Goal: Task Accomplishment & Management: Manage account settings

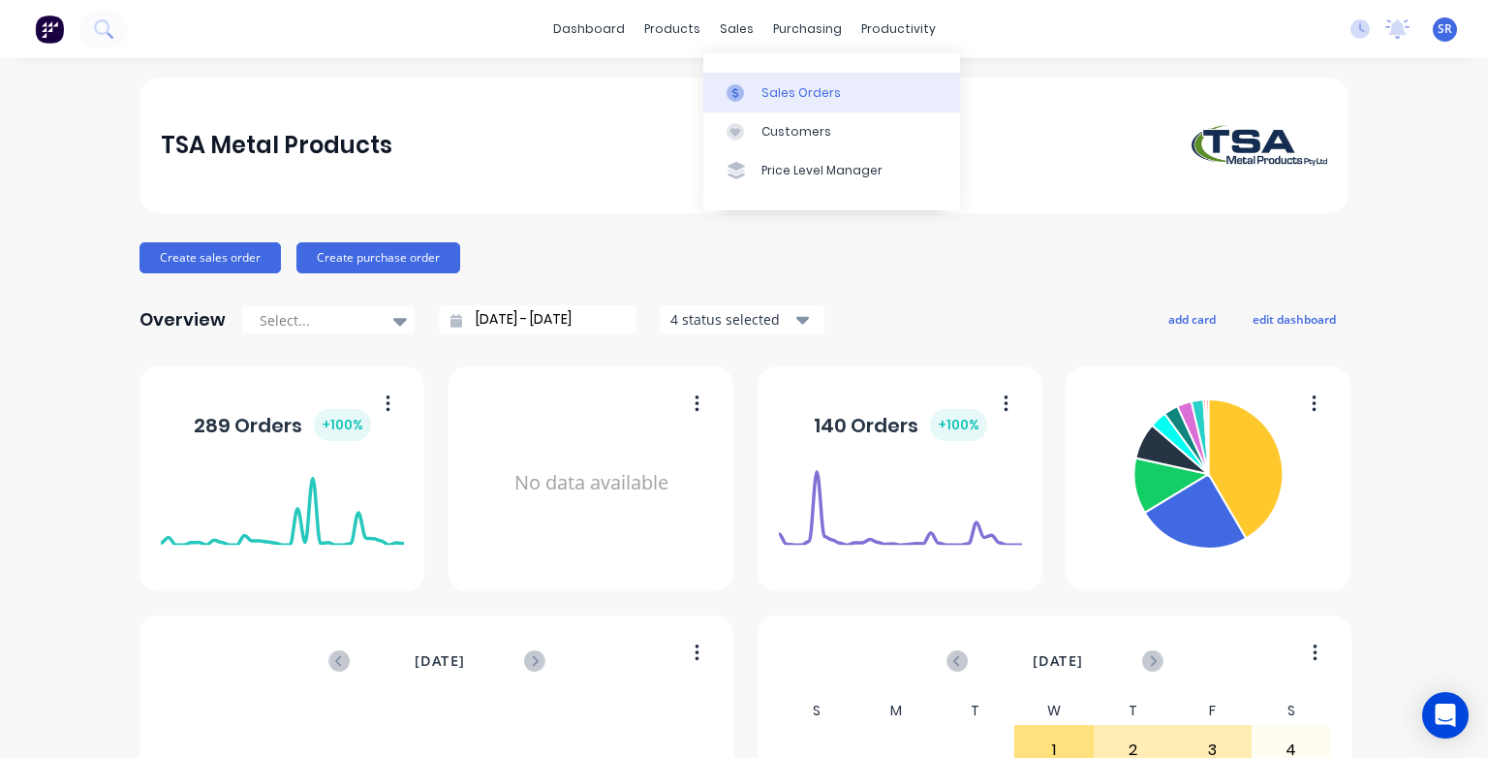
click at [740, 92] on icon at bounding box center [735, 92] width 17 height 17
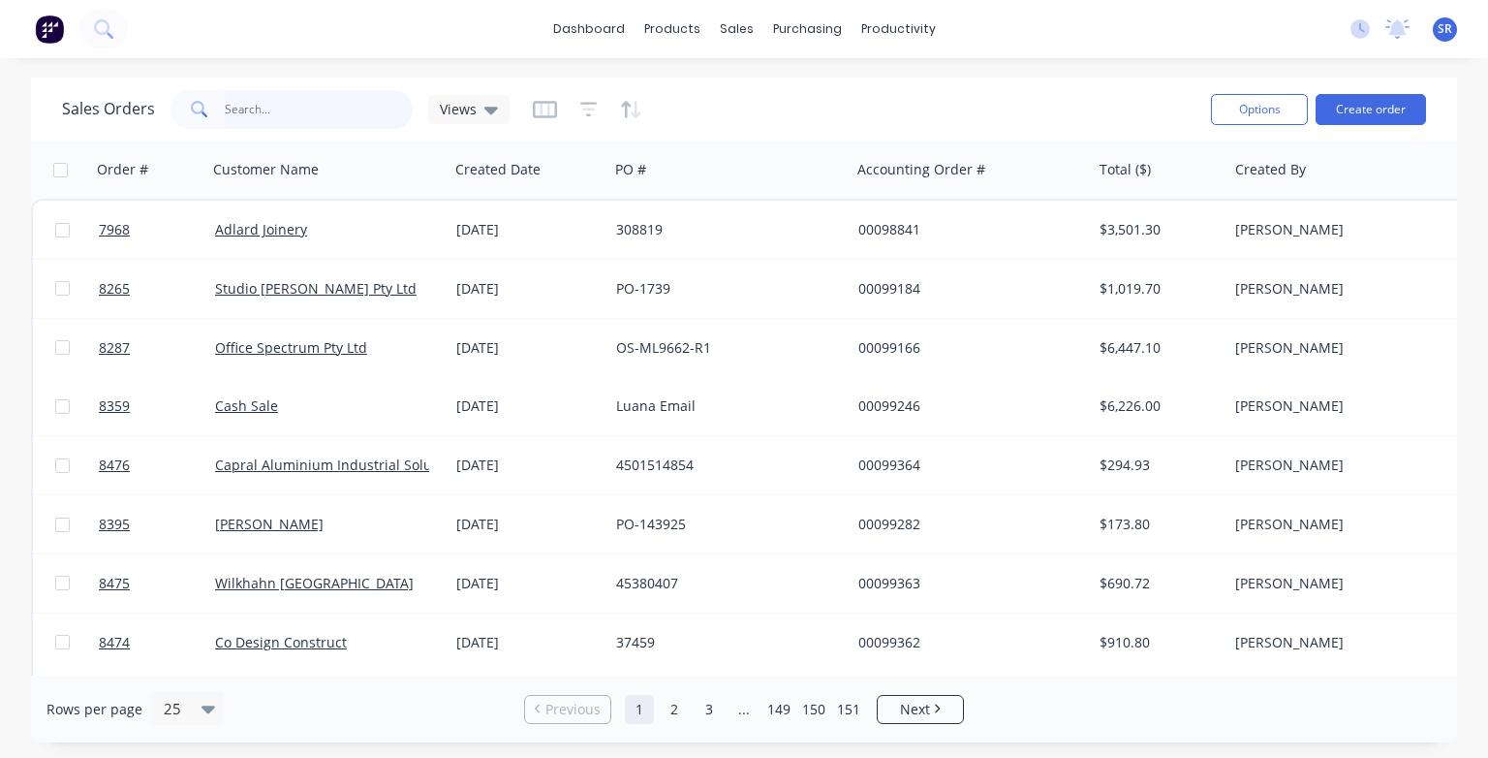
click at [296, 107] on input "text" at bounding box center [319, 109] width 189 height 39
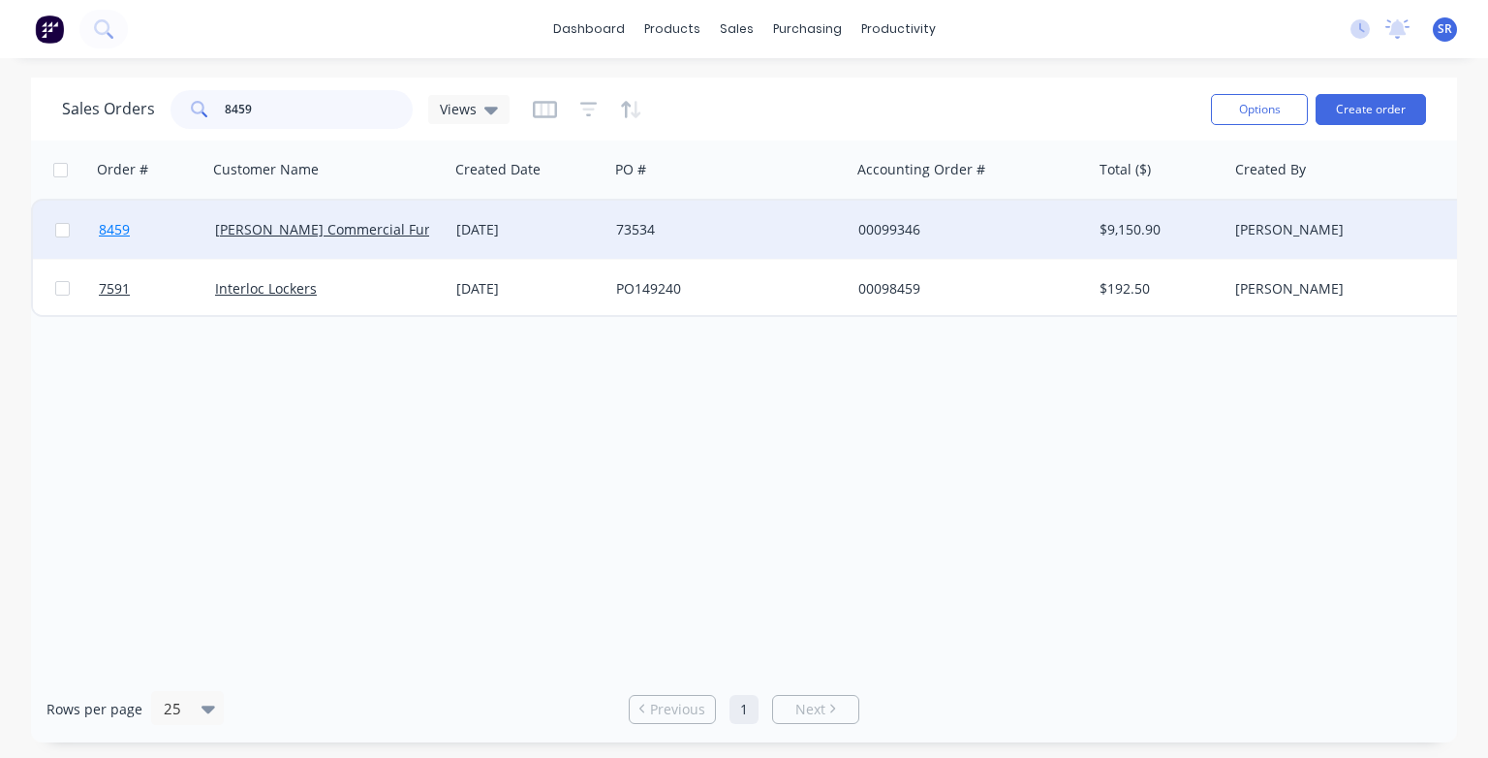
type input "8459"
click at [110, 230] on span "8459" at bounding box center [114, 229] width 31 height 19
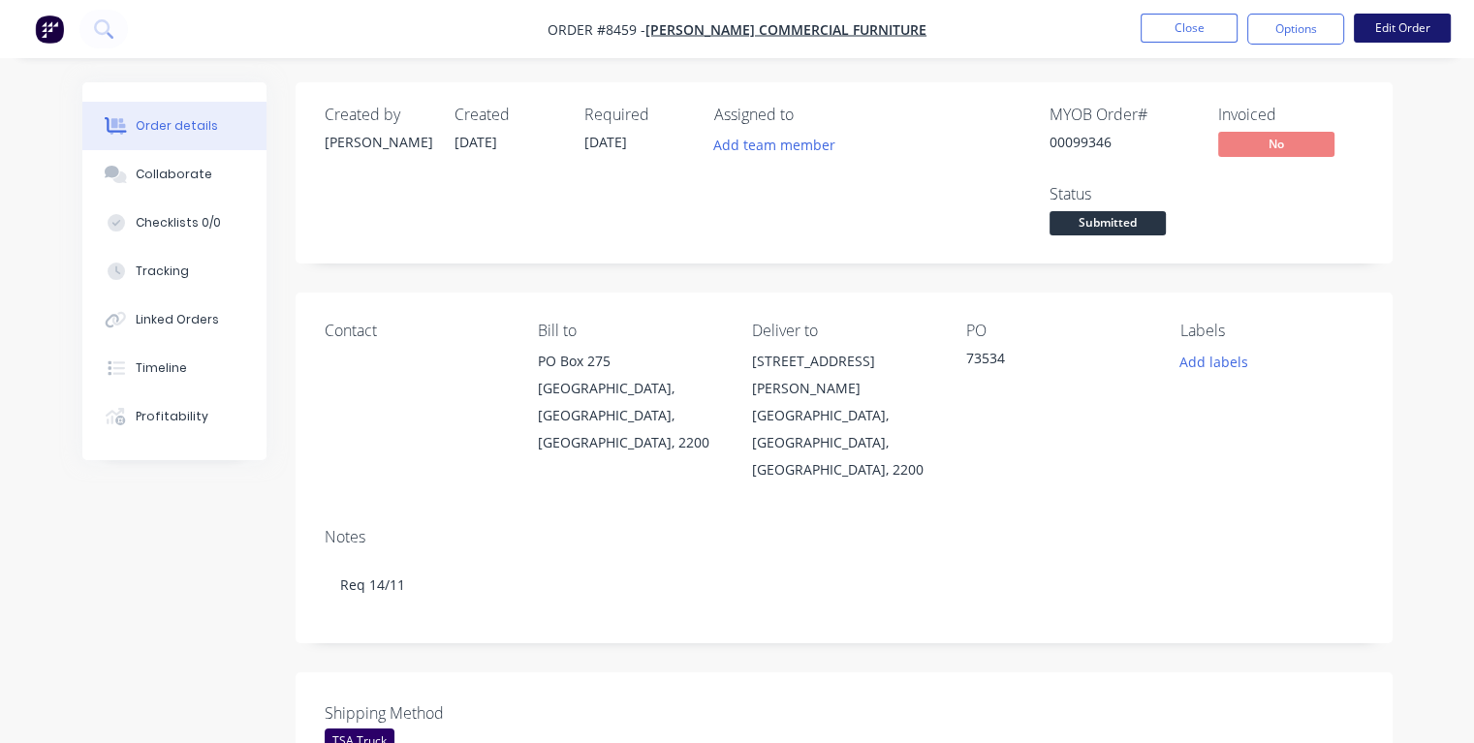
click at [1395, 24] on button "Edit Order" at bounding box center [1402, 28] width 97 height 29
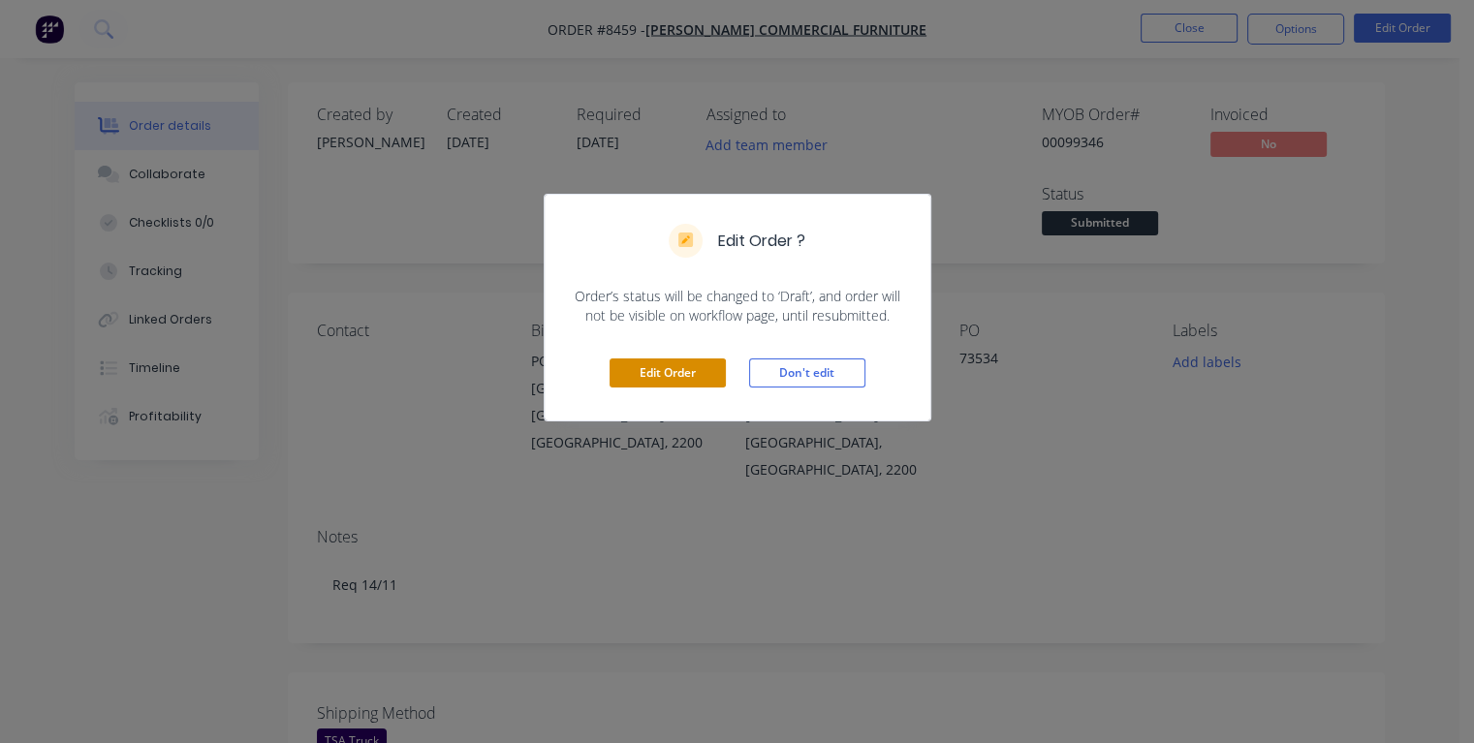
click at [630, 379] on button "Edit Order" at bounding box center [668, 373] width 116 height 29
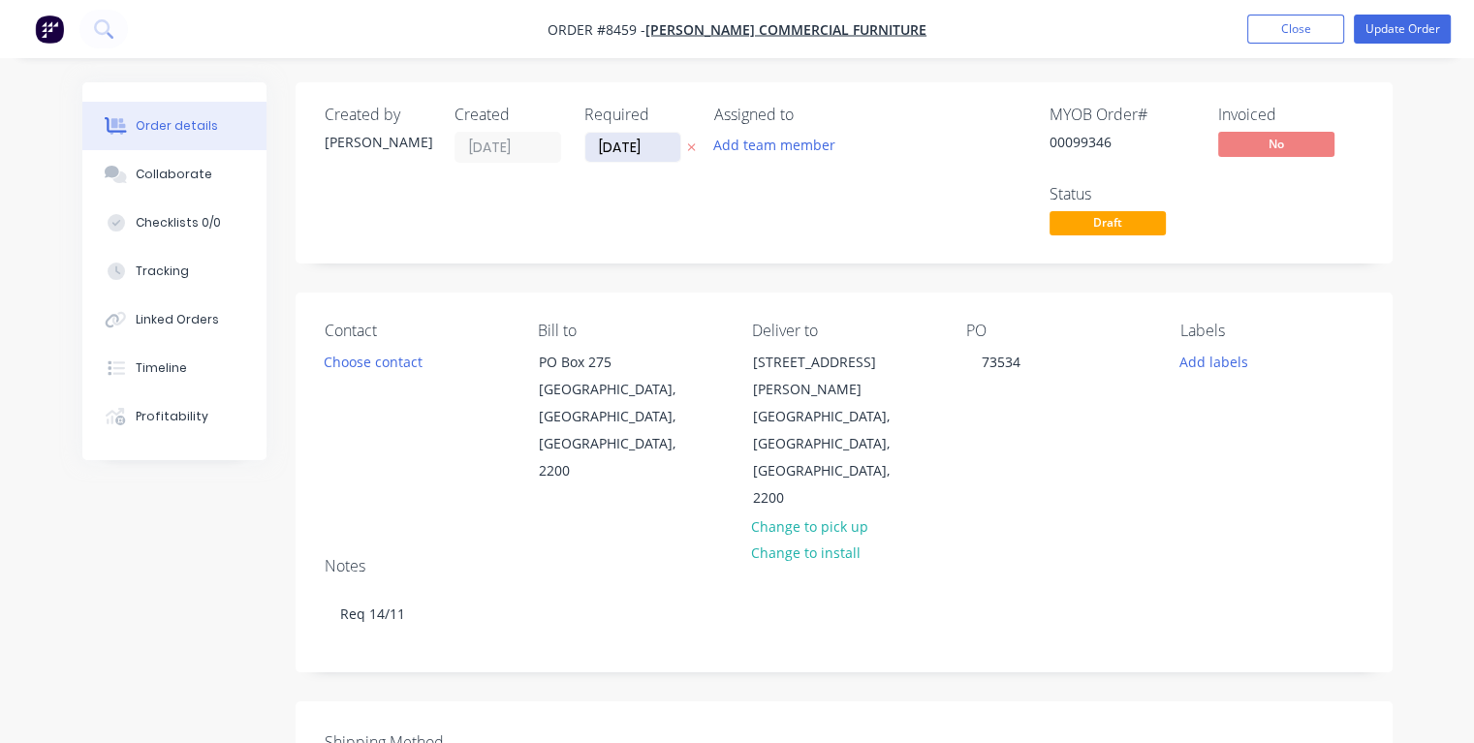
click at [647, 145] on input "[DATE]" at bounding box center [632, 147] width 95 height 29
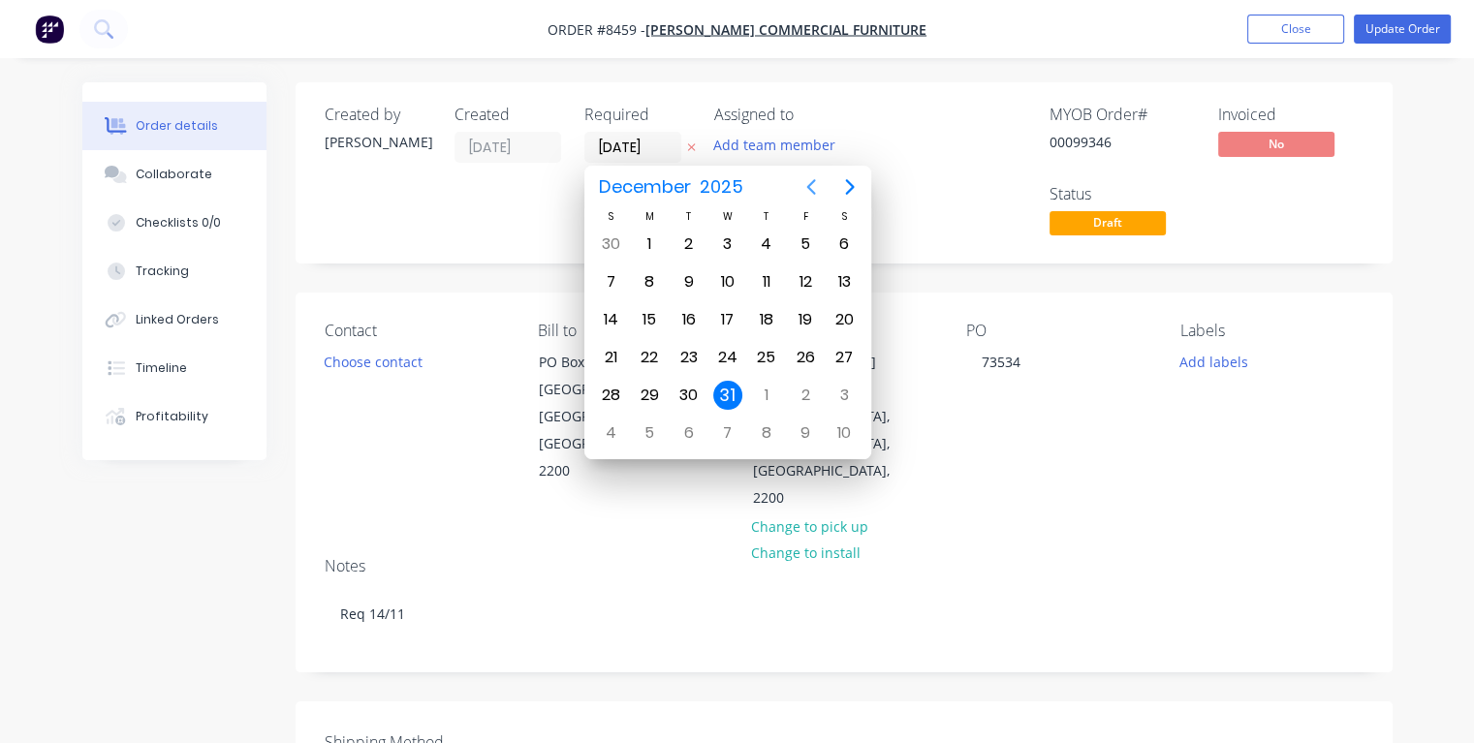
click at [811, 192] on icon "Previous page" at bounding box center [811, 187] width 9 height 16
click at [721, 320] on div "12" at bounding box center [727, 319] width 29 height 29
type input "[DATE]"
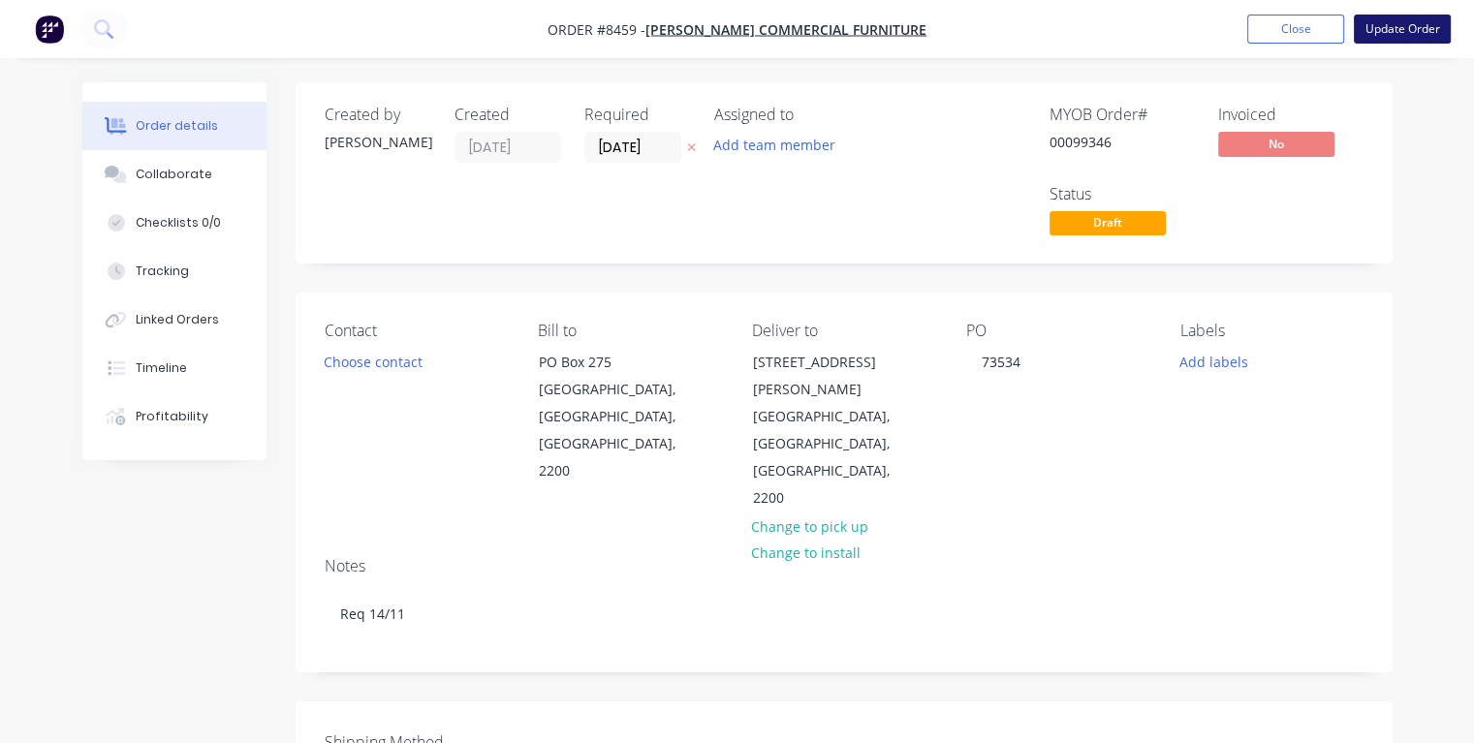
click at [1384, 30] on button "Update Order" at bounding box center [1402, 29] width 97 height 29
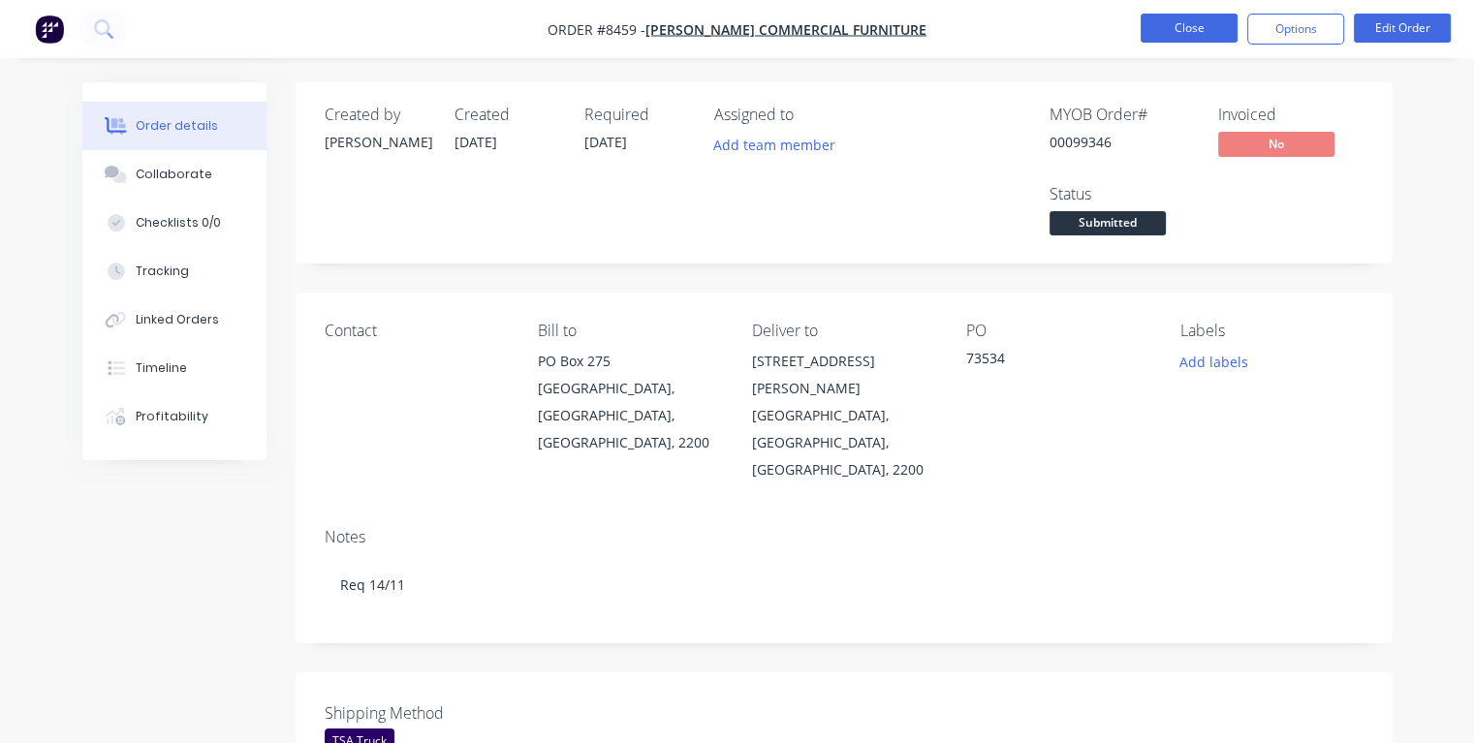
click at [1214, 24] on button "Close" at bounding box center [1189, 28] width 97 height 29
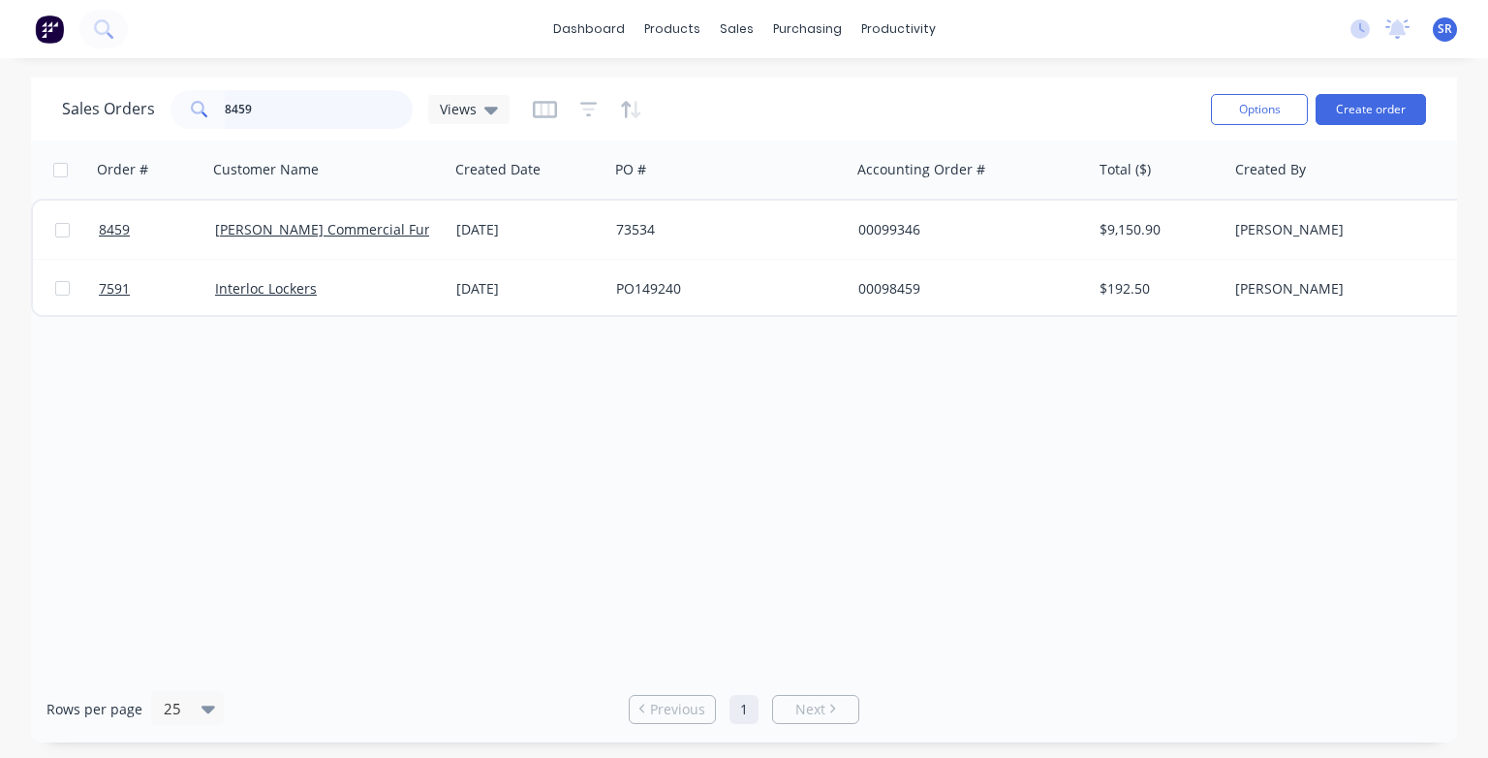
click at [306, 105] on input "8459" at bounding box center [319, 109] width 189 height 39
type input "8460"
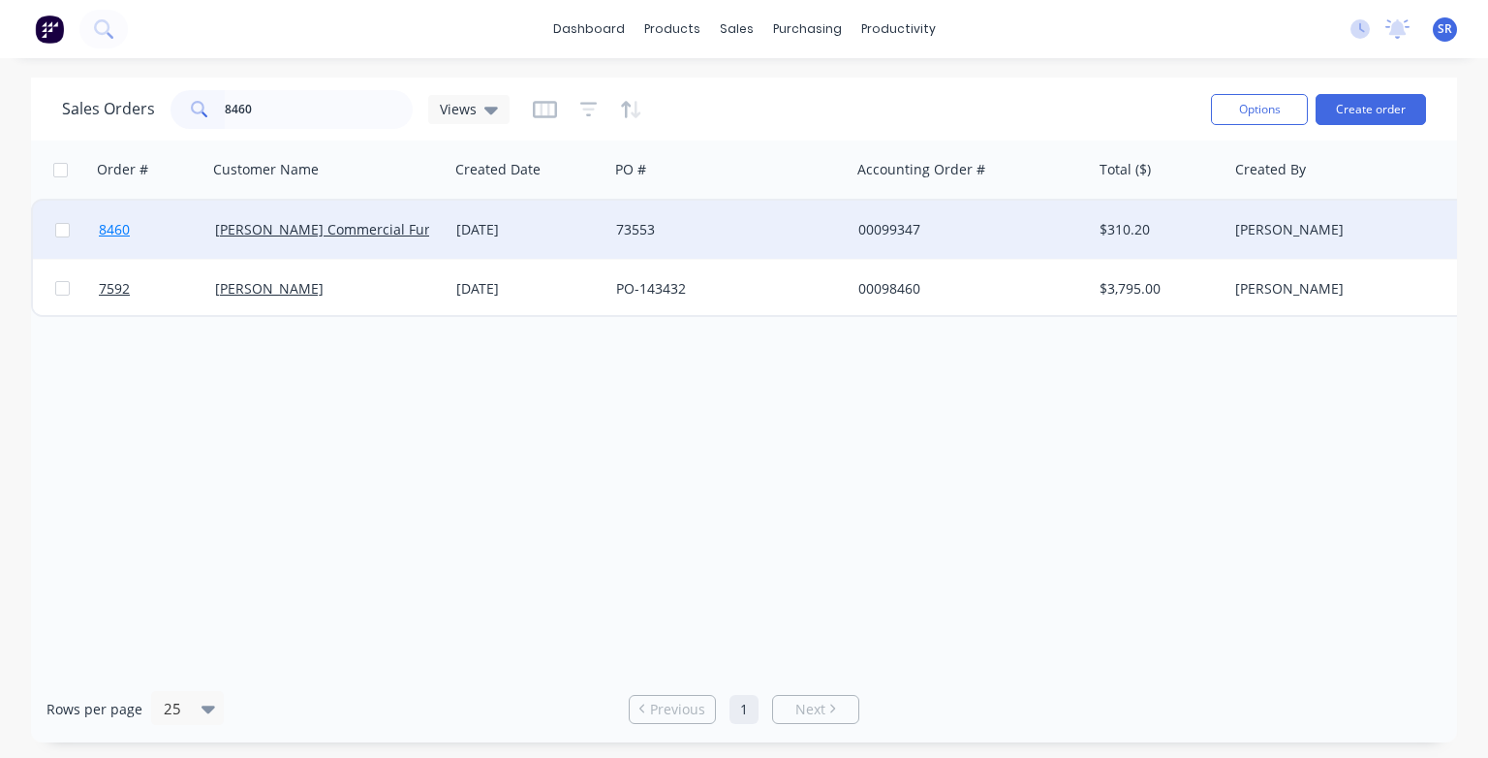
click at [109, 230] on span "8460" at bounding box center [114, 229] width 31 height 19
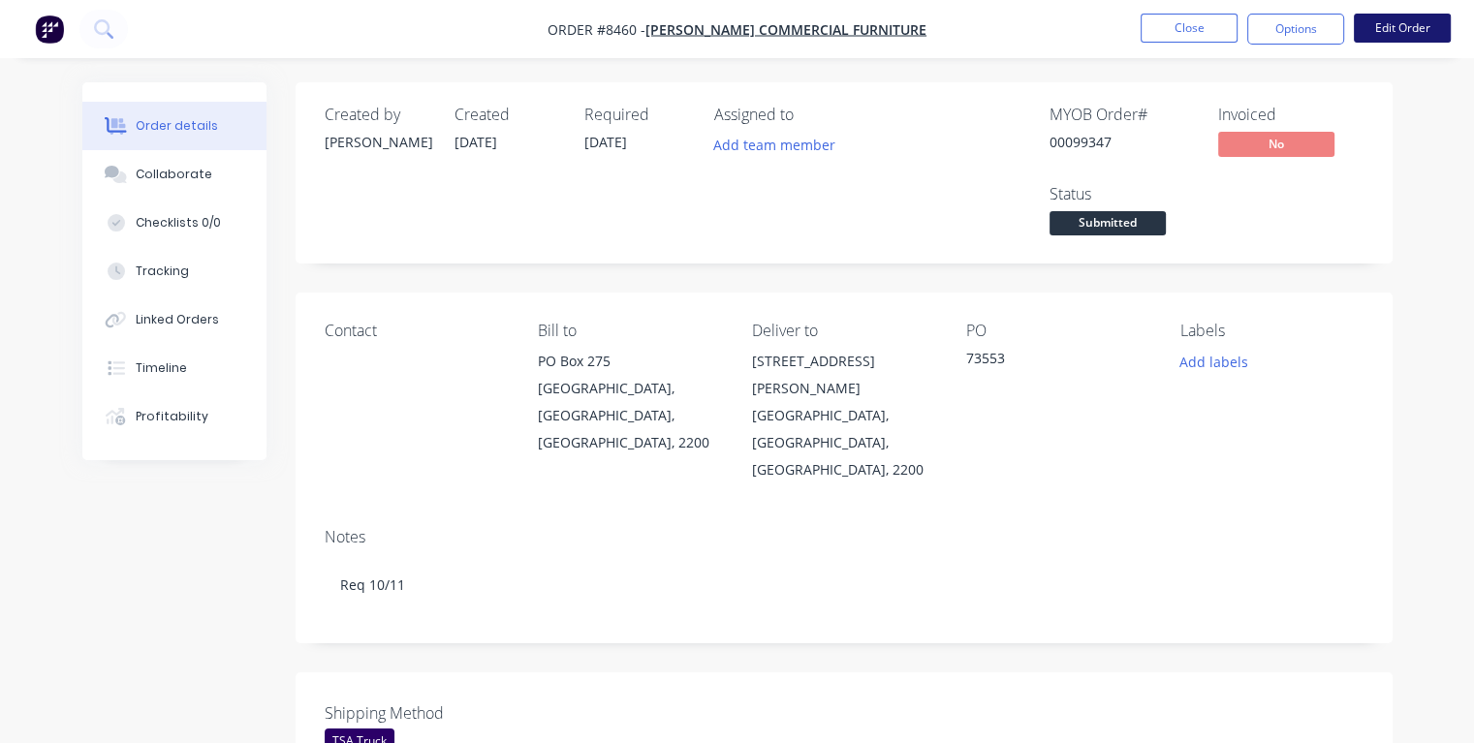
click at [1404, 28] on button "Edit Order" at bounding box center [1402, 28] width 97 height 29
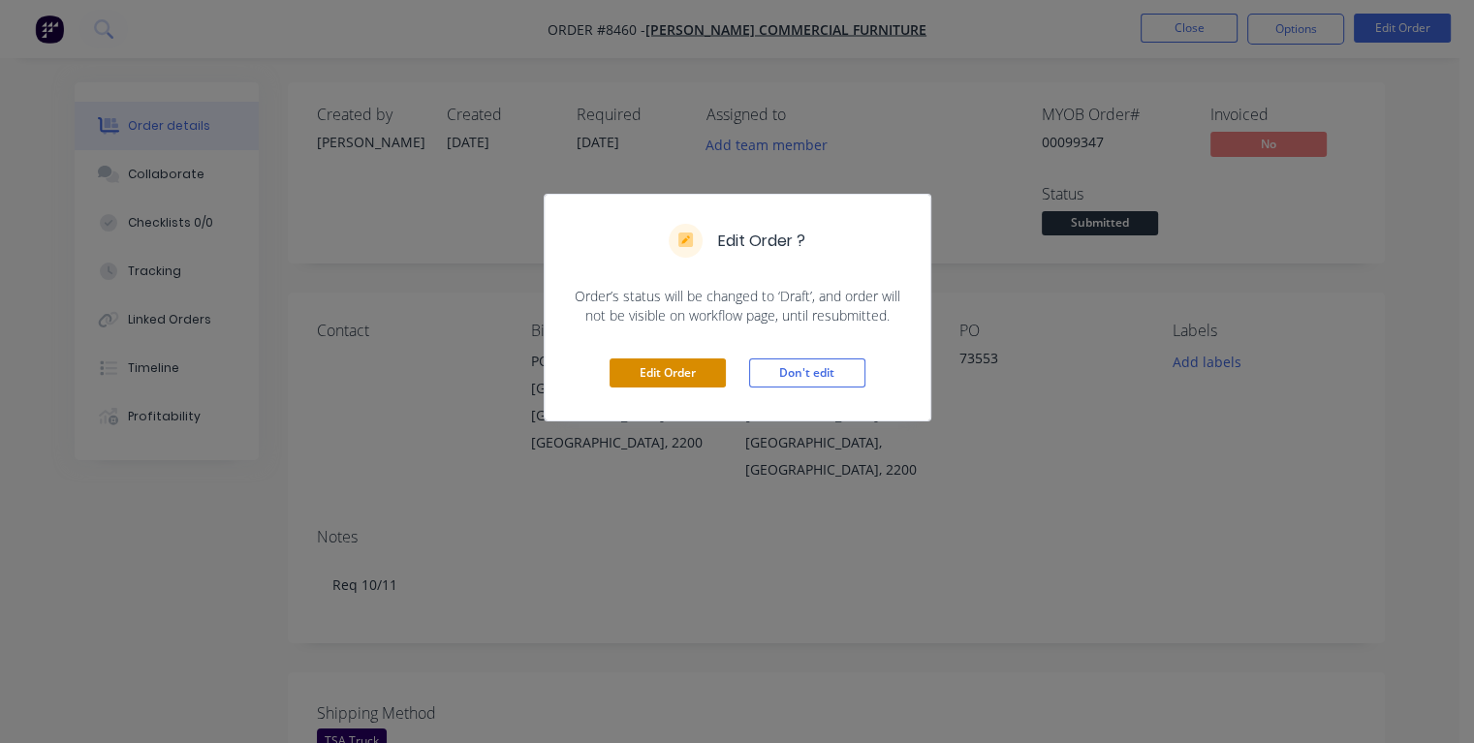
click at [702, 382] on button "Edit Order" at bounding box center [668, 373] width 116 height 29
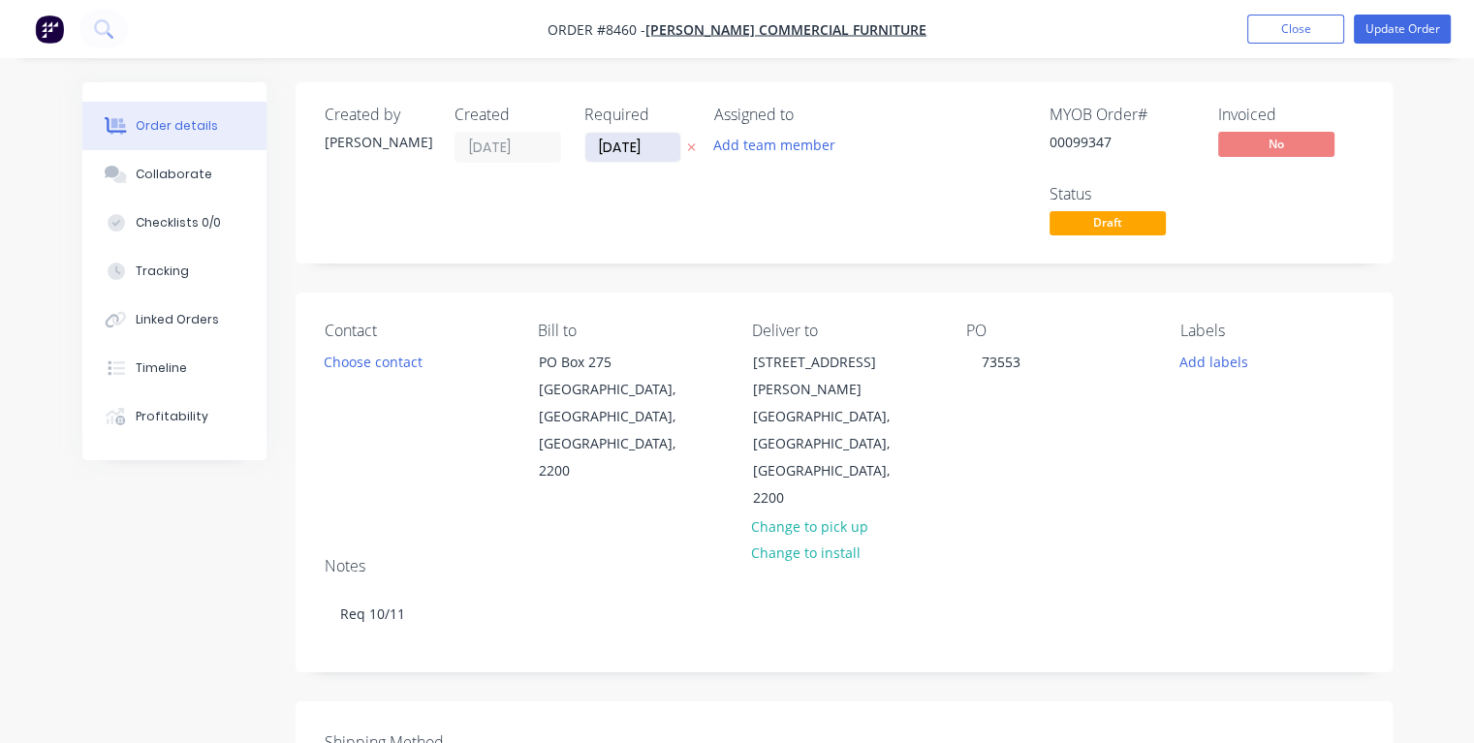
click at [652, 145] on input "[DATE]" at bounding box center [632, 147] width 95 height 29
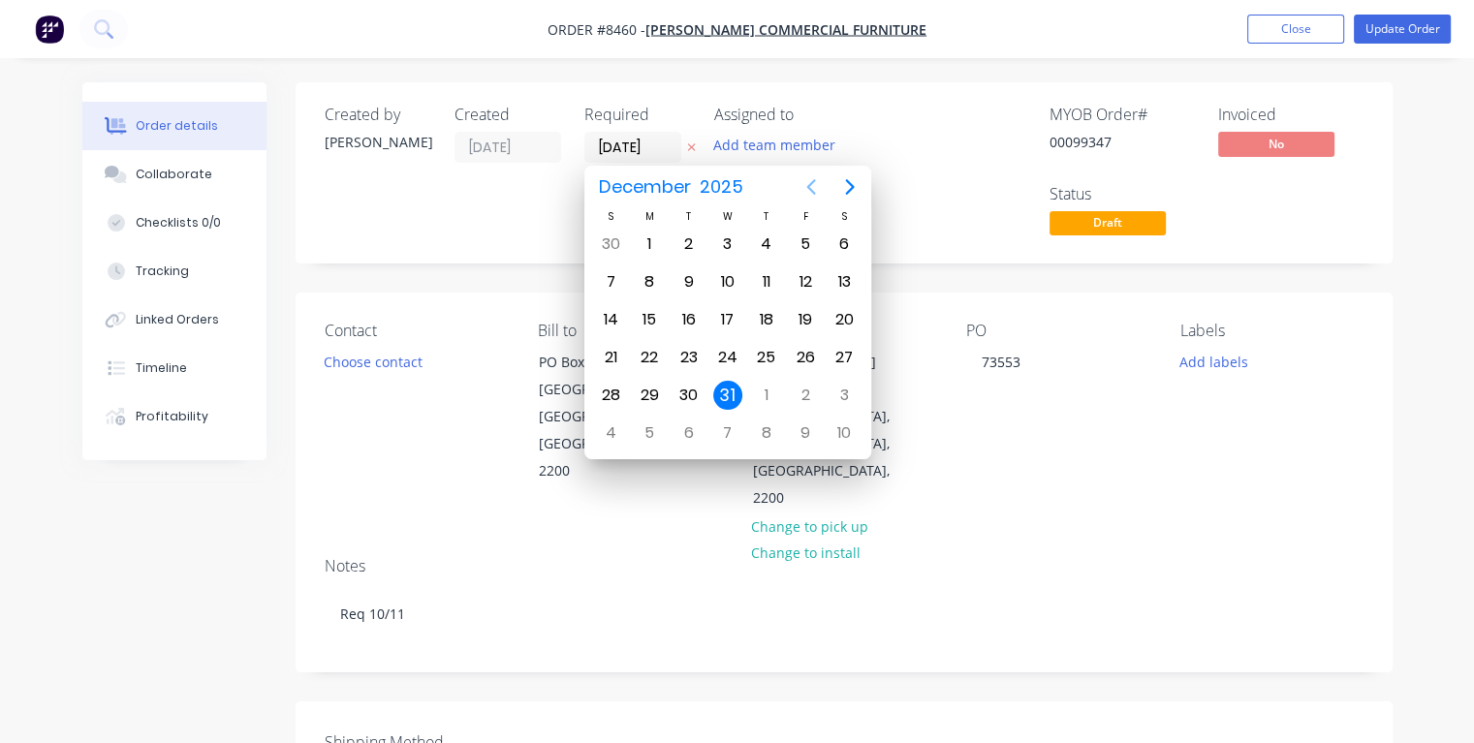
click at [810, 188] on icon "Previous page" at bounding box center [810, 186] width 23 height 23
click at [803, 284] on div "7" at bounding box center [805, 281] width 29 height 29
type input "[DATE]"
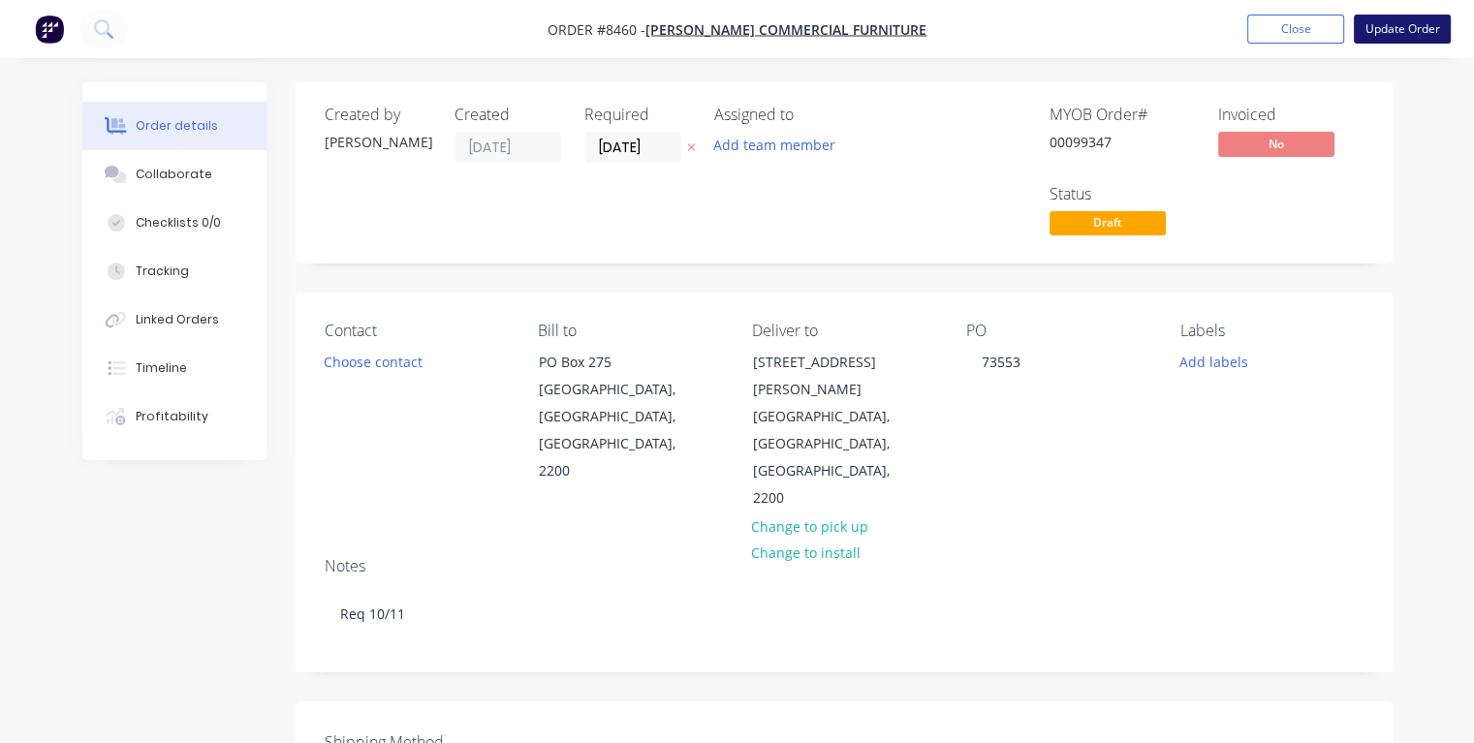
click at [1387, 35] on button "Update Order" at bounding box center [1402, 29] width 97 height 29
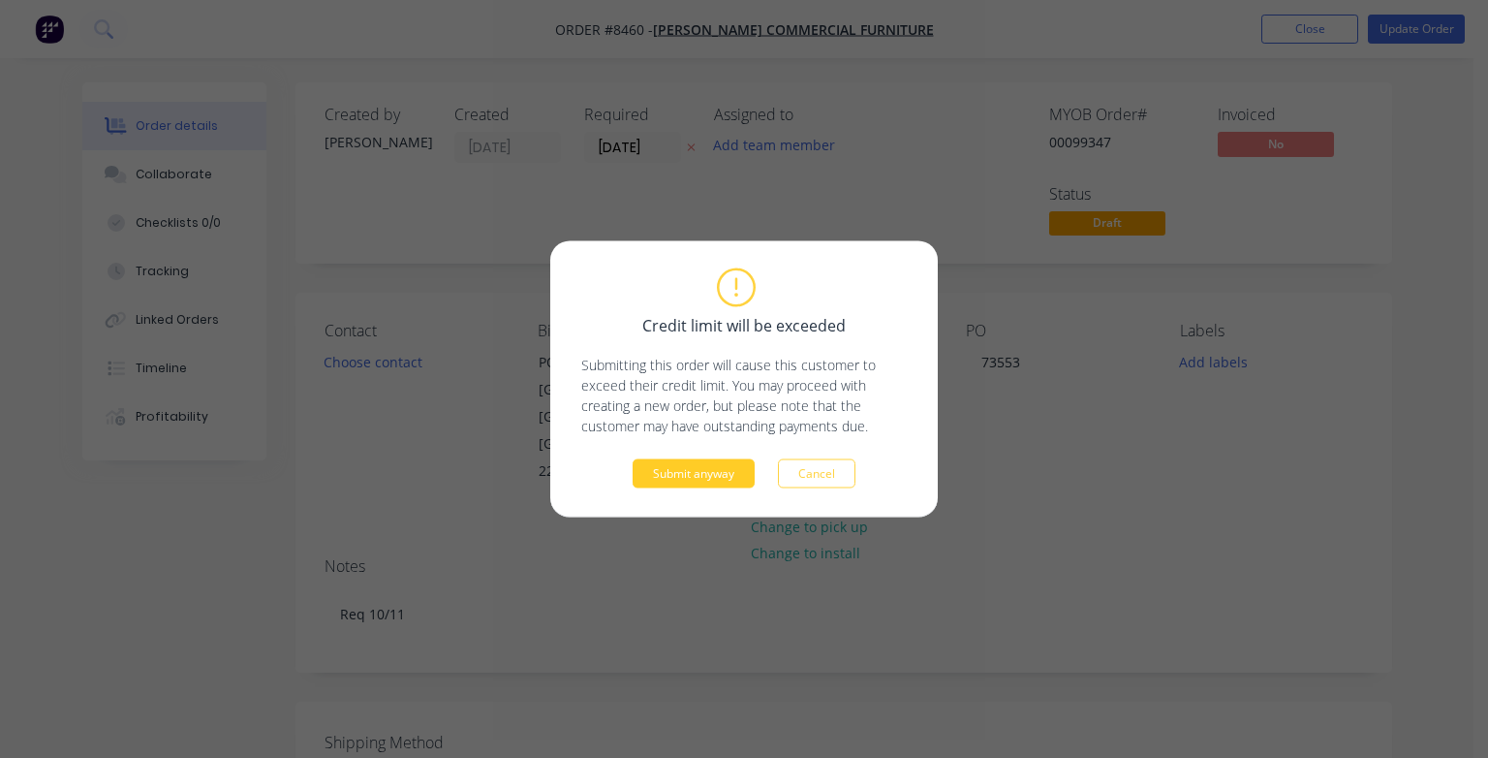
click at [709, 479] on button "Submit anyway" at bounding box center [694, 473] width 122 height 29
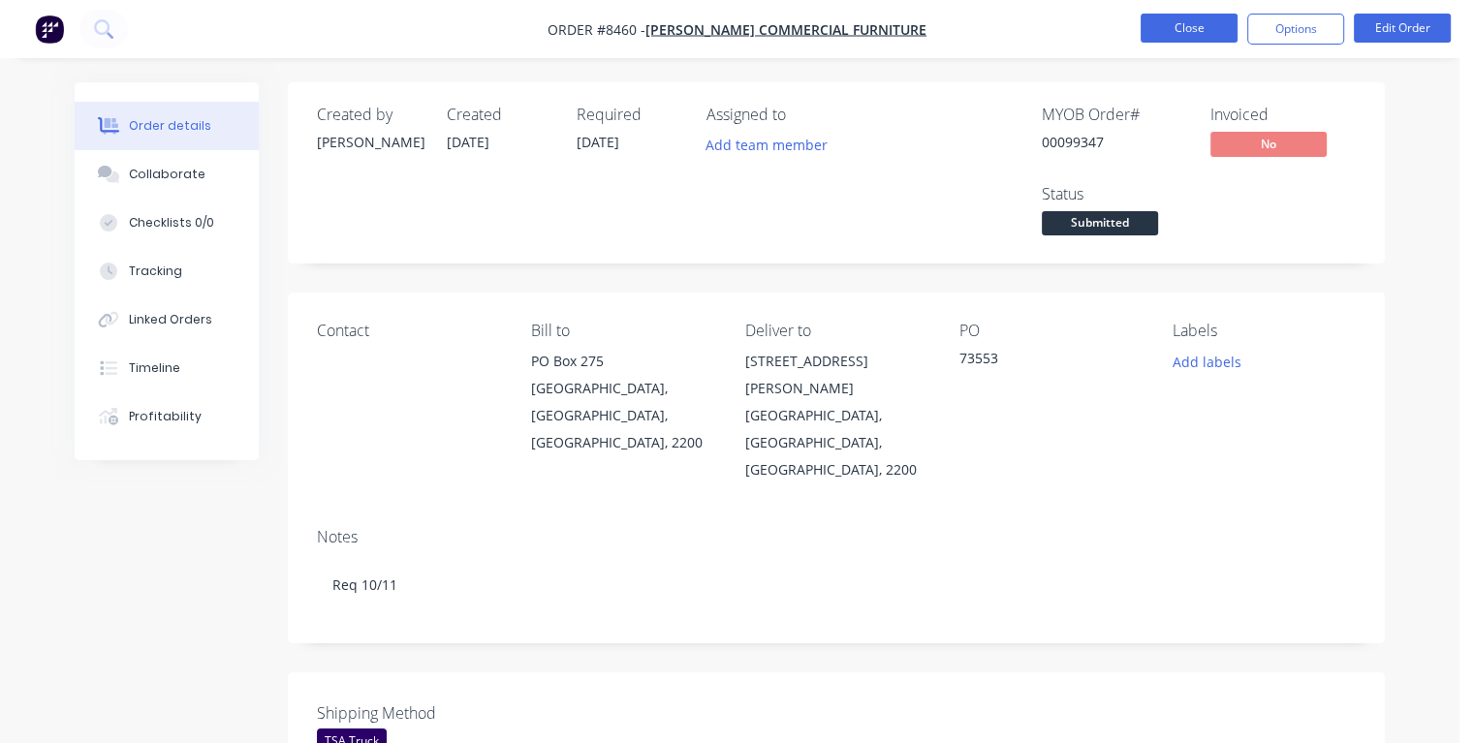
click at [1171, 28] on button "Close" at bounding box center [1189, 28] width 97 height 29
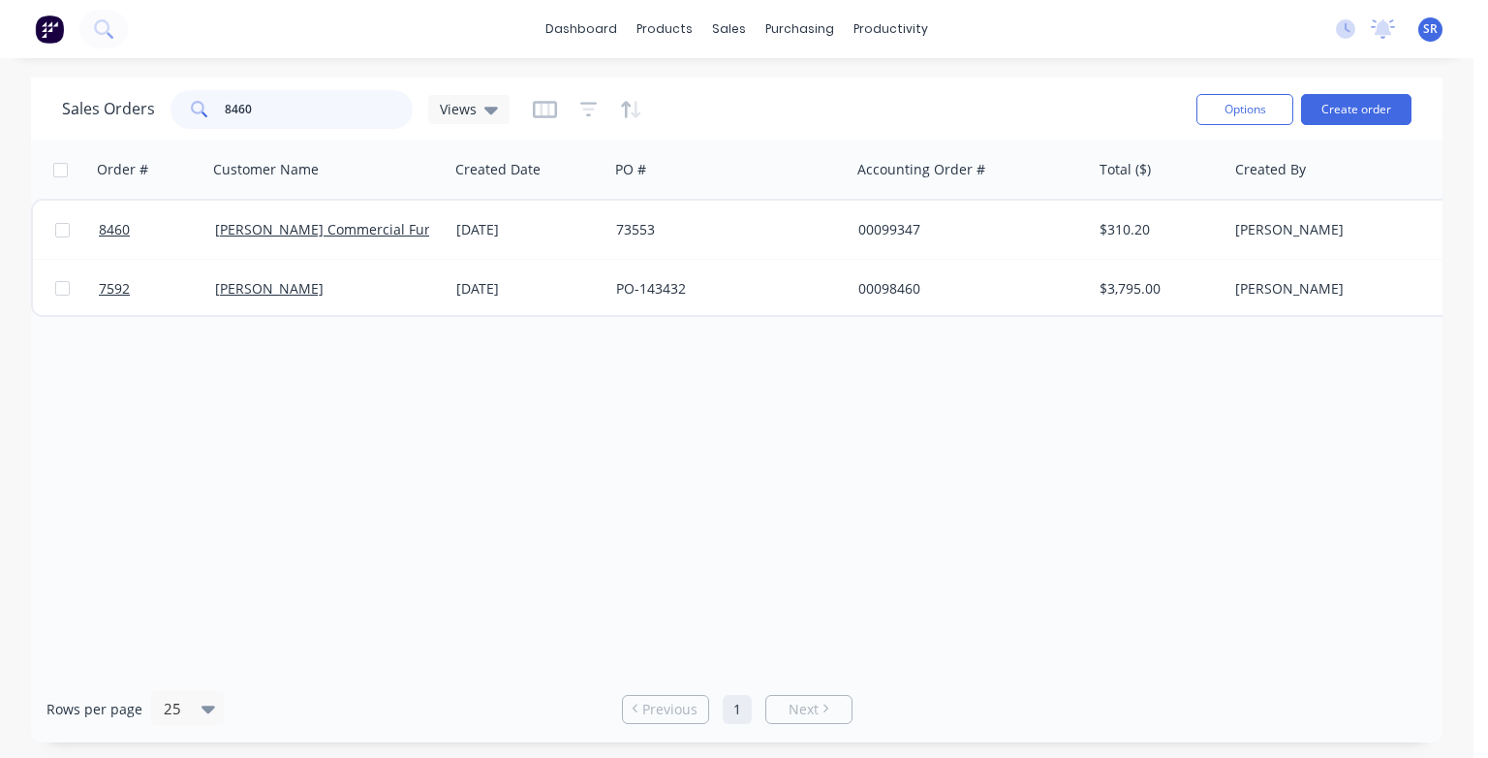
click at [268, 104] on input "8460" at bounding box center [319, 109] width 189 height 39
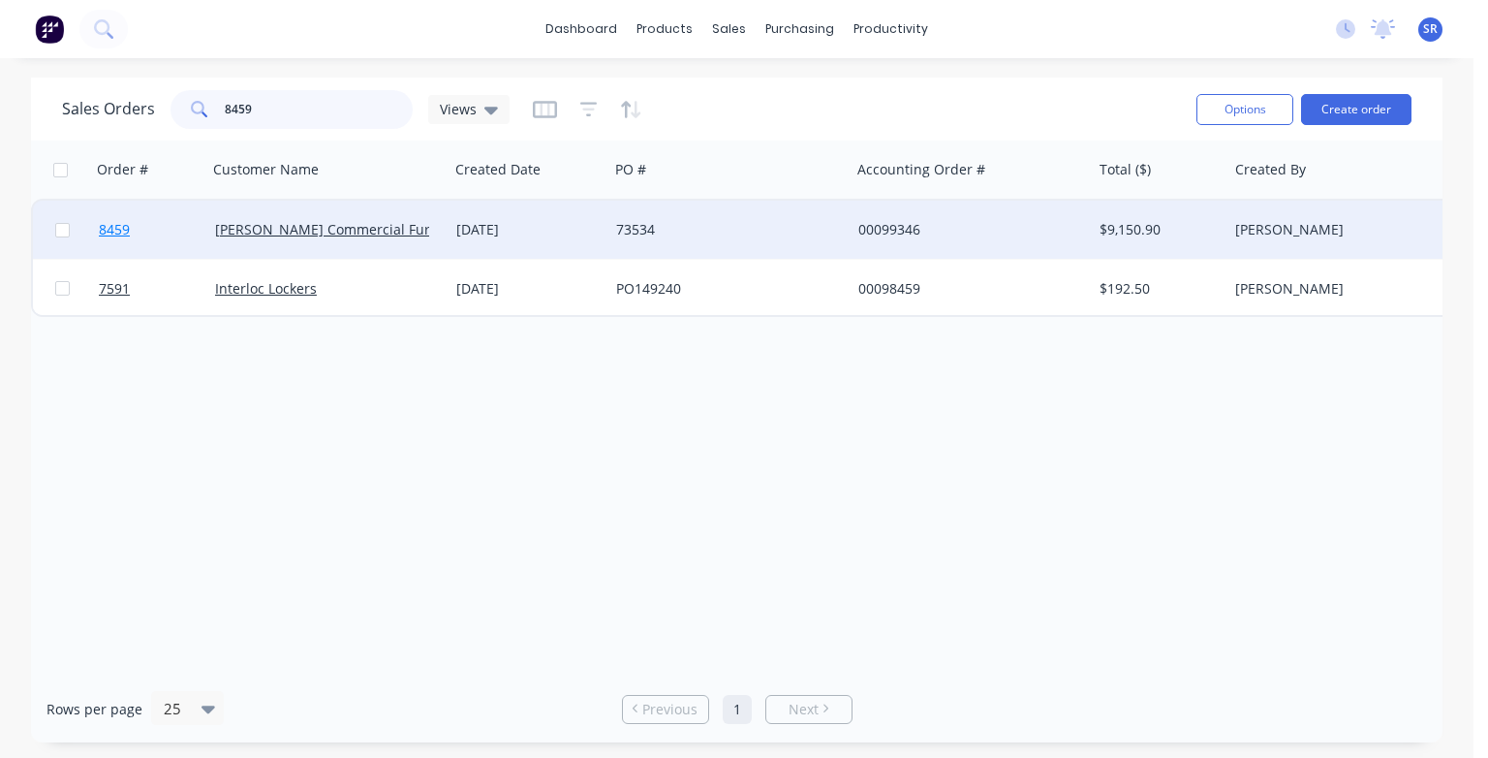
type input "8459"
click at [115, 231] on span "8459" at bounding box center [114, 229] width 31 height 19
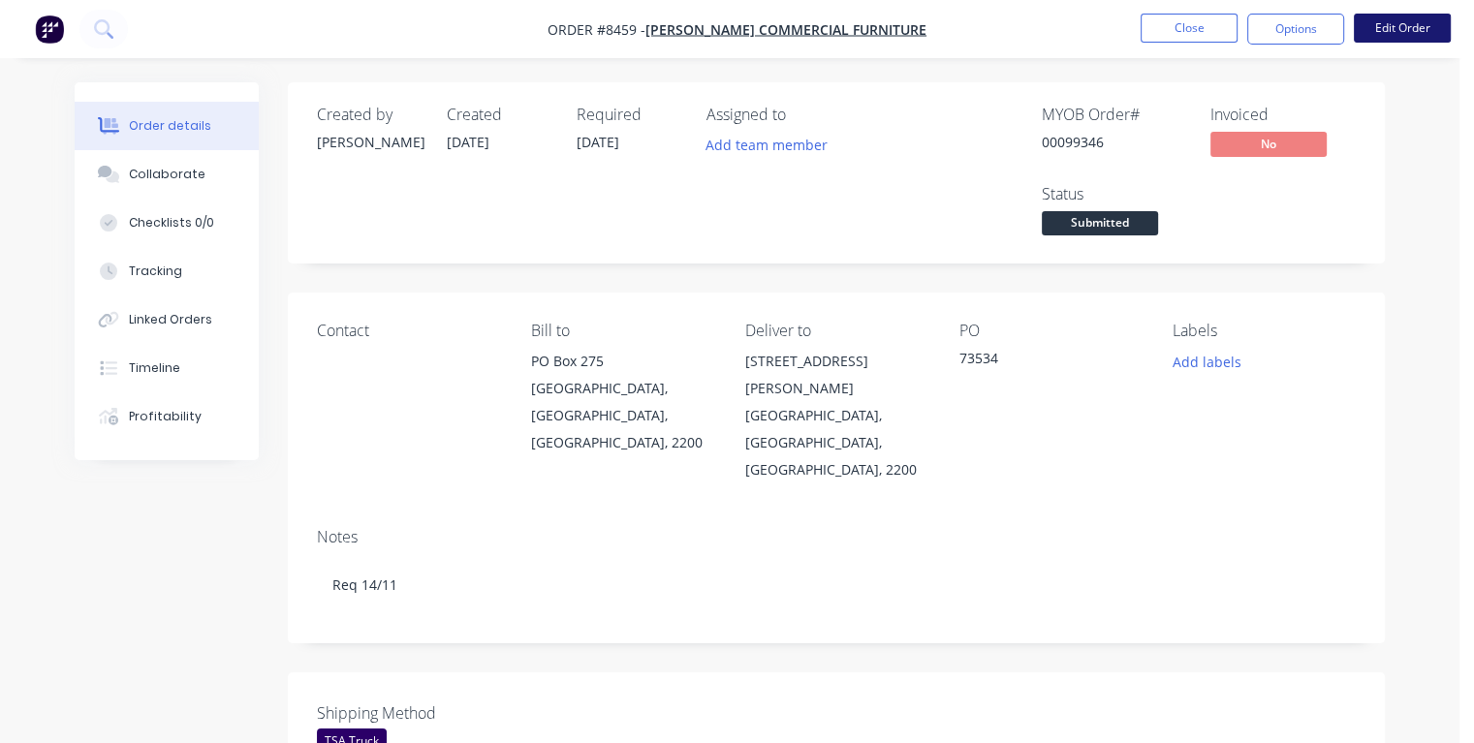
click at [1400, 26] on button "Edit Order" at bounding box center [1402, 28] width 97 height 29
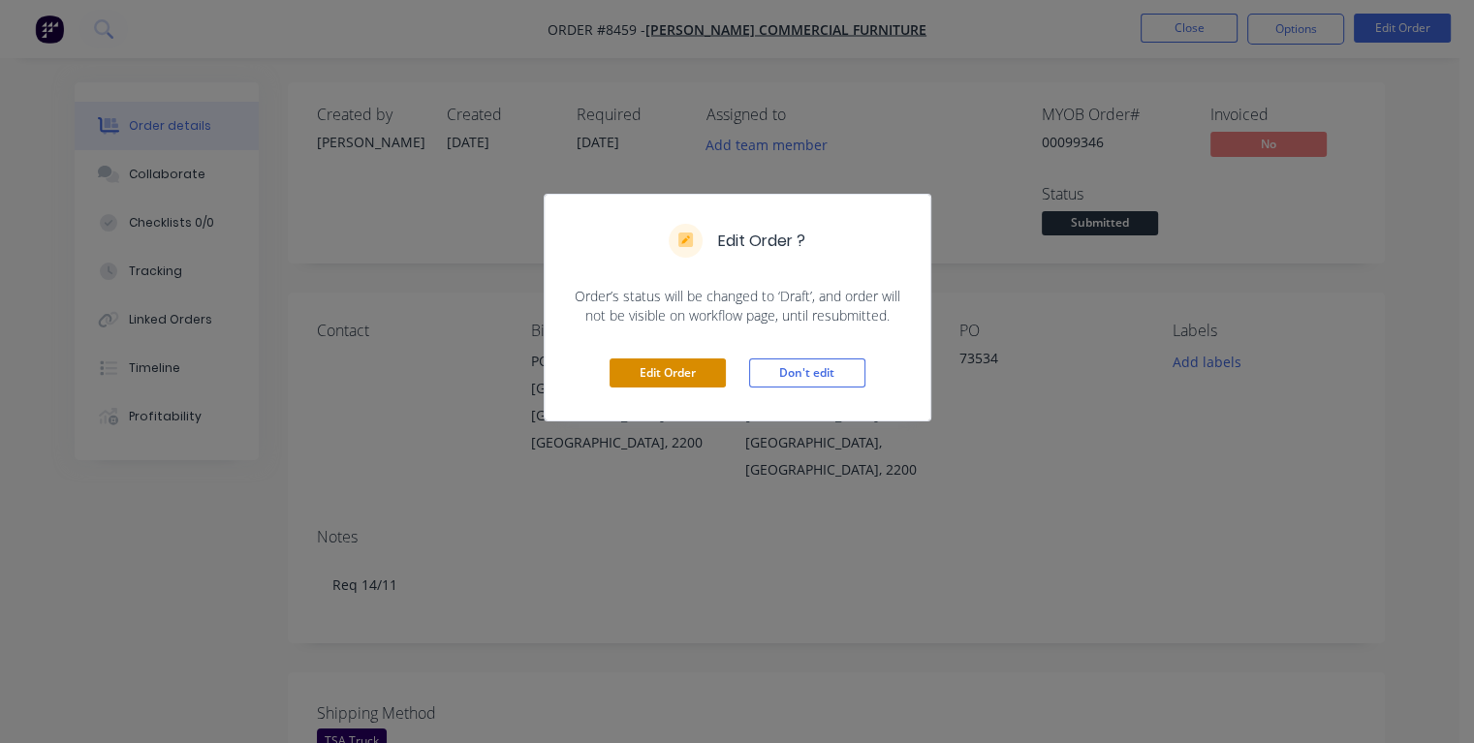
click at [701, 381] on button "Edit Order" at bounding box center [668, 373] width 116 height 29
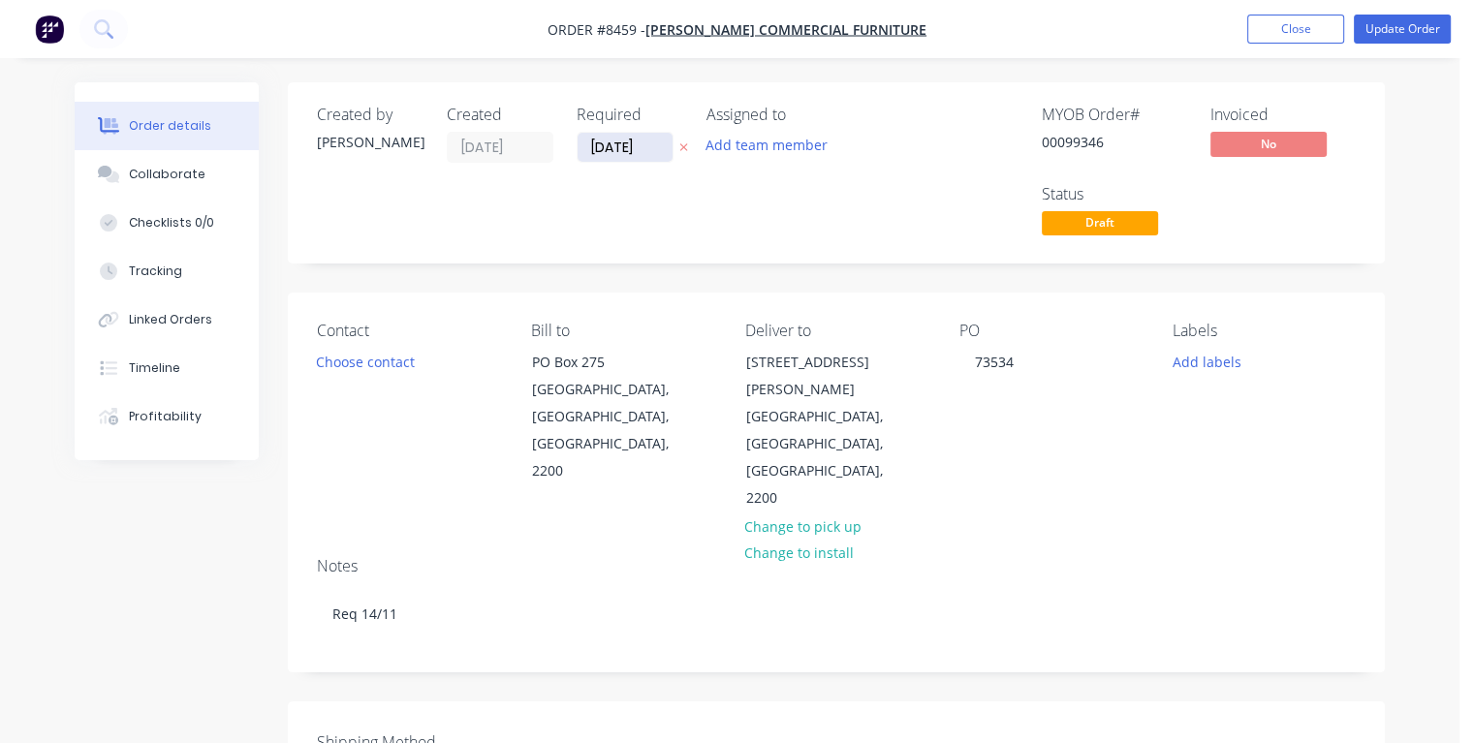
click at [640, 141] on input "[DATE]" at bounding box center [625, 147] width 95 height 29
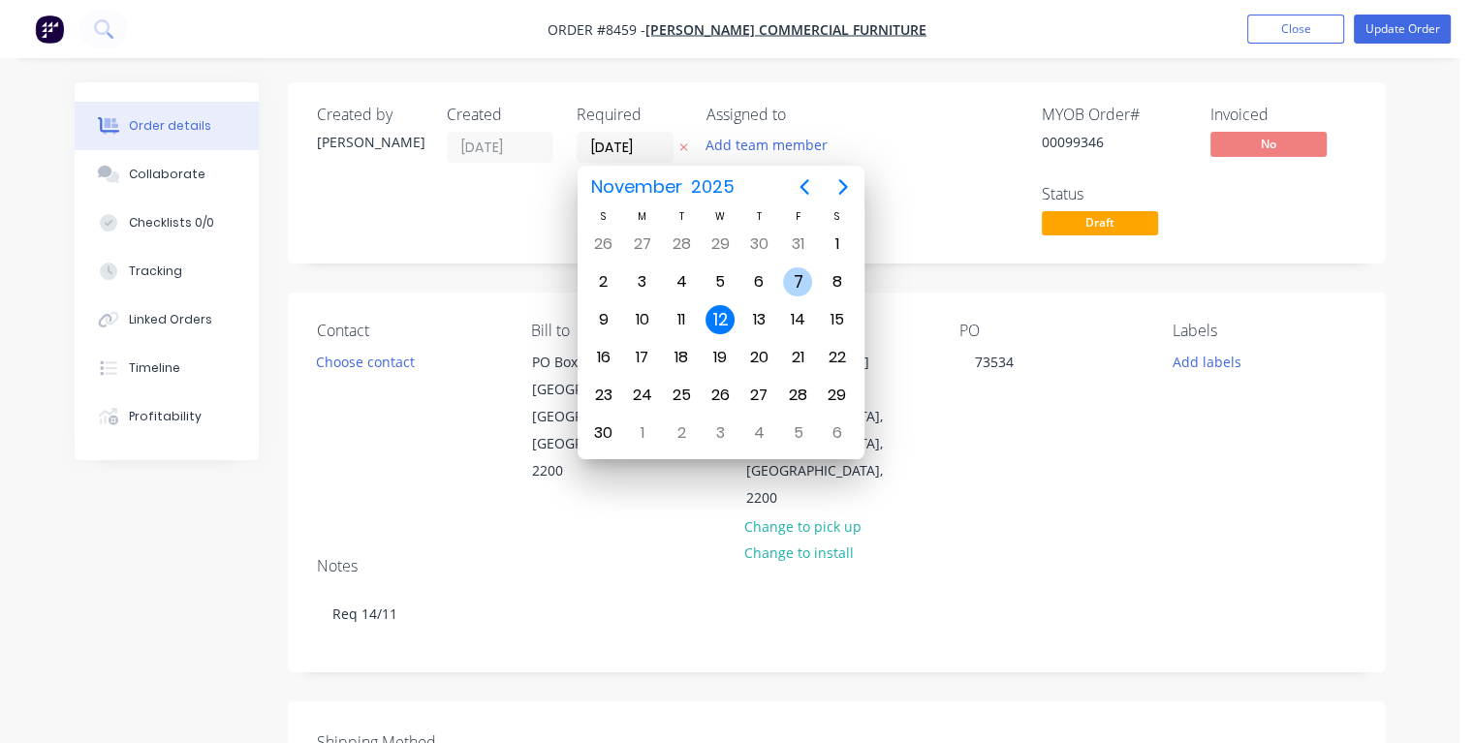
click at [793, 272] on div "7" at bounding box center [797, 281] width 29 height 29
type input "[DATE]"
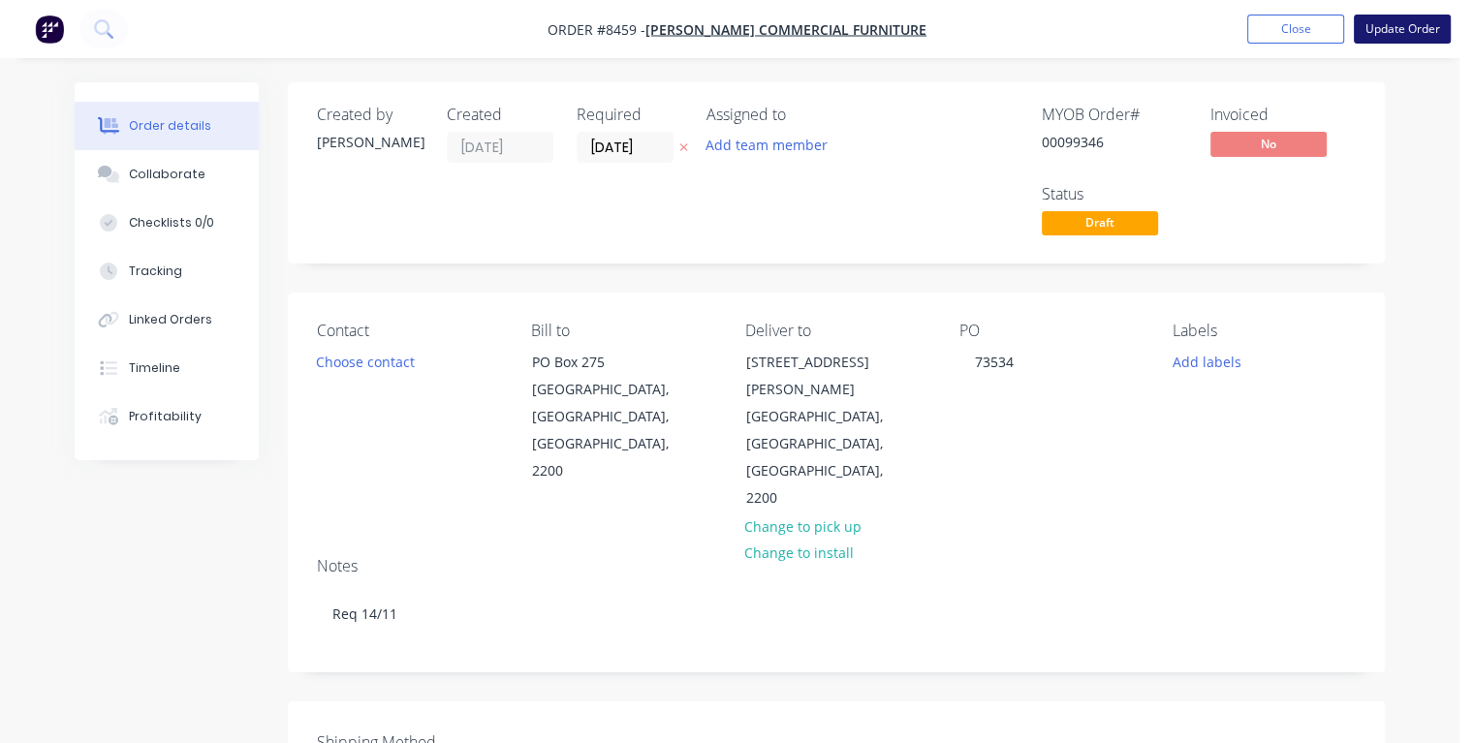
click at [1411, 37] on button "Update Order" at bounding box center [1402, 29] width 97 height 29
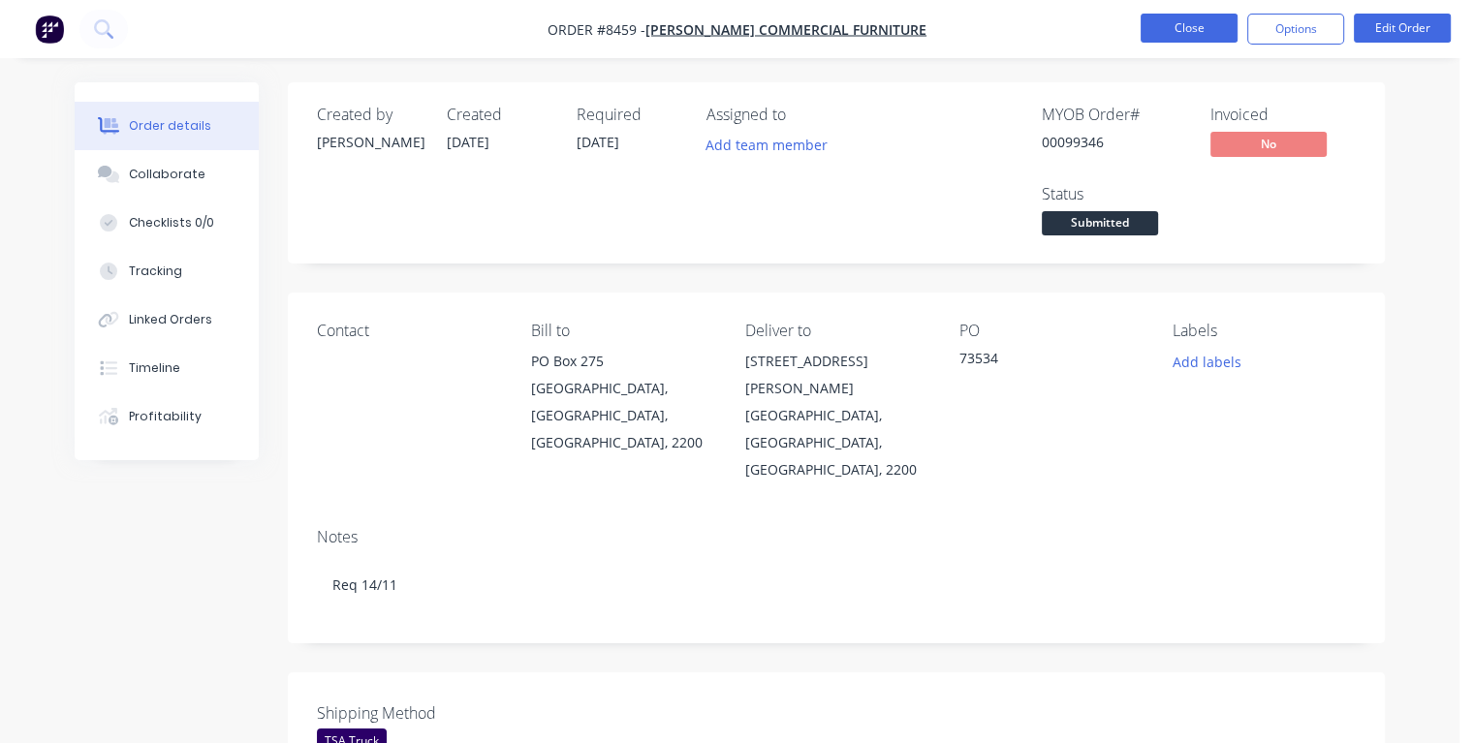
click at [1203, 30] on button "Close" at bounding box center [1189, 28] width 97 height 29
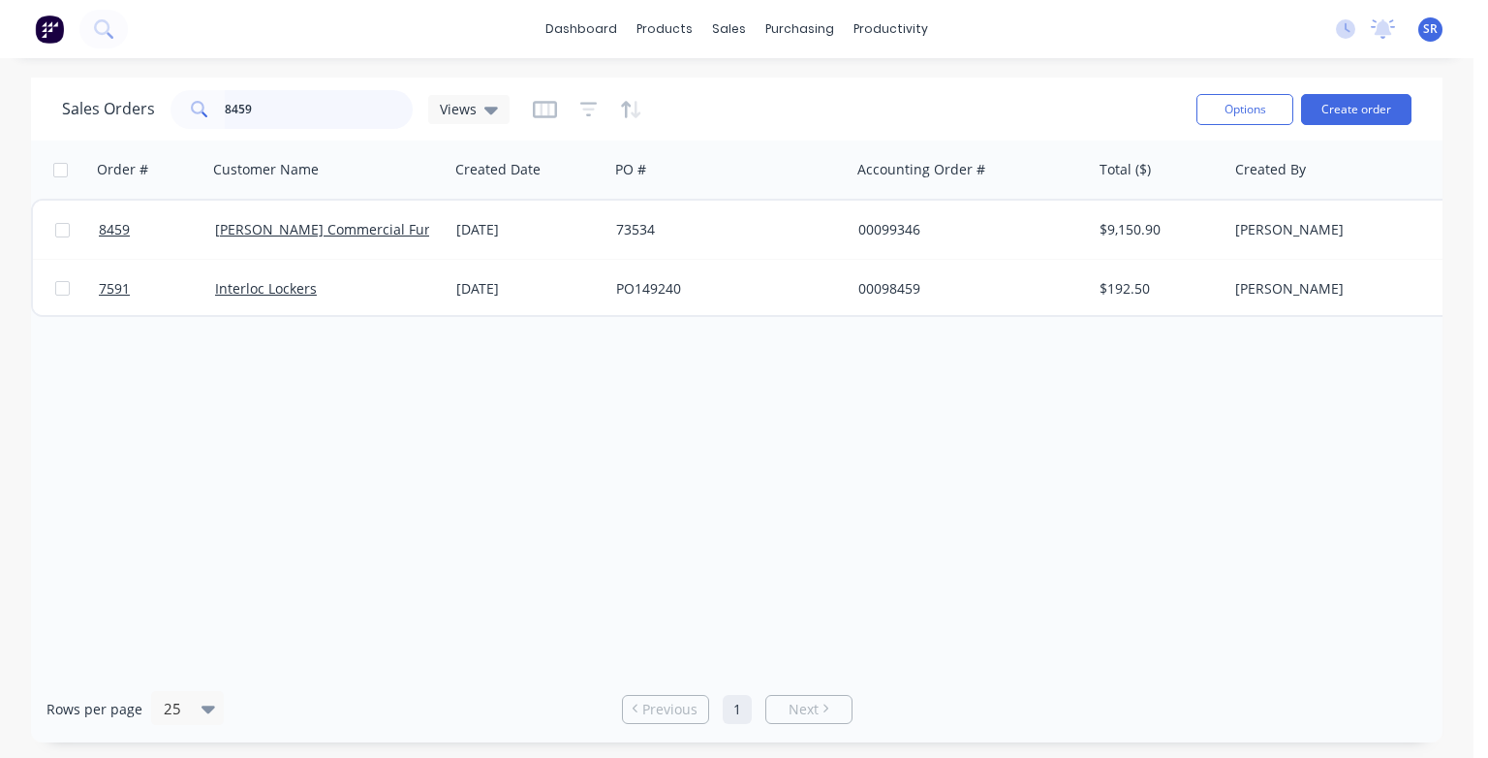
click at [311, 114] on input "8459" at bounding box center [319, 109] width 189 height 39
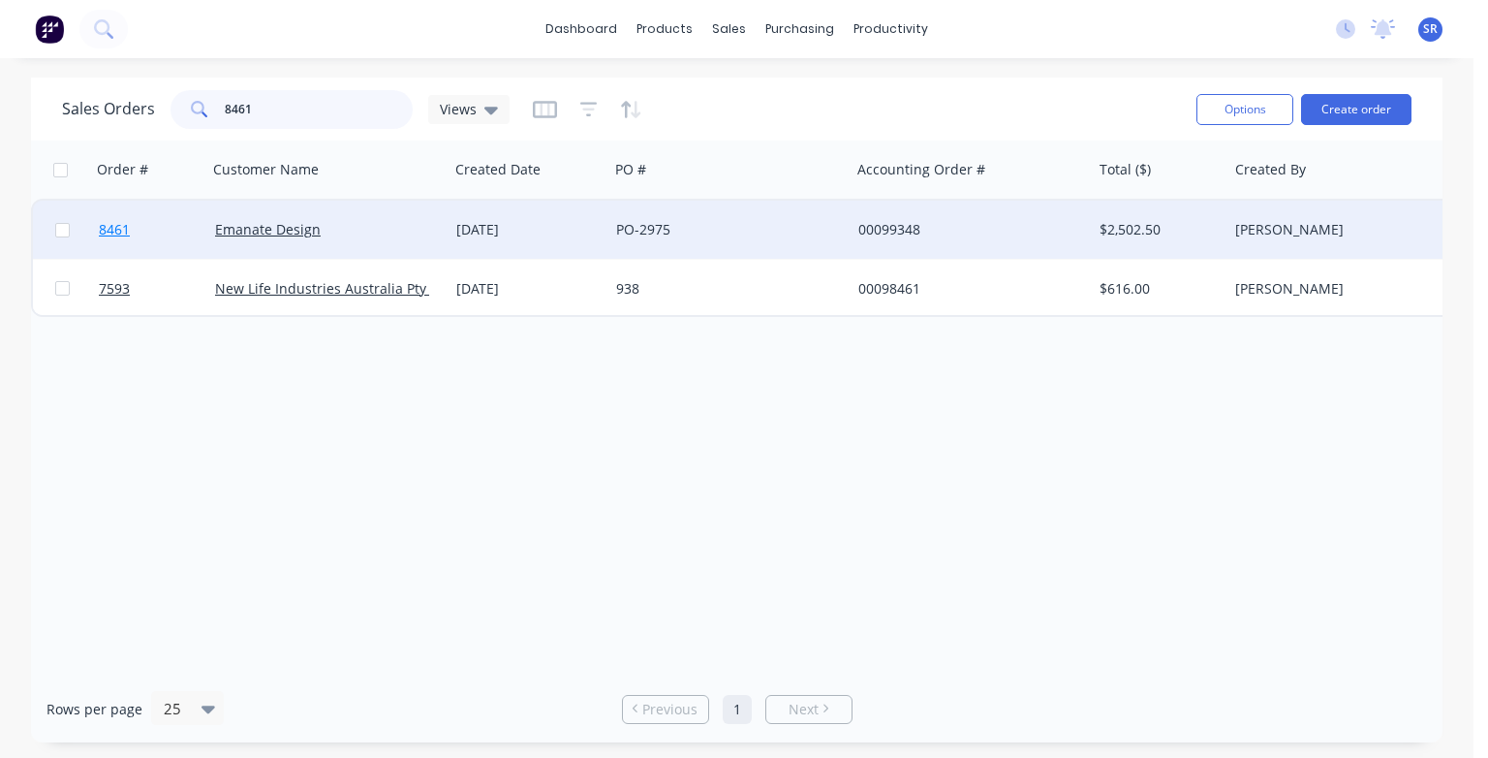
type input "8461"
click at [108, 234] on span "8461" at bounding box center [114, 229] width 31 height 19
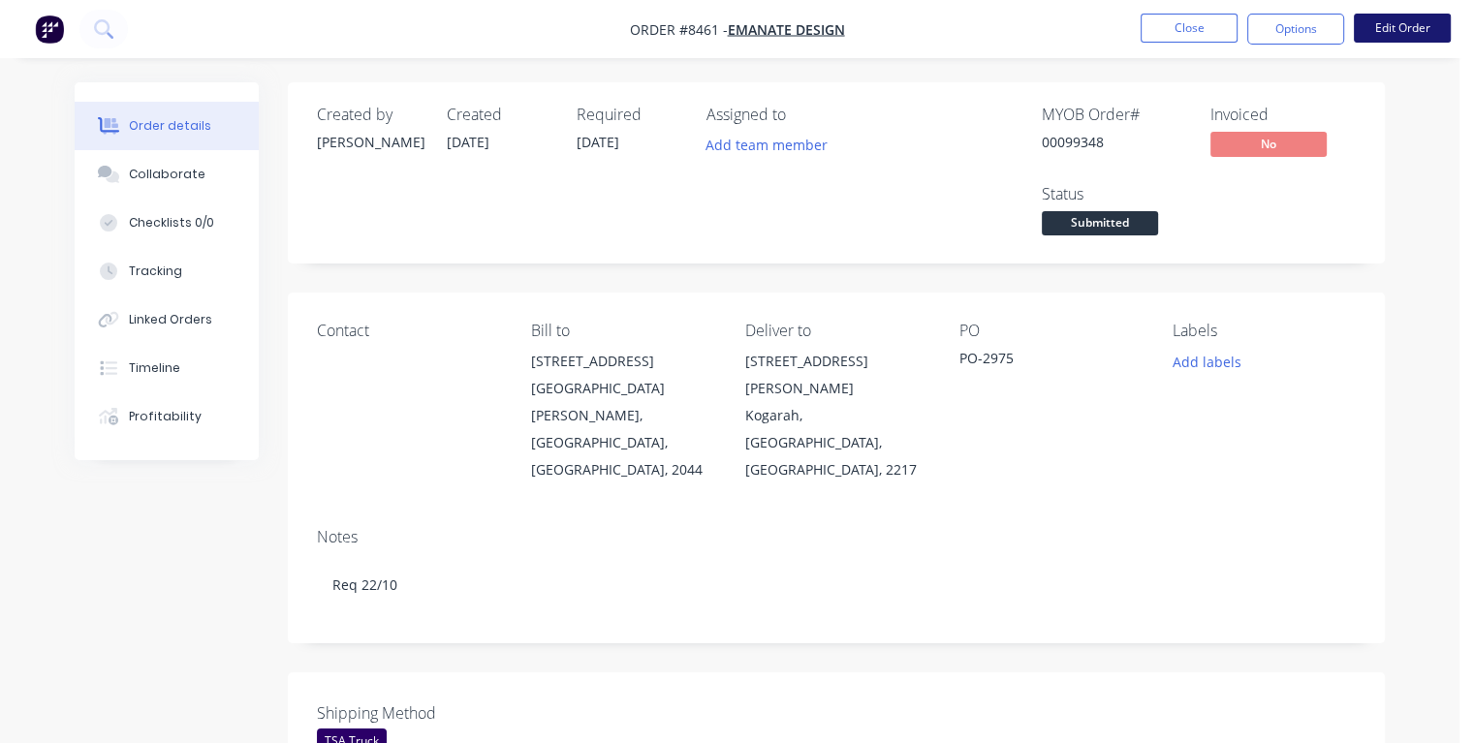
click at [1401, 29] on button "Edit Order" at bounding box center [1402, 28] width 97 height 29
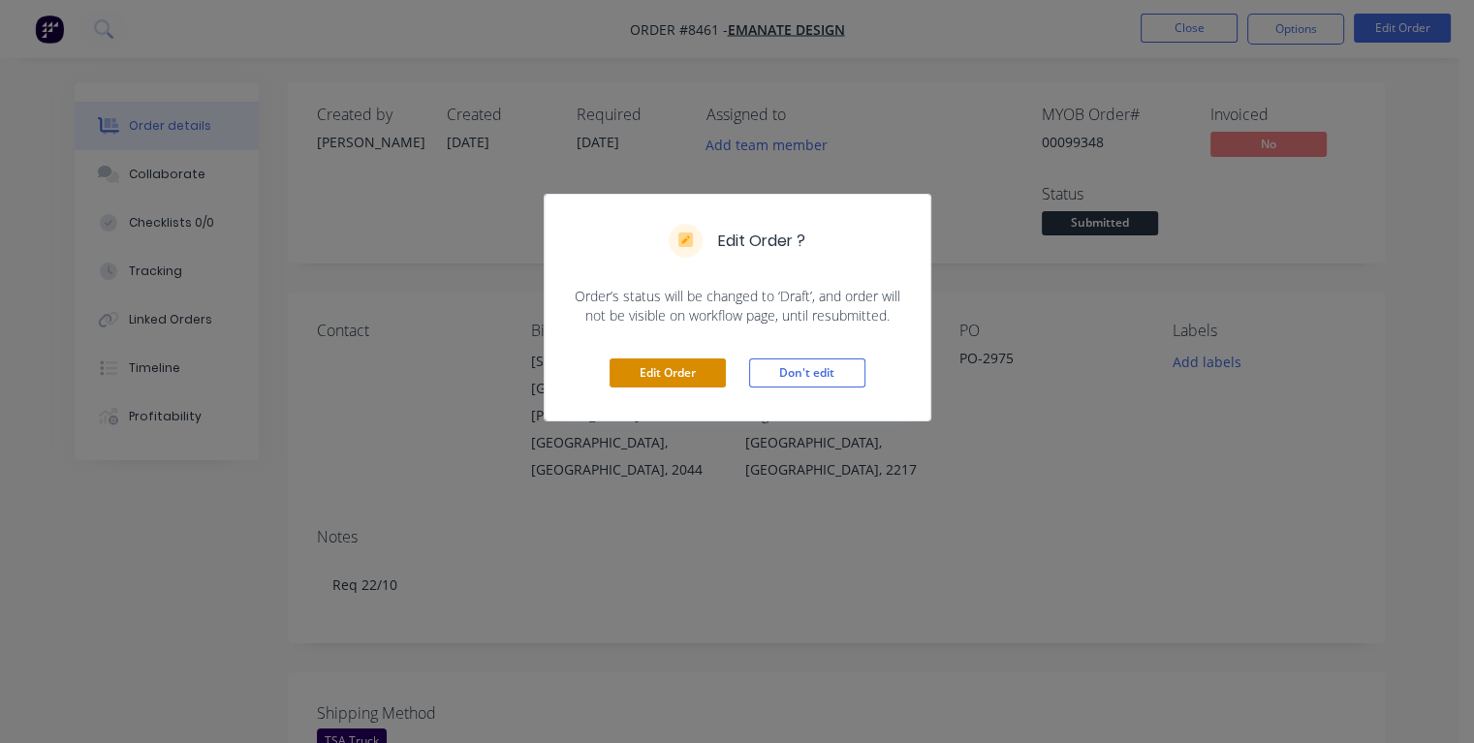
click at [671, 361] on button "Edit Order" at bounding box center [668, 373] width 116 height 29
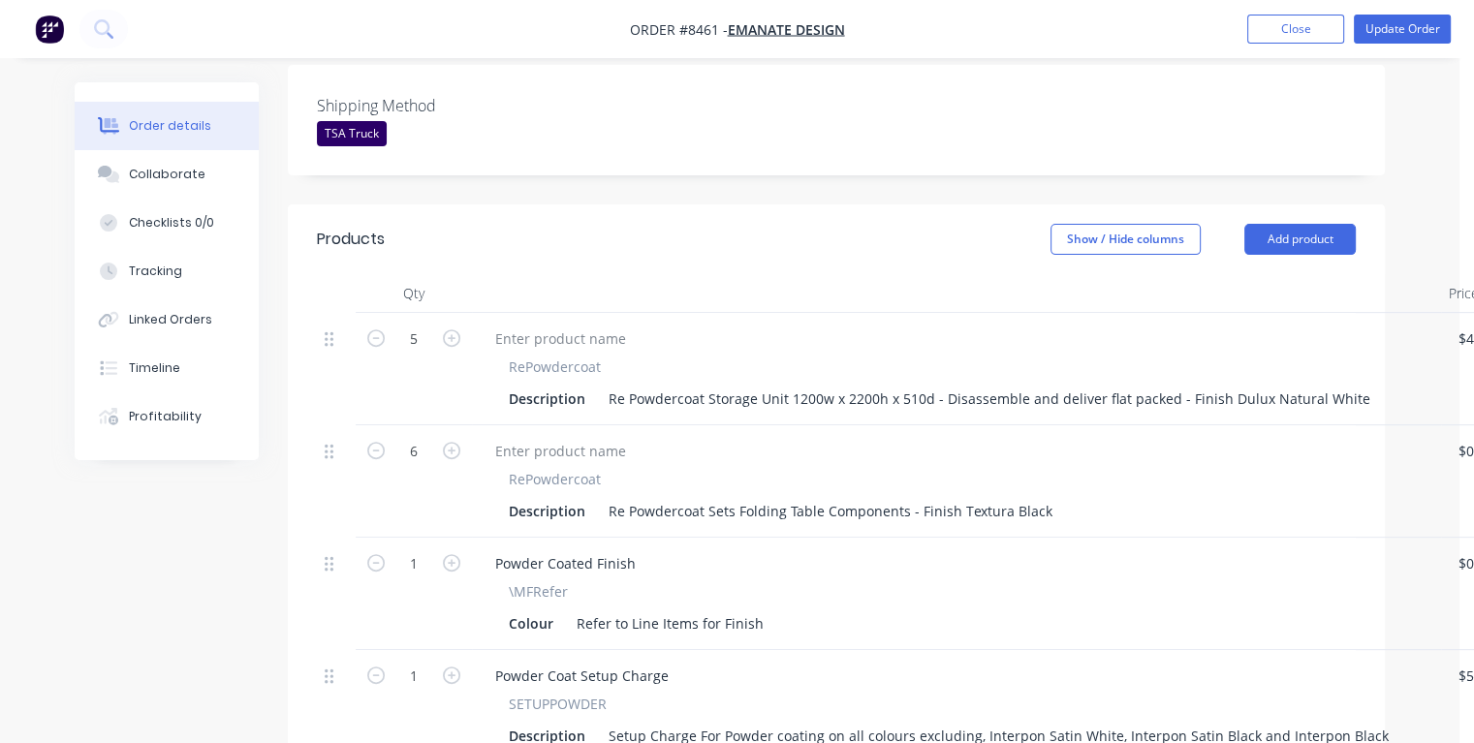
scroll to position [872, 0]
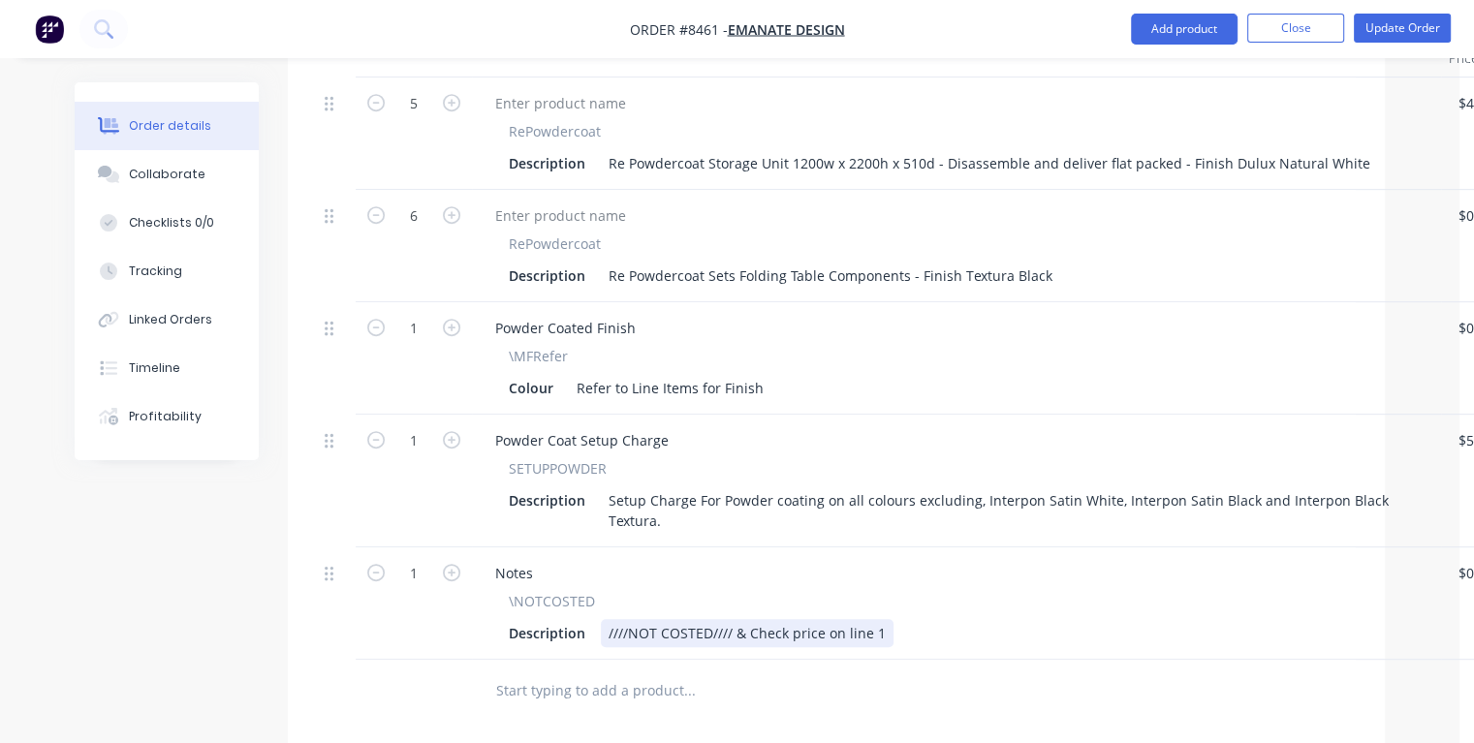
click at [905, 619] on div "Description ////NOT COSTED//// & Check price on line 1" at bounding box center [952, 633] width 903 height 28
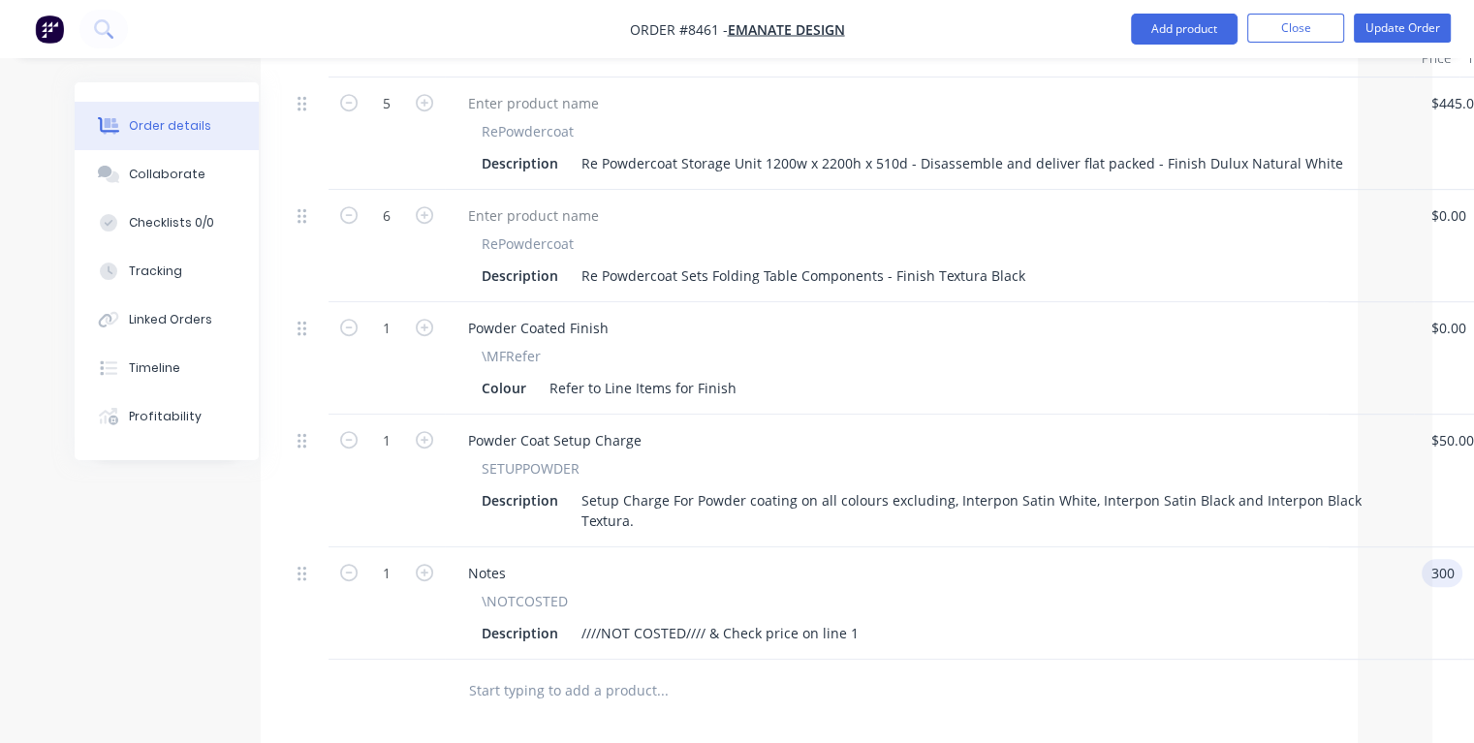
type input "$300.00"
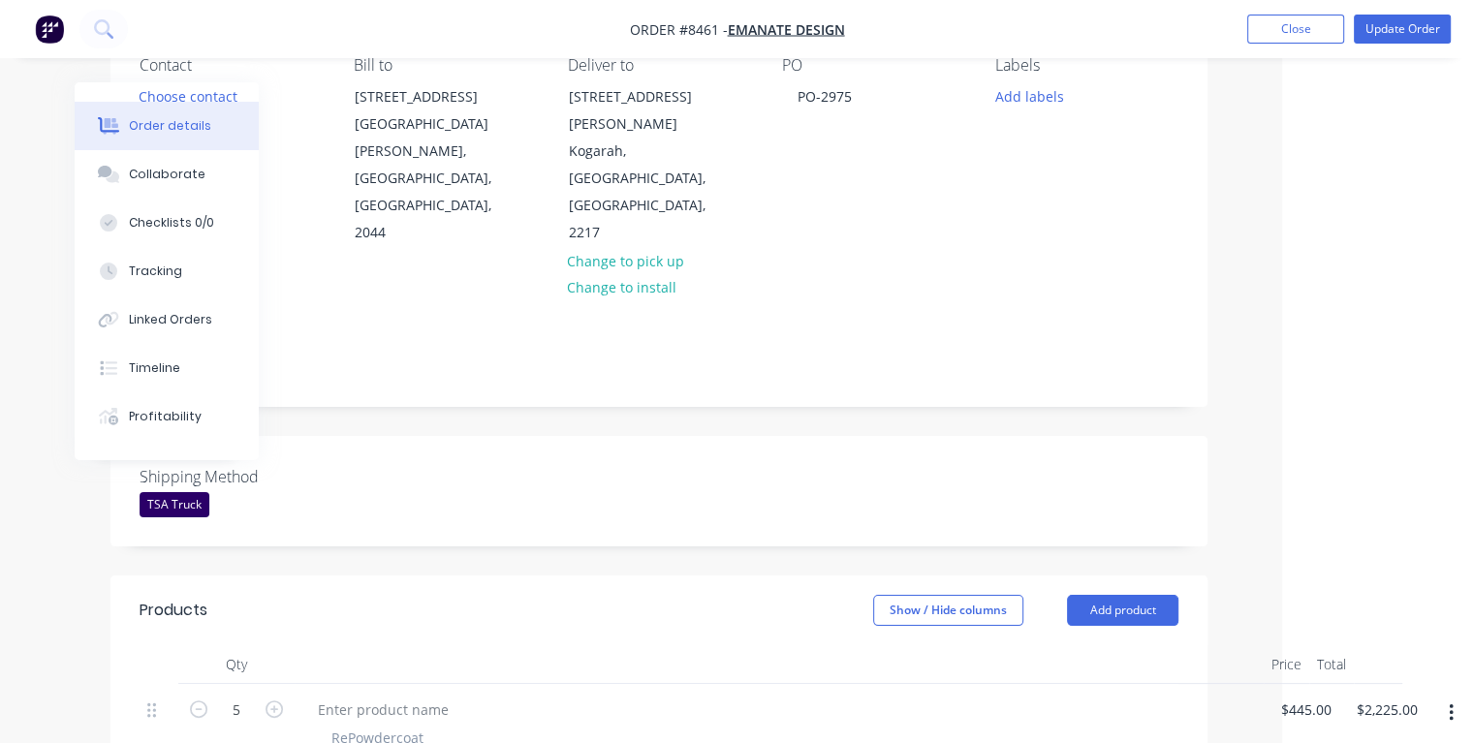
scroll to position [0, 177]
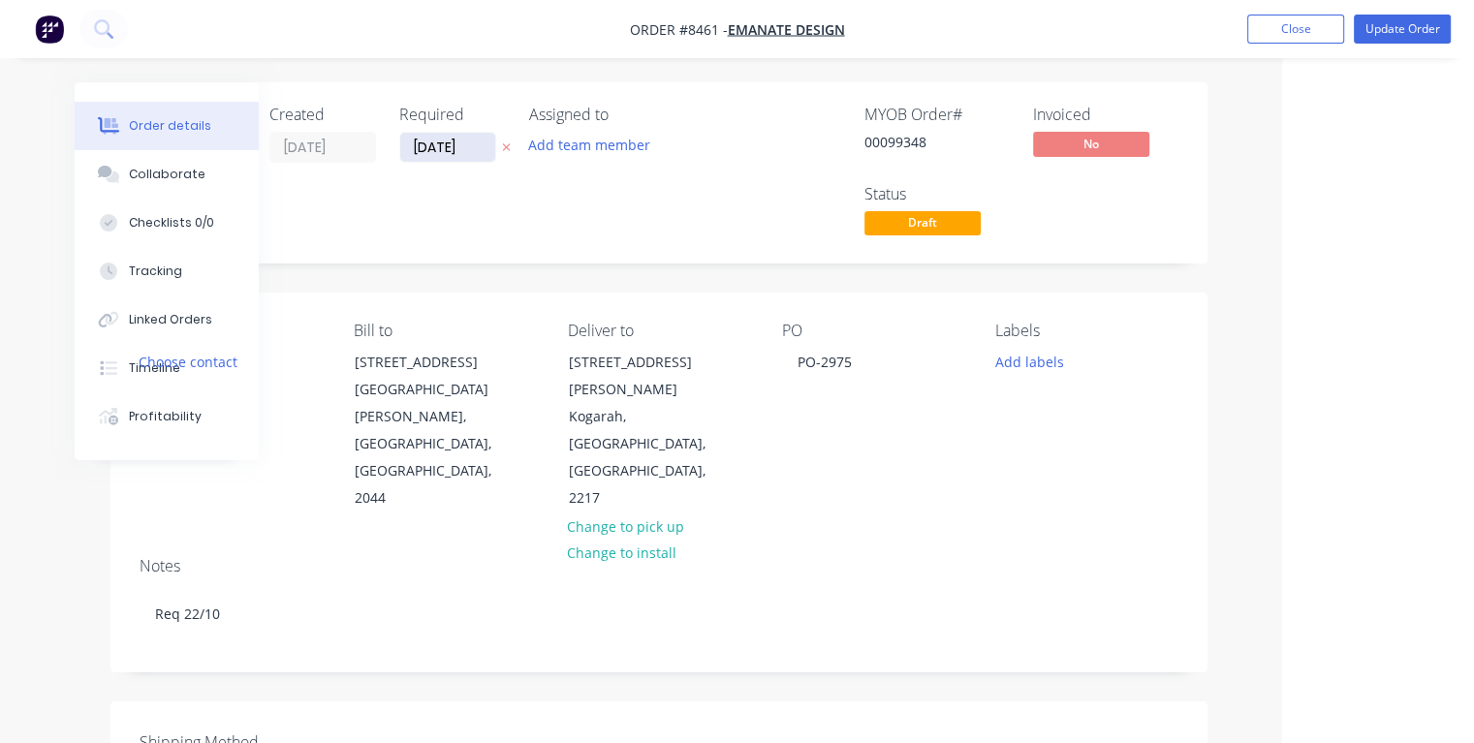
type input "$300.00"
click at [465, 143] on input "[DATE]" at bounding box center [447, 147] width 95 height 29
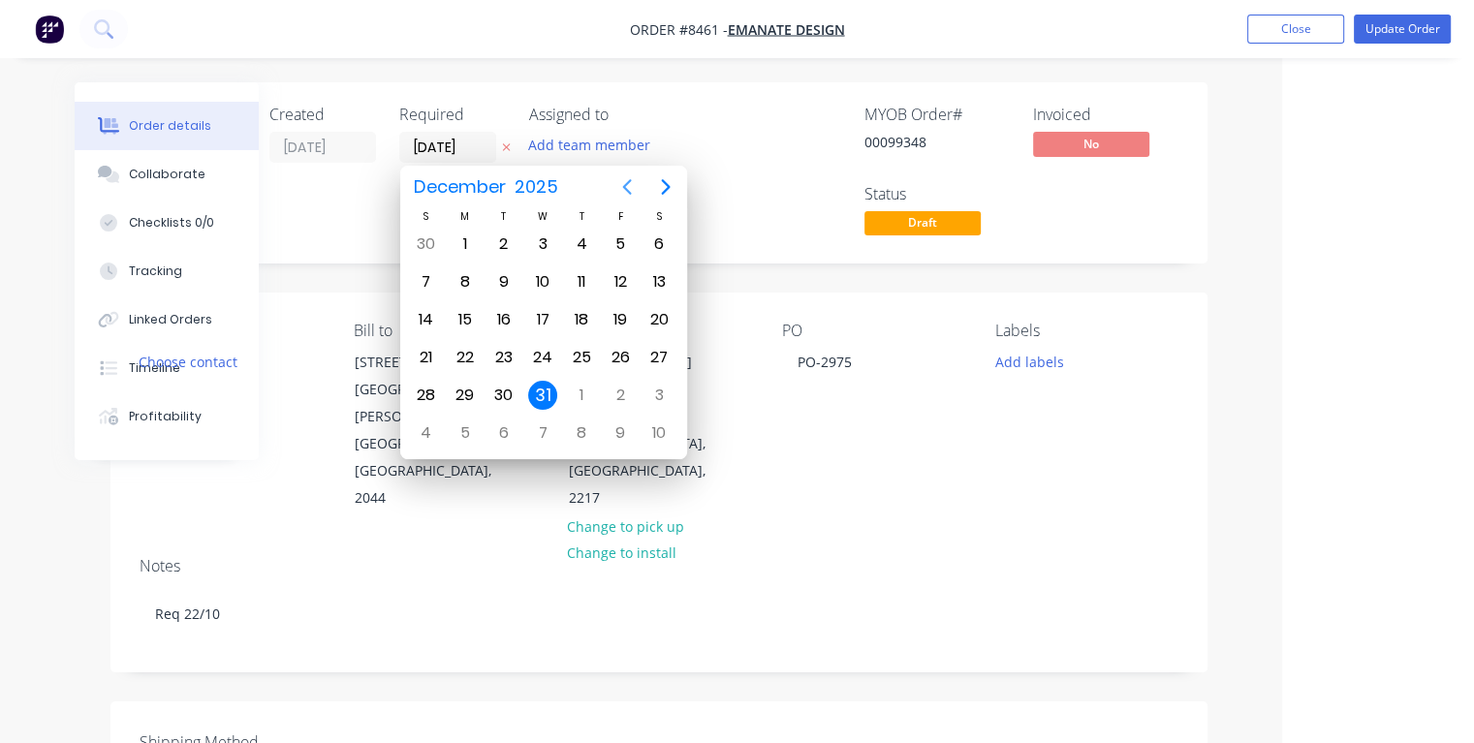
click at [630, 189] on icon "Previous page" at bounding box center [626, 186] width 23 height 23
click at [504, 347] on div "21" at bounding box center [503, 357] width 29 height 29
type input "[DATE]"
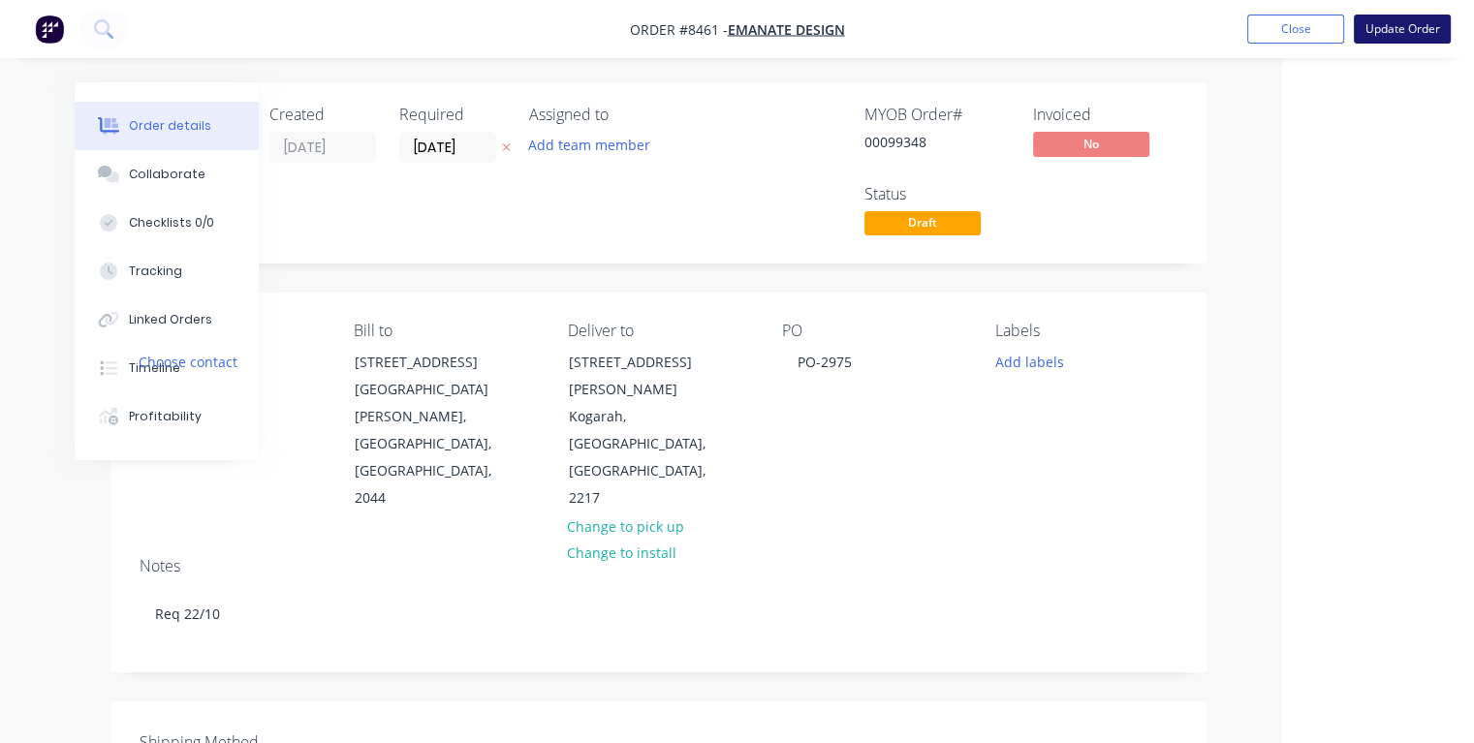
click at [1385, 27] on button "Update Order" at bounding box center [1402, 29] width 97 height 29
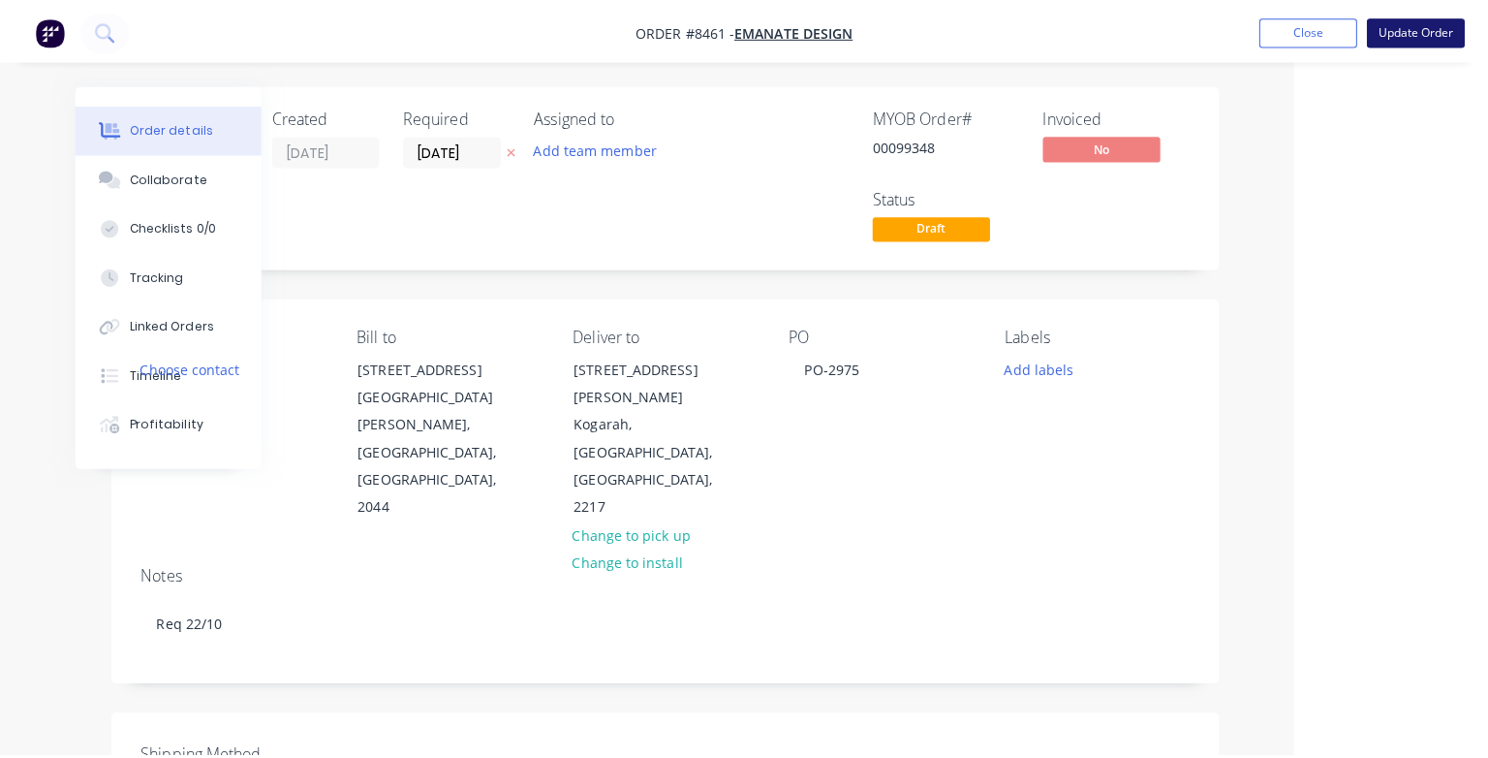
scroll to position [0, 170]
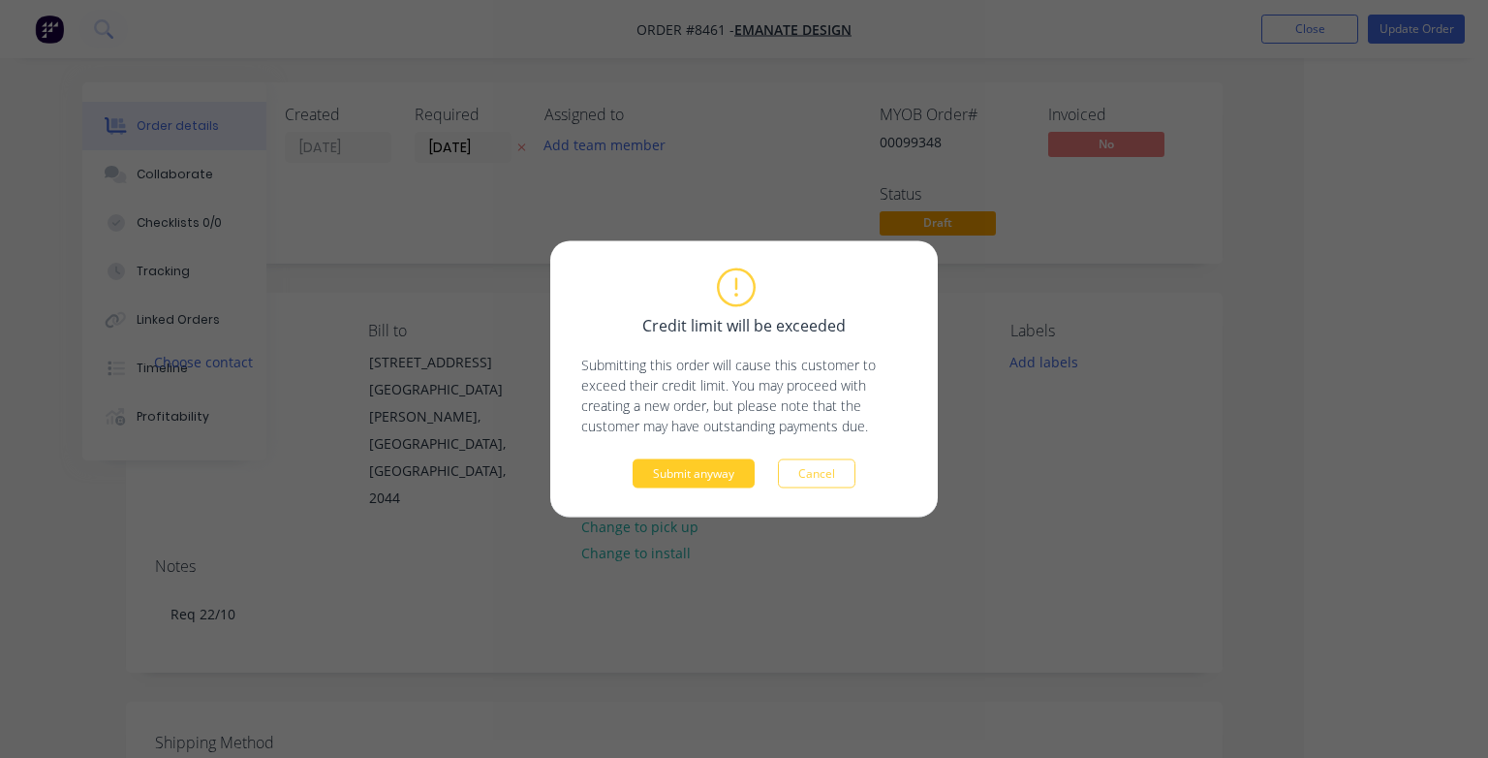
click at [707, 478] on button "Submit anyway" at bounding box center [694, 473] width 122 height 29
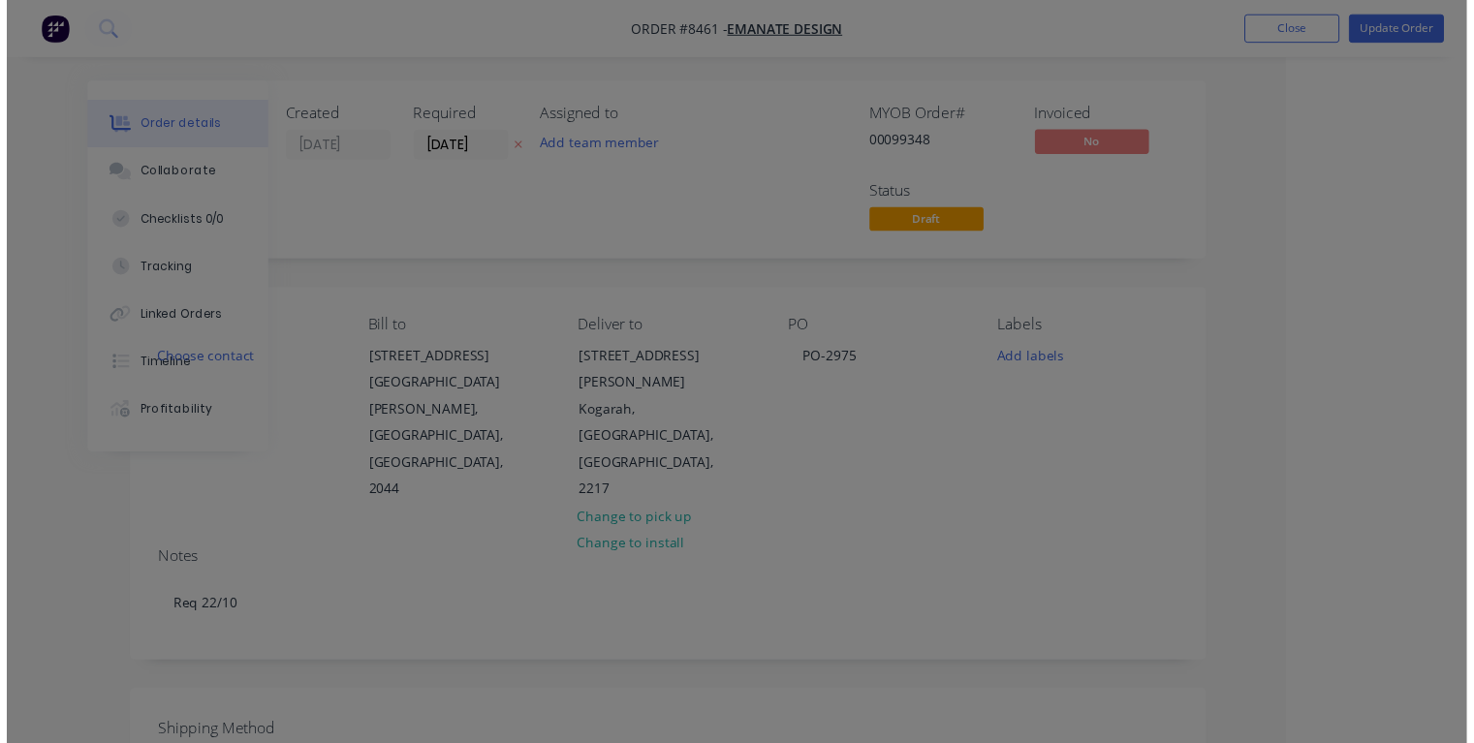
scroll to position [0, 105]
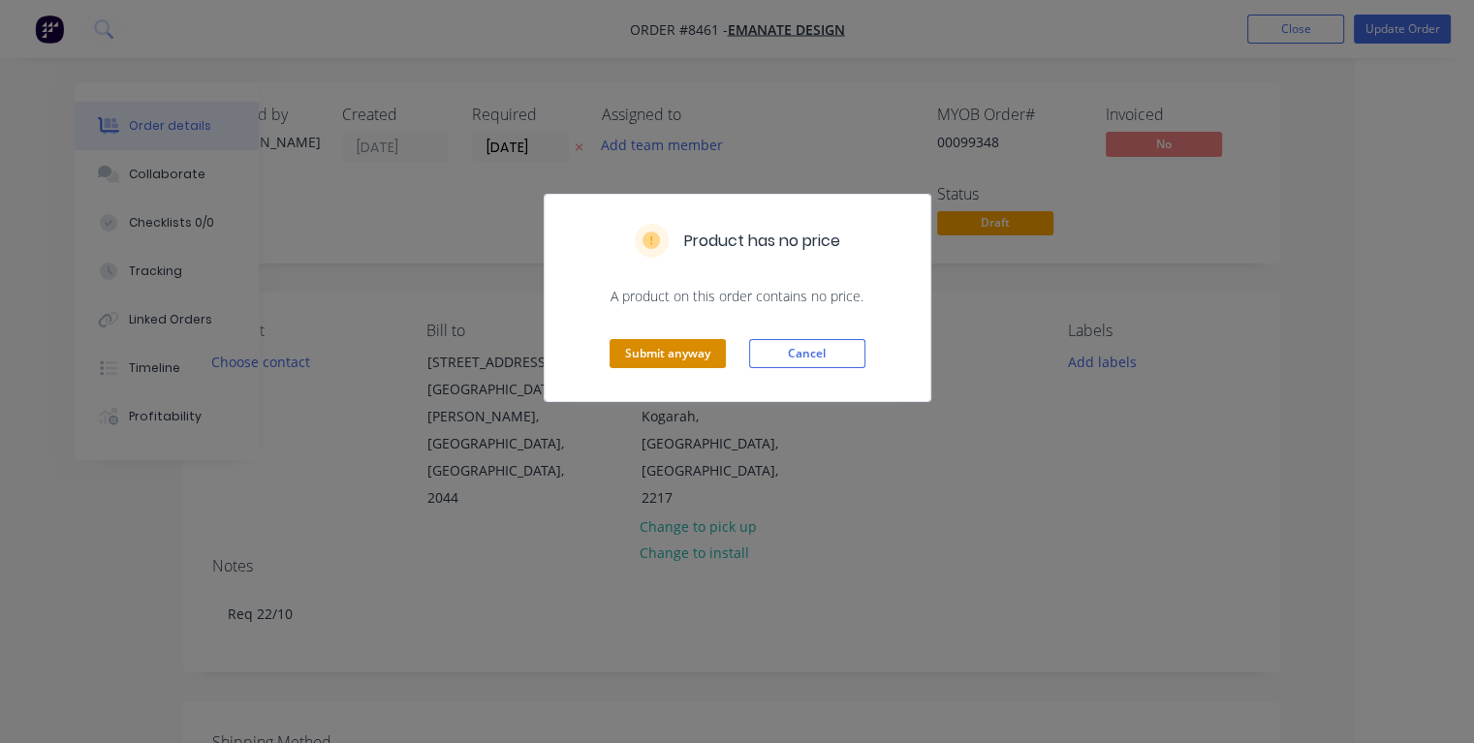
click at [638, 347] on button "Submit anyway" at bounding box center [668, 353] width 116 height 29
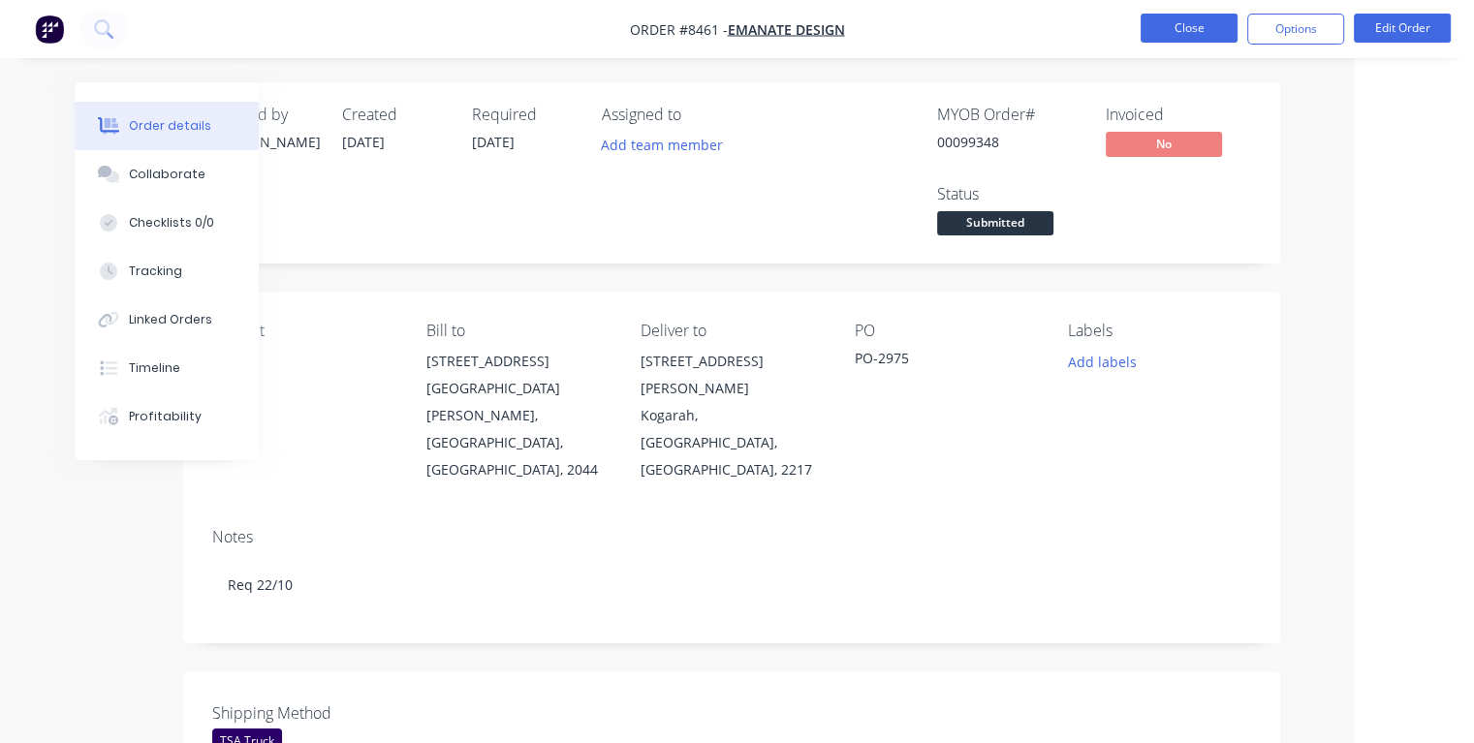
click at [1187, 37] on button "Close" at bounding box center [1189, 28] width 97 height 29
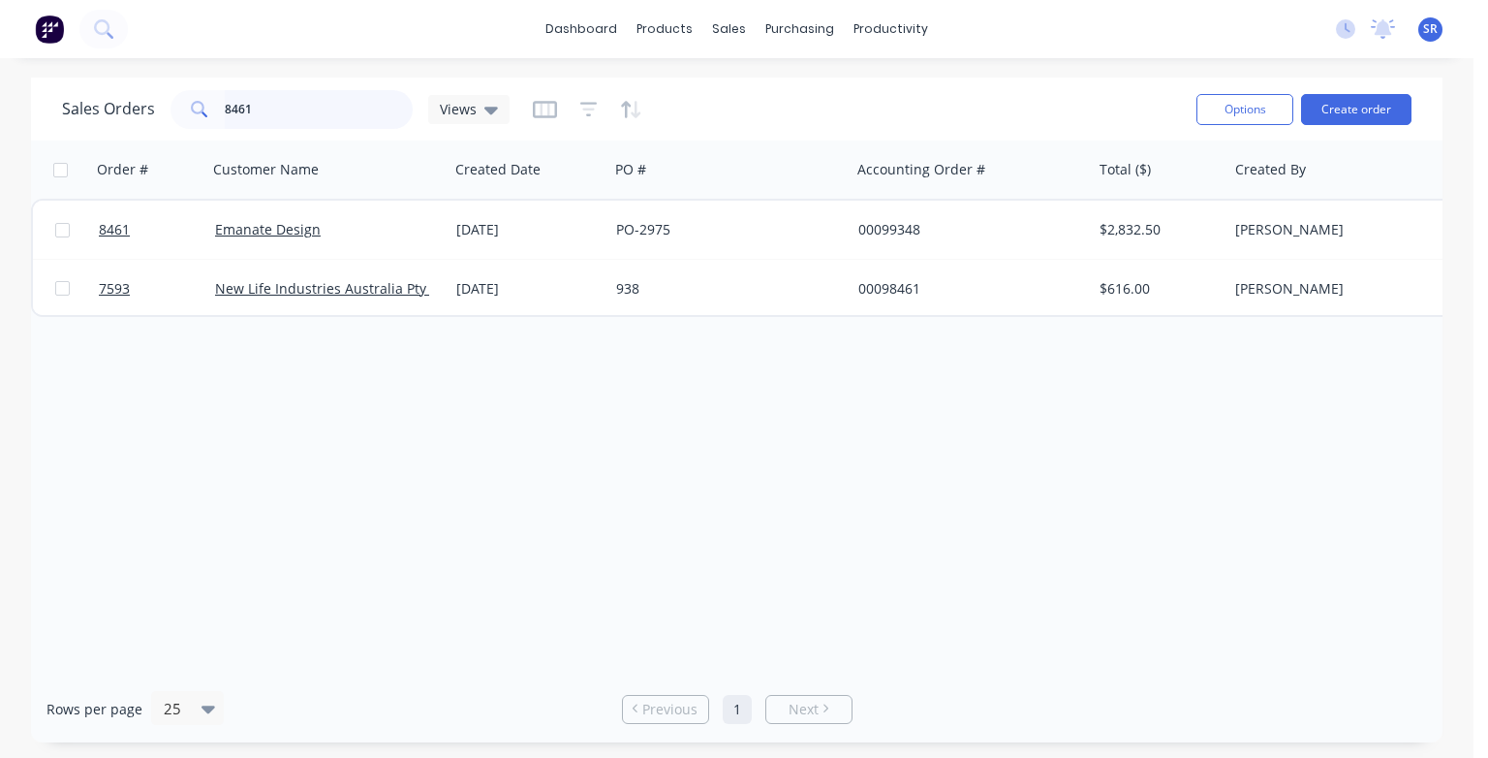
click at [314, 100] on input "8461" at bounding box center [319, 109] width 189 height 39
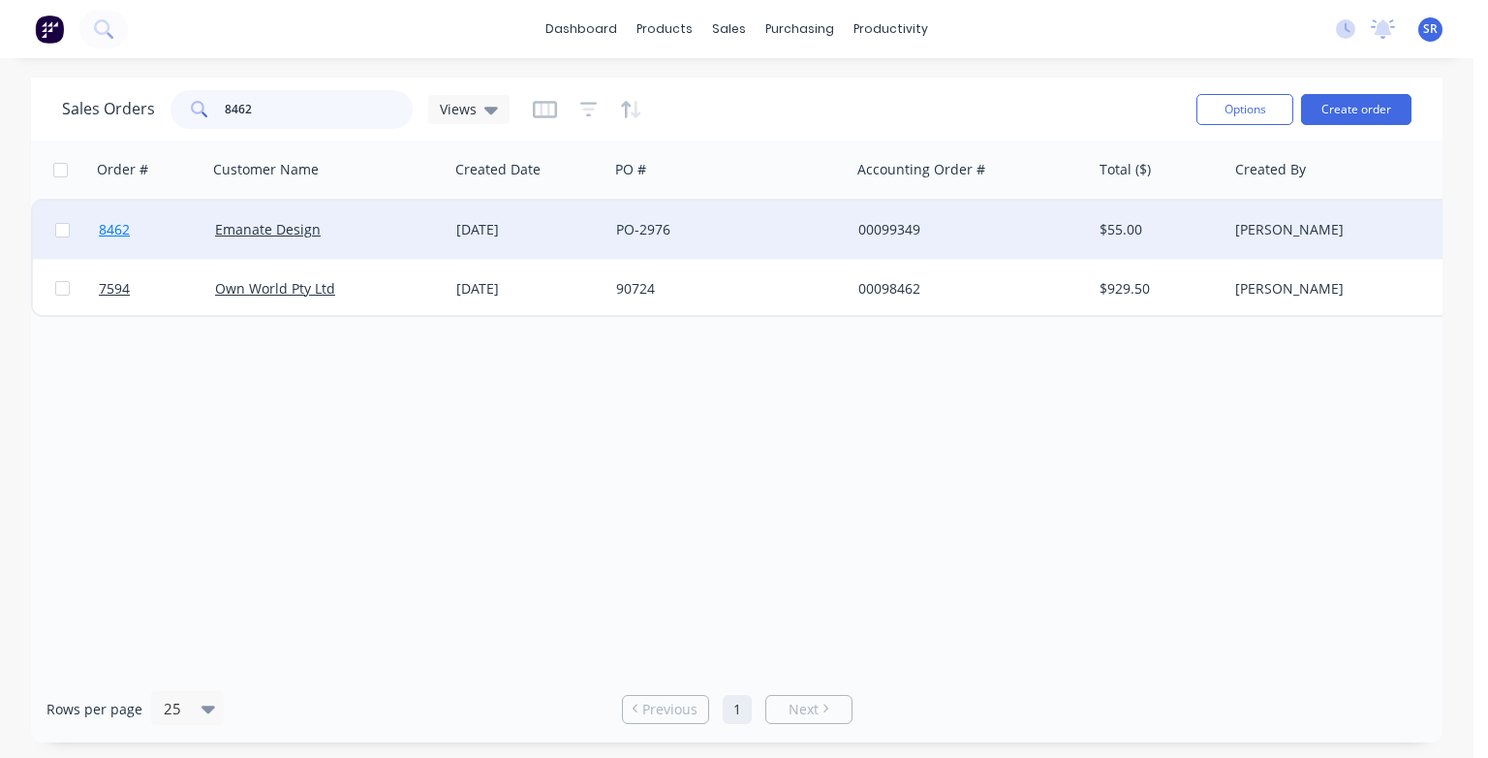
type input "8462"
click at [119, 234] on span "8462" at bounding box center [114, 229] width 31 height 19
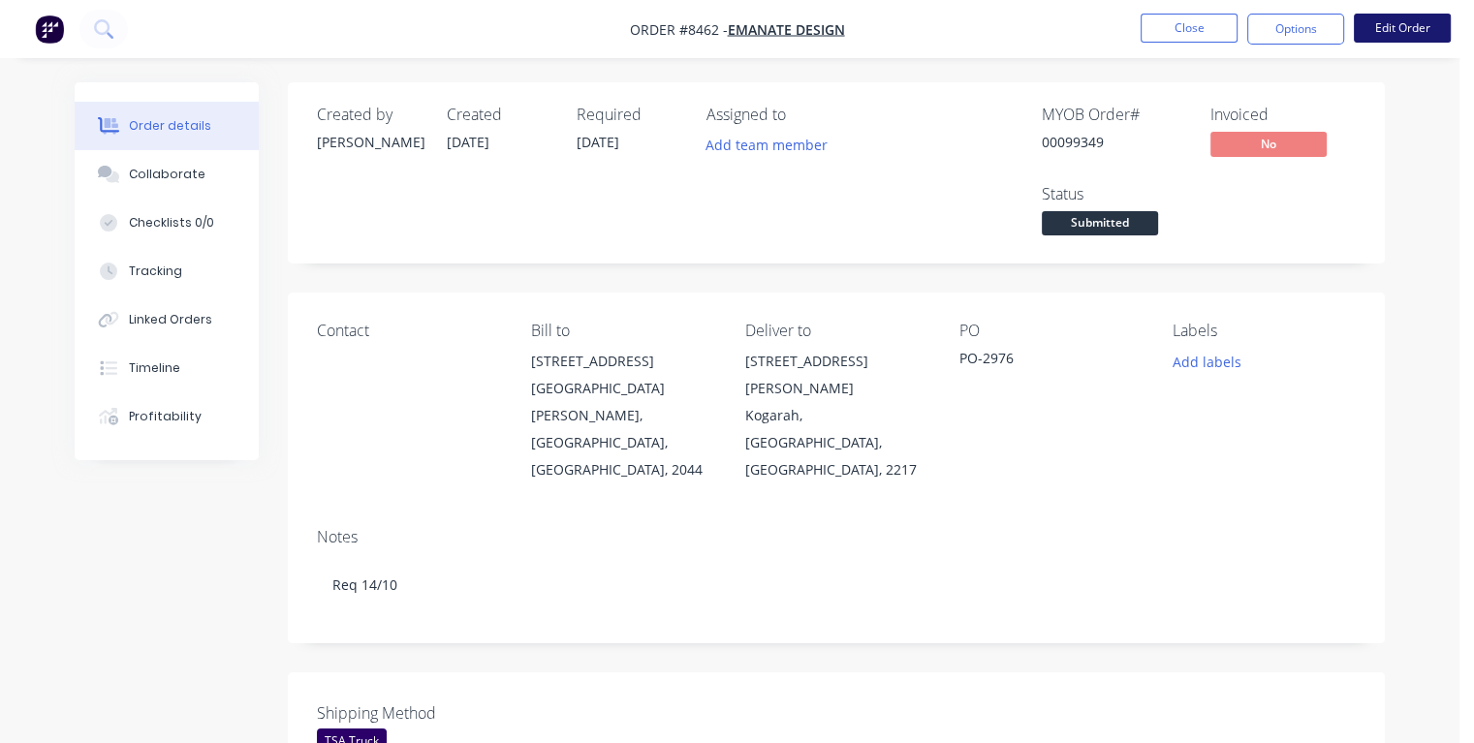
click at [1399, 25] on button "Edit Order" at bounding box center [1402, 28] width 97 height 29
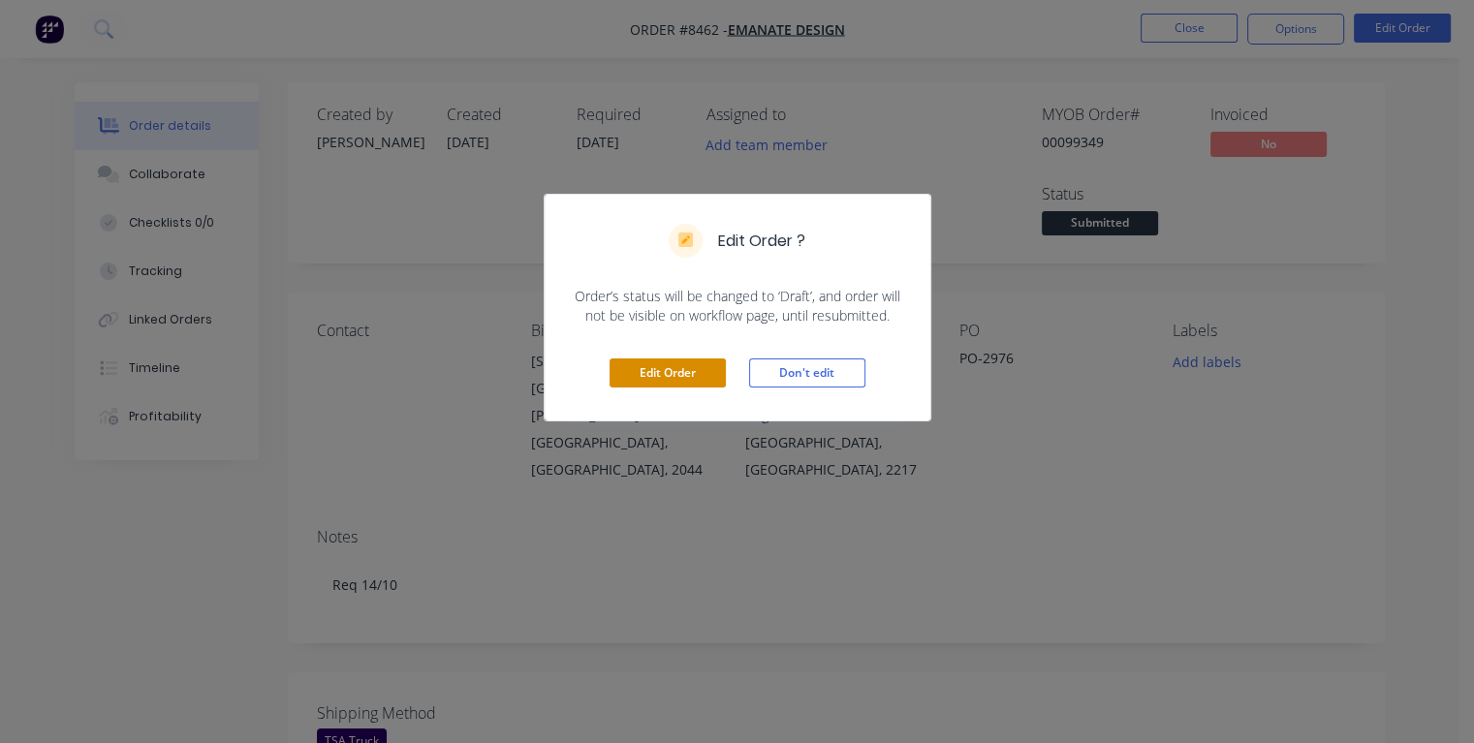
click at [694, 369] on button "Edit Order" at bounding box center [668, 373] width 116 height 29
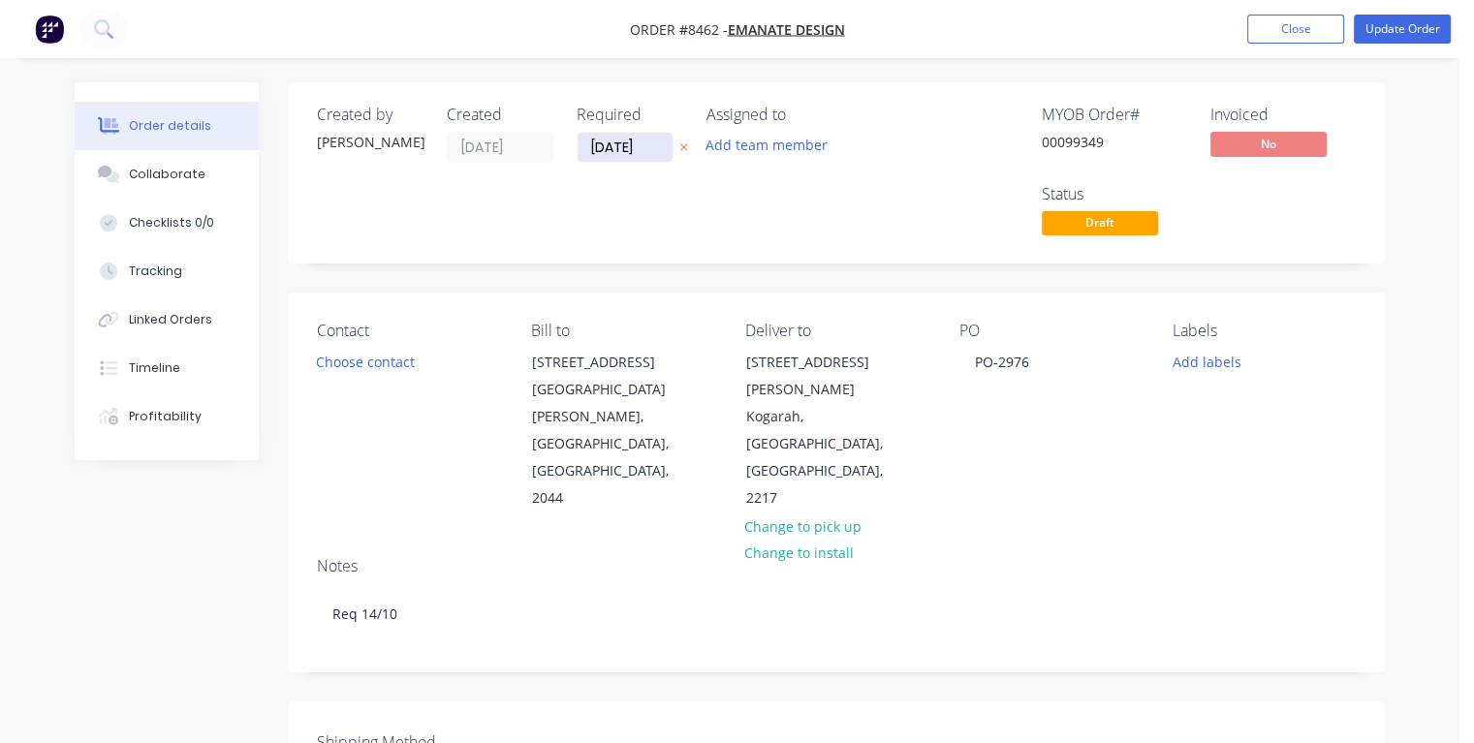
click at [663, 144] on input "[DATE]" at bounding box center [625, 147] width 95 height 29
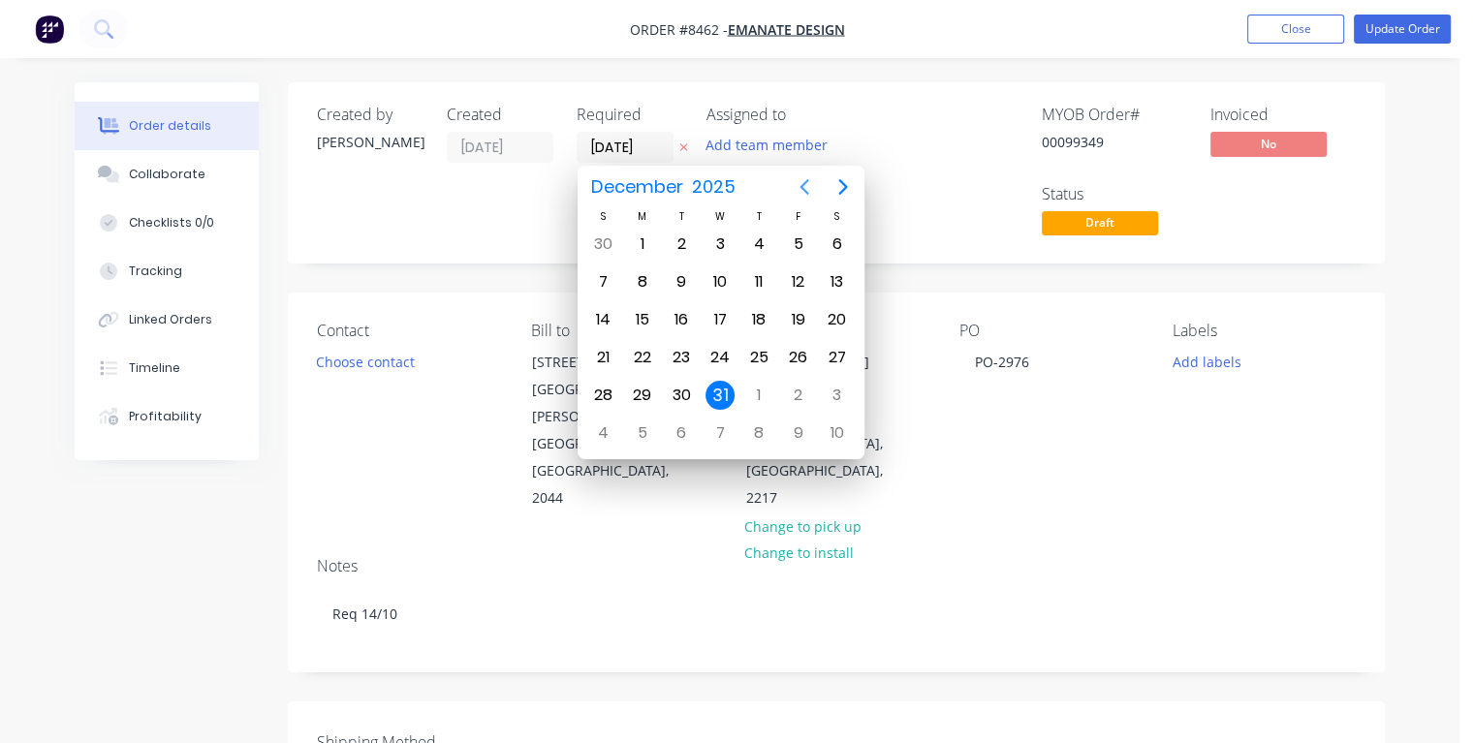
click at [805, 185] on icon "Previous page" at bounding box center [804, 186] width 23 height 23
click at [758, 309] on div "16" at bounding box center [758, 319] width 29 height 29
type input "[DATE]"
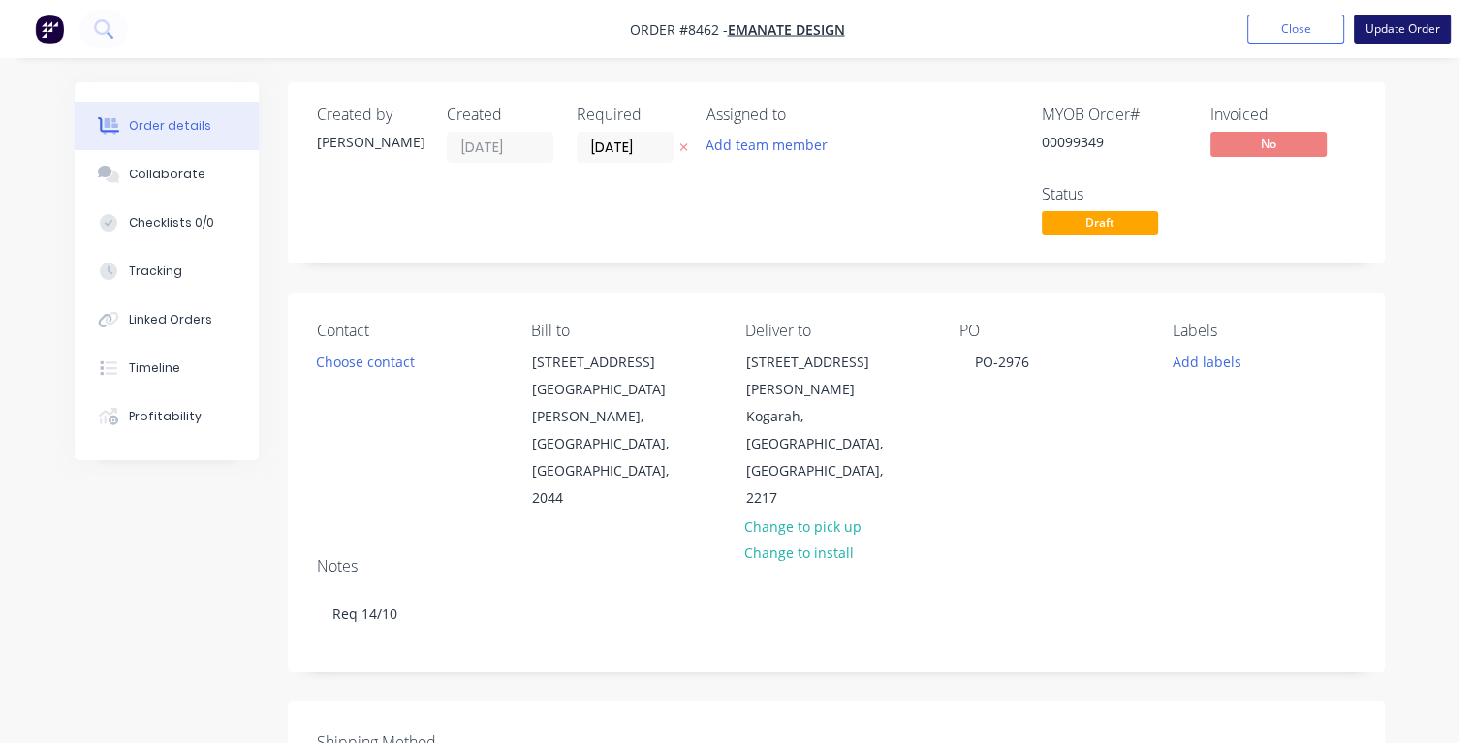
click at [1415, 24] on button "Update Order" at bounding box center [1402, 29] width 97 height 29
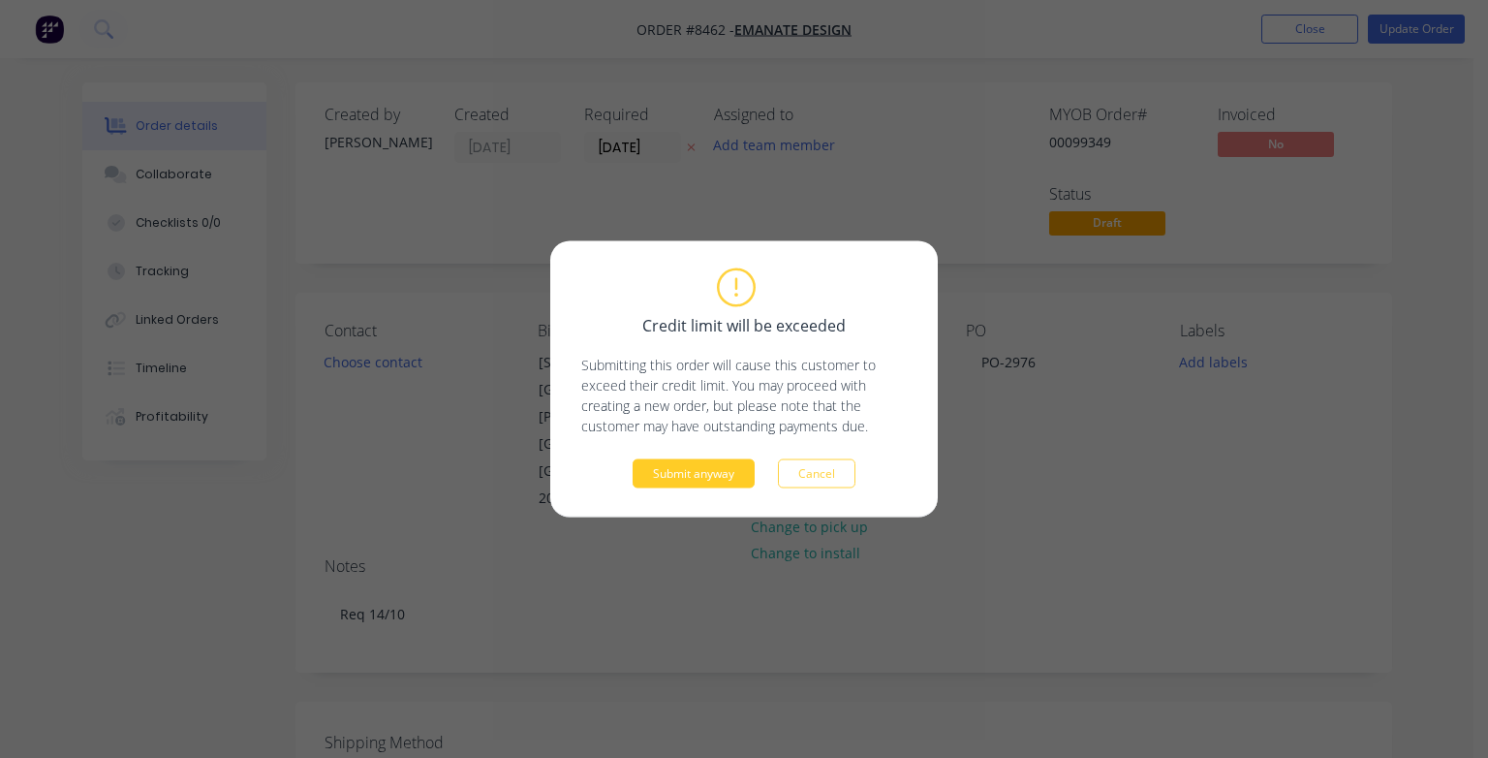
click at [736, 474] on button "Submit anyway" at bounding box center [694, 473] width 122 height 29
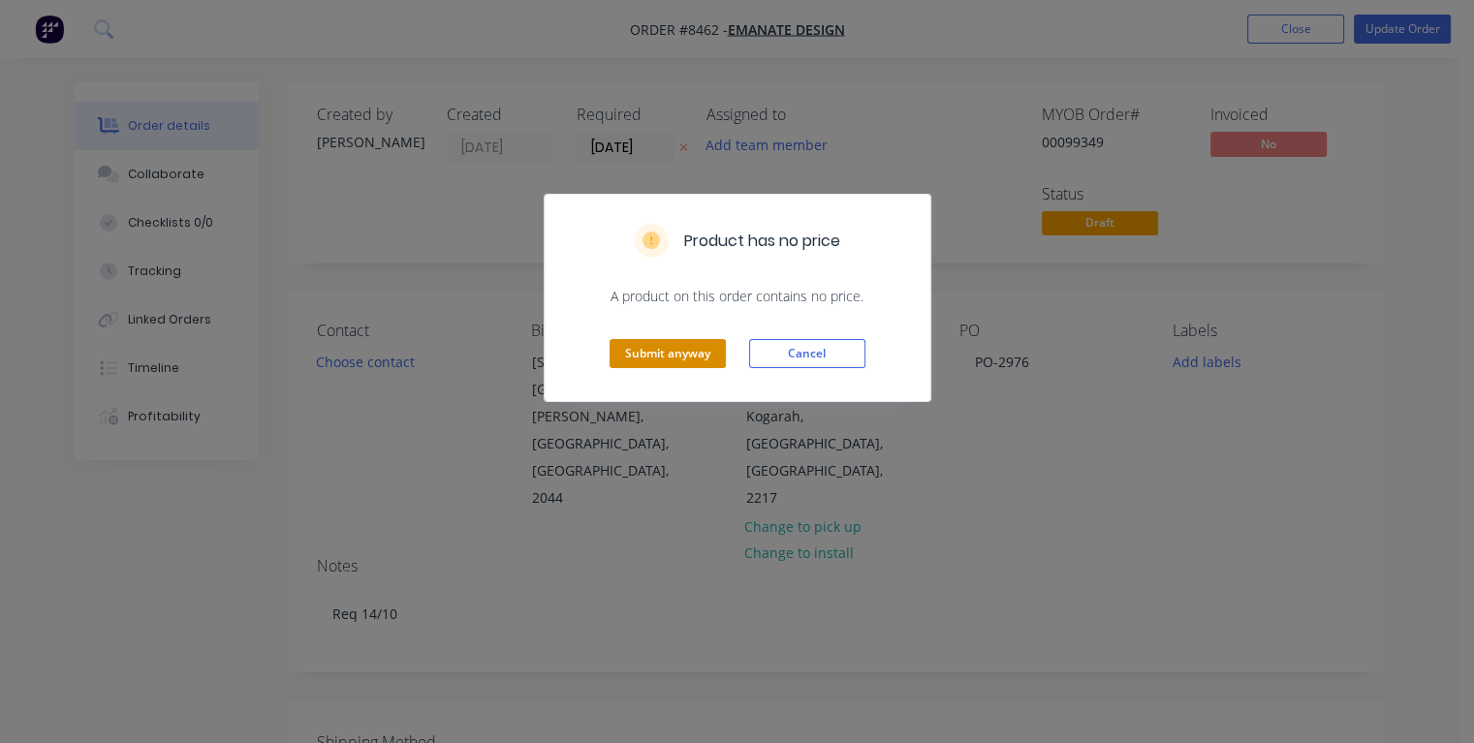
click at [704, 345] on button "Submit anyway" at bounding box center [668, 353] width 116 height 29
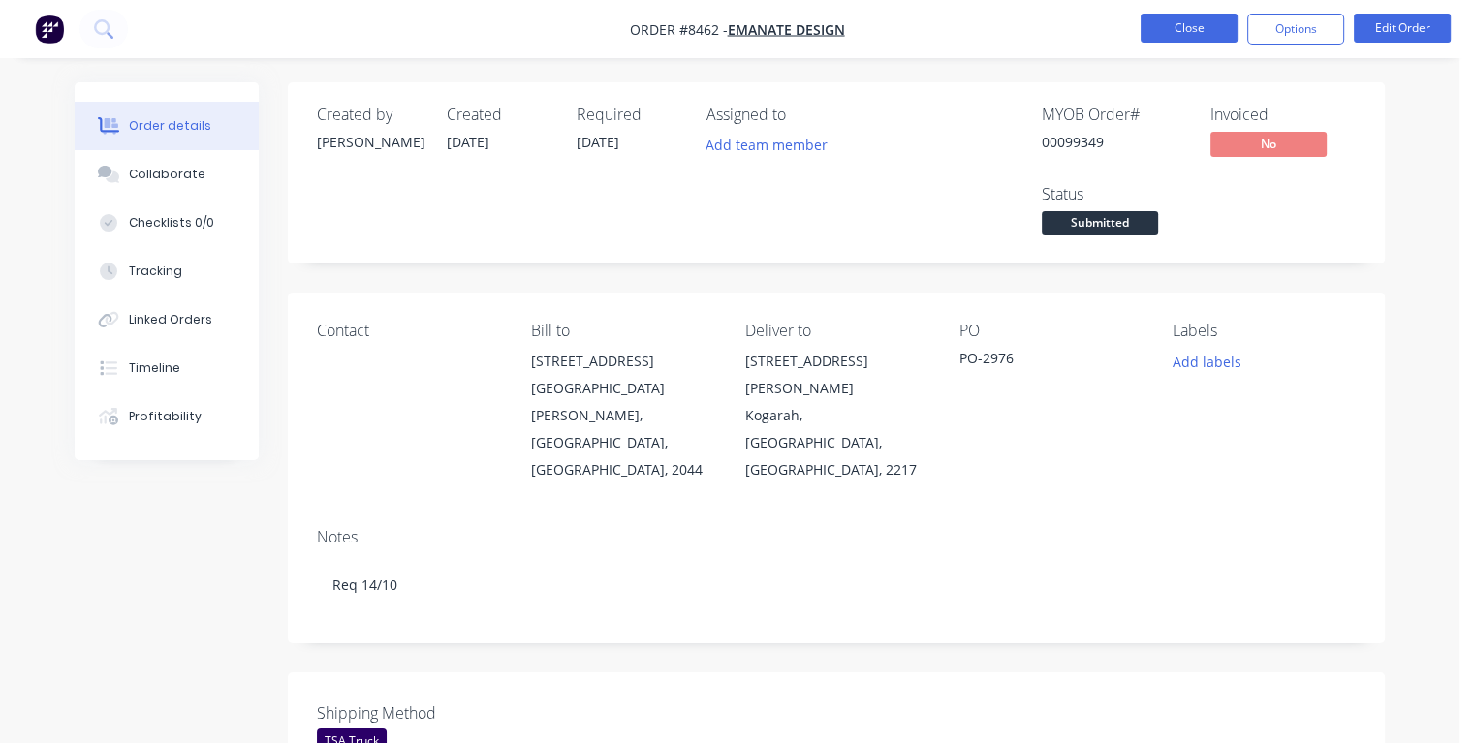
click at [1197, 34] on button "Close" at bounding box center [1189, 28] width 97 height 29
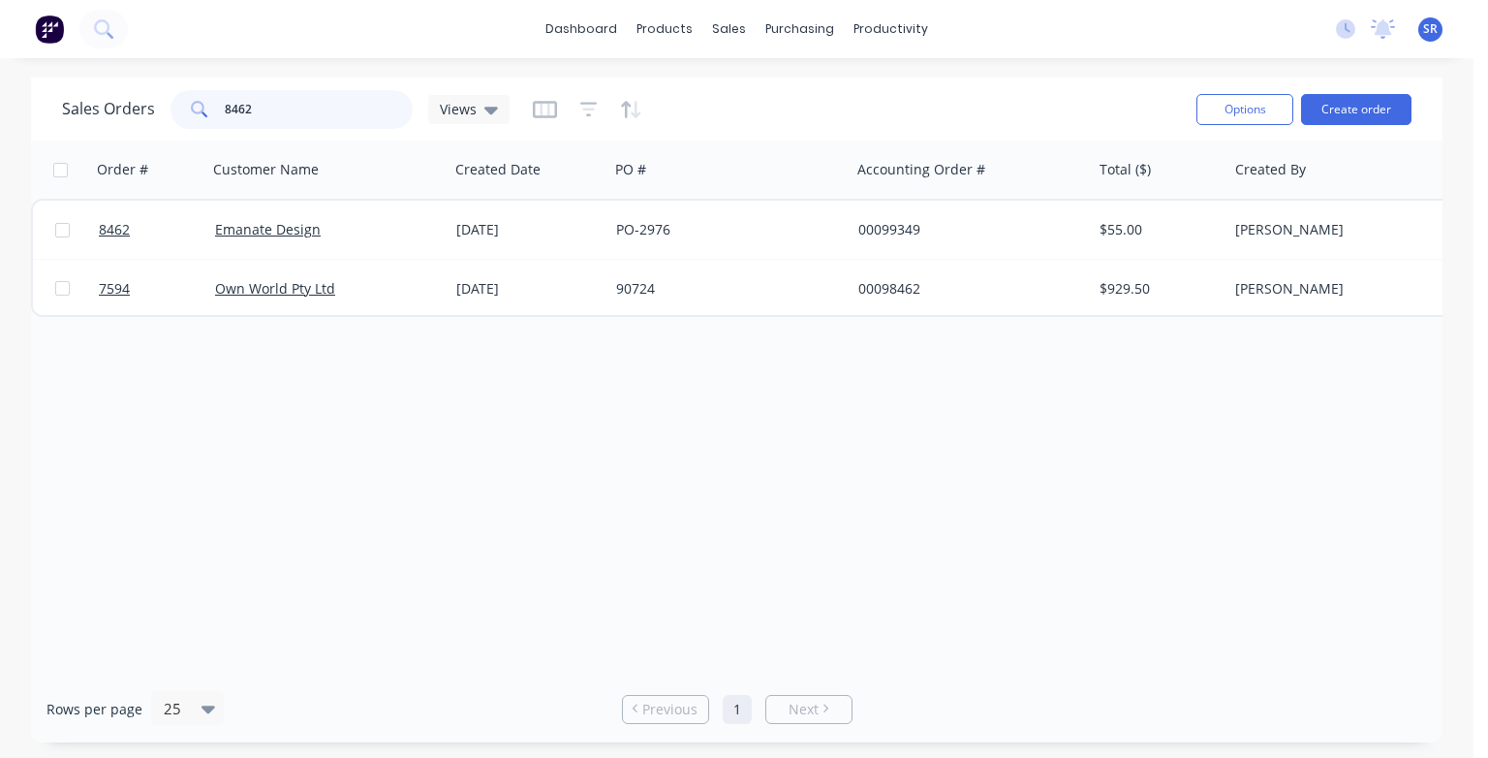
click at [345, 110] on input "8462" at bounding box center [319, 109] width 189 height 39
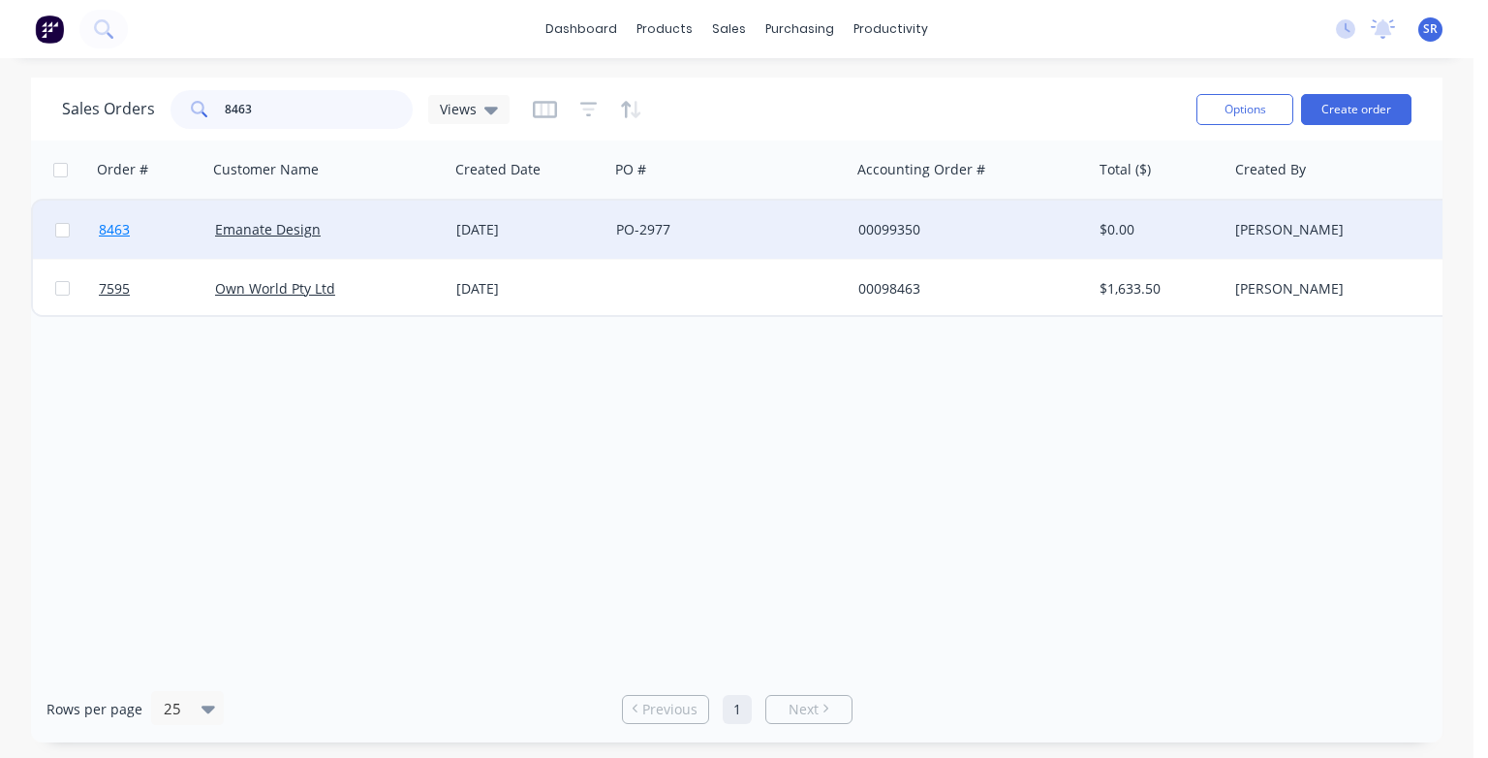
type input "8463"
click at [100, 230] on span "8463" at bounding box center [114, 229] width 31 height 19
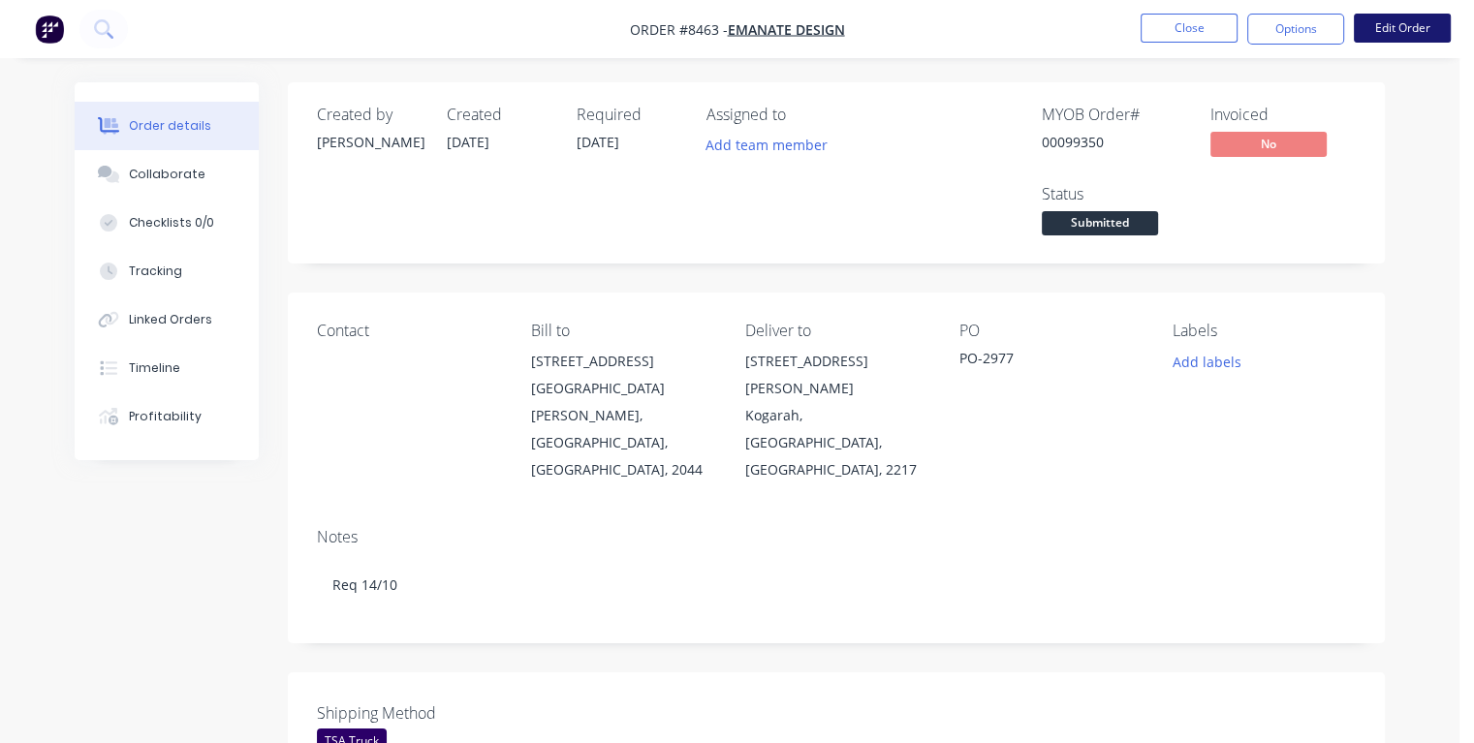
click at [1392, 17] on button "Edit Order" at bounding box center [1402, 28] width 97 height 29
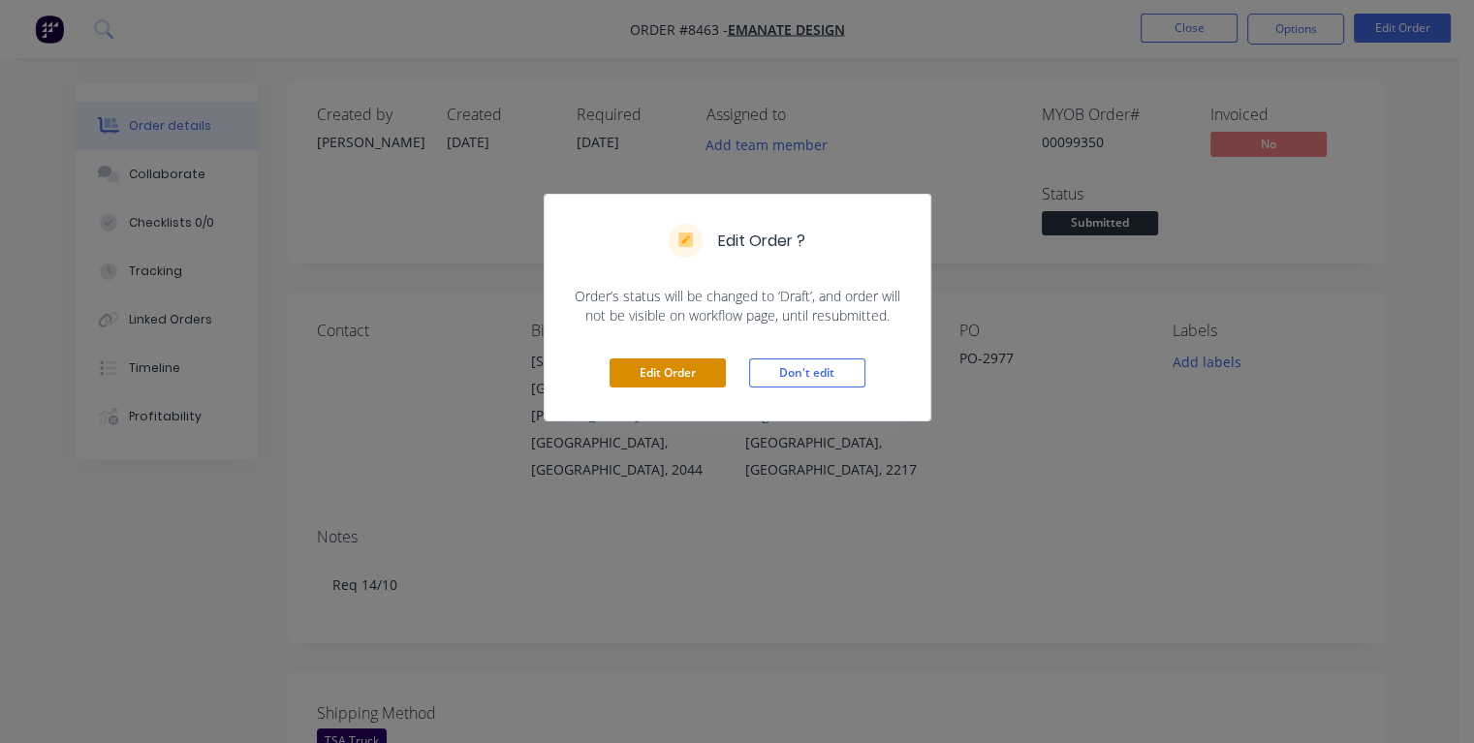
click at [696, 368] on button "Edit Order" at bounding box center [668, 373] width 116 height 29
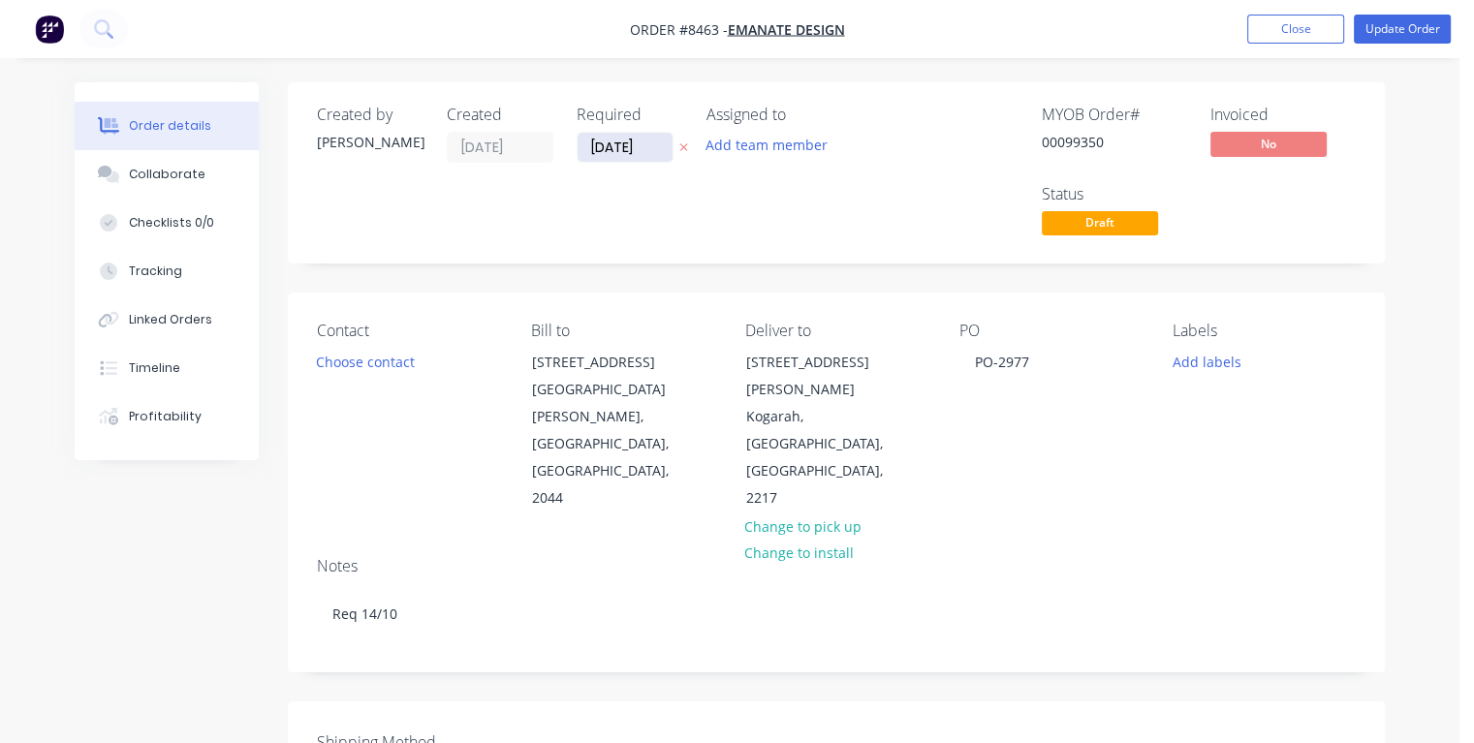
click at [648, 137] on input "[DATE]" at bounding box center [625, 147] width 95 height 29
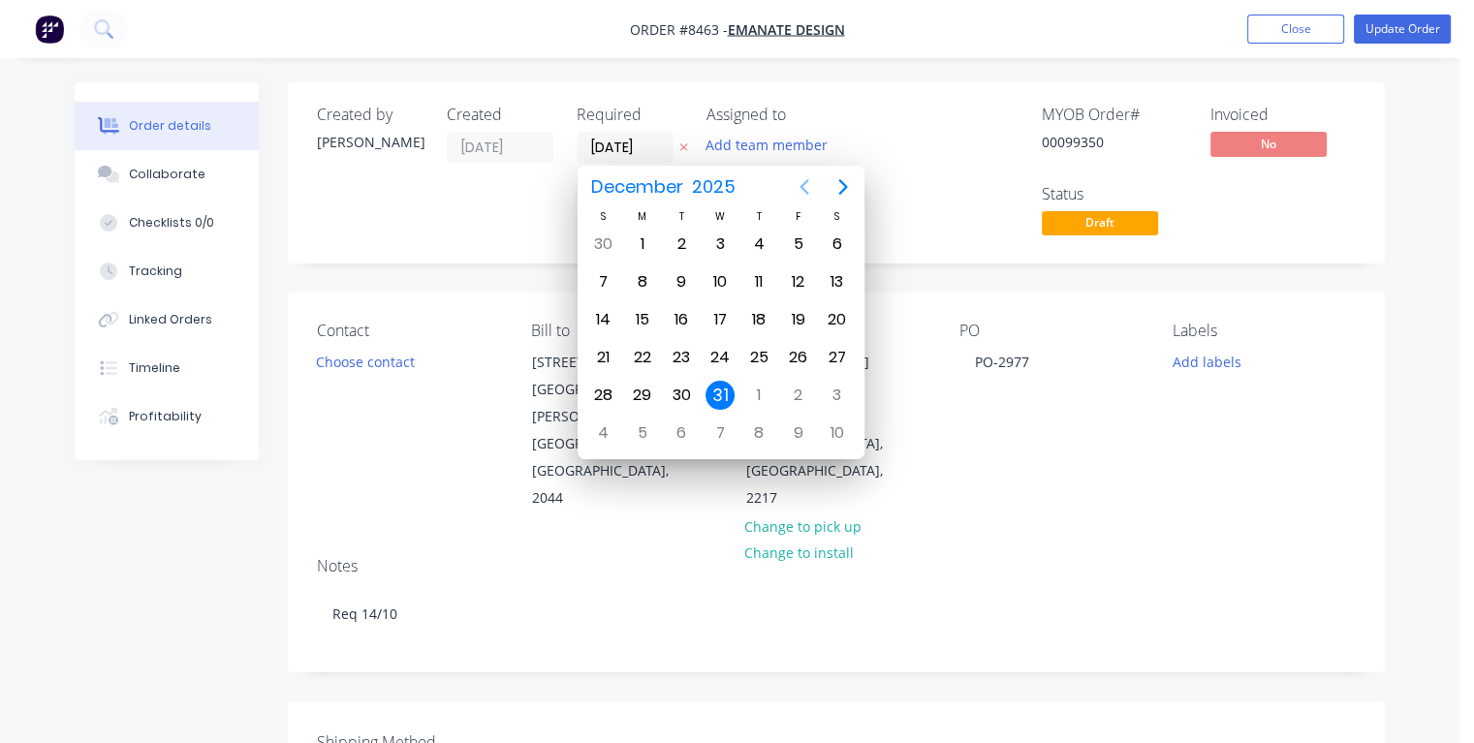
click at [800, 186] on icon "Previous page" at bounding box center [803, 187] width 9 height 16
click at [756, 314] on div "16" at bounding box center [758, 319] width 29 height 29
type input "[DATE]"
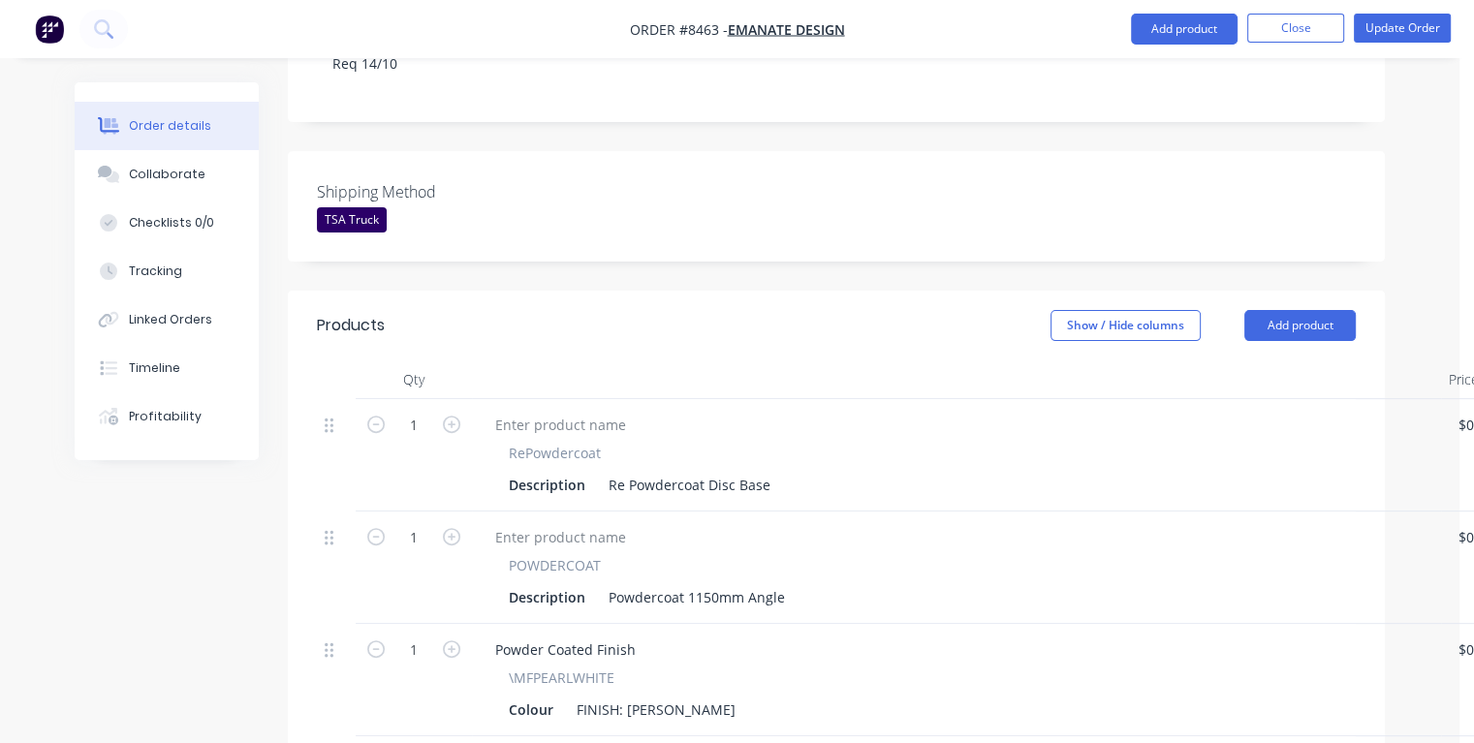
scroll to position [969, 0]
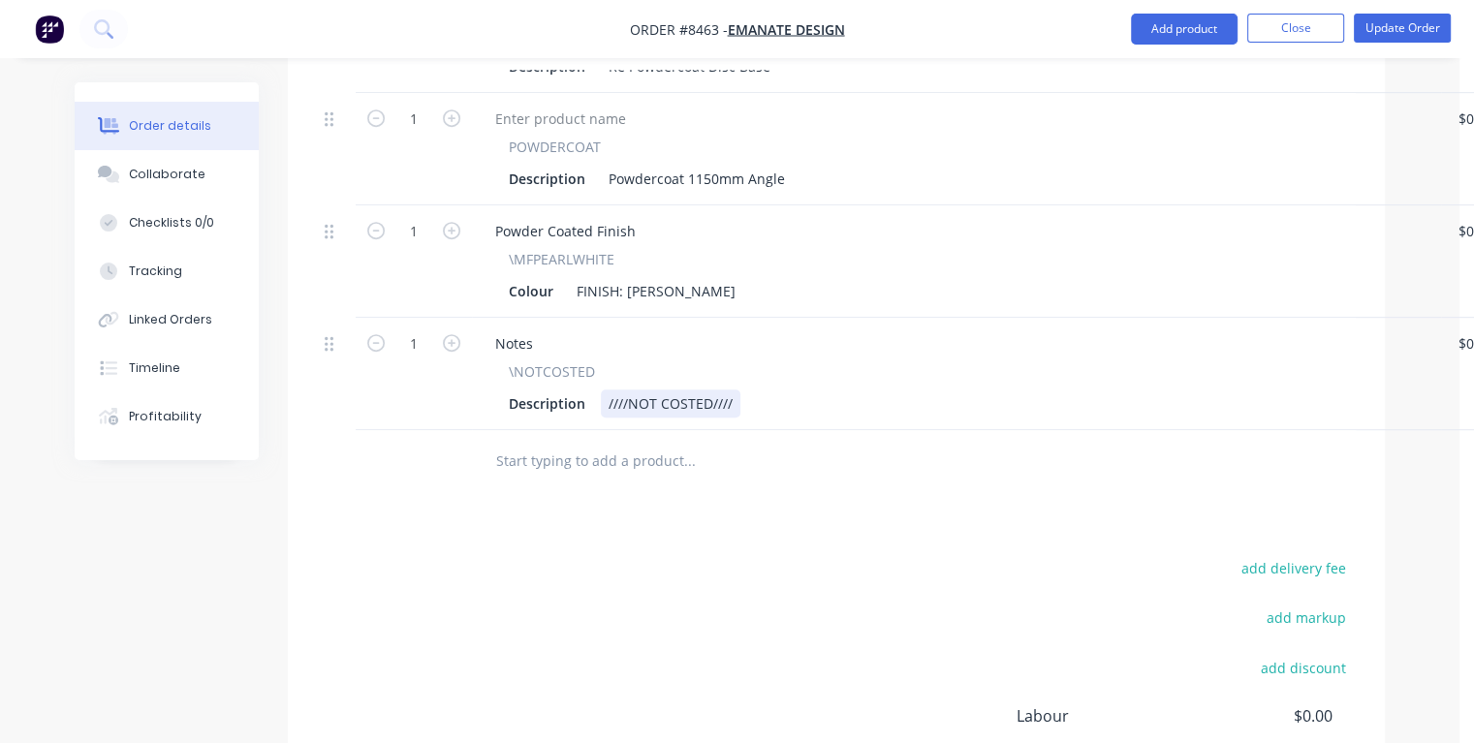
click at [733, 390] on div "////NOT COSTED////" at bounding box center [671, 404] width 140 height 28
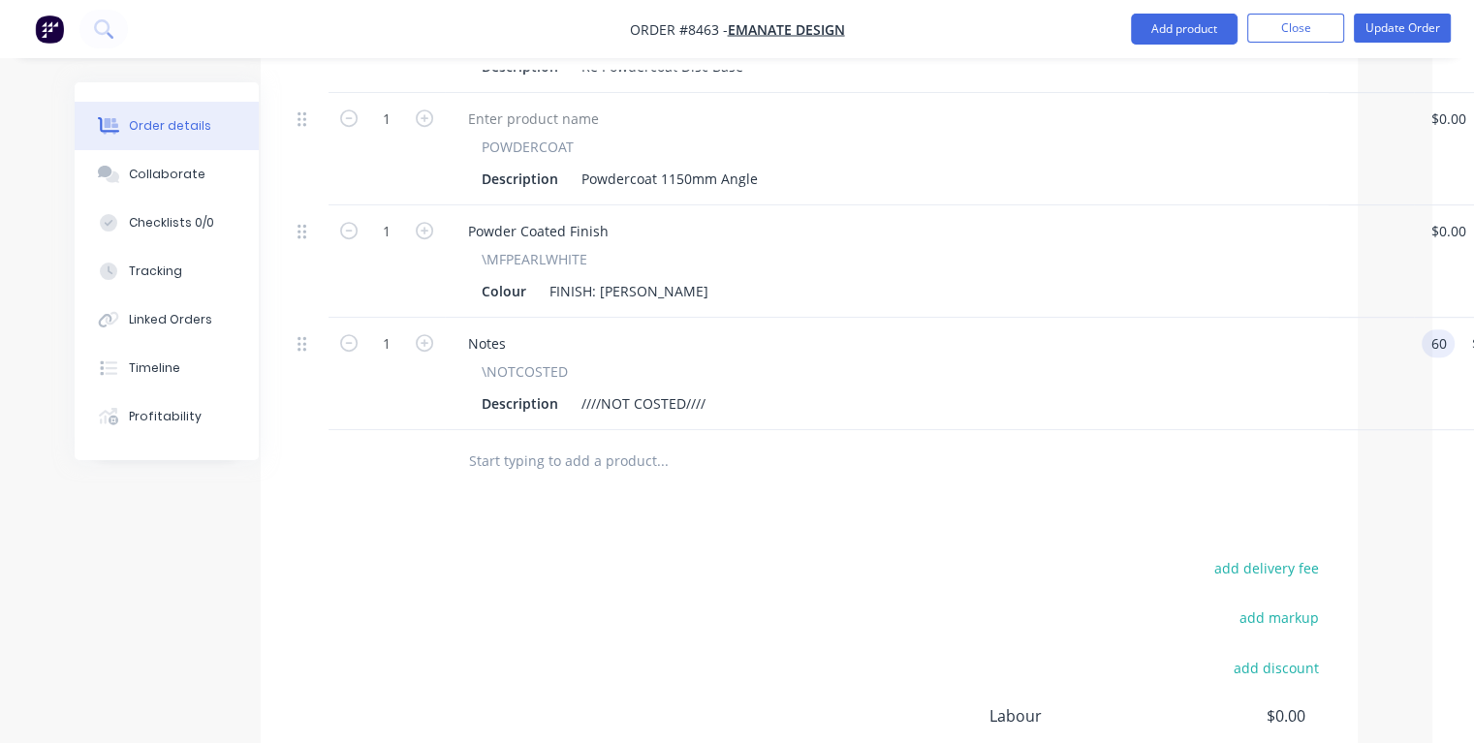
type input "$60.00"
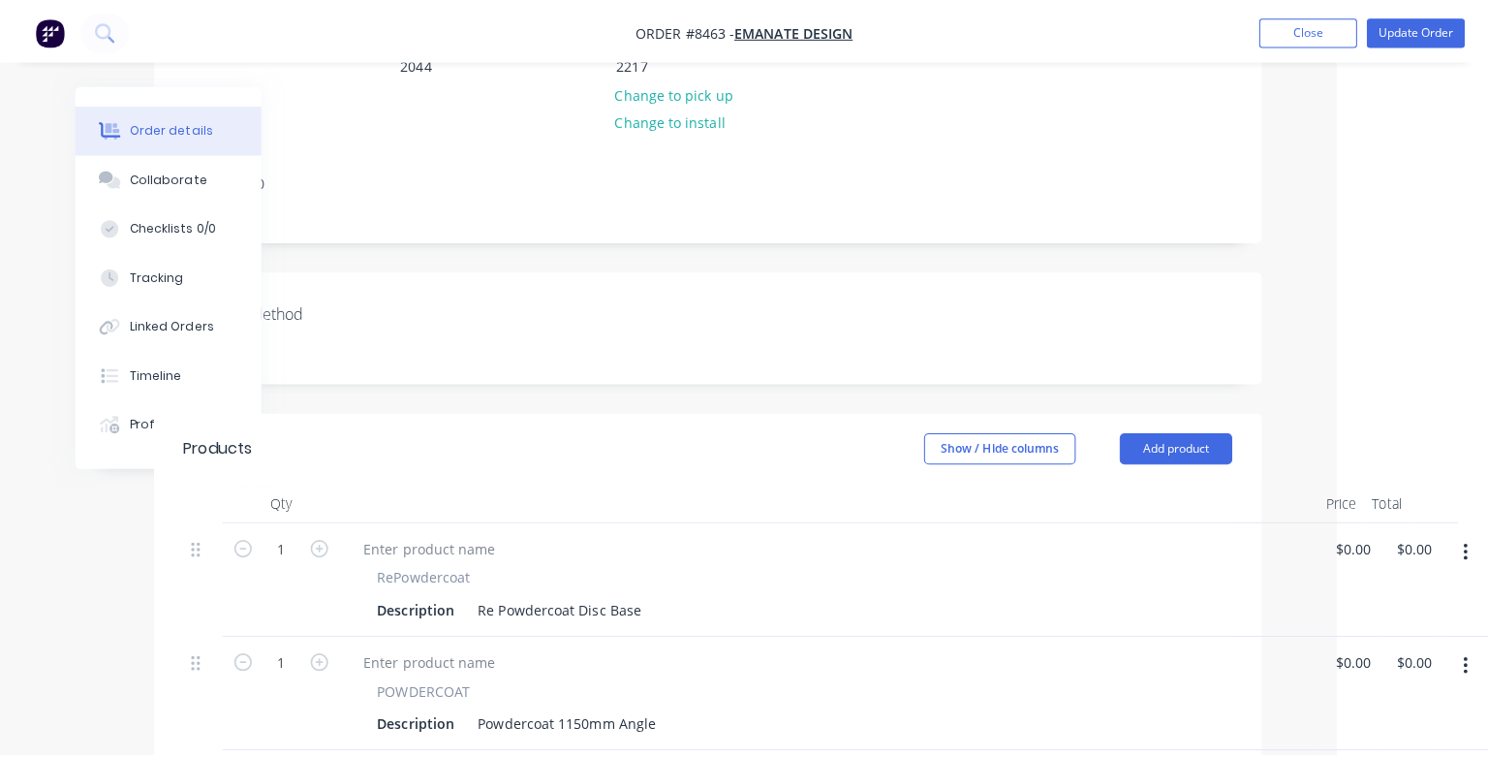
scroll to position [0, 136]
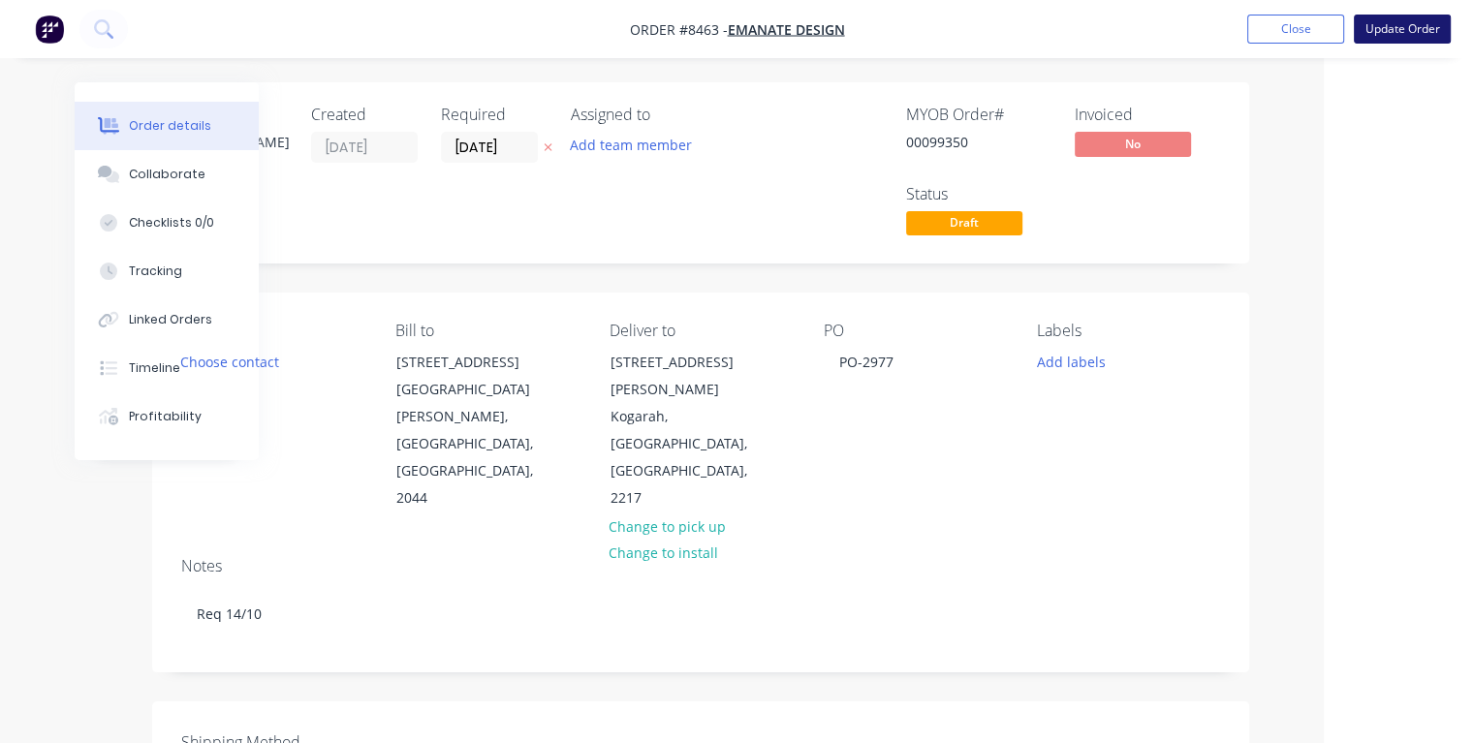
type input "$60.00"
click at [1376, 35] on button "Update Order" at bounding box center [1402, 29] width 97 height 29
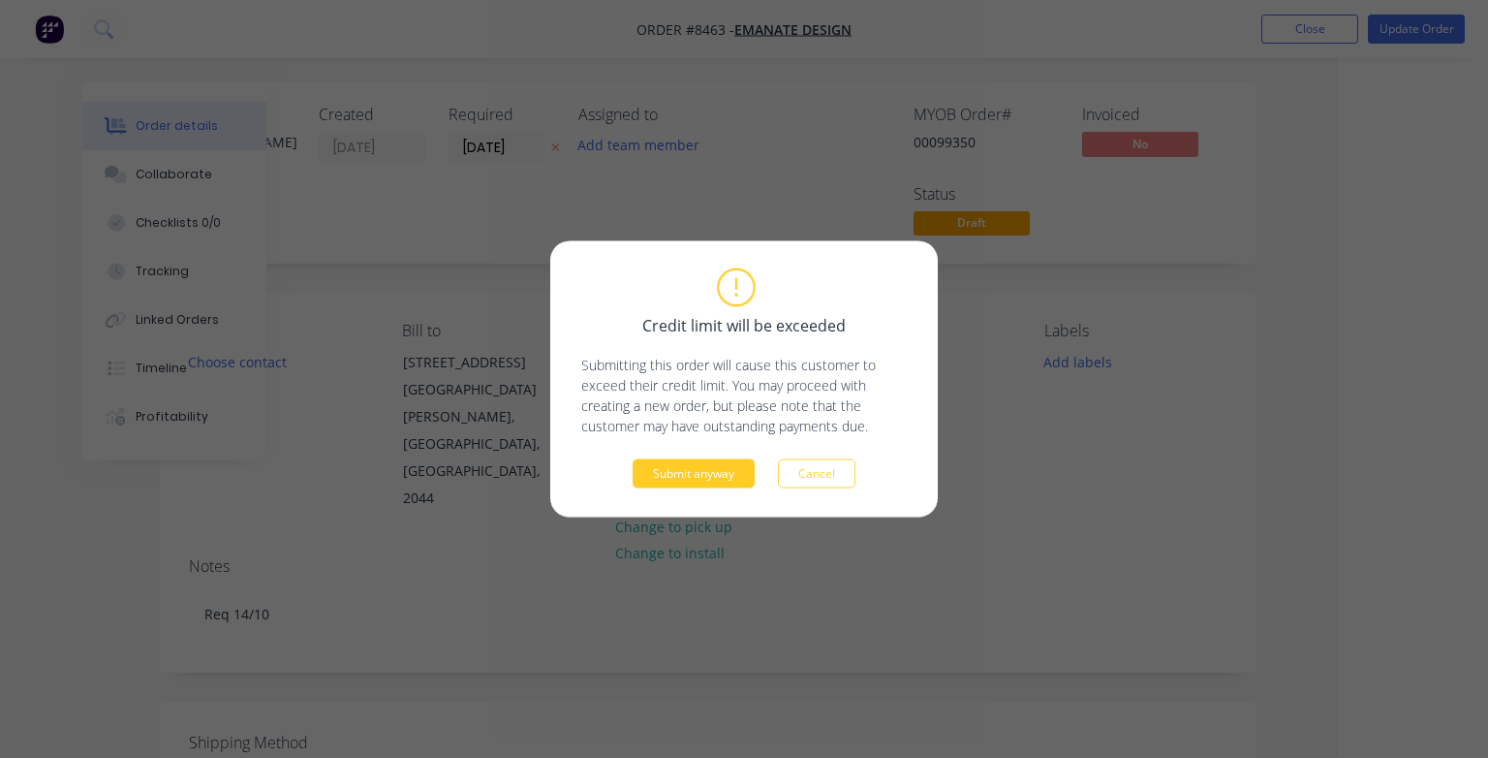
click at [677, 471] on button "Submit anyway" at bounding box center [694, 473] width 122 height 29
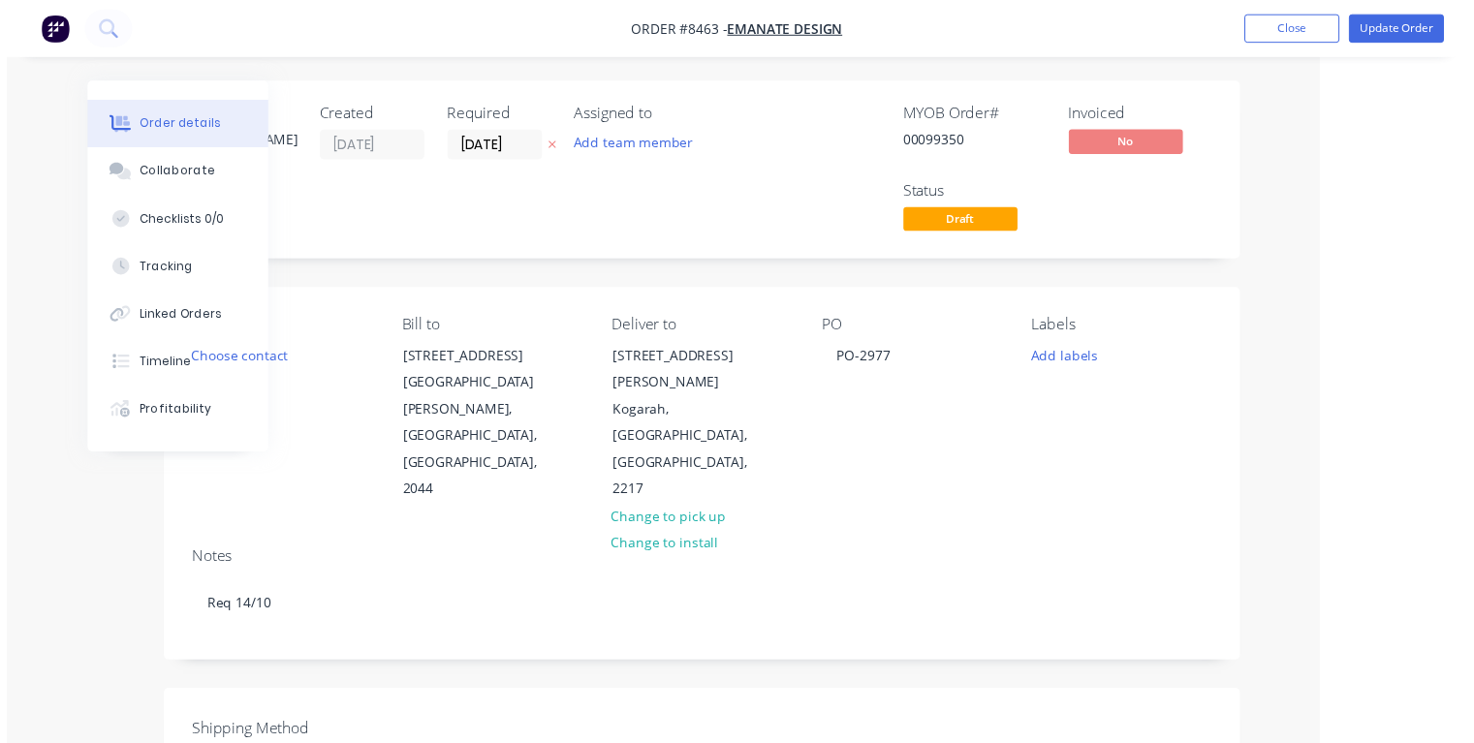
scroll to position [0, 105]
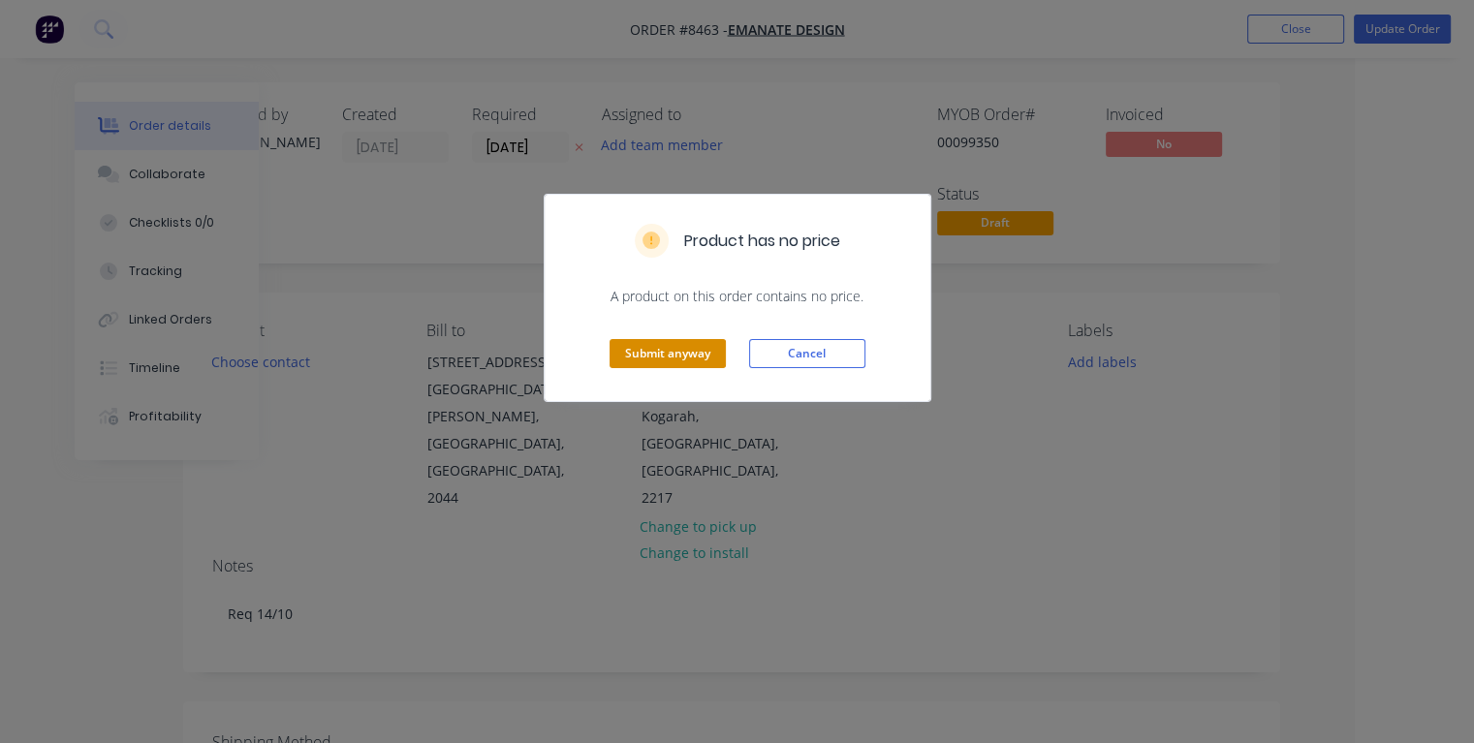
click at [616, 352] on button "Submit anyway" at bounding box center [668, 353] width 116 height 29
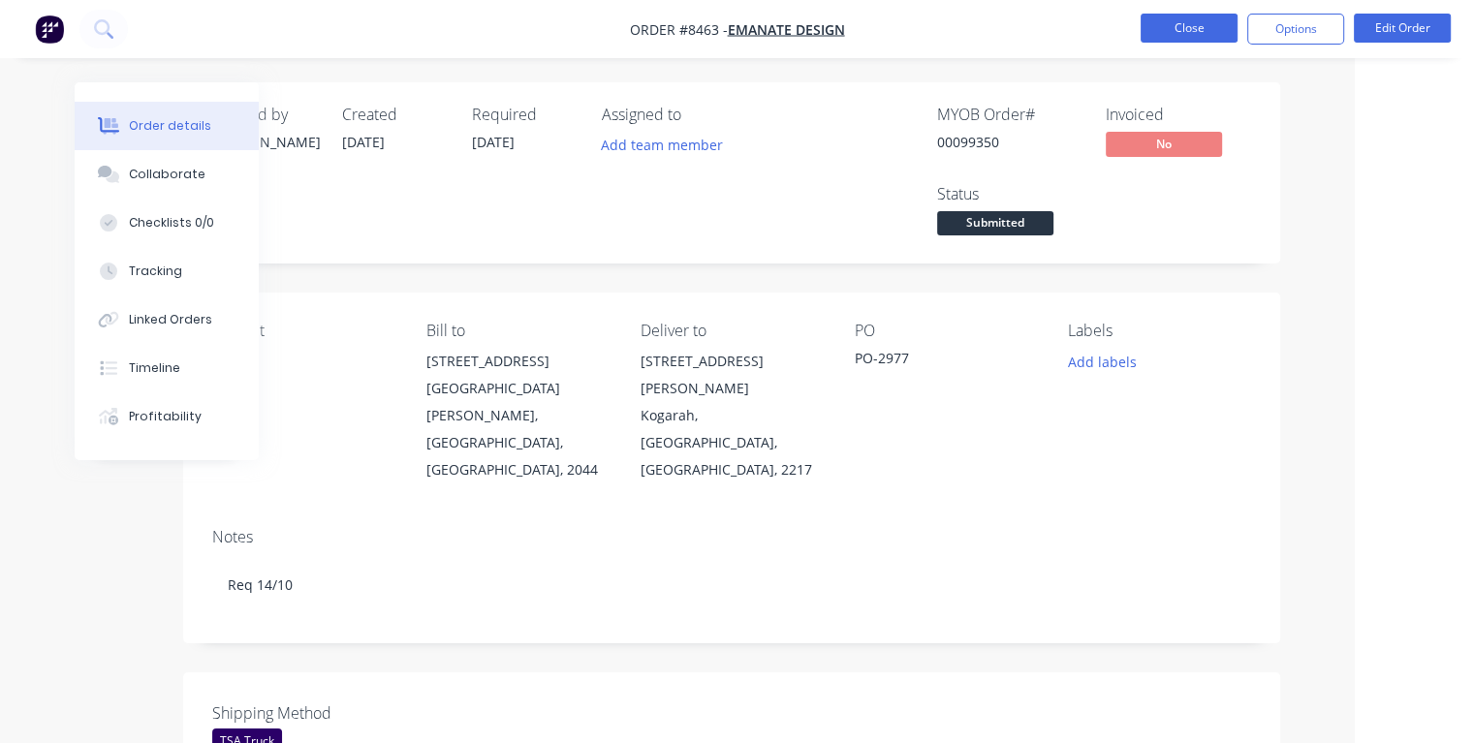
click at [1165, 28] on button "Close" at bounding box center [1189, 28] width 97 height 29
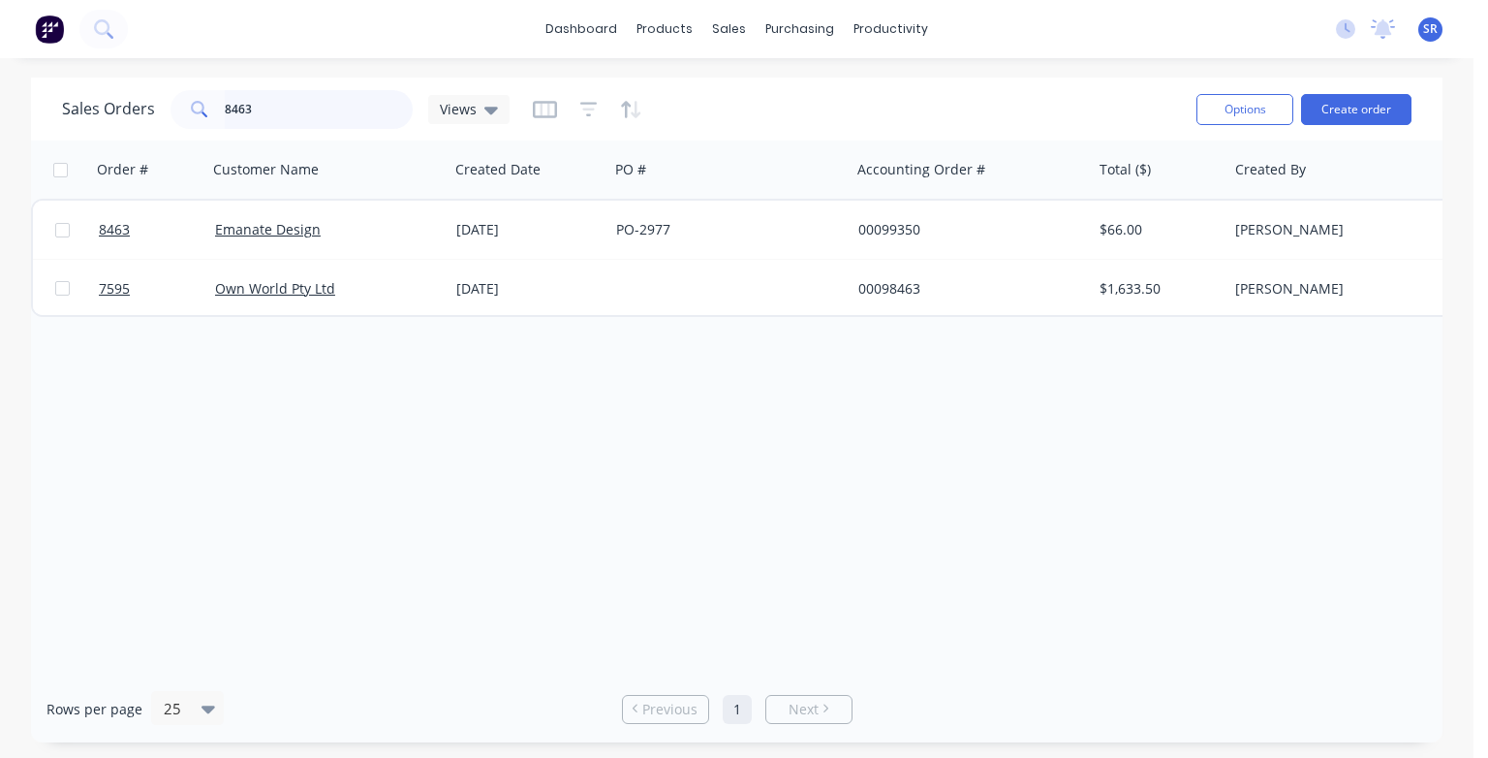
click at [324, 113] on input "8463" at bounding box center [319, 109] width 189 height 39
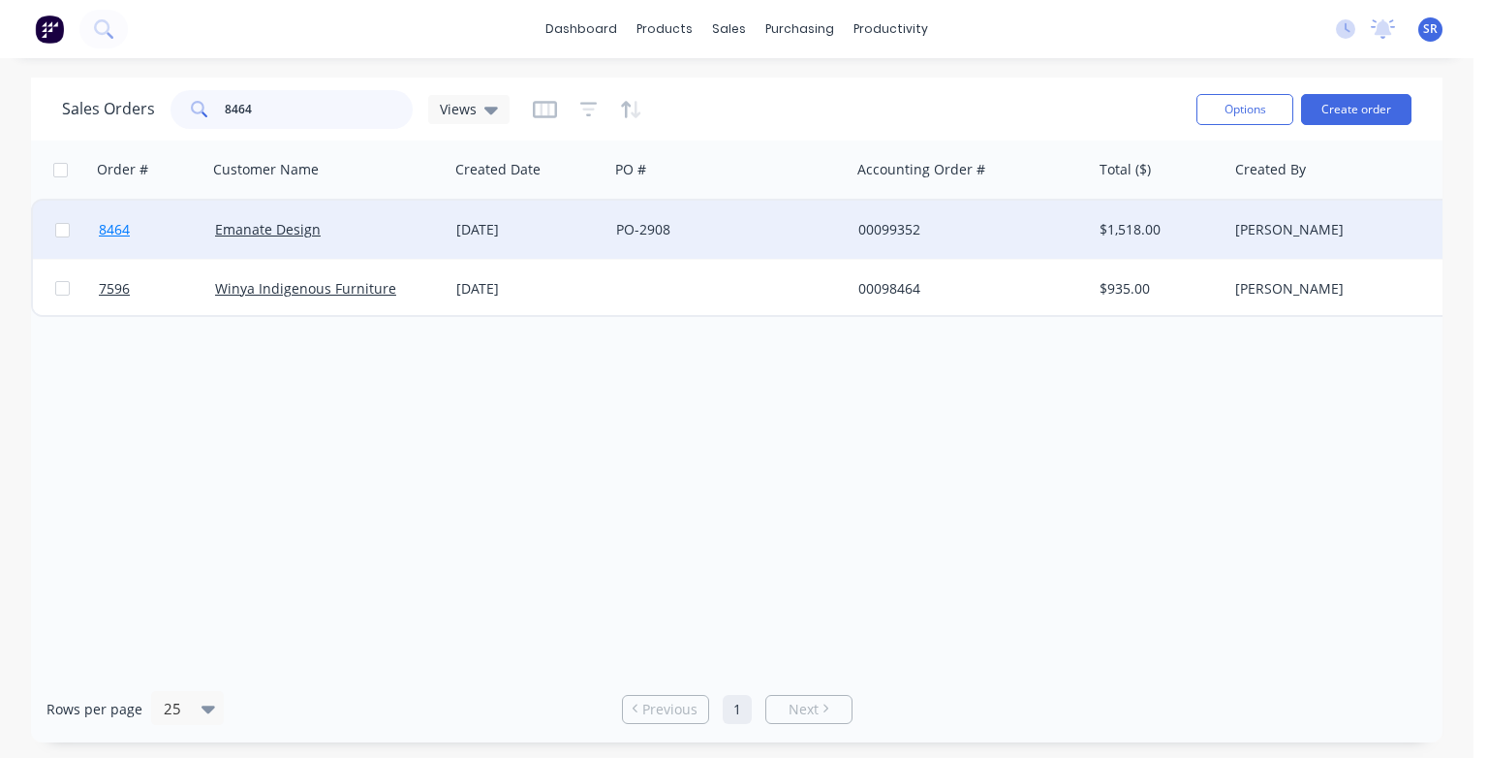
type input "8464"
click at [114, 229] on span "8464" at bounding box center [114, 229] width 31 height 19
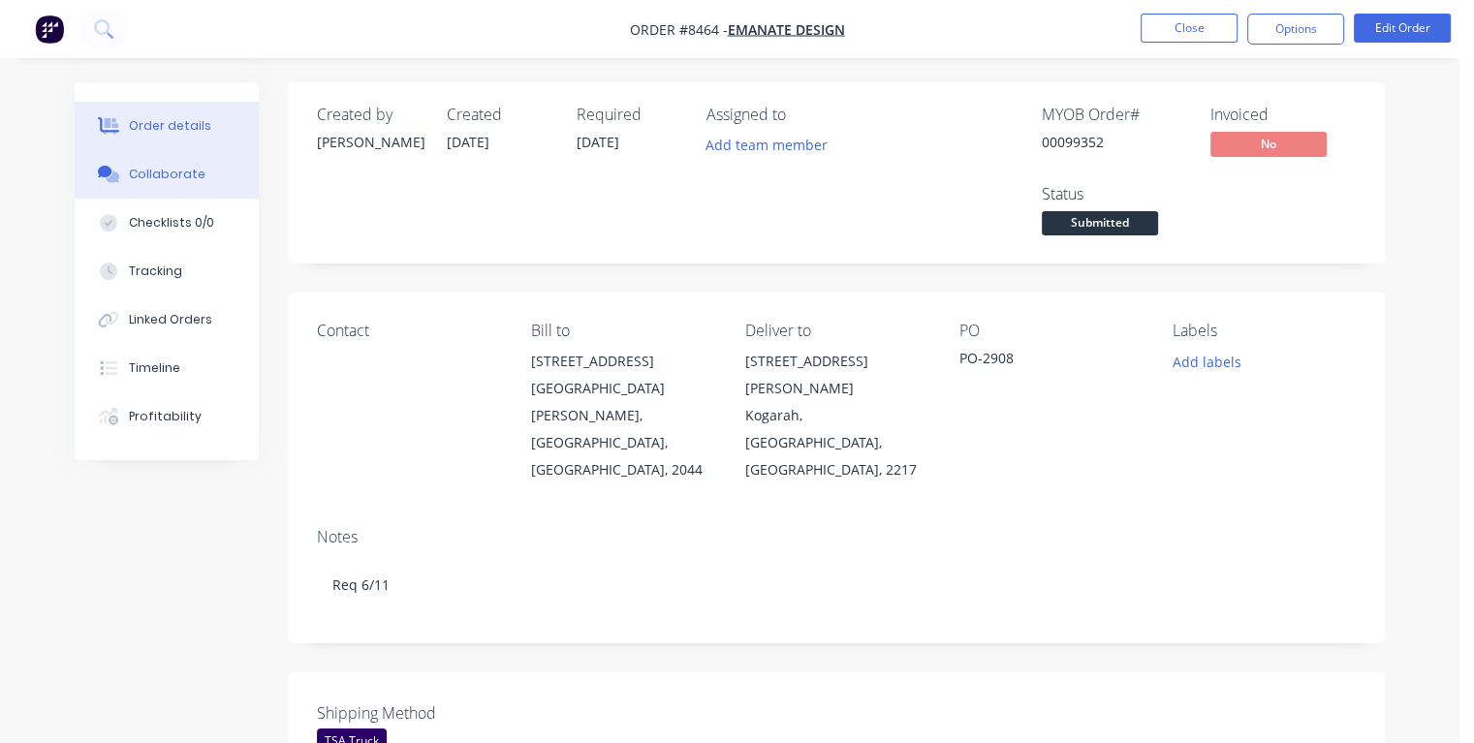
click at [151, 182] on div "Collaborate" at bounding box center [167, 174] width 77 height 17
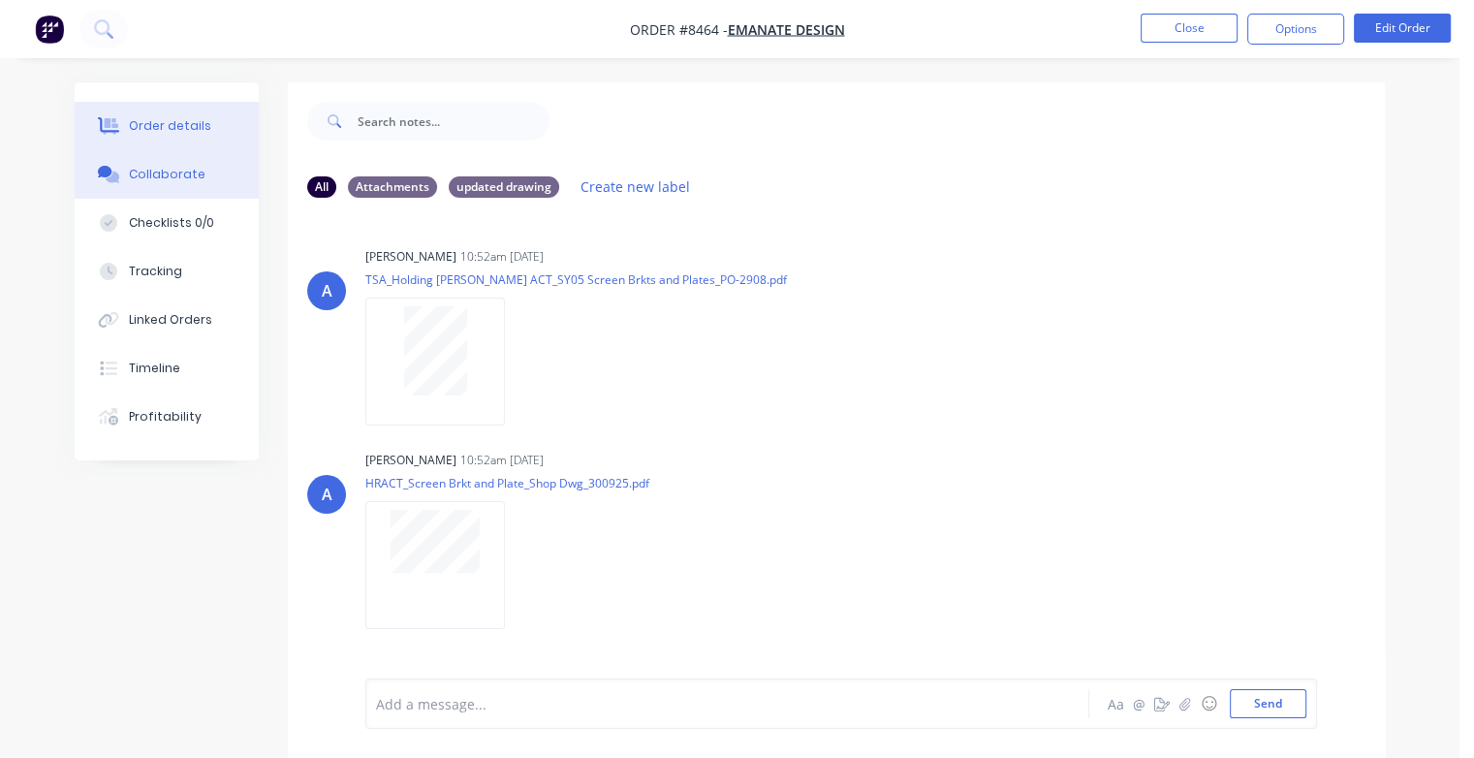
click at [171, 125] on div "Order details" at bounding box center [170, 125] width 82 height 17
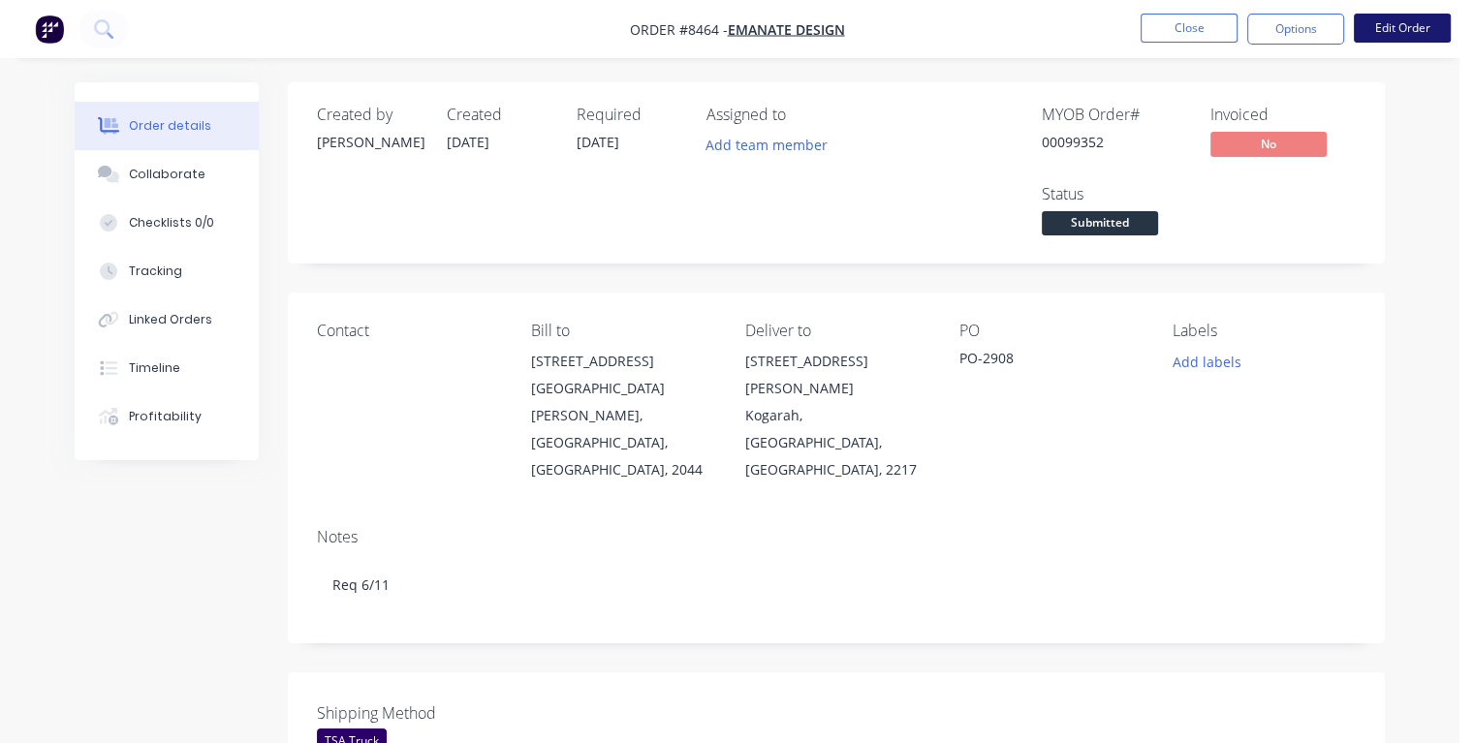
click at [1423, 33] on button "Edit Order" at bounding box center [1402, 28] width 97 height 29
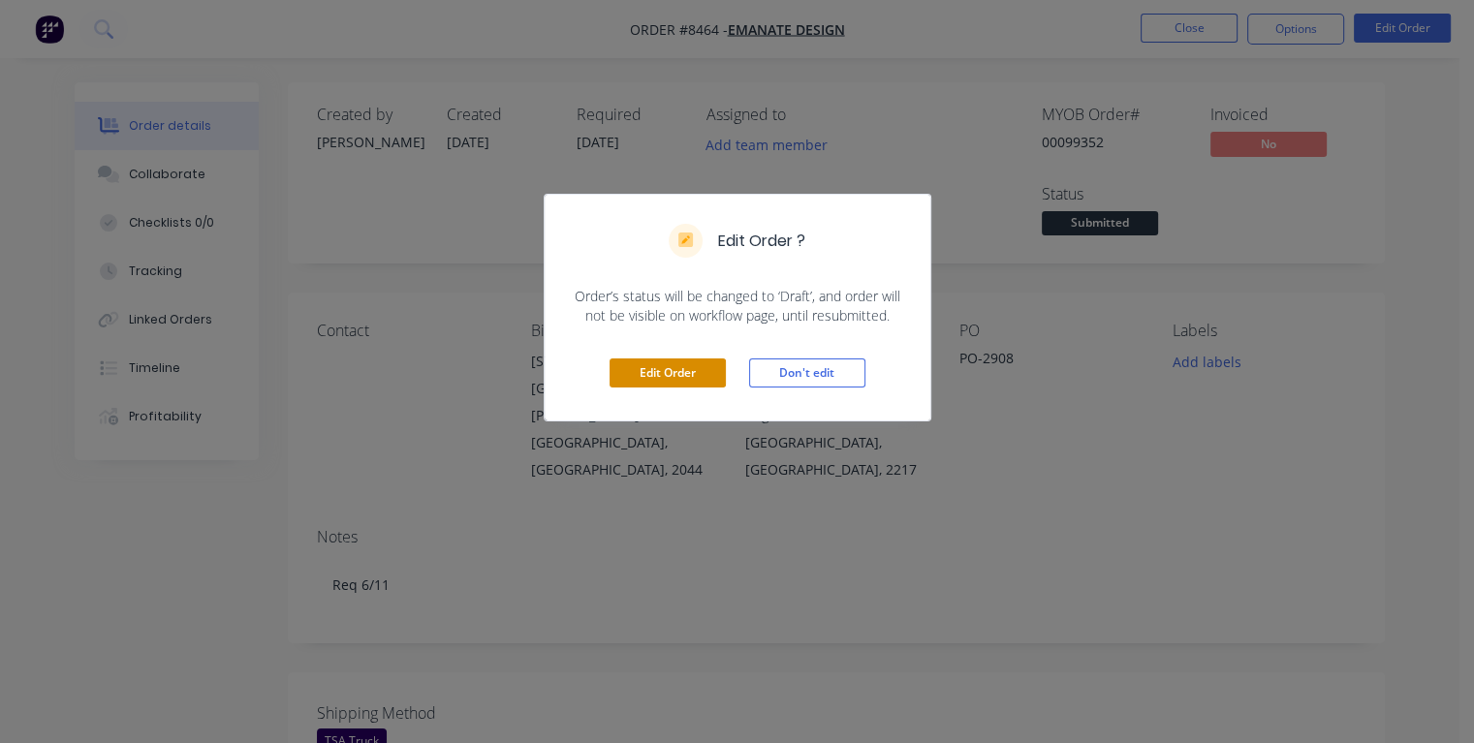
click at [686, 374] on button "Edit Order" at bounding box center [668, 373] width 116 height 29
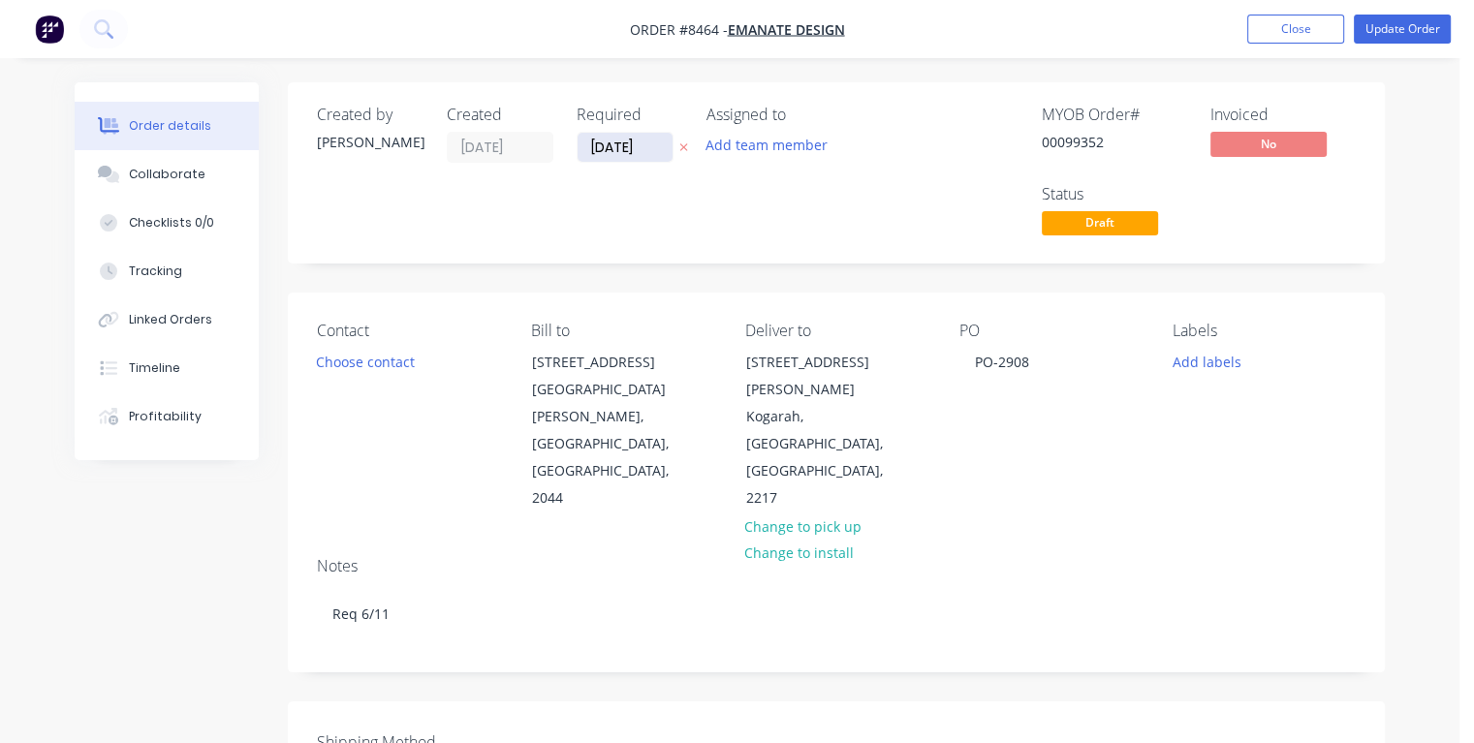
click at [647, 138] on input "[DATE]" at bounding box center [625, 147] width 95 height 29
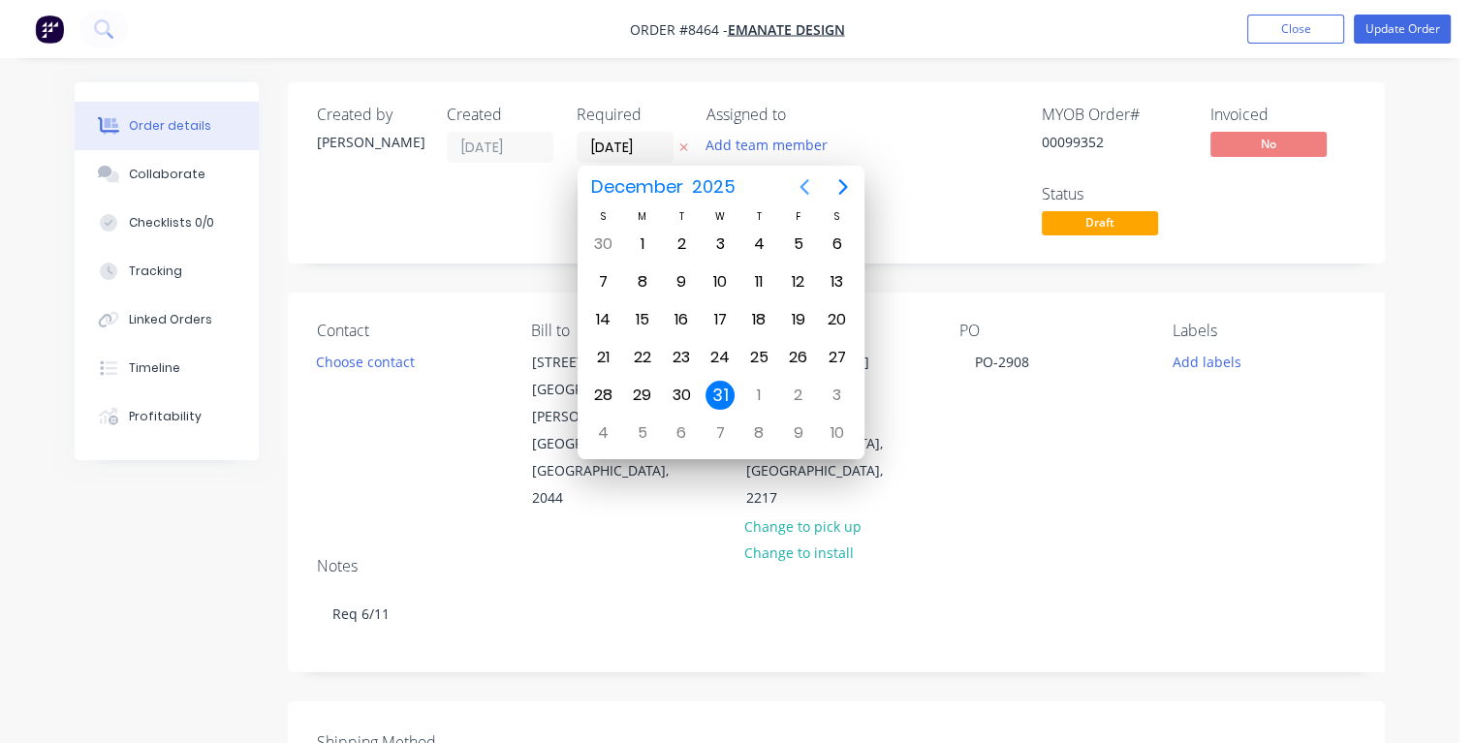
click at [800, 191] on icon "Previous page" at bounding box center [804, 186] width 23 height 23
click at [641, 282] on div "3" at bounding box center [642, 281] width 29 height 29
type input "[DATE]"
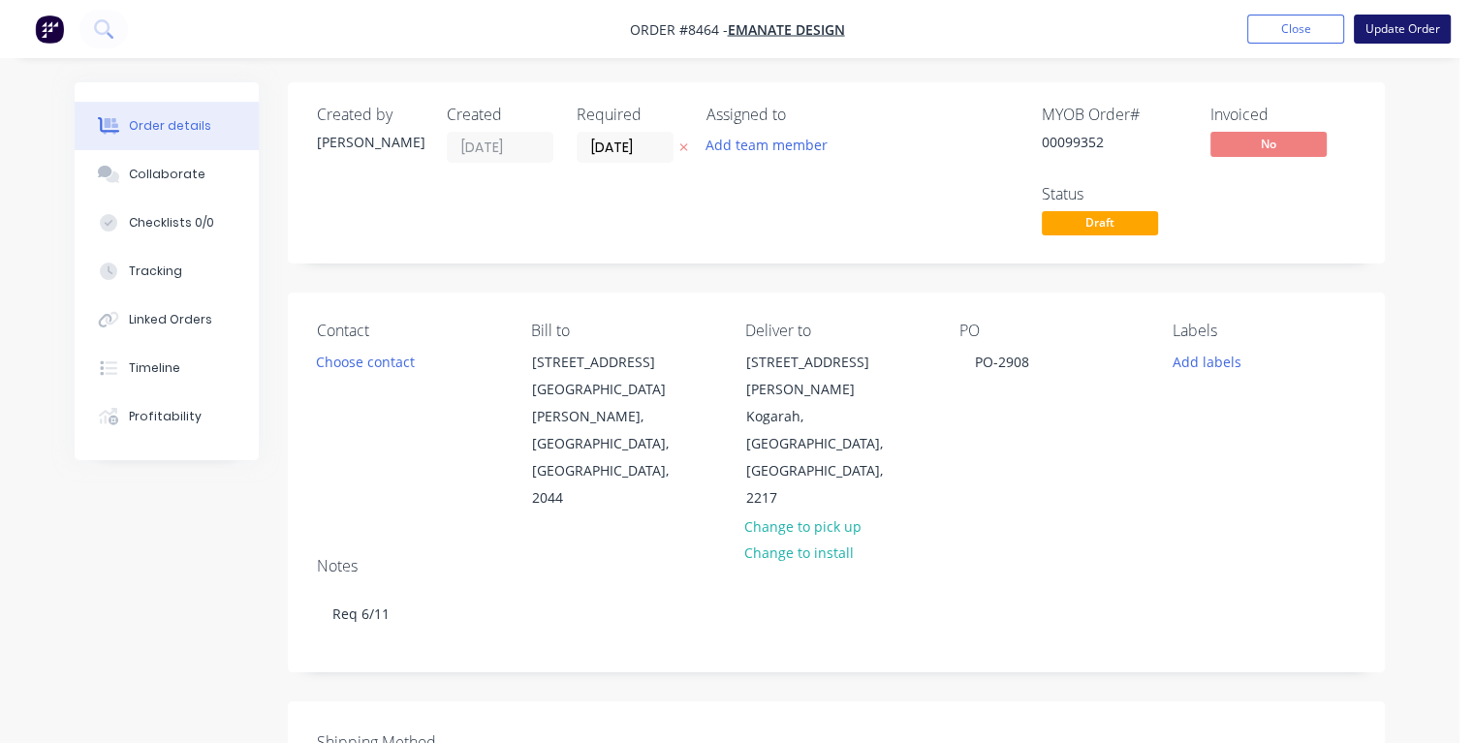
click at [1376, 33] on button "Update Order" at bounding box center [1402, 29] width 97 height 29
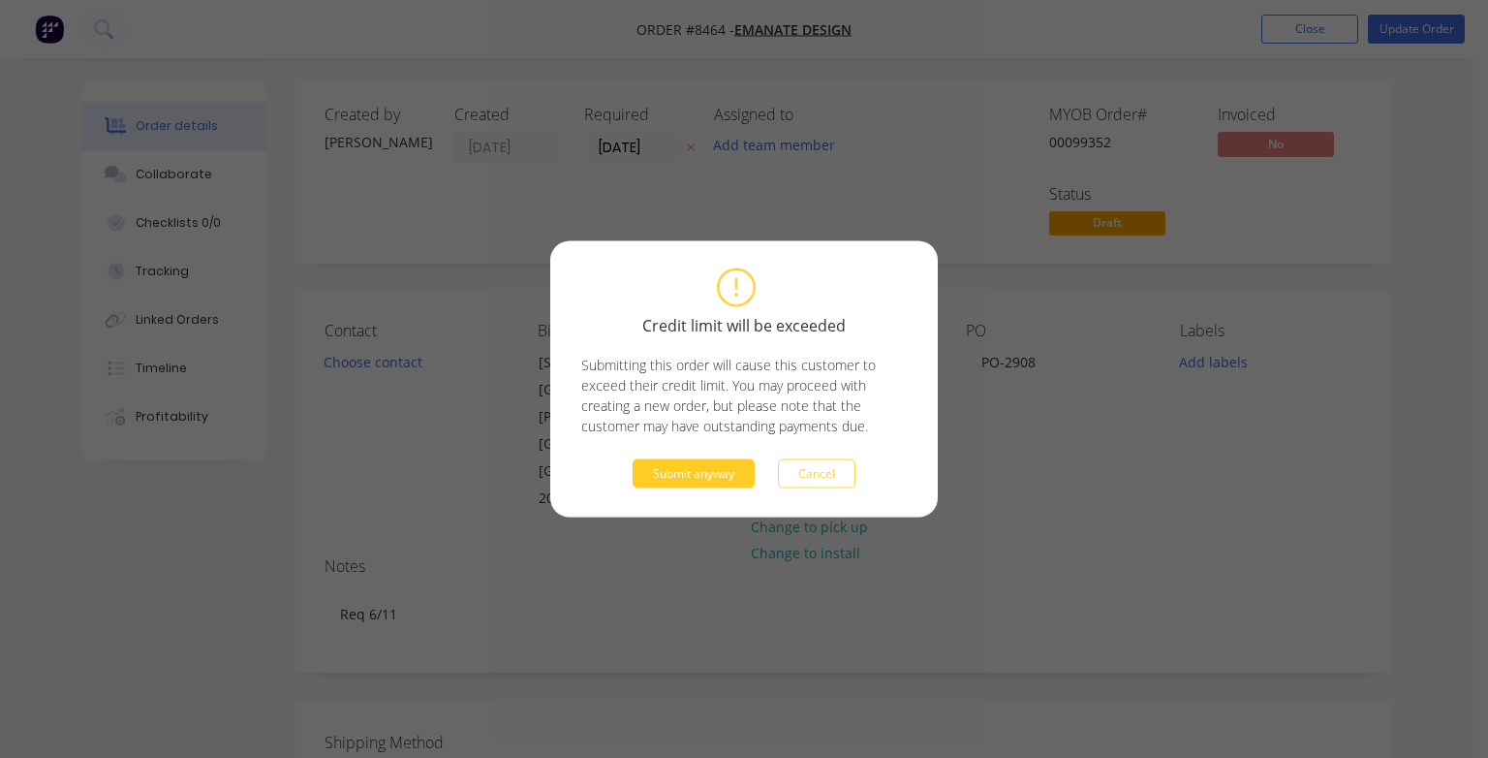
click at [718, 467] on button "Submit anyway" at bounding box center [694, 473] width 122 height 29
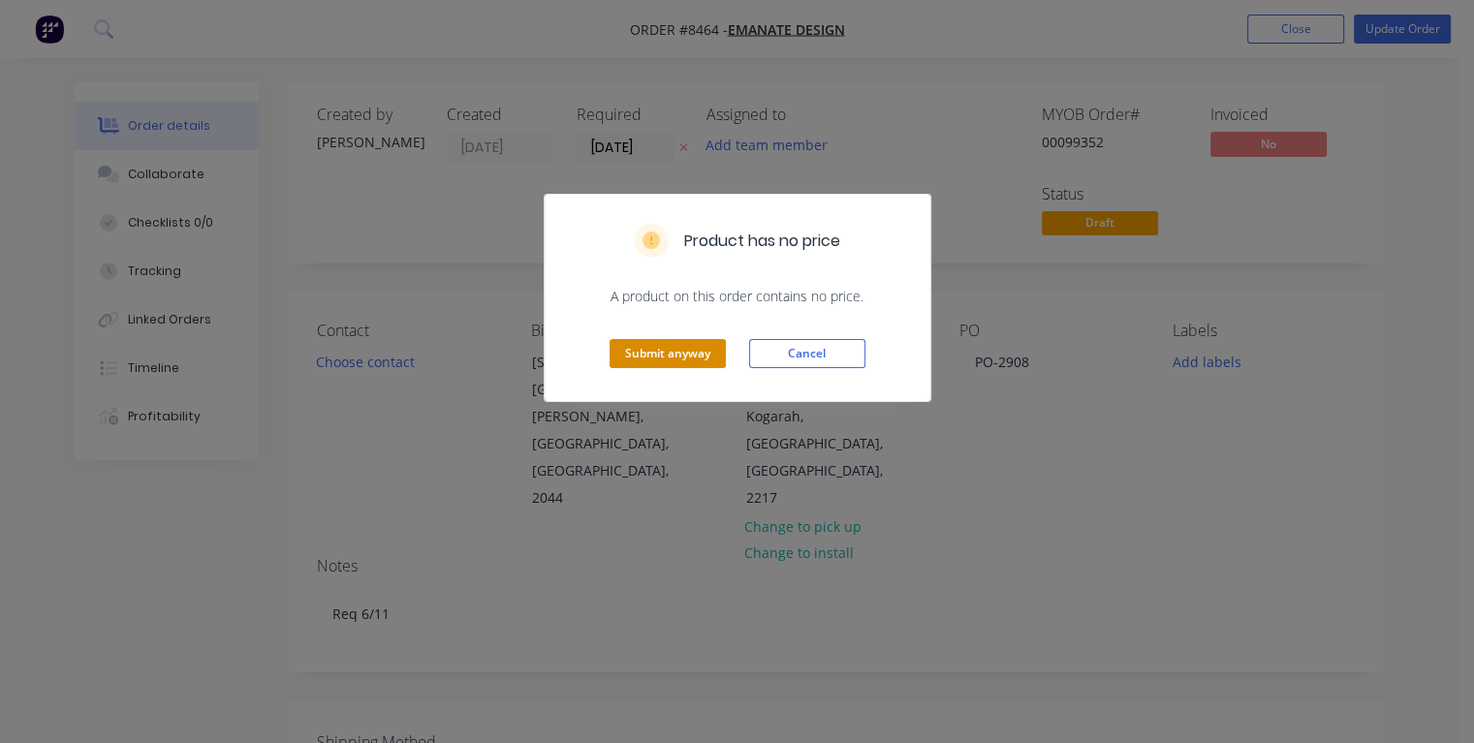
click at [695, 362] on button "Submit anyway" at bounding box center [668, 353] width 116 height 29
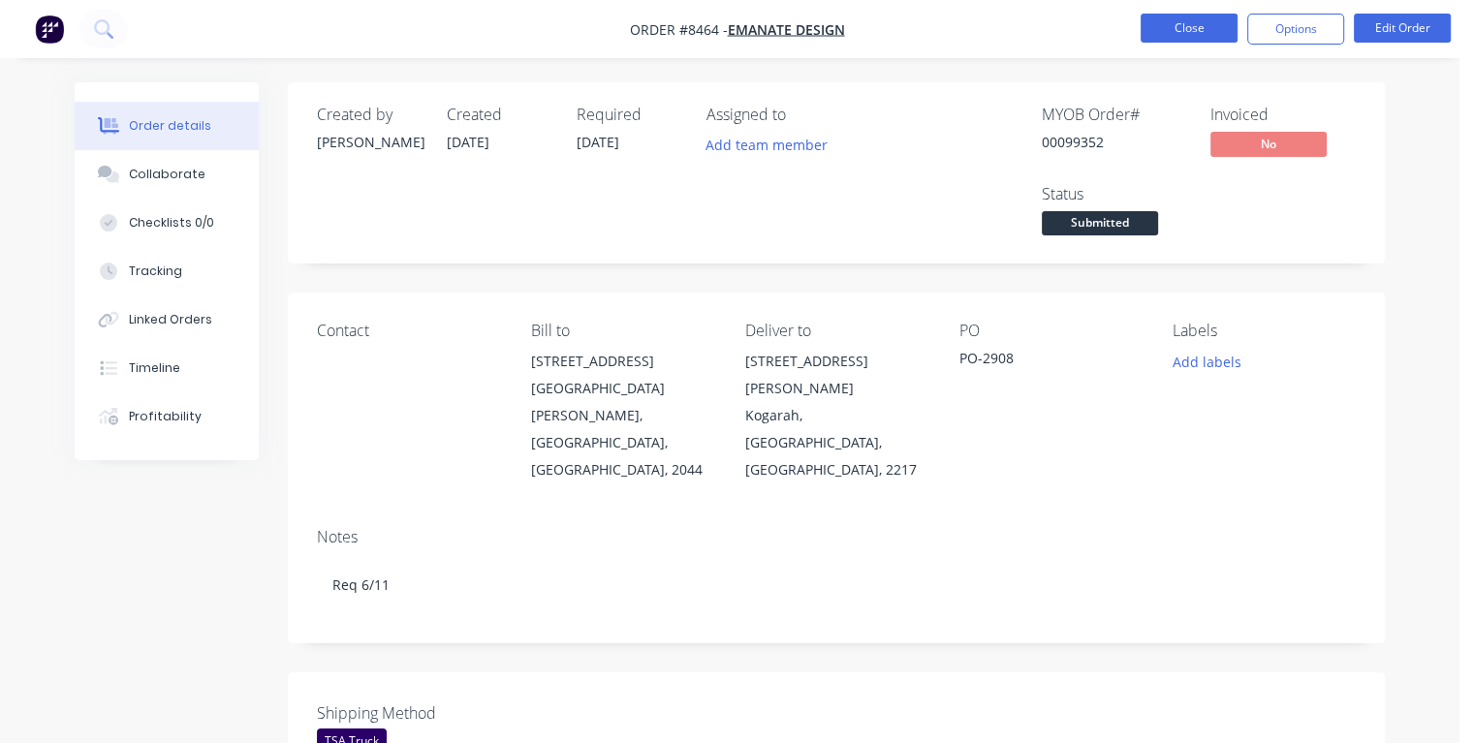
click at [1168, 29] on button "Close" at bounding box center [1189, 28] width 97 height 29
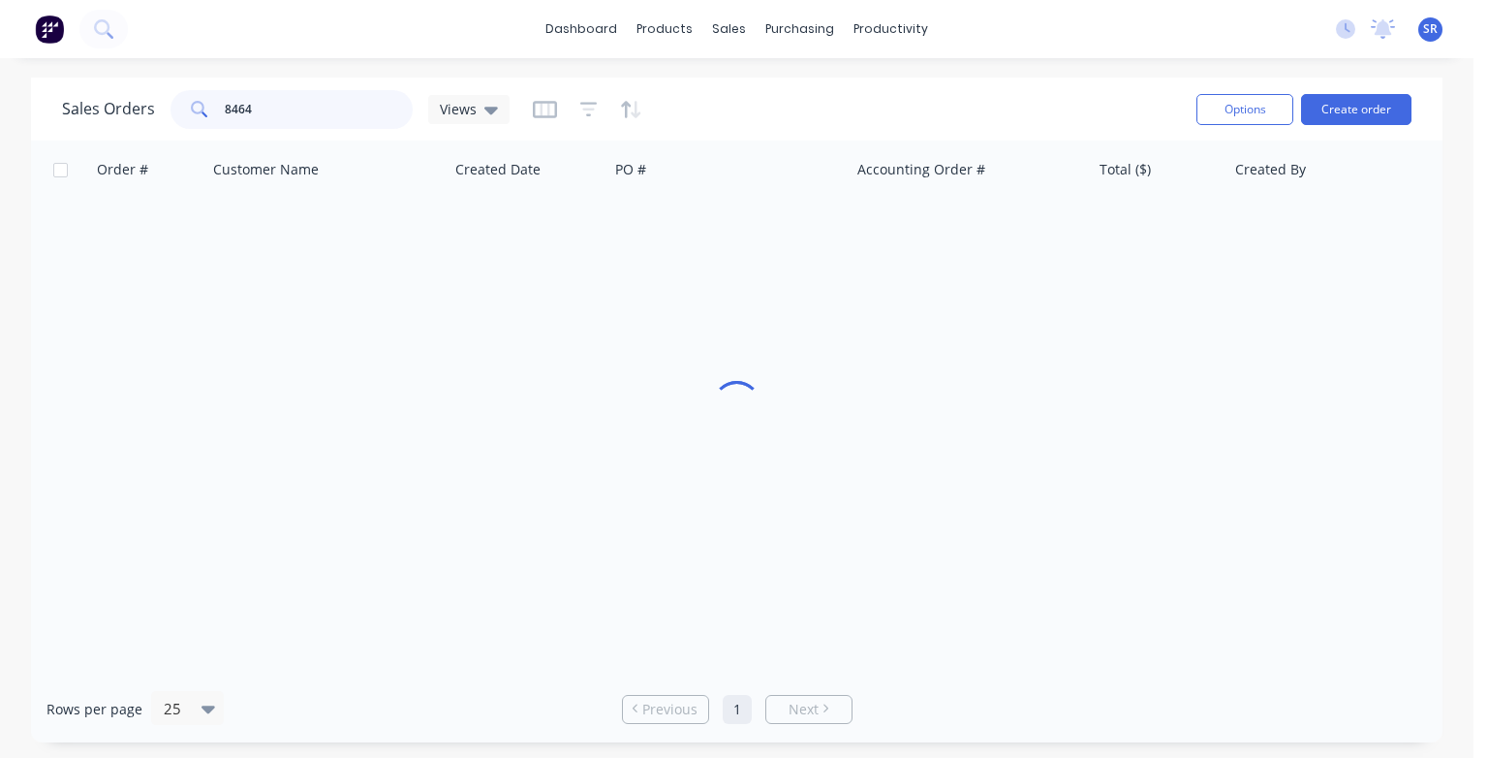
click at [298, 108] on input "8464" at bounding box center [319, 109] width 189 height 39
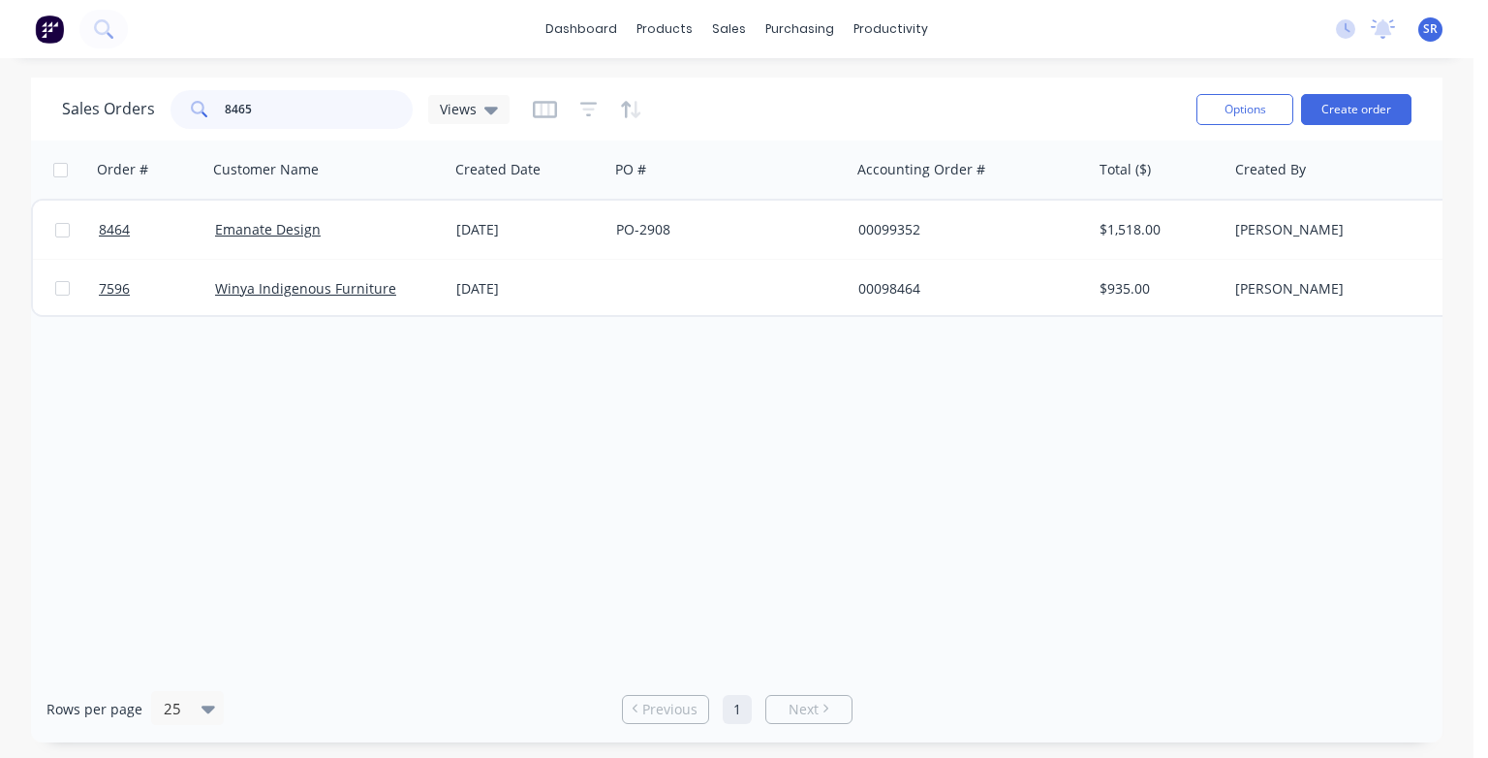
type input "8465"
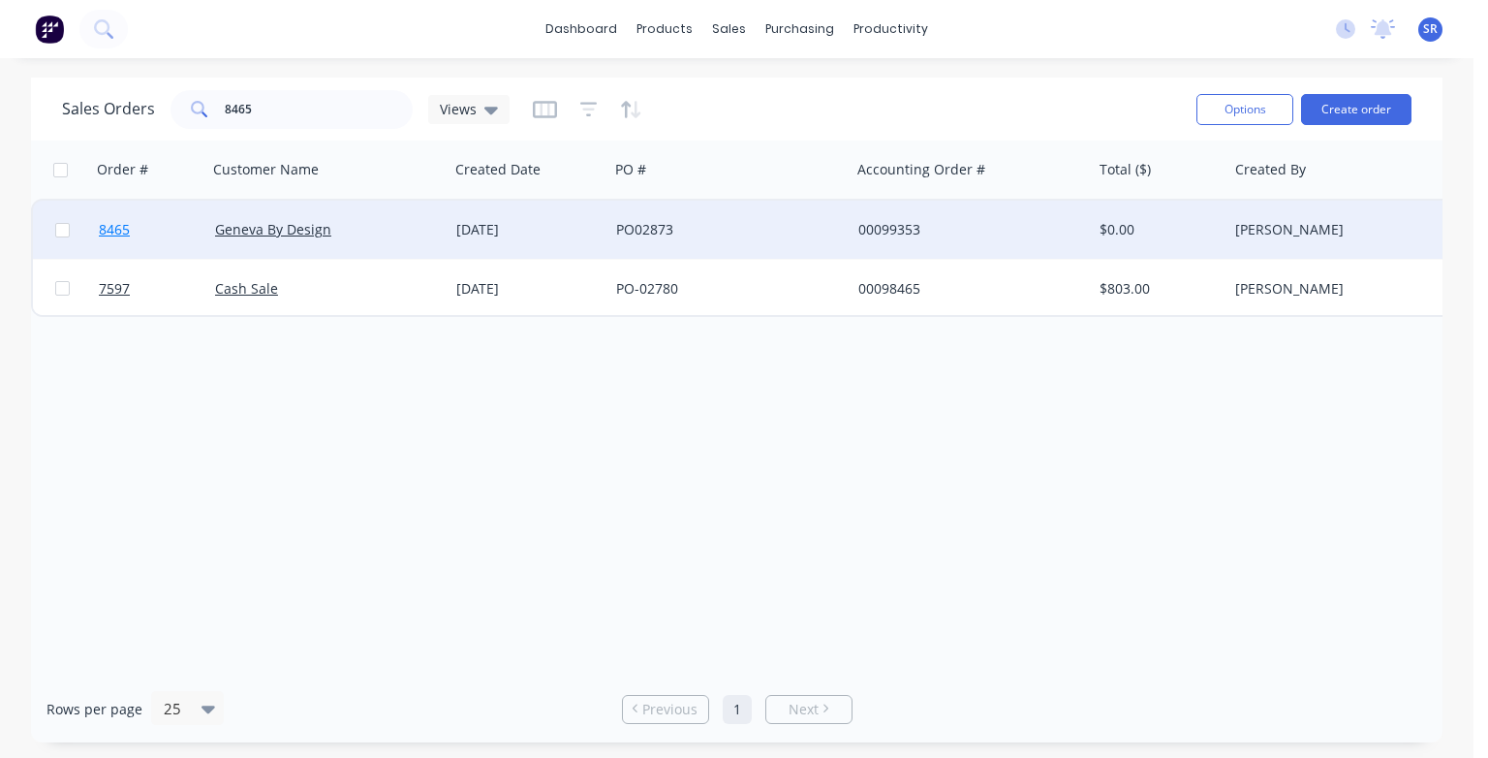
click at [110, 230] on span "8465" at bounding box center [114, 229] width 31 height 19
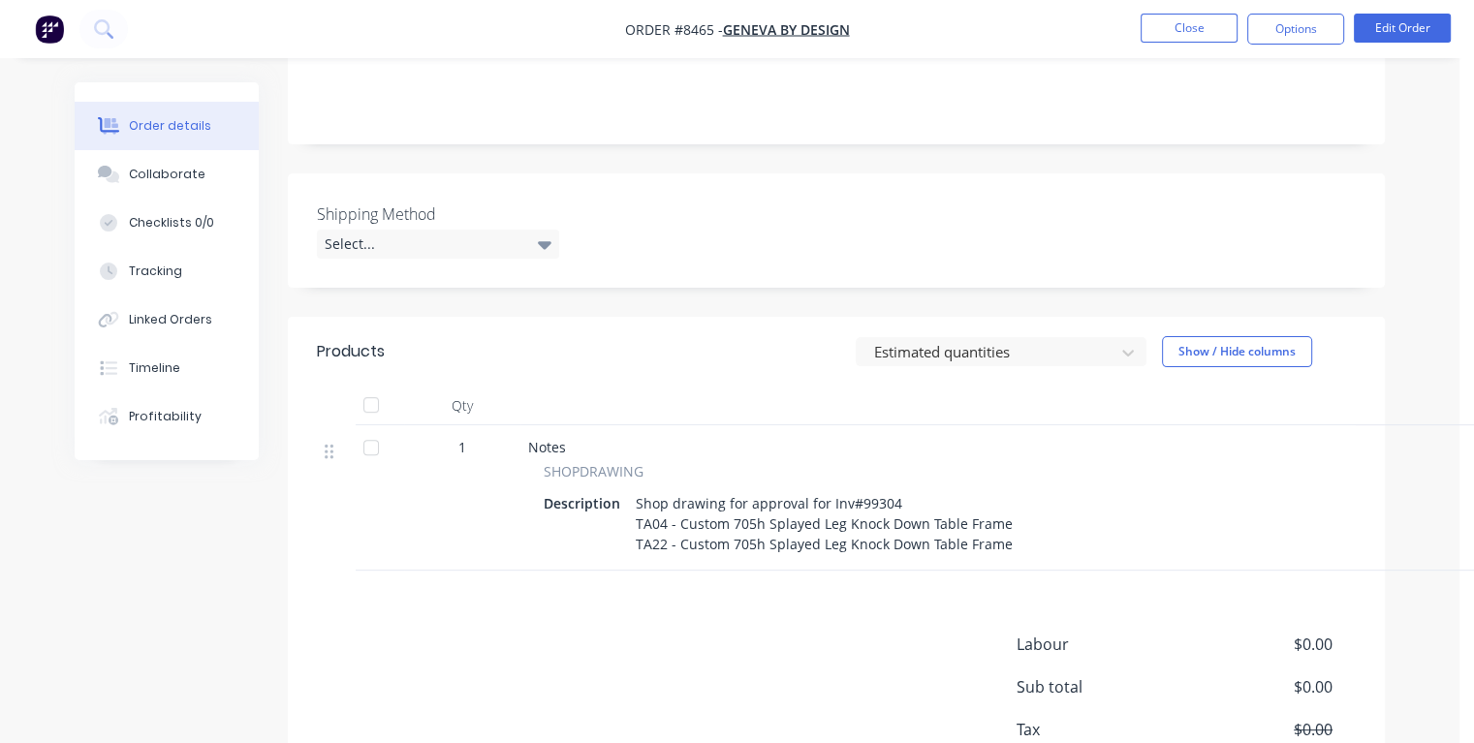
scroll to position [574, 0]
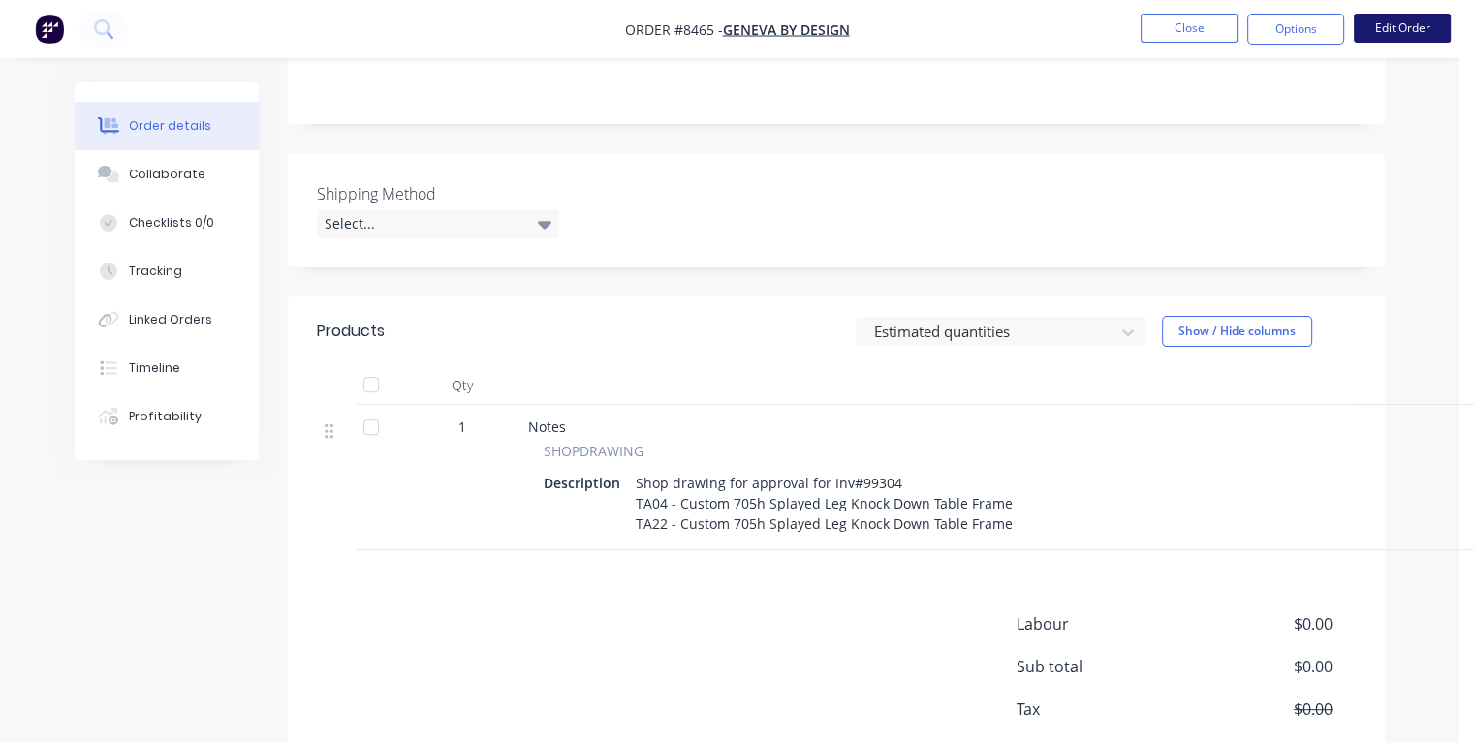
click at [1402, 18] on button "Edit Order" at bounding box center [1402, 28] width 97 height 29
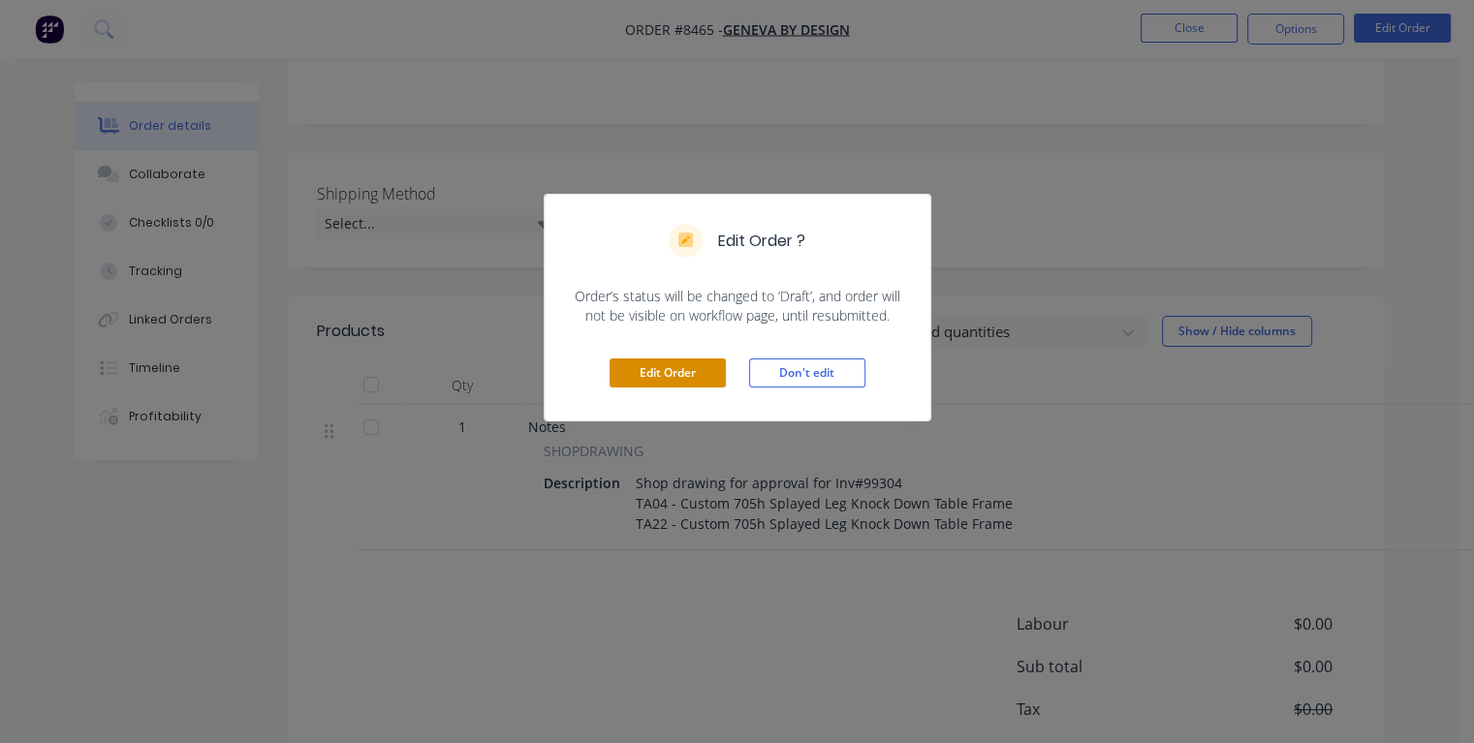
click at [679, 369] on button "Edit Order" at bounding box center [668, 373] width 116 height 29
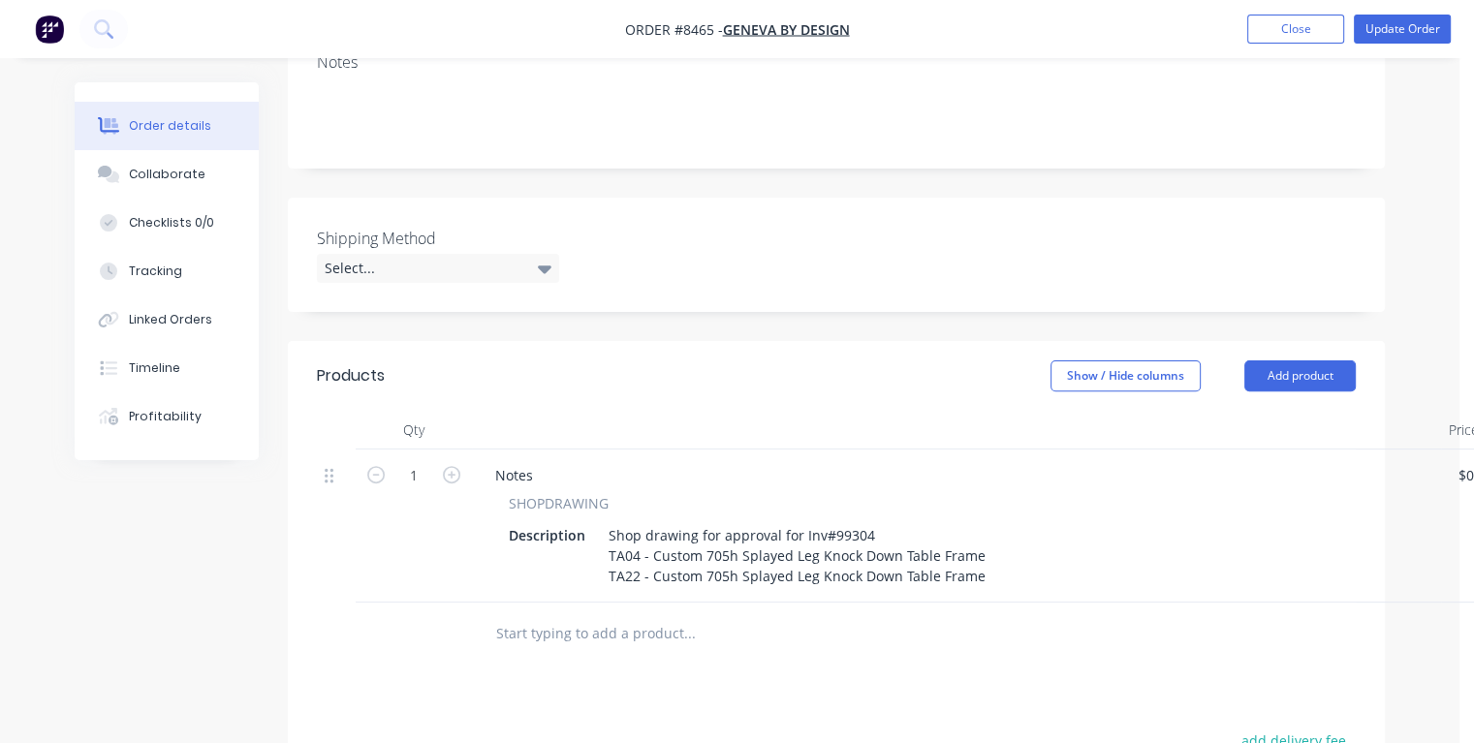
scroll to position [775, 0]
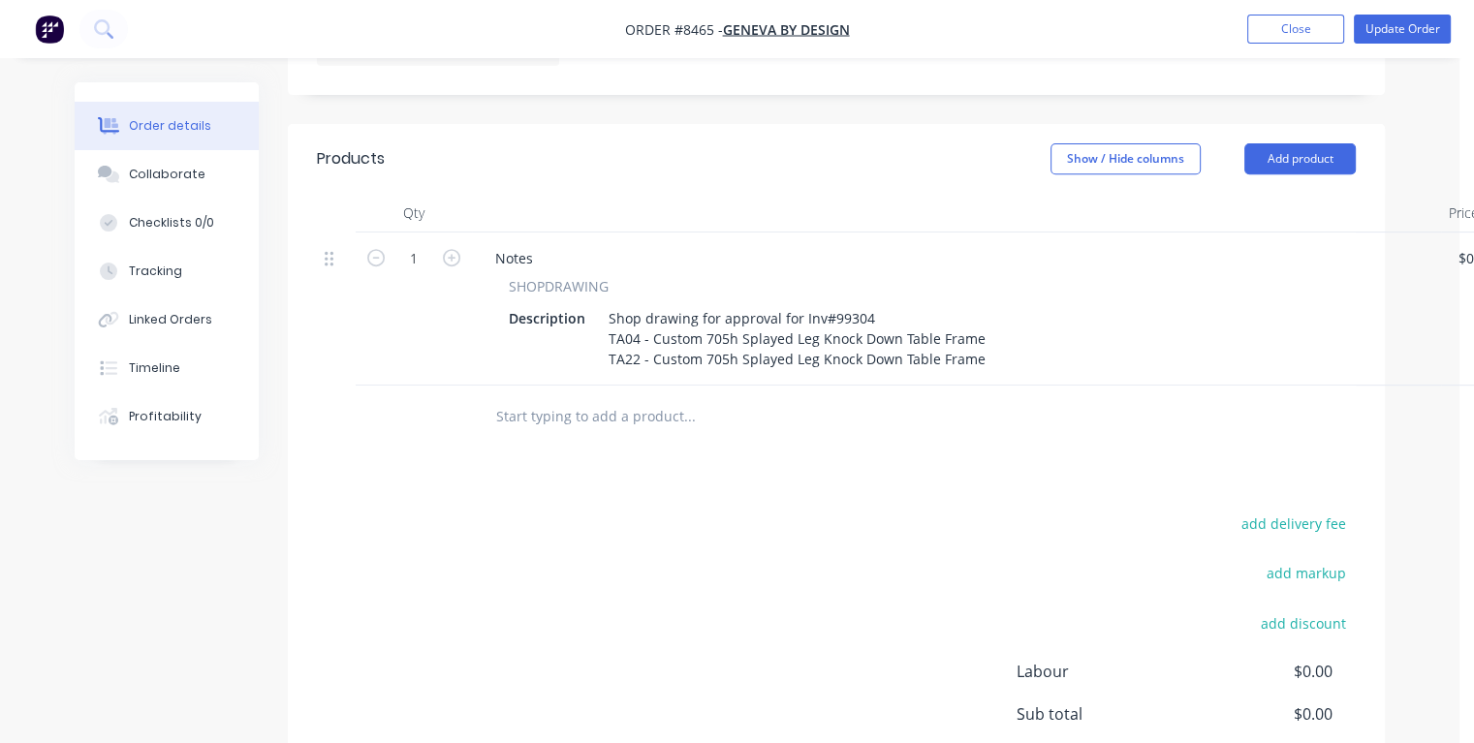
click at [613, 397] on input "text" at bounding box center [689, 416] width 388 height 39
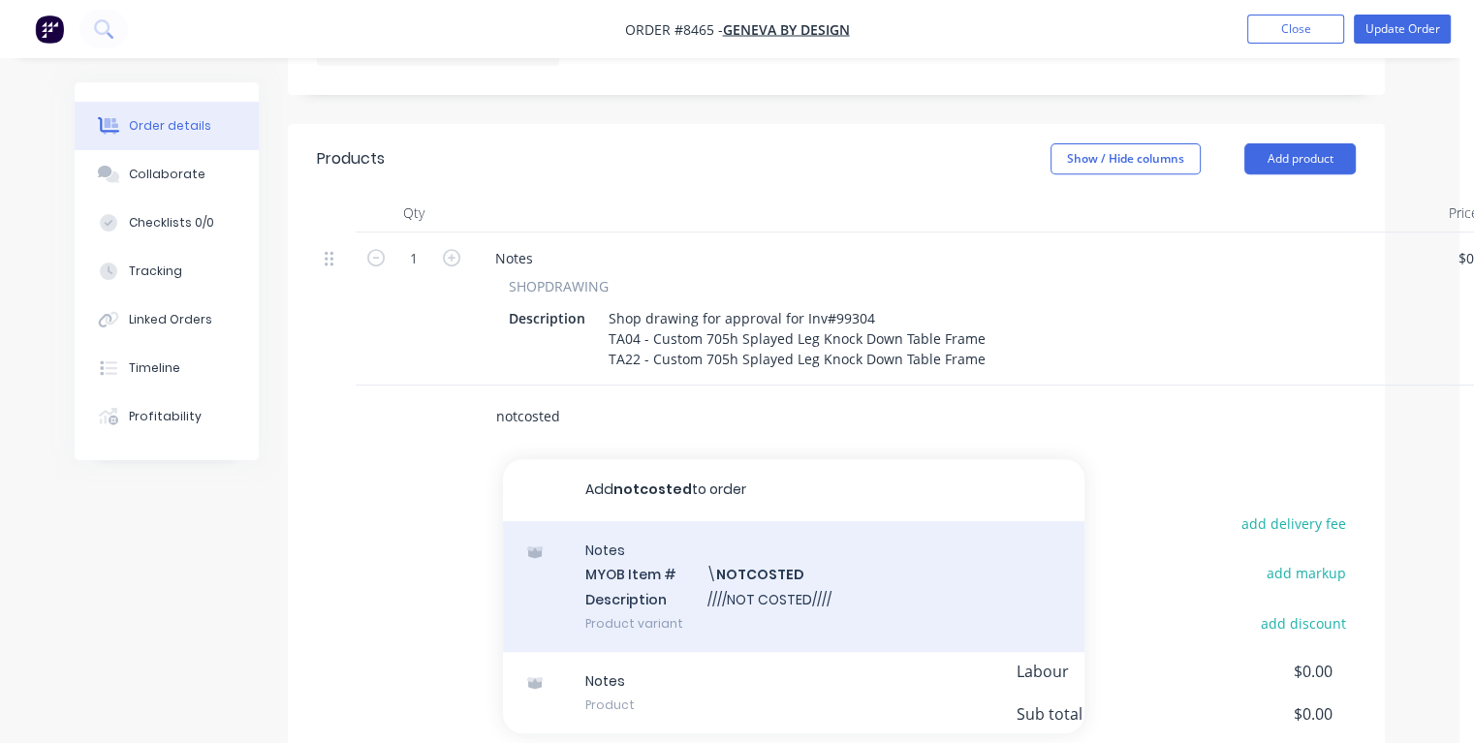
type input "notcosted"
click at [638, 521] on div "Notes MYOB Item # \ NOTCOSTED Description ////NOT COSTED//// Product variant" at bounding box center [793, 586] width 581 height 131
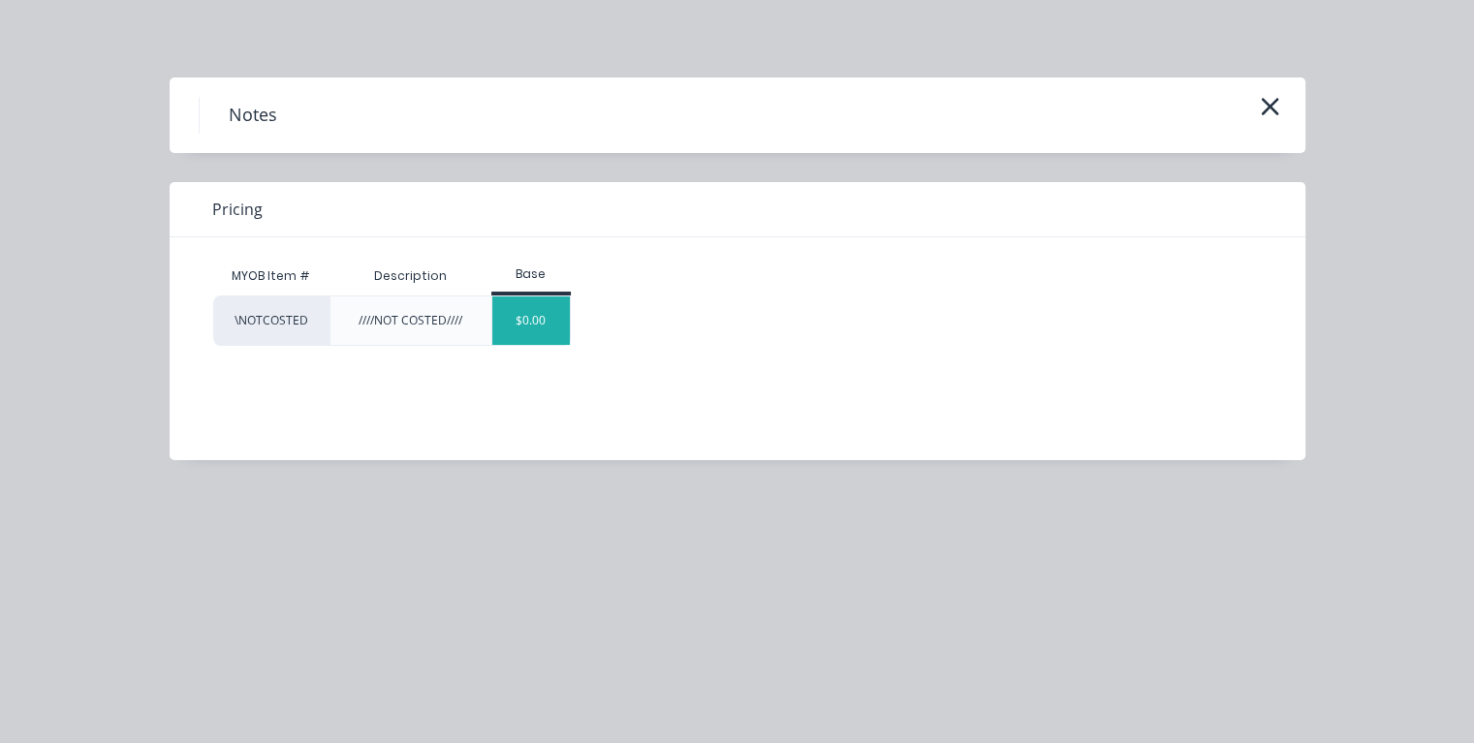
click at [547, 333] on div "$0.00" at bounding box center [531, 321] width 78 height 48
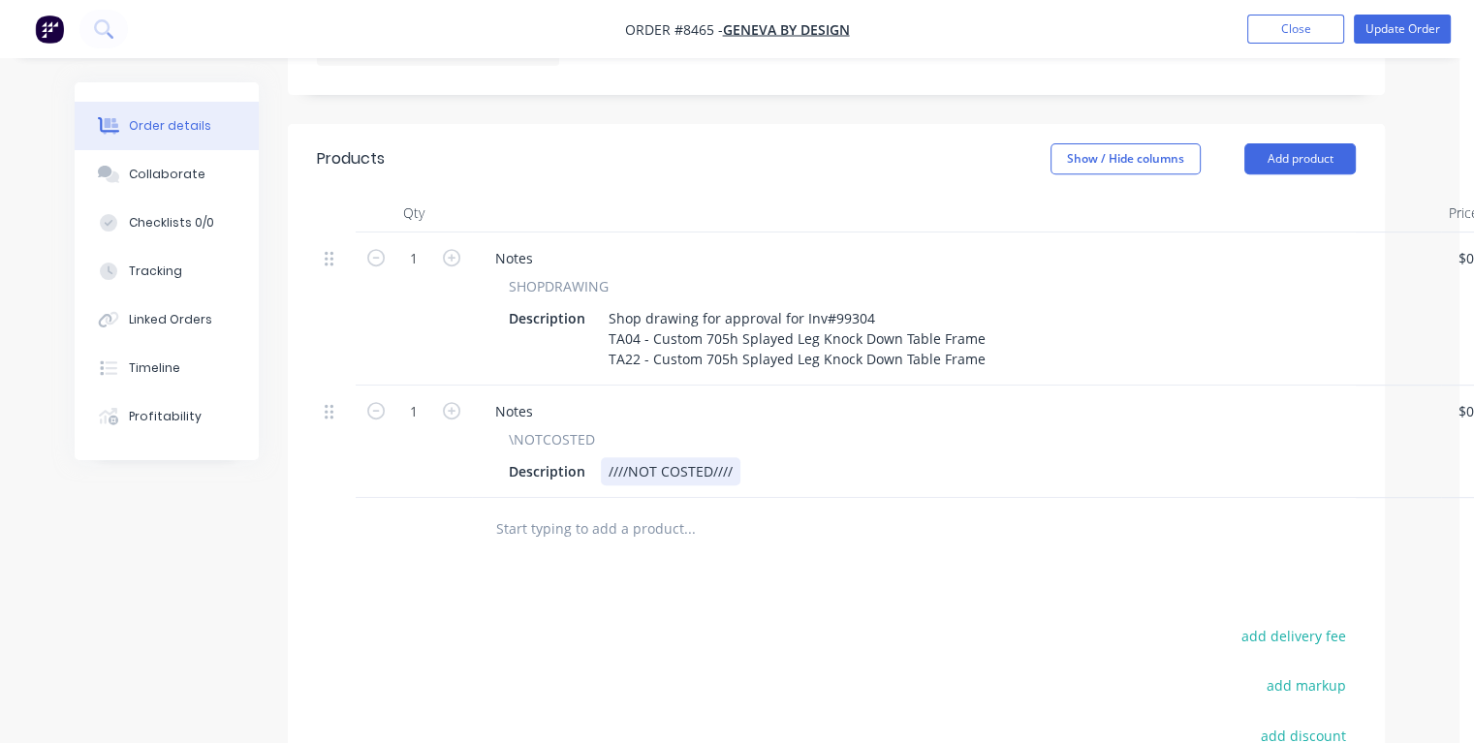
click at [744, 457] on div "Description ////NOT COSTED////" at bounding box center [952, 471] width 903 height 28
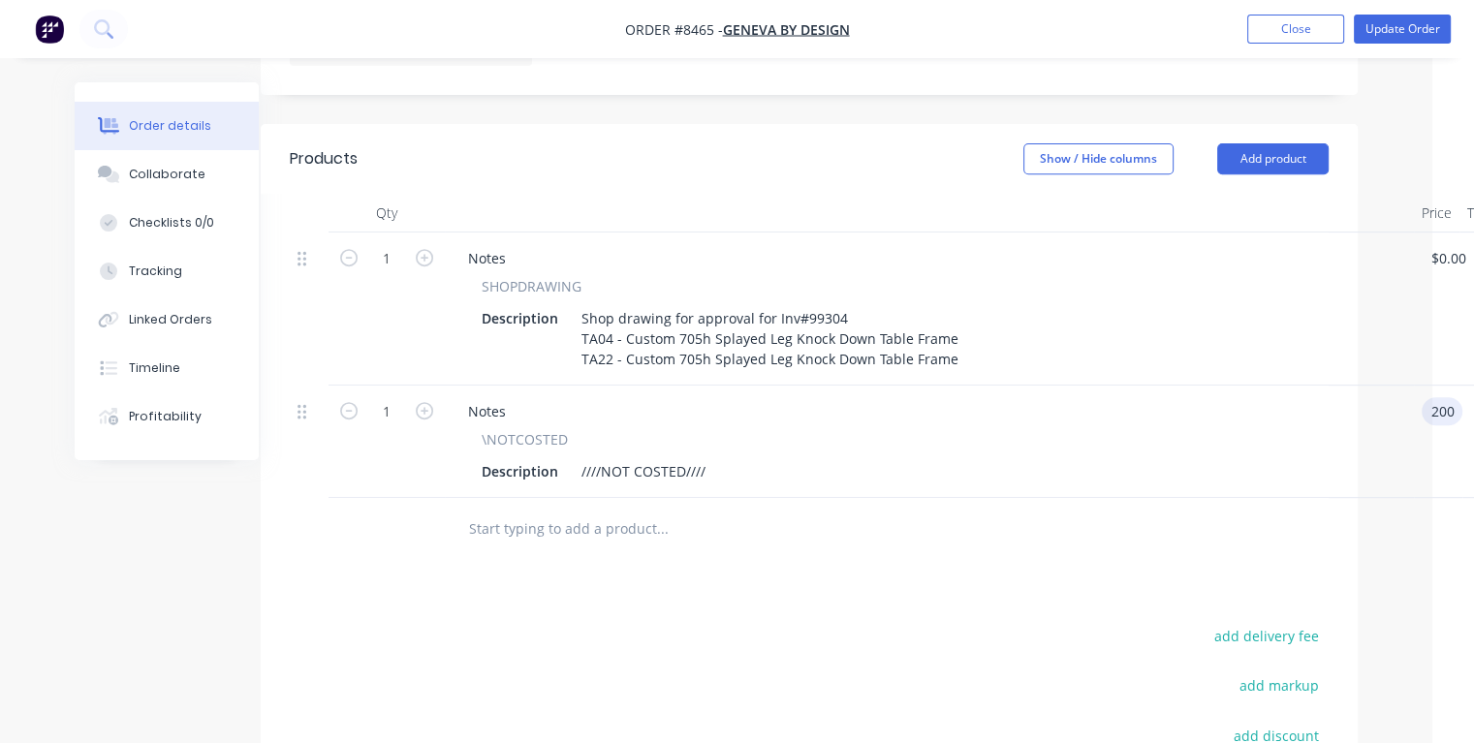
type input "$200.00"
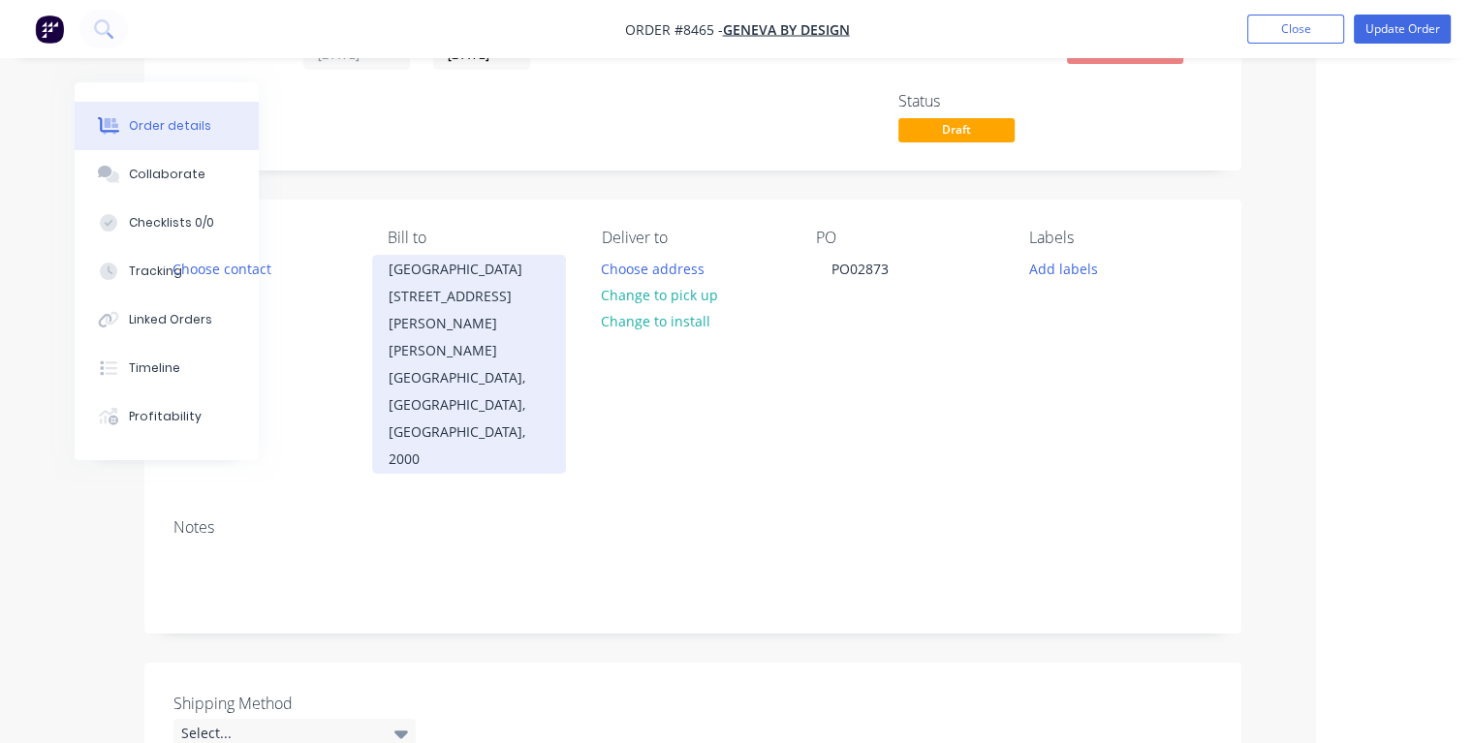
scroll to position [0, 143]
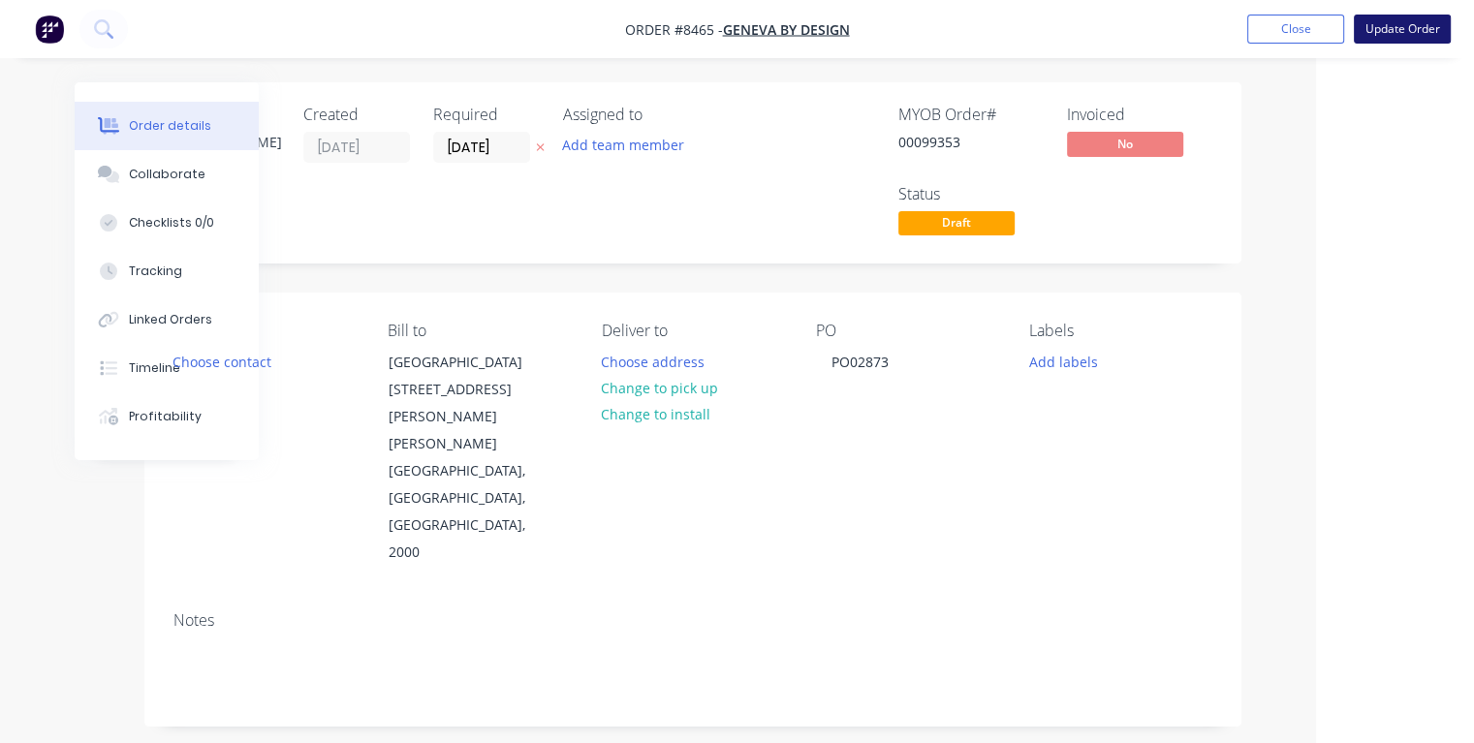
type input "$200.00"
click at [1378, 30] on button "Update Order" at bounding box center [1402, 29] width 97 height 29
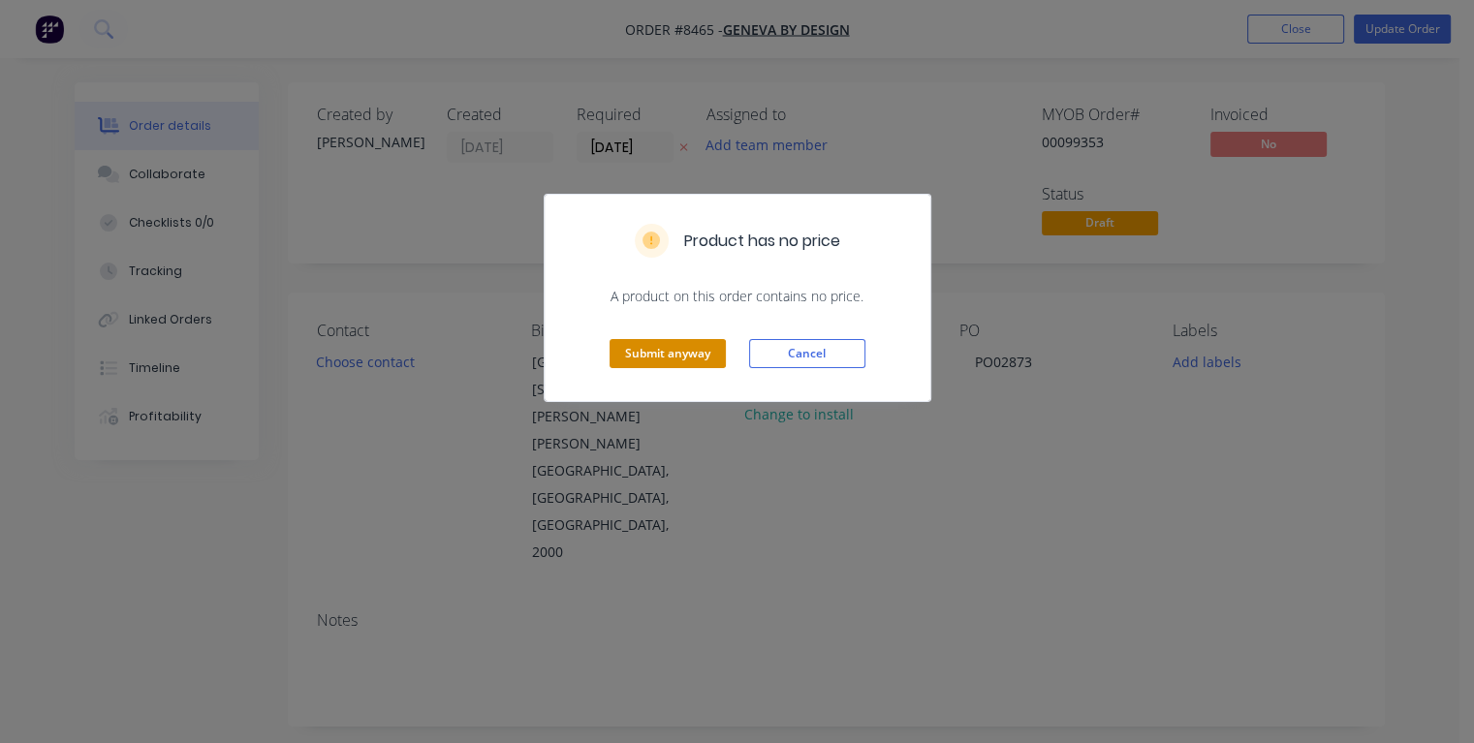
click at [705, 352] on button "Submit anyway" at bounding box center [668, 353] width 116 height 29
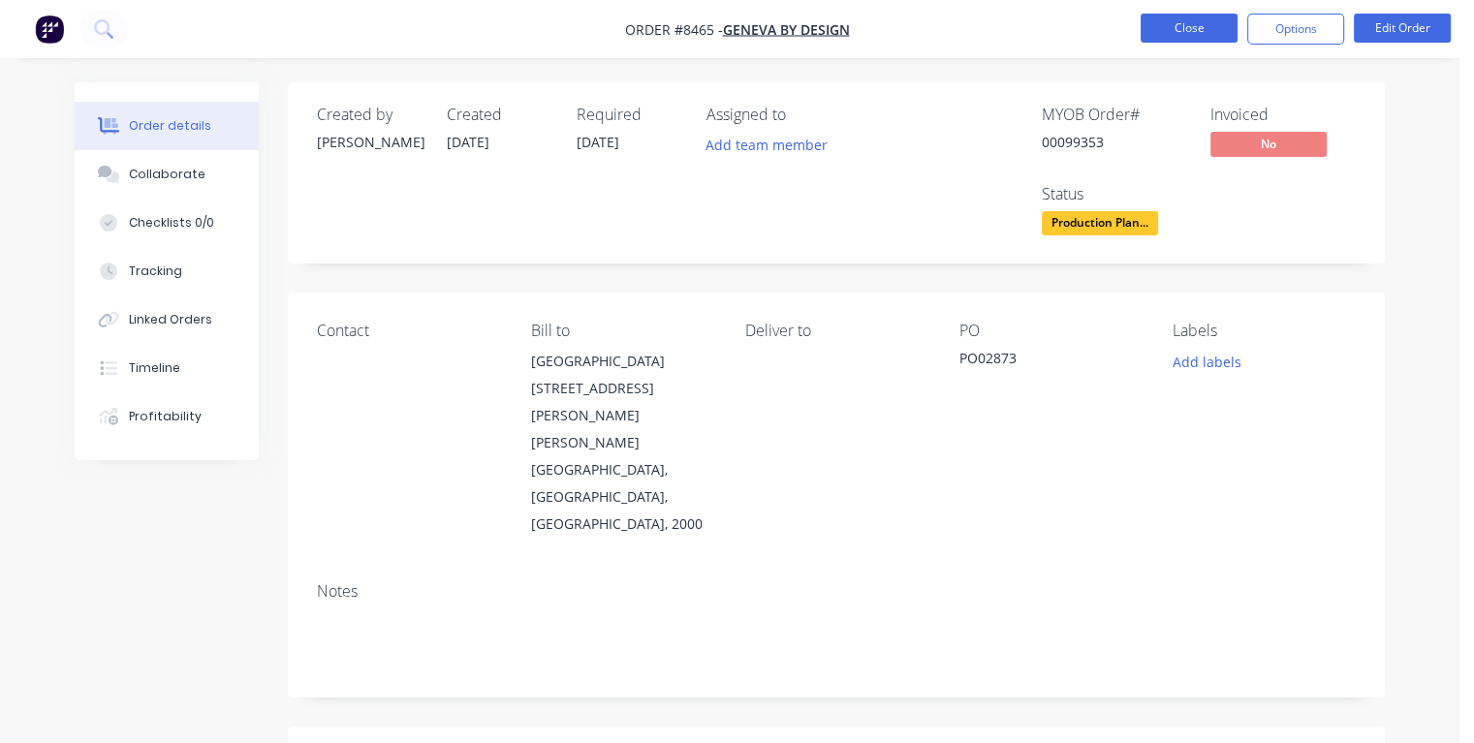
click at [1187, 25] on button "Close" at bounding box center [1189, 28] width 97 height 29
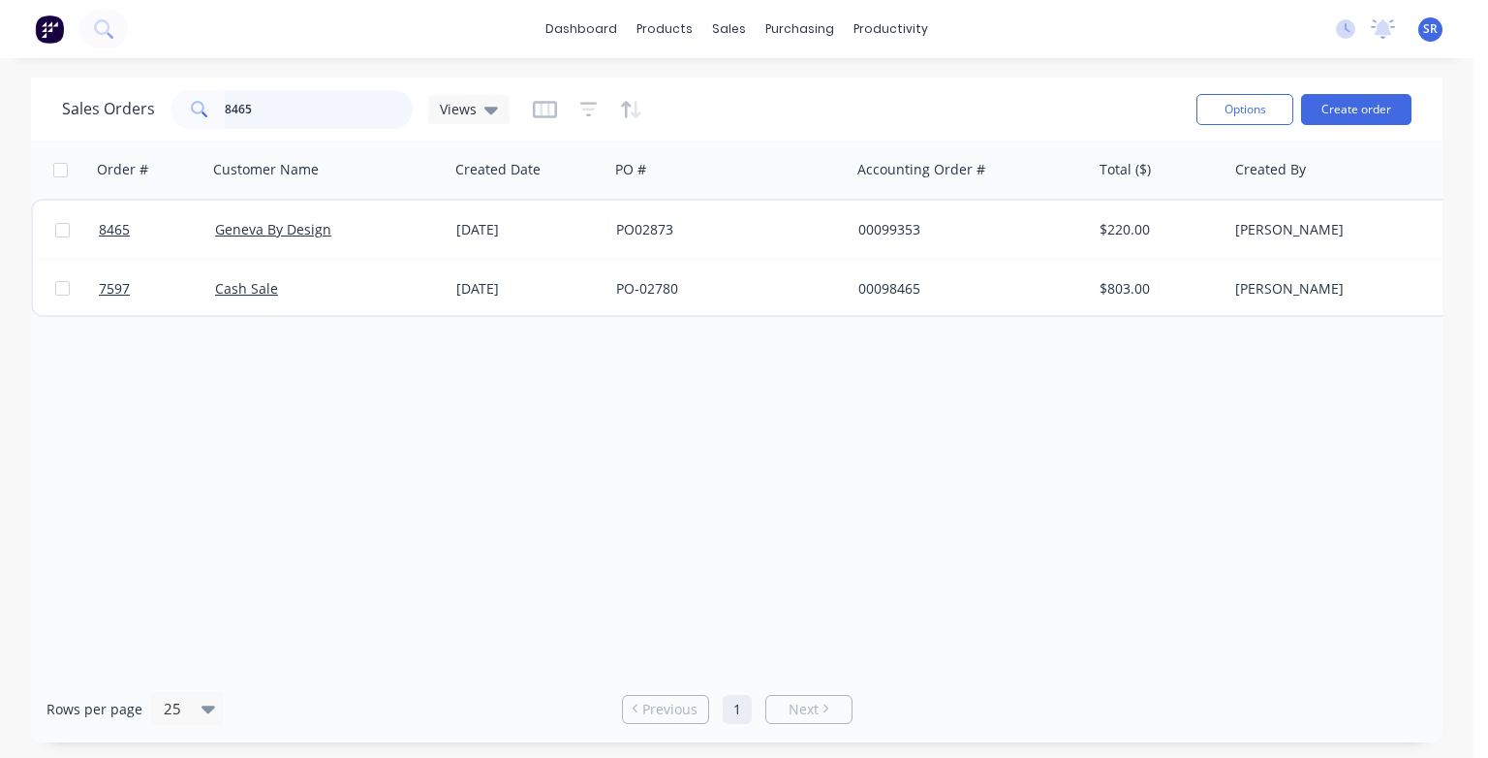
click at [351, 110] on input "8465" at bounding box center [319, 109] width 189 height 39
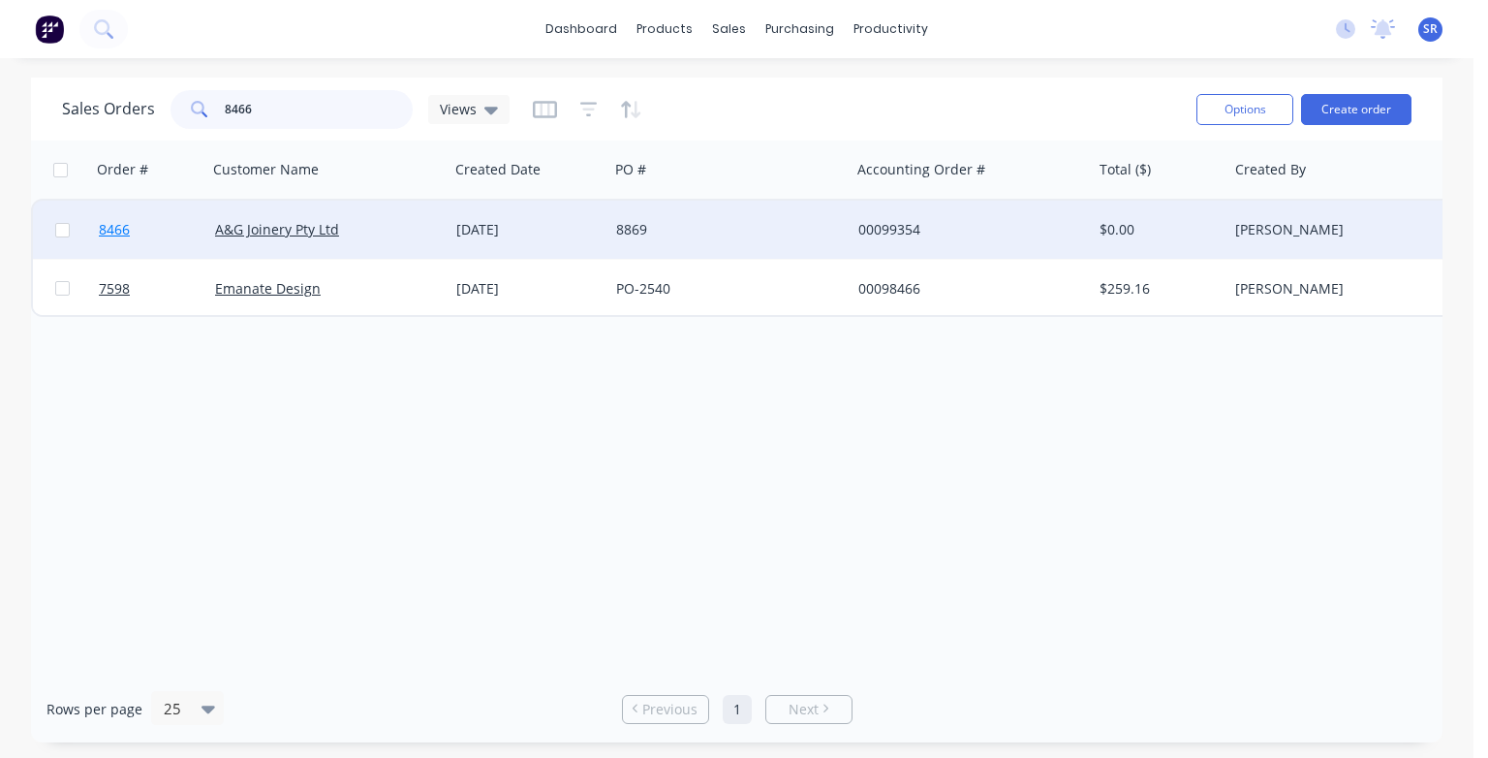
type input "8466"
click at [110, 228] on span "8466" at bounding box center [114, 229] width 31 height 19
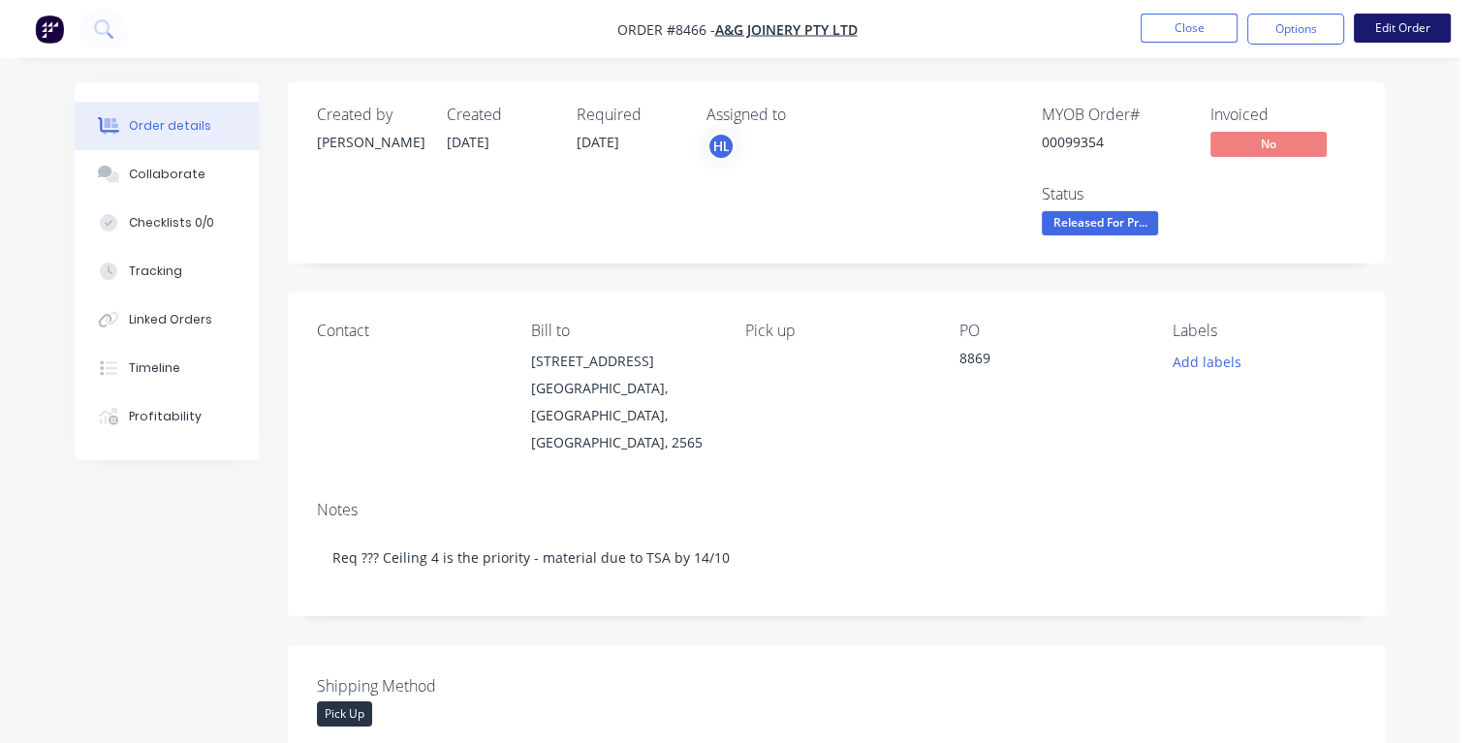
click at [1403, 32] on button "Edit Order" at bounding box center [1402, 28] width 97 height 29
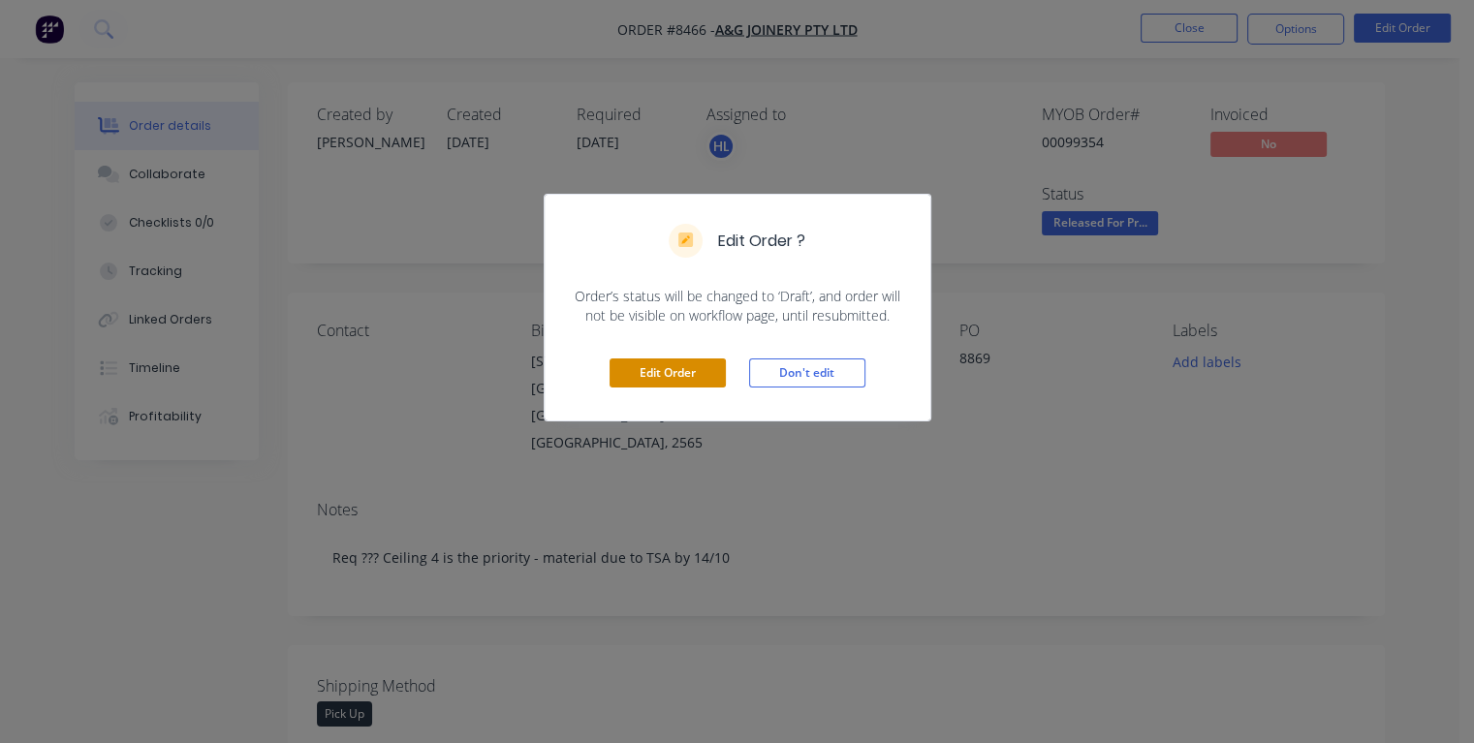
click at [696, 366] on button "Edit Order" at bounding box center [668, 373] width 116 height 29
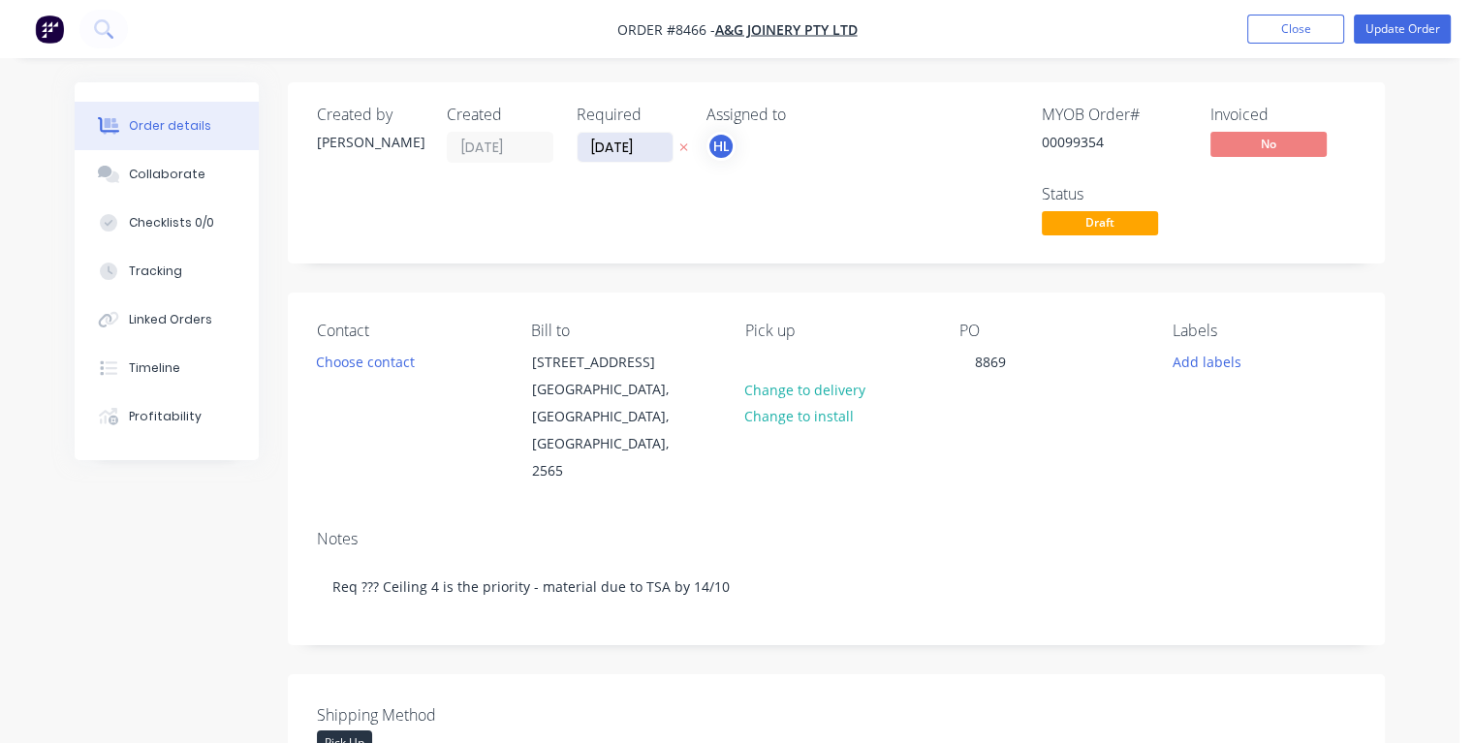
click at [663, 143] on input "[DATE]" at bounding box center [625, 147] width 95 height 29
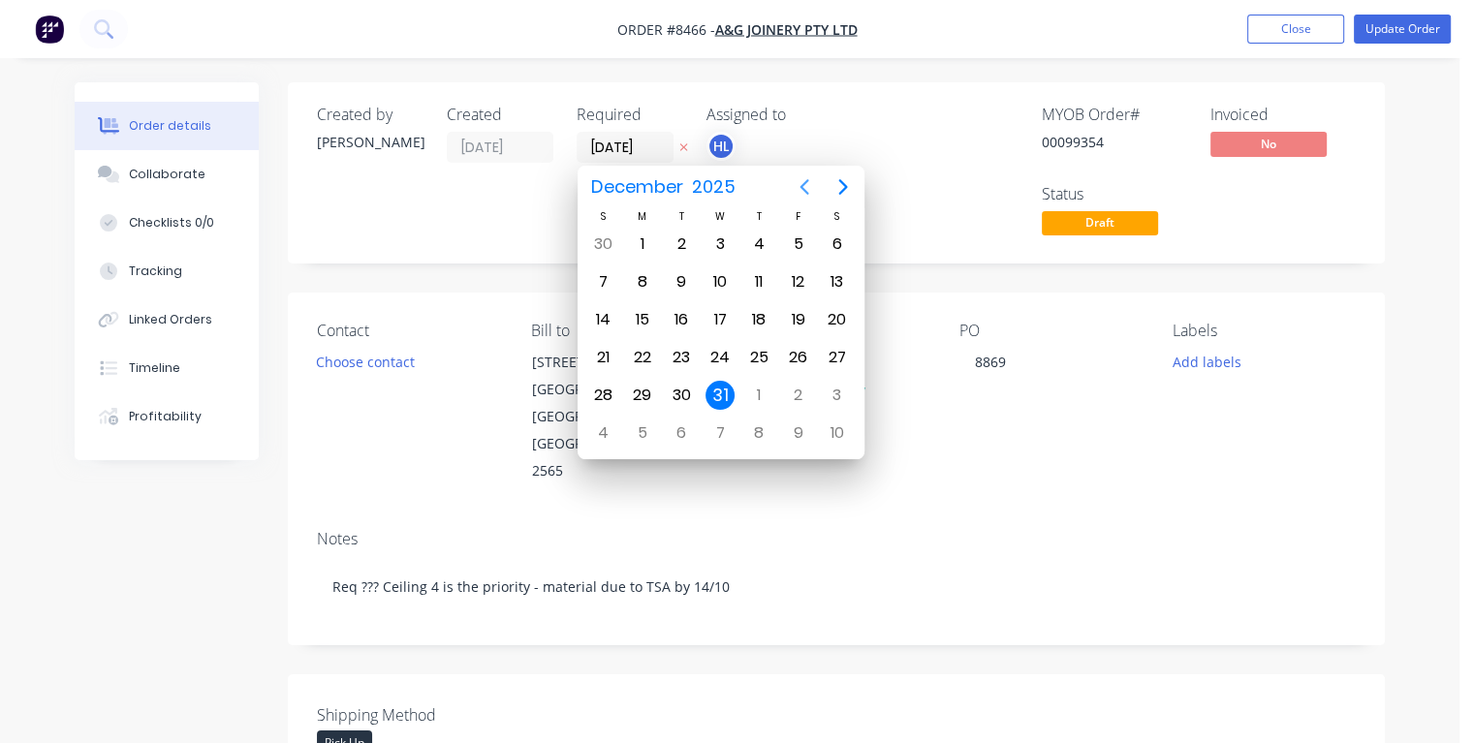
click at [801, 190] on icon "Previous page" at bounding box center [804, 186] width 23 height 23
click at [802, 189] on icon "Previous page" at bounding box center [803, 187] width 9 height 16
click at [799, 320] on div "17" at bounding box center [797, 319] width 29 height 29
type input "[DATE]"
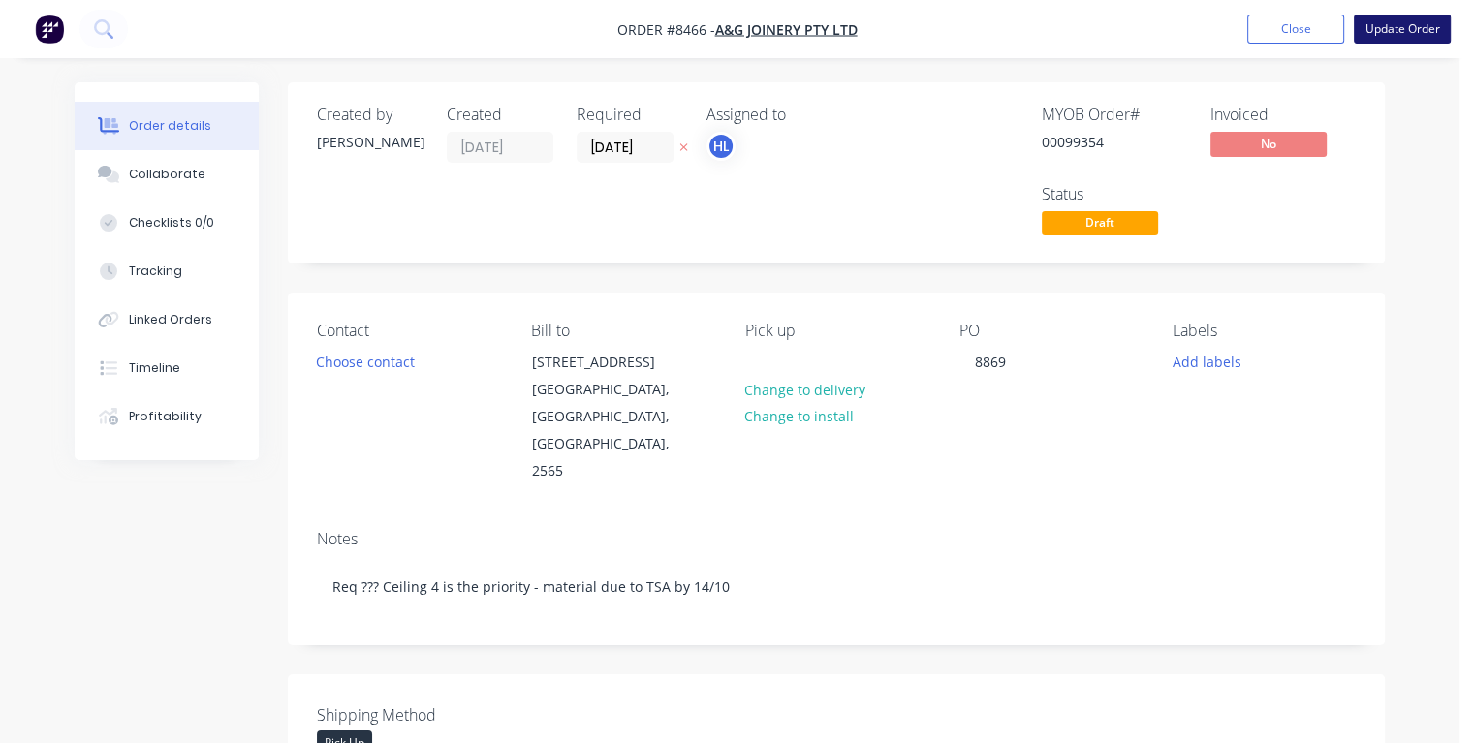
click at [1380, 37] on button "Update Order" at bounding box center [1402, 29] width 97 height 29
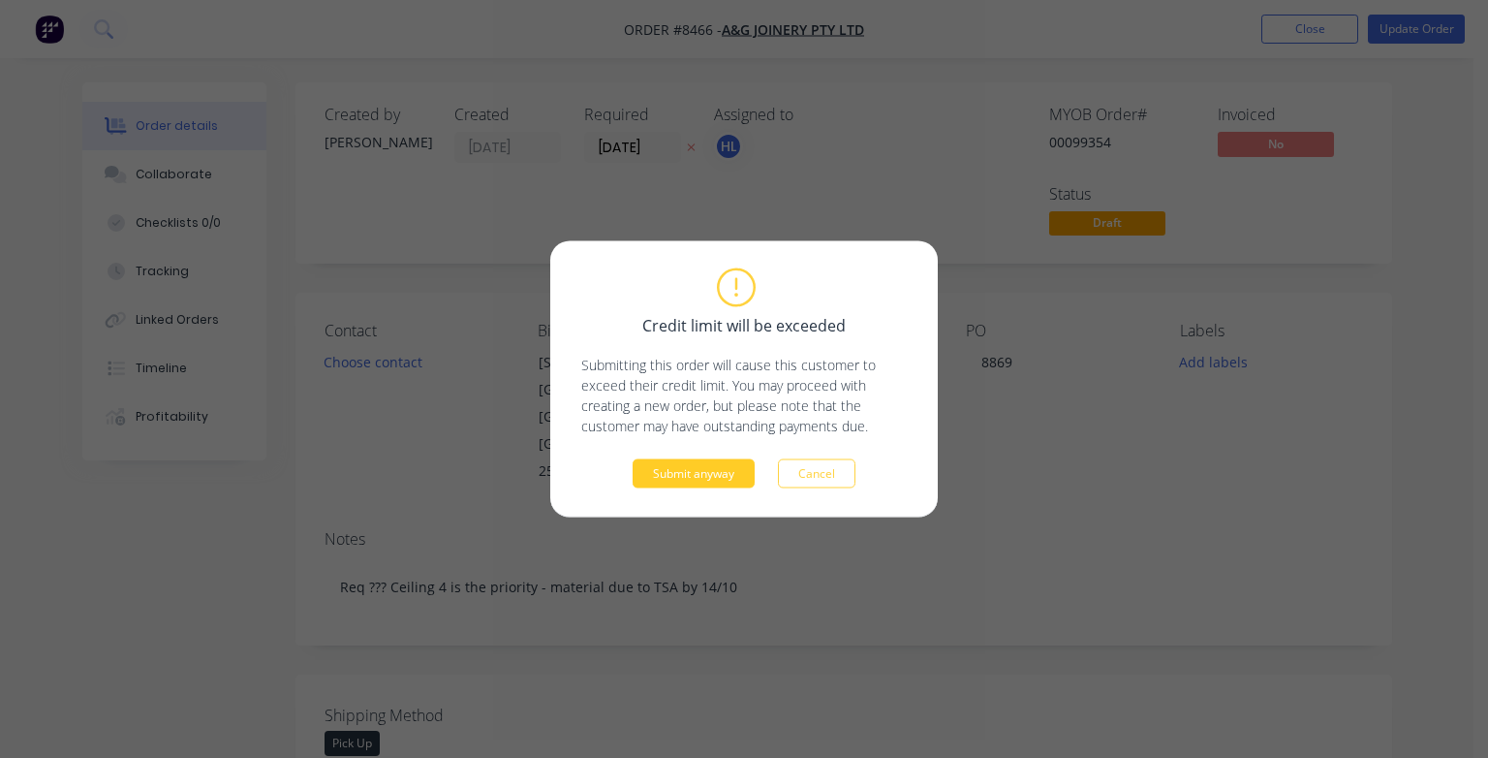
click at [707, 474] on button "Submit anyway" at bounding box center [694, 473] width 122 height 29
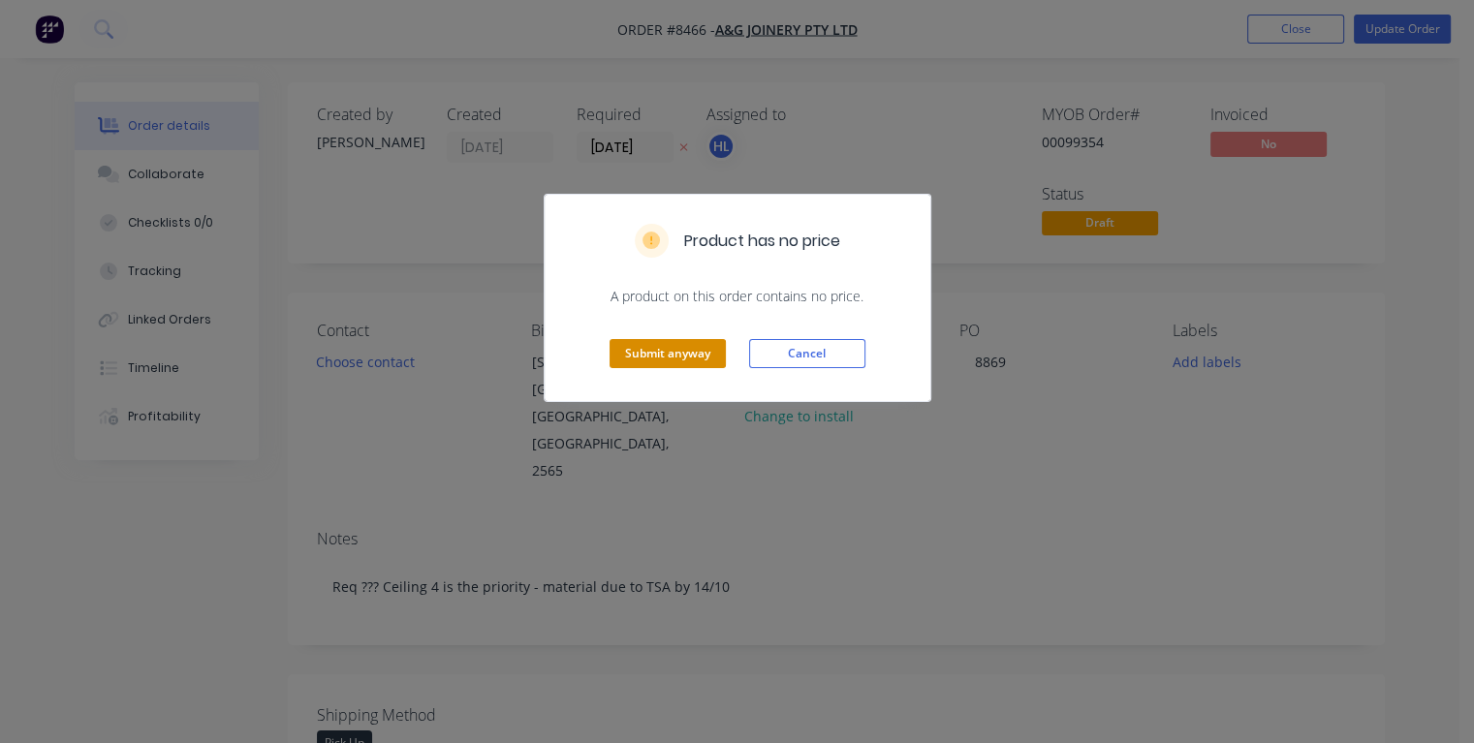
click at [672, 357] on button "Submit anyway" at bounding box center [668, 353] width 116 height 29
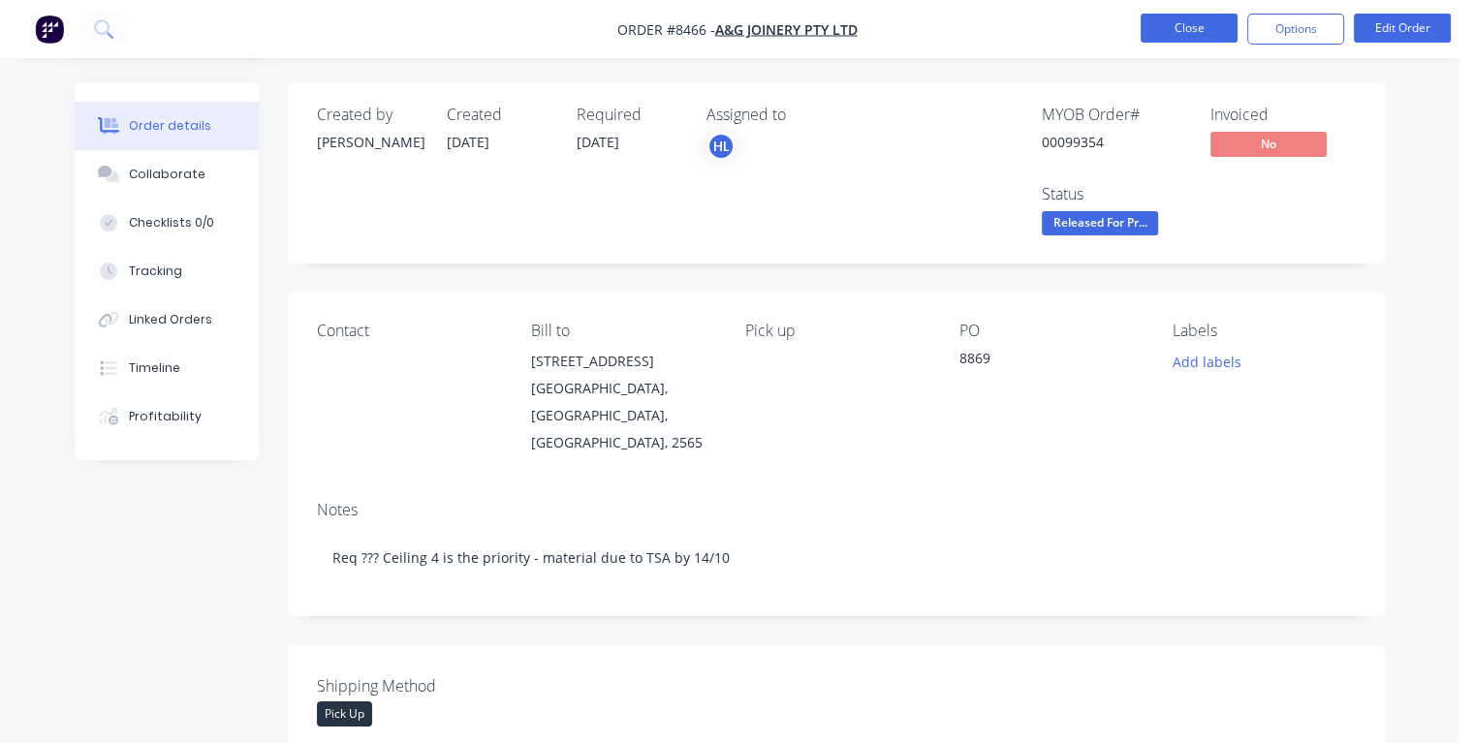
click at [1174, 33] on button "Close" at bounding box center [1189, 28] width 97 height 29
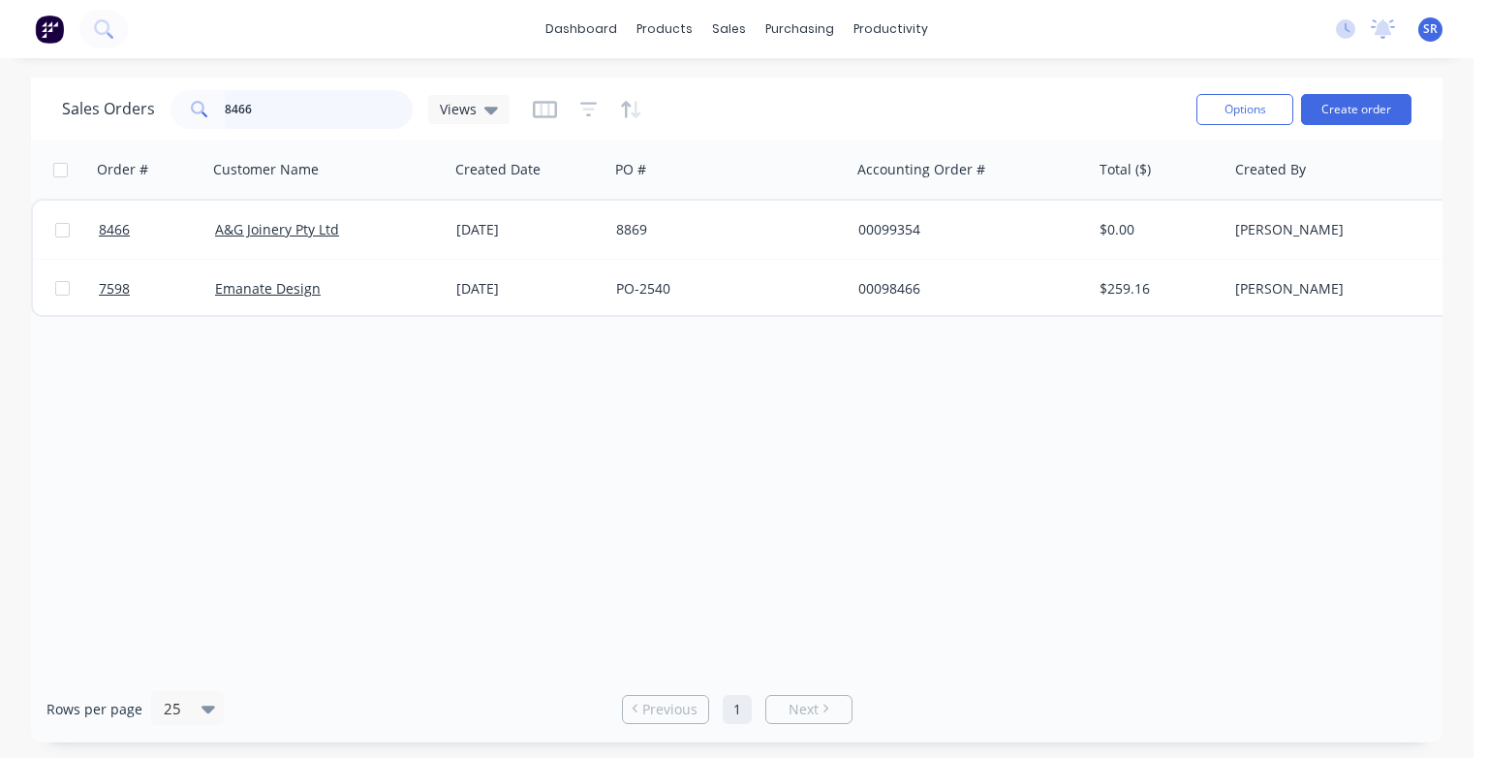
click at [346, 121] on input "8466" at bounding box center [319, 109] width 189 height 39
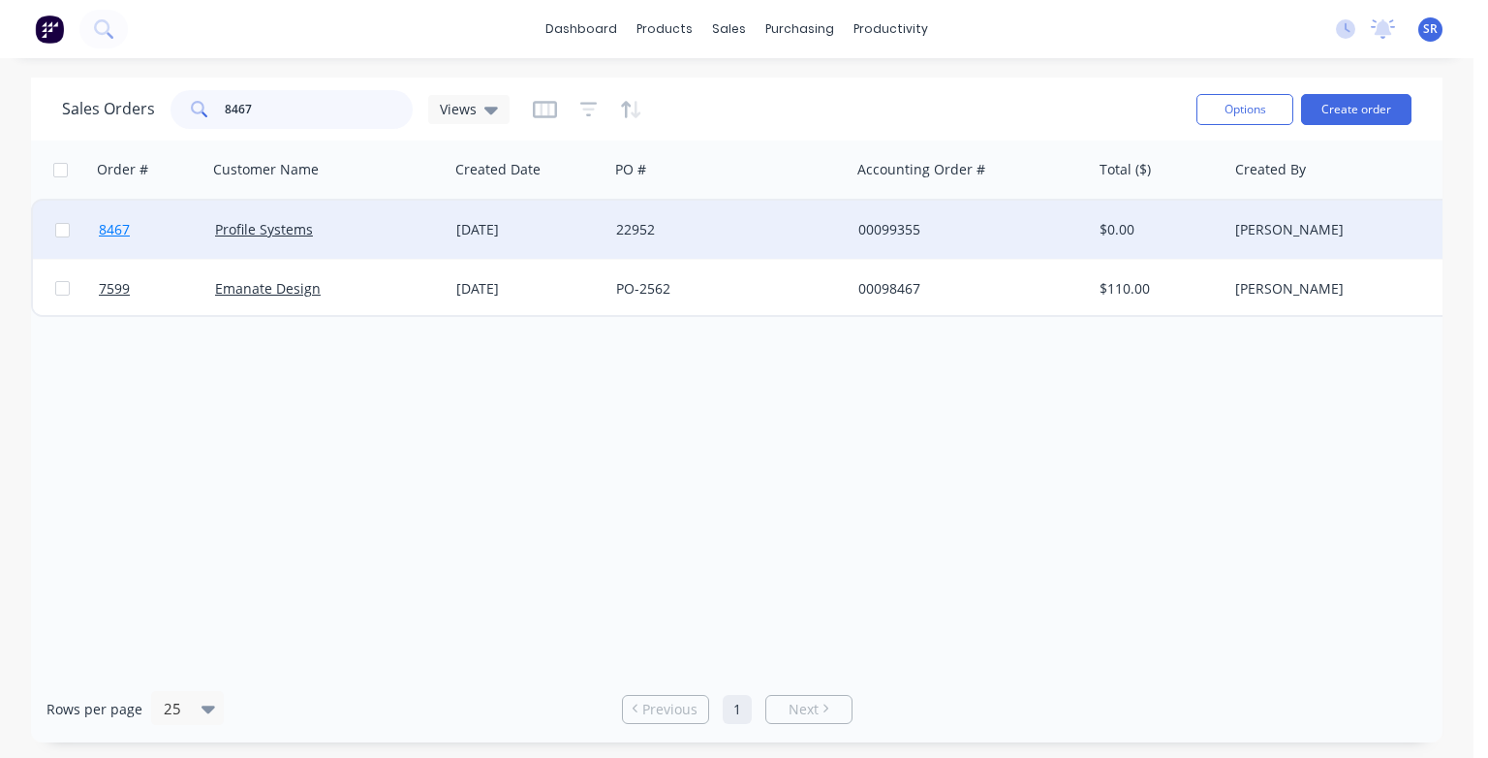
type input "8467"
click at [110, 227] on span "8467" at bounding box center [114, 229] width 31 height 19
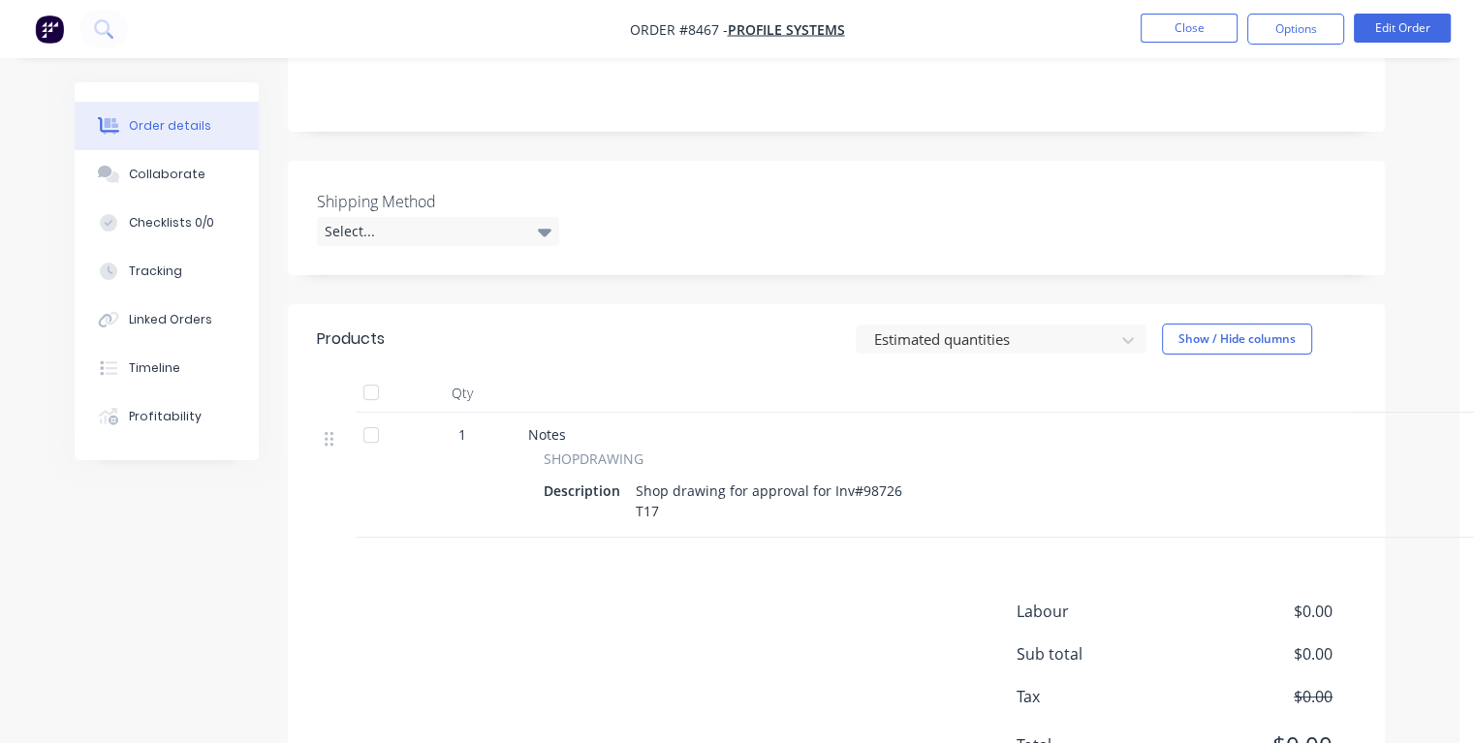
scroll to position [553, 0]
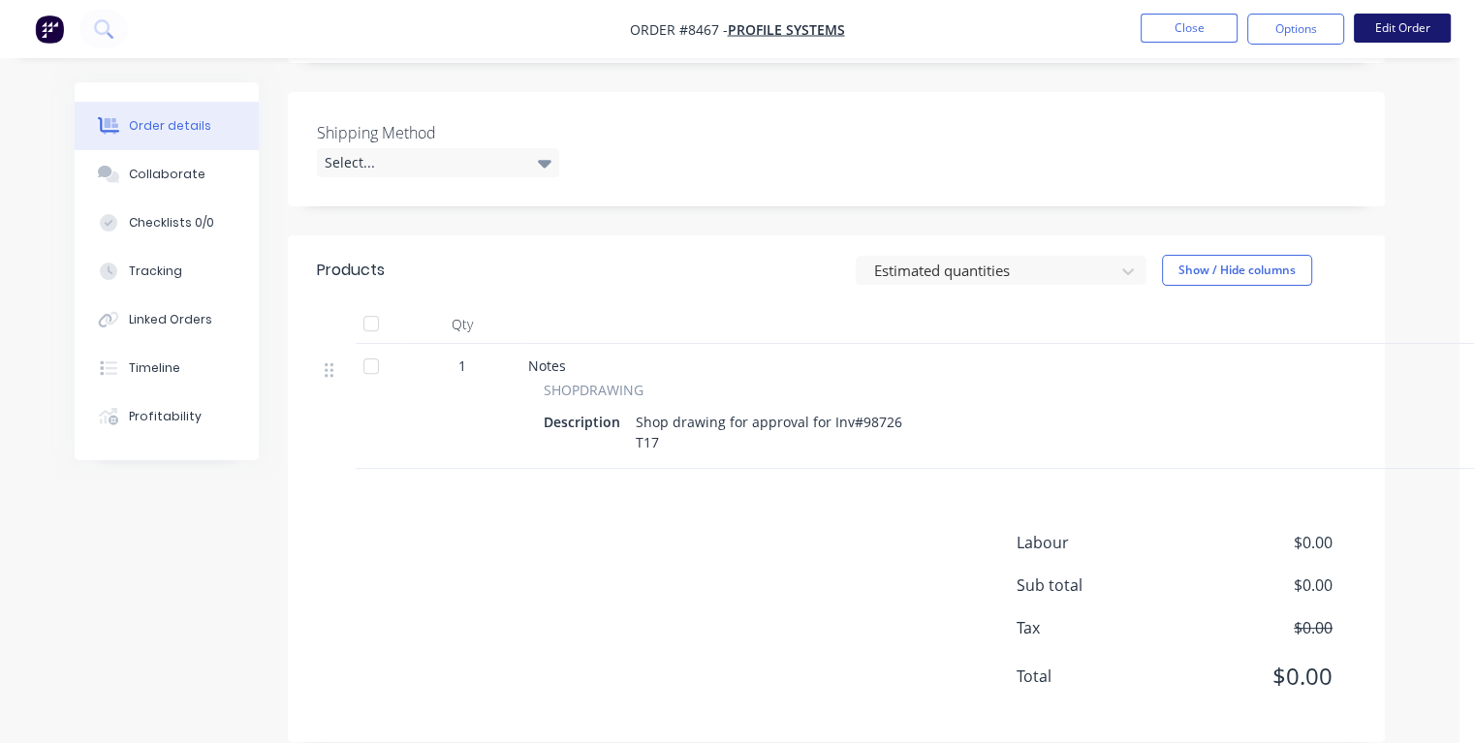
click at [1409, 33] on button "Edit Order" at bounding box center [1402, 28] width 97 height 29
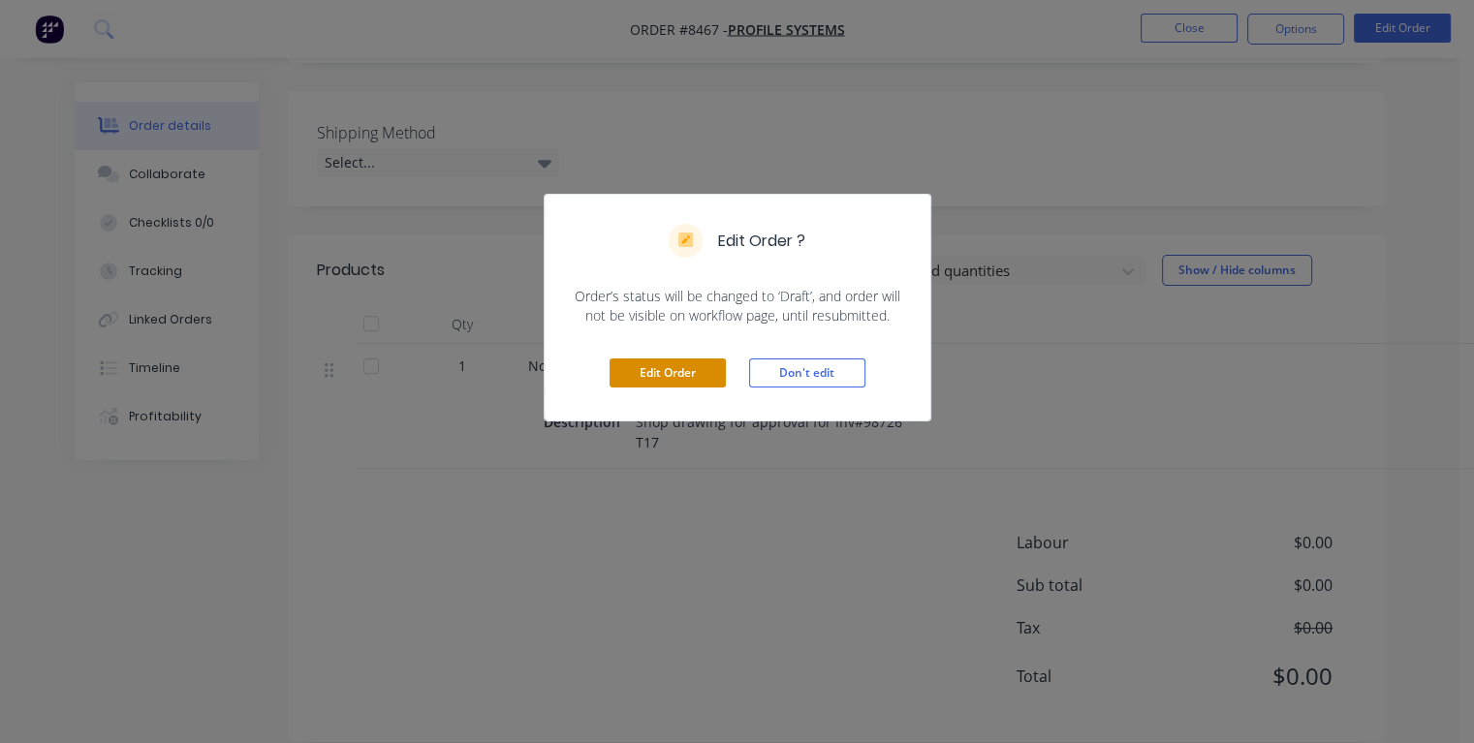
click at [651, 366] on button "Edit Order" at bounding box center [668, 373] width 116 height 29
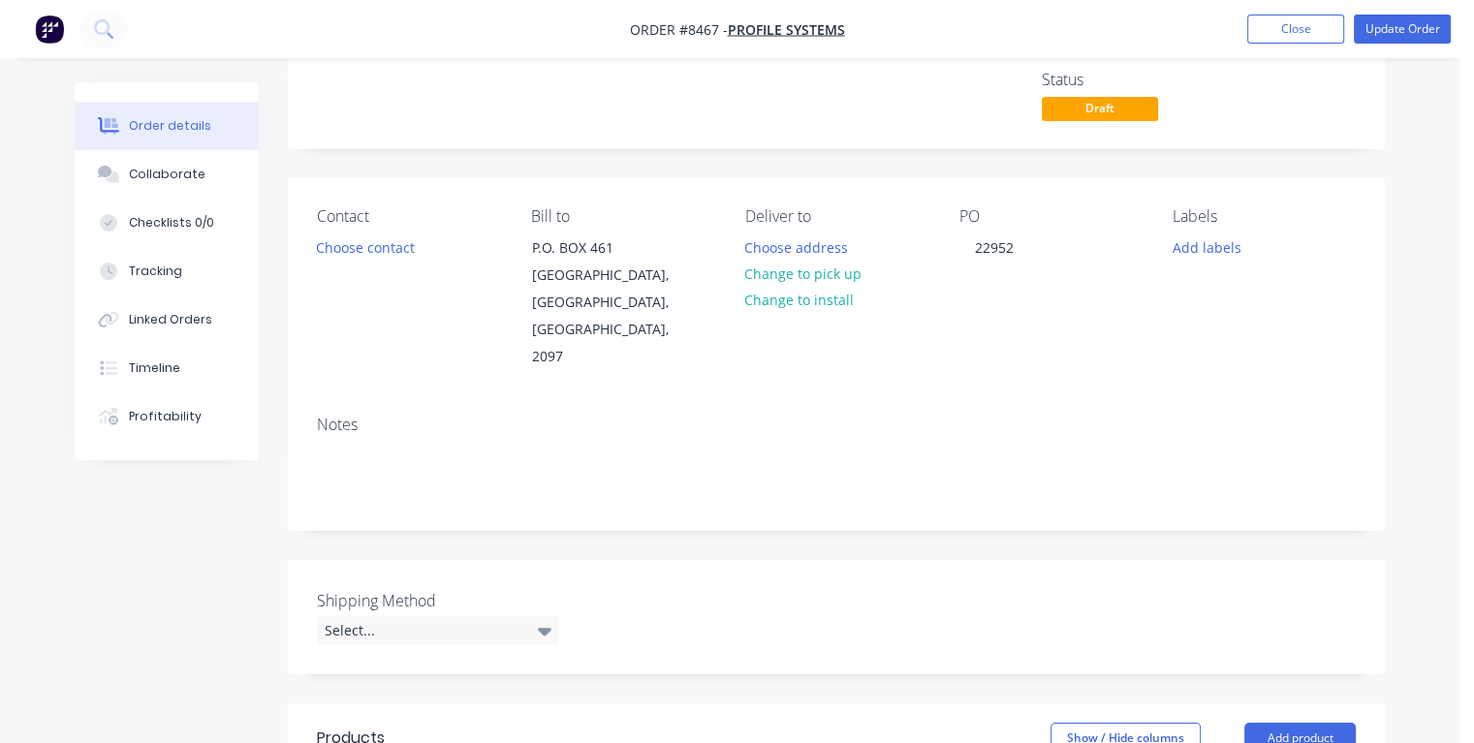
scroll to position [581, 0]
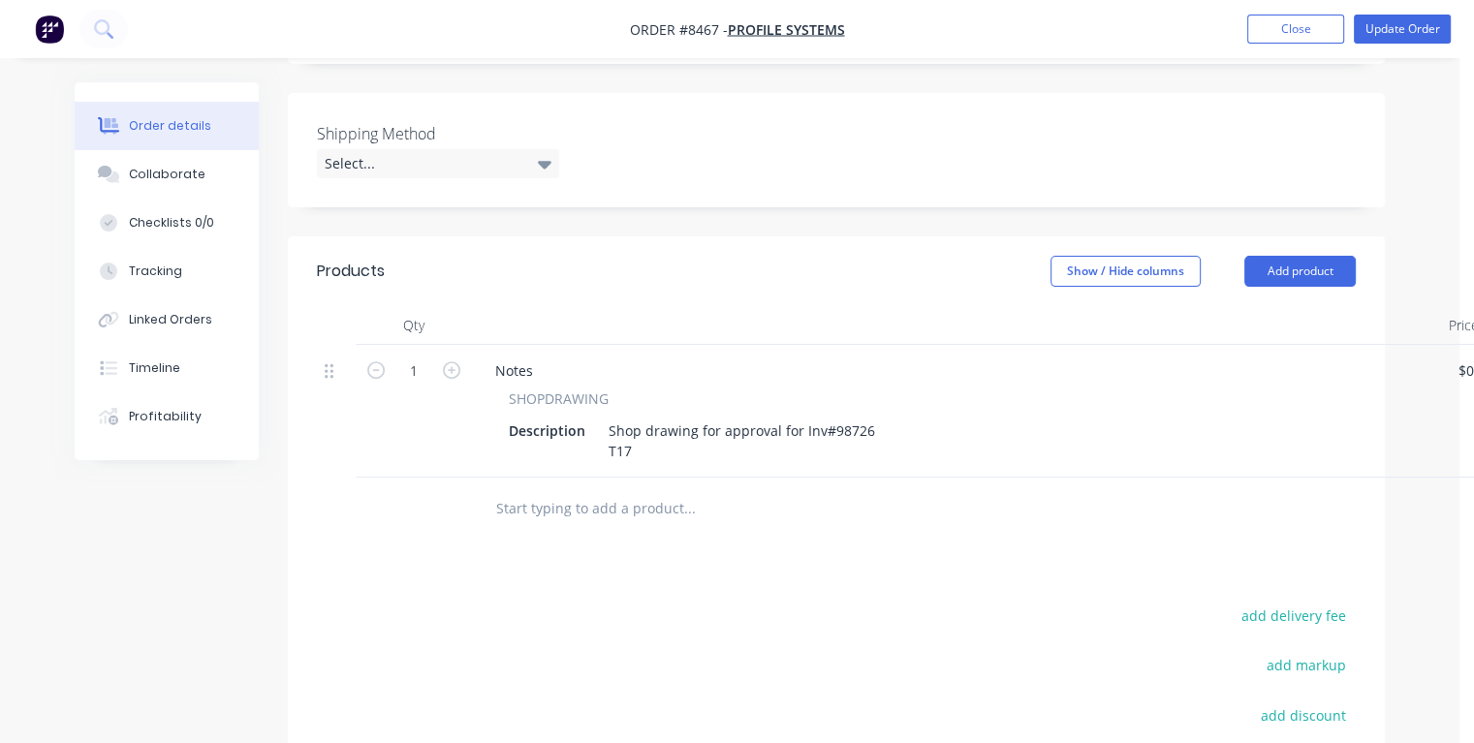
click at [597, 489] on input "text" at bounding box center [689, 508] width 388 height 39
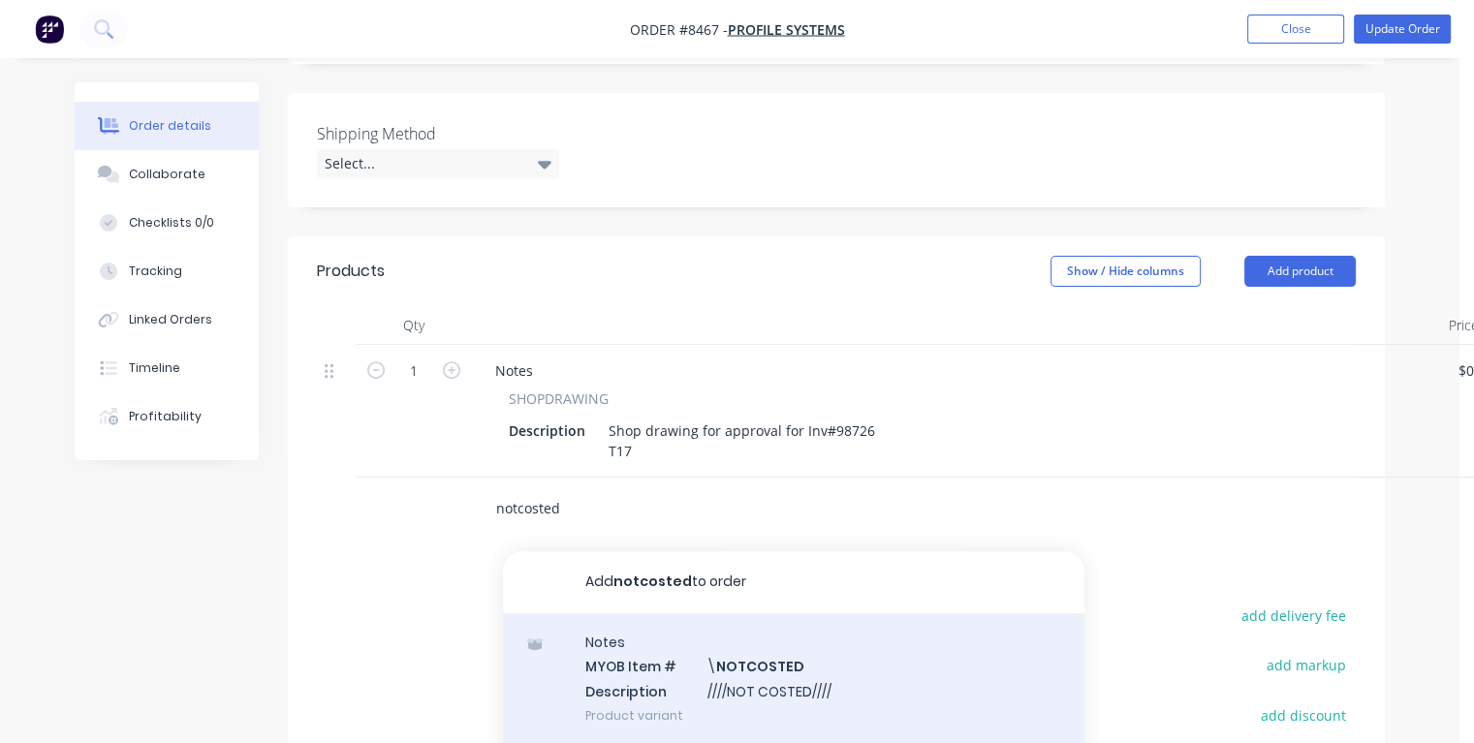
type input "notcosted"
click at [644, 634] on div "Notes MYOB Item # \ NOTCOSTED Description ////NOT COSTED//// Product variant" at bounding box center [793, 678] width 581 height 131
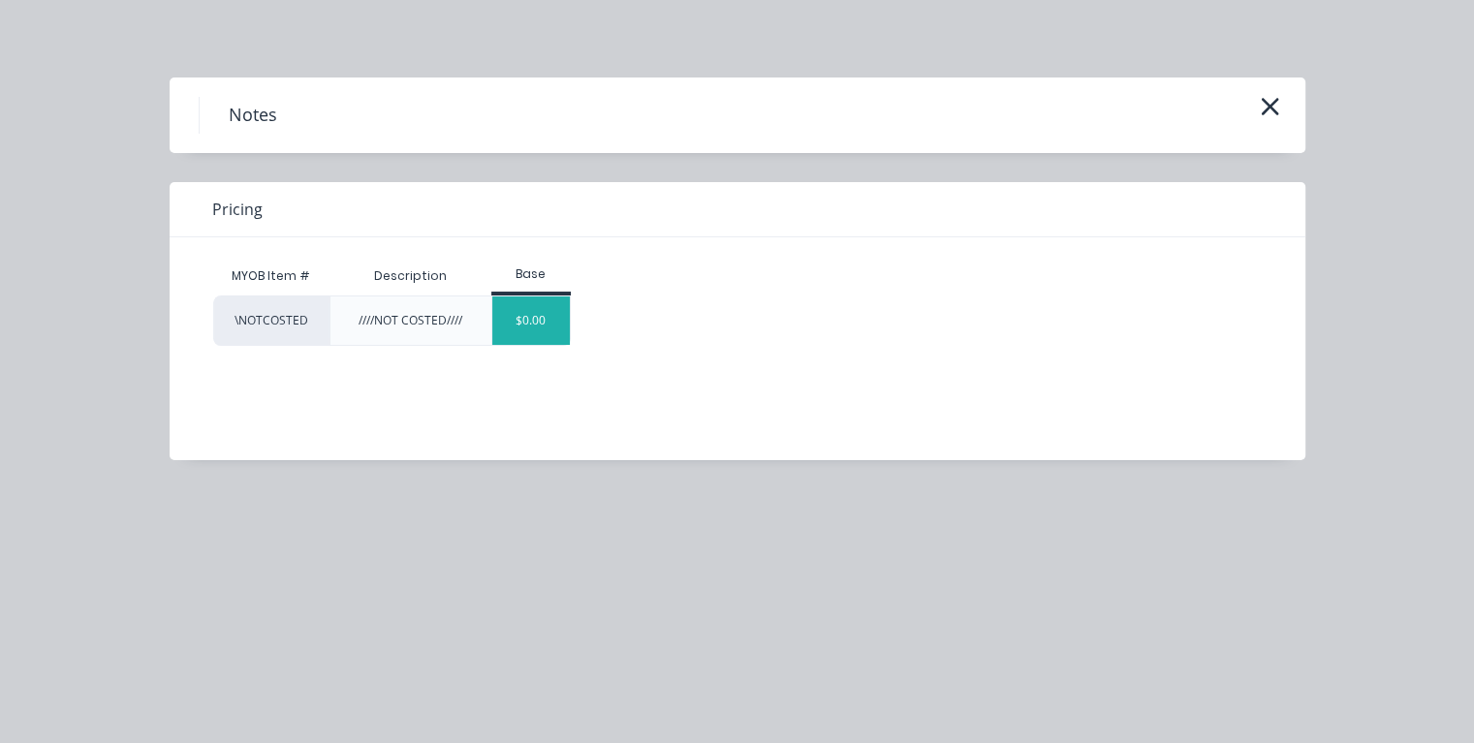
click at [525, 329] on div "$0.00" at bounding box center [531, 321] width 78 height 48
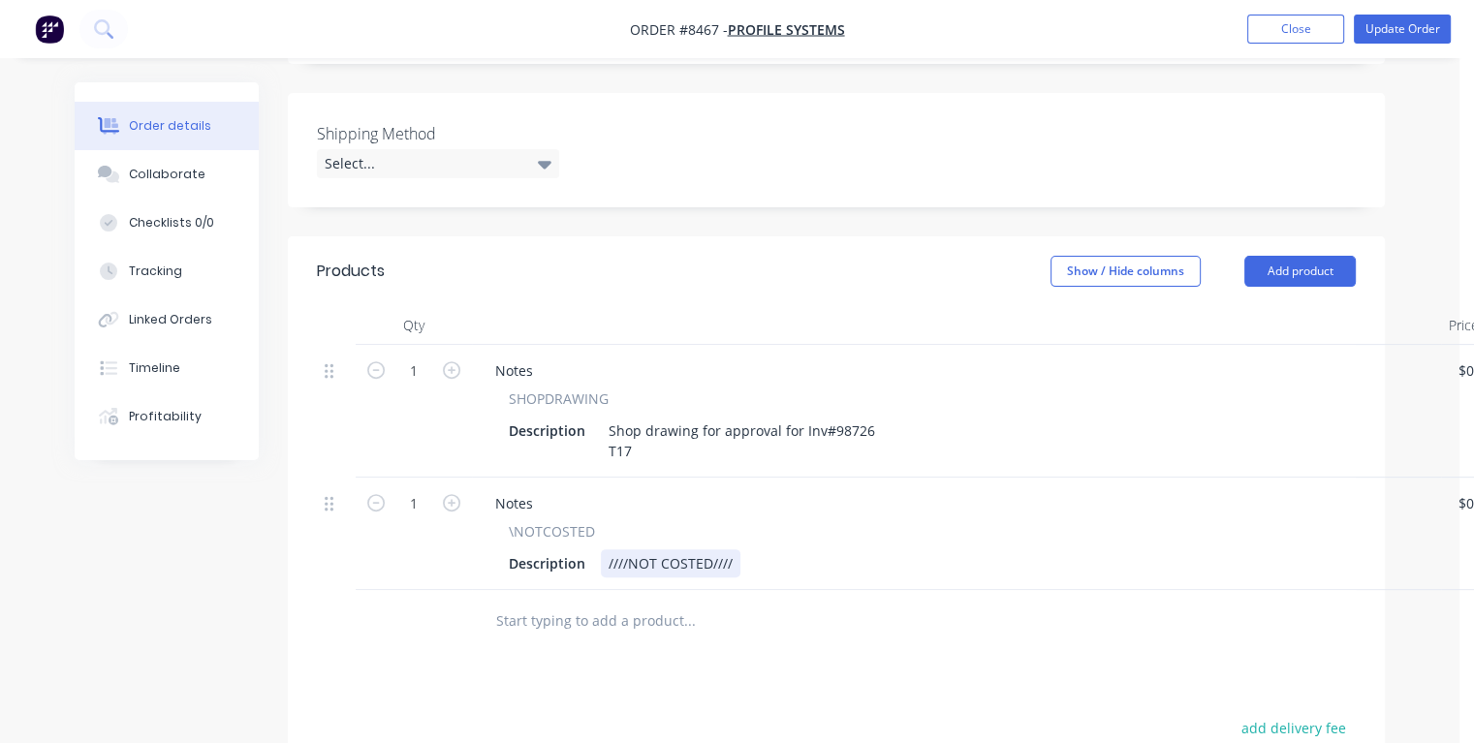
click at [747, 523] on div "\NOTCOSTED Description ////NOT COSTED////" at bounding box center [957, 549] width 954 height 56
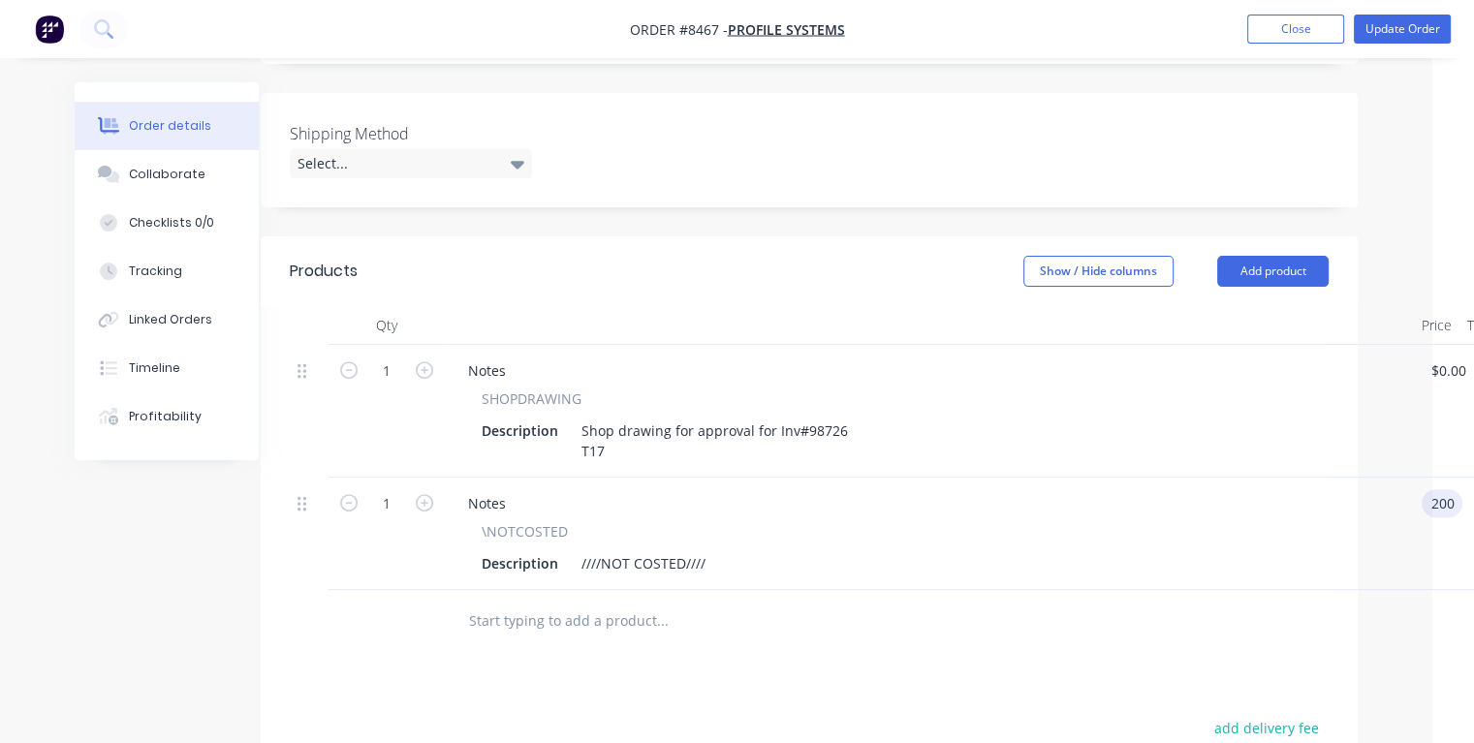
type input "$200.00"
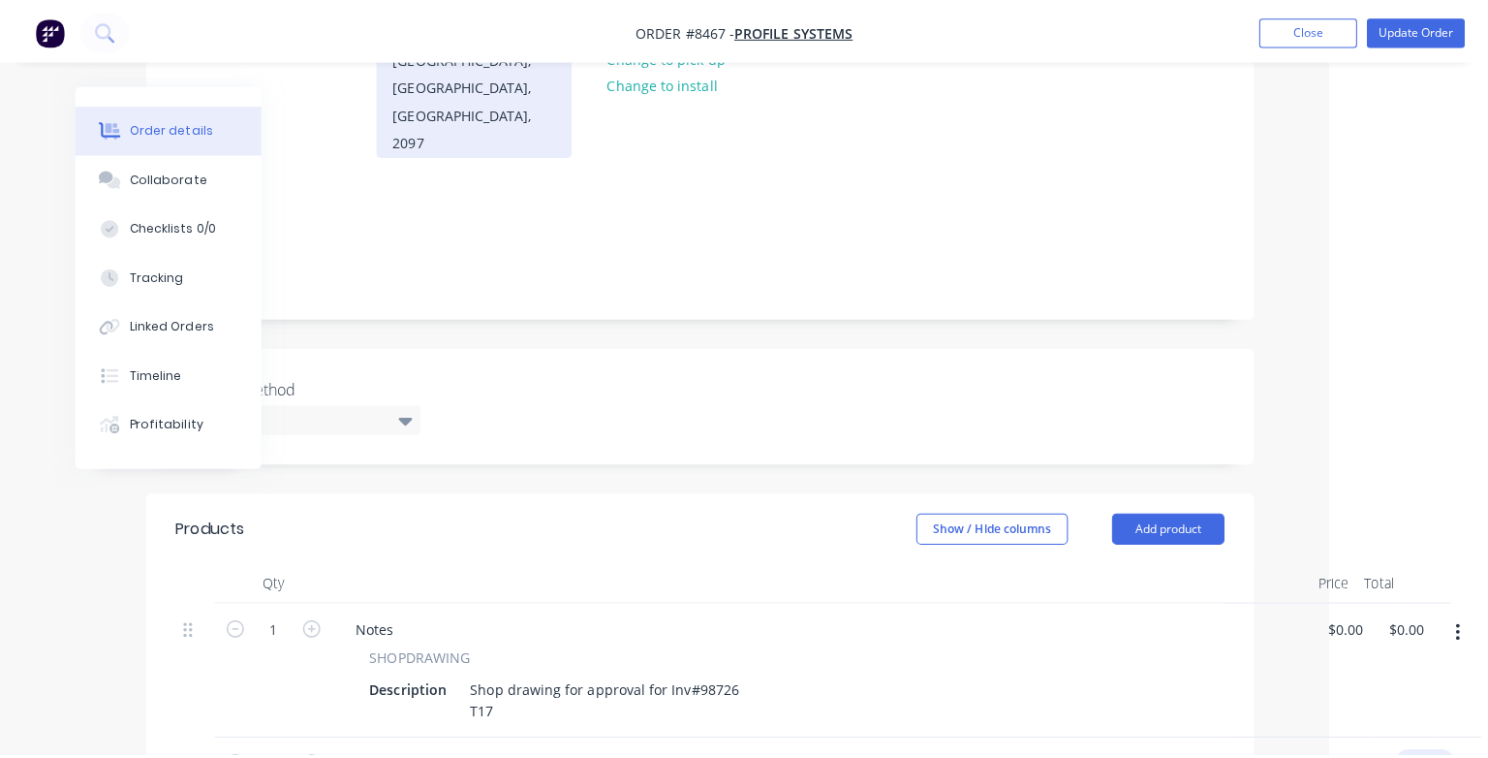
scroll to position [0, 143]
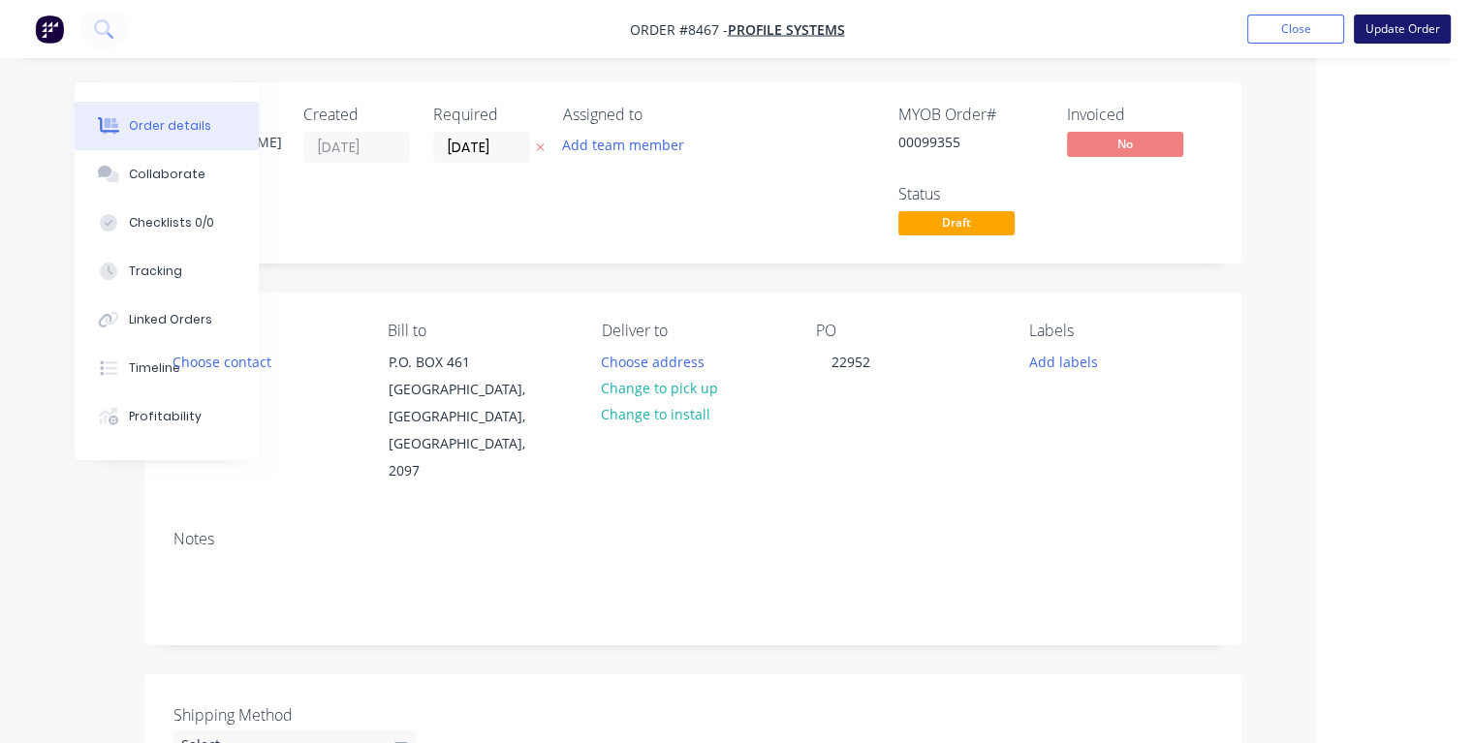
type input "$200.00"
click at [1376, 34] on button "Update Order" at bounding box center [1402, 29] width 97 height 29
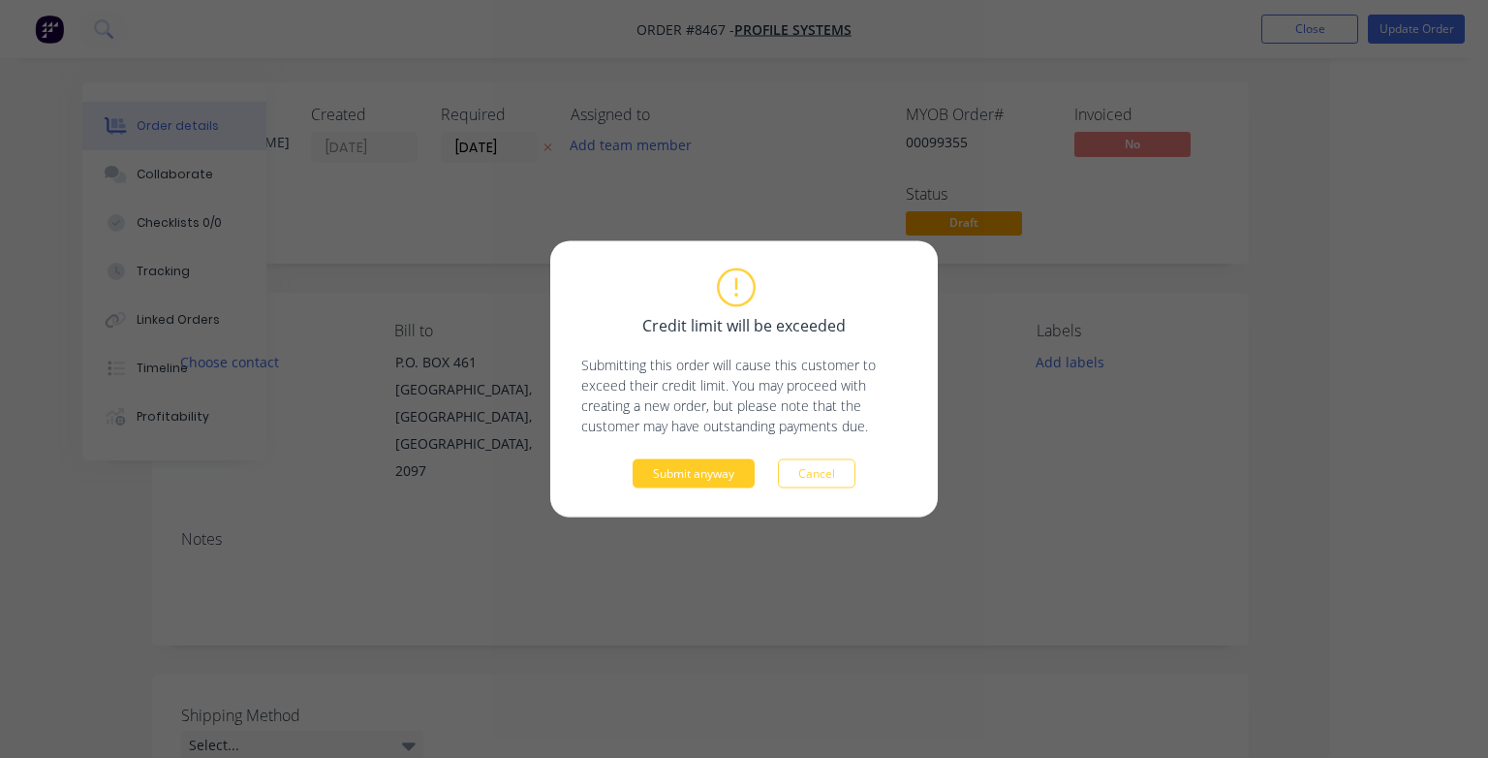
click at [711, 483] on button "Submit anyway" at bounding box center [694, 473] width 122 height 29
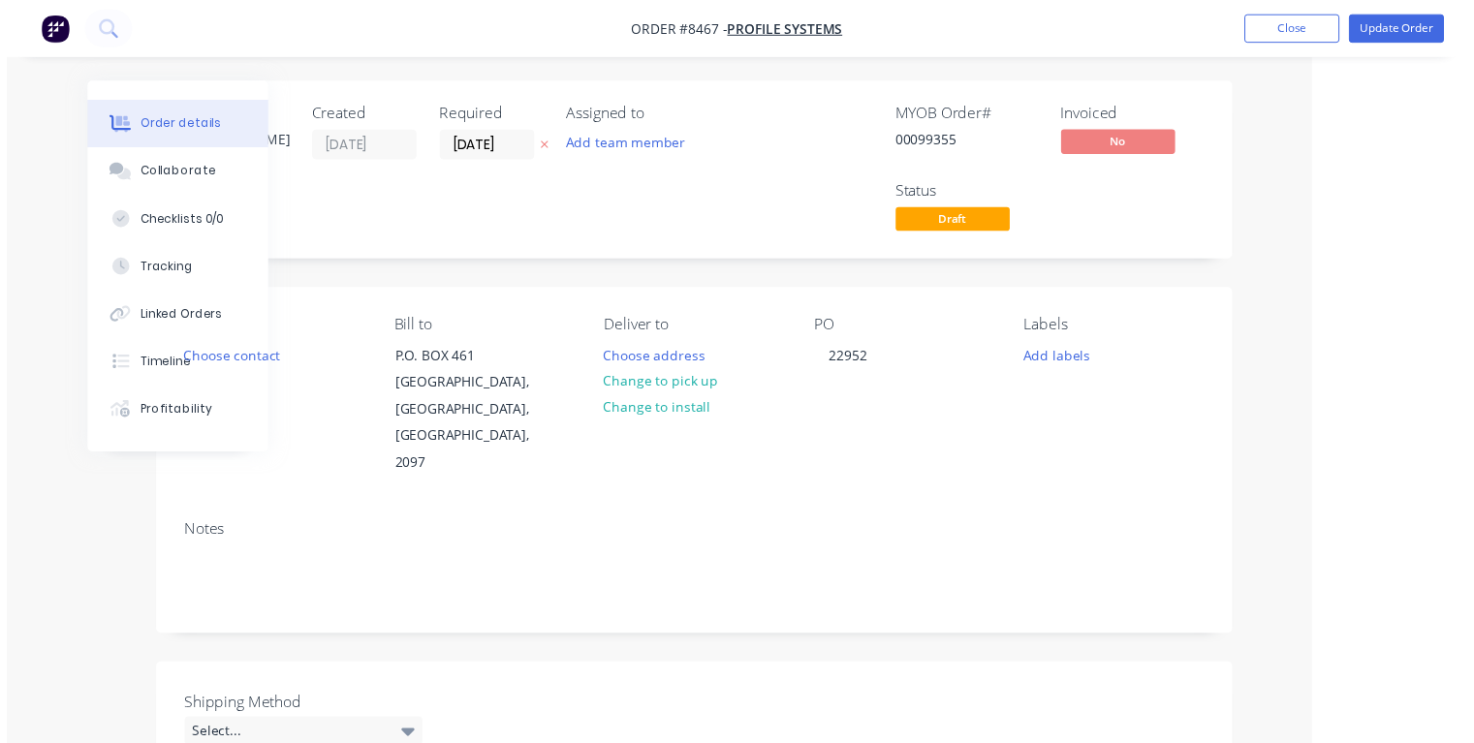
scroll to position [0, 105]
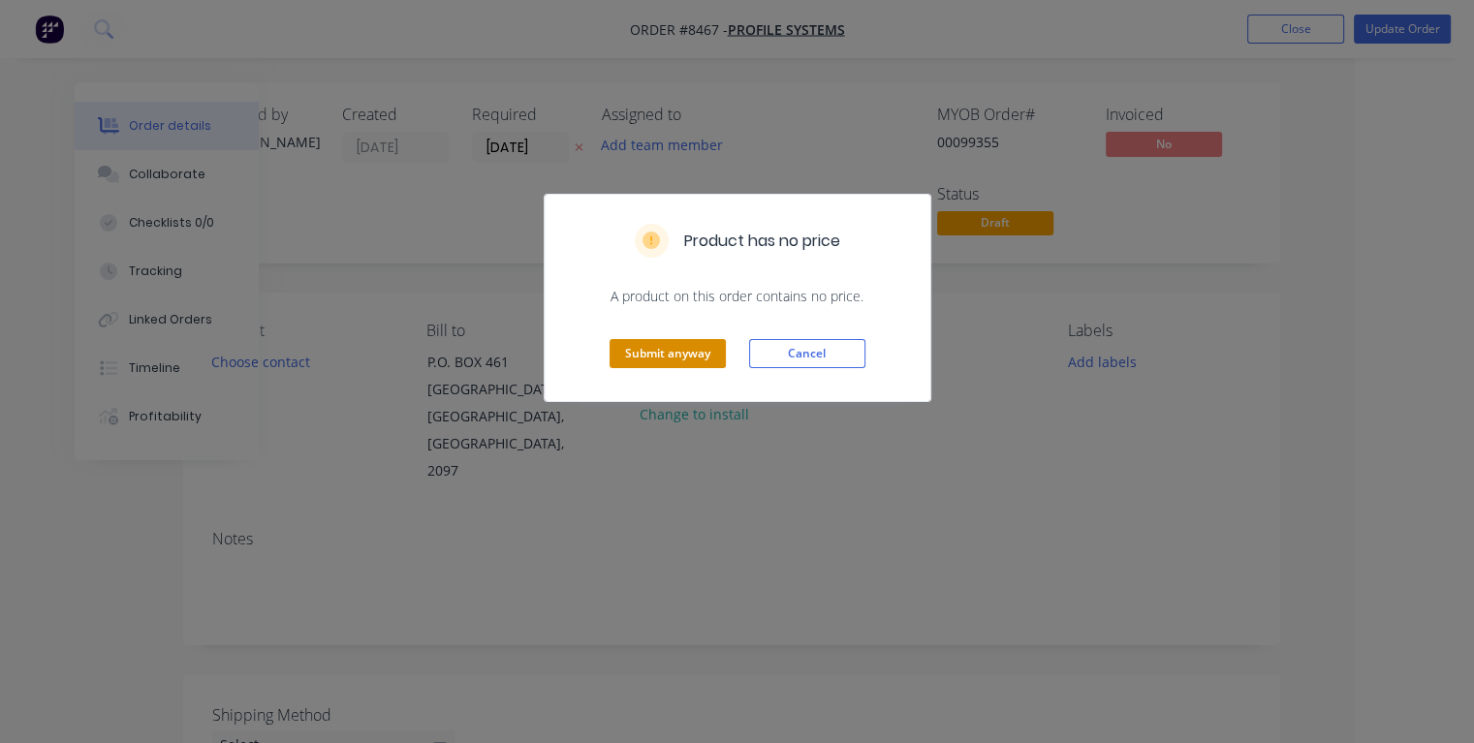
click at [688, 351] on button "Submit anyway" at bounding box center [668, 353] width 116 height 29
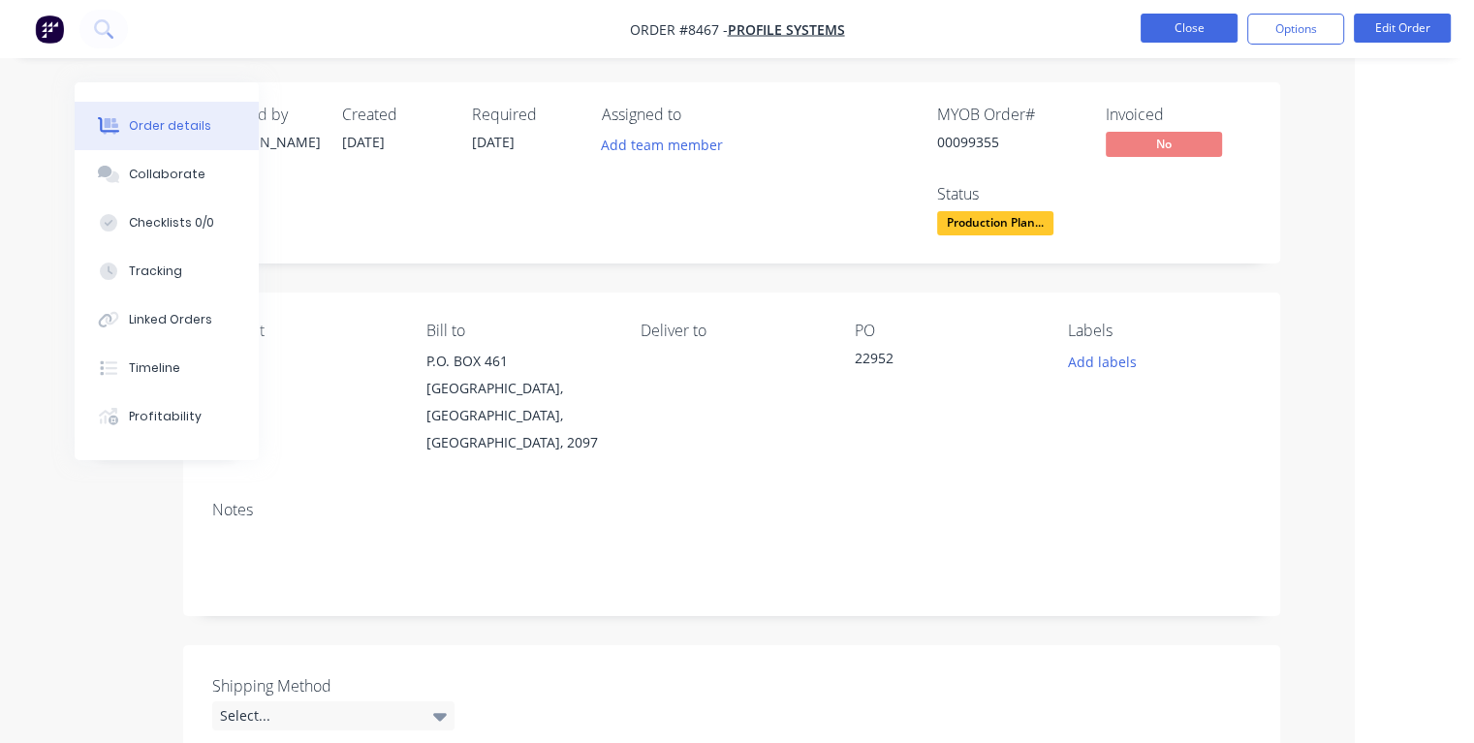
click at [1194, 29] on button "Close" at bounding box center [1189, 28] width 97 height 29
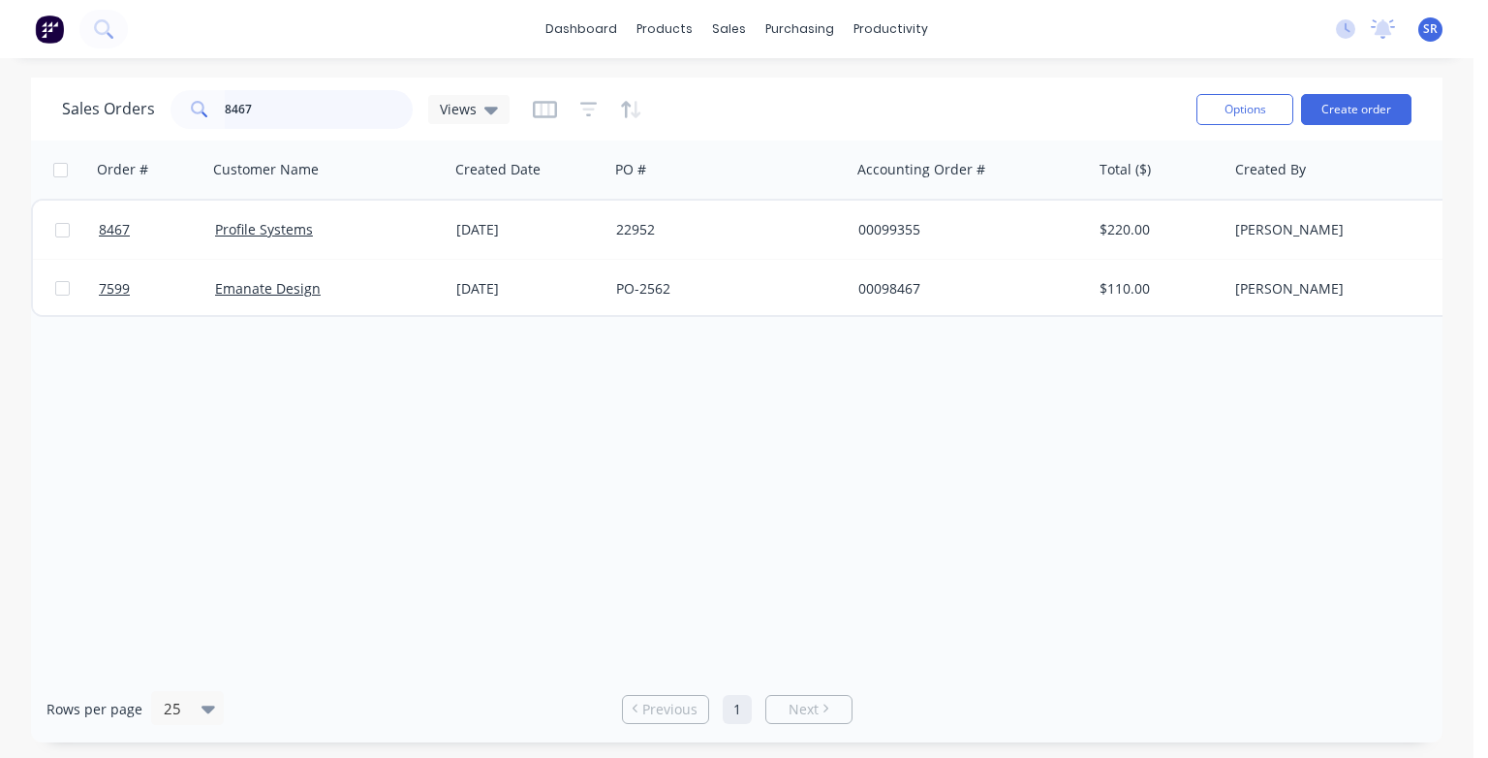
click at [270, 107] on input "8467" at bounding box center [319, 109] width 189 height 39
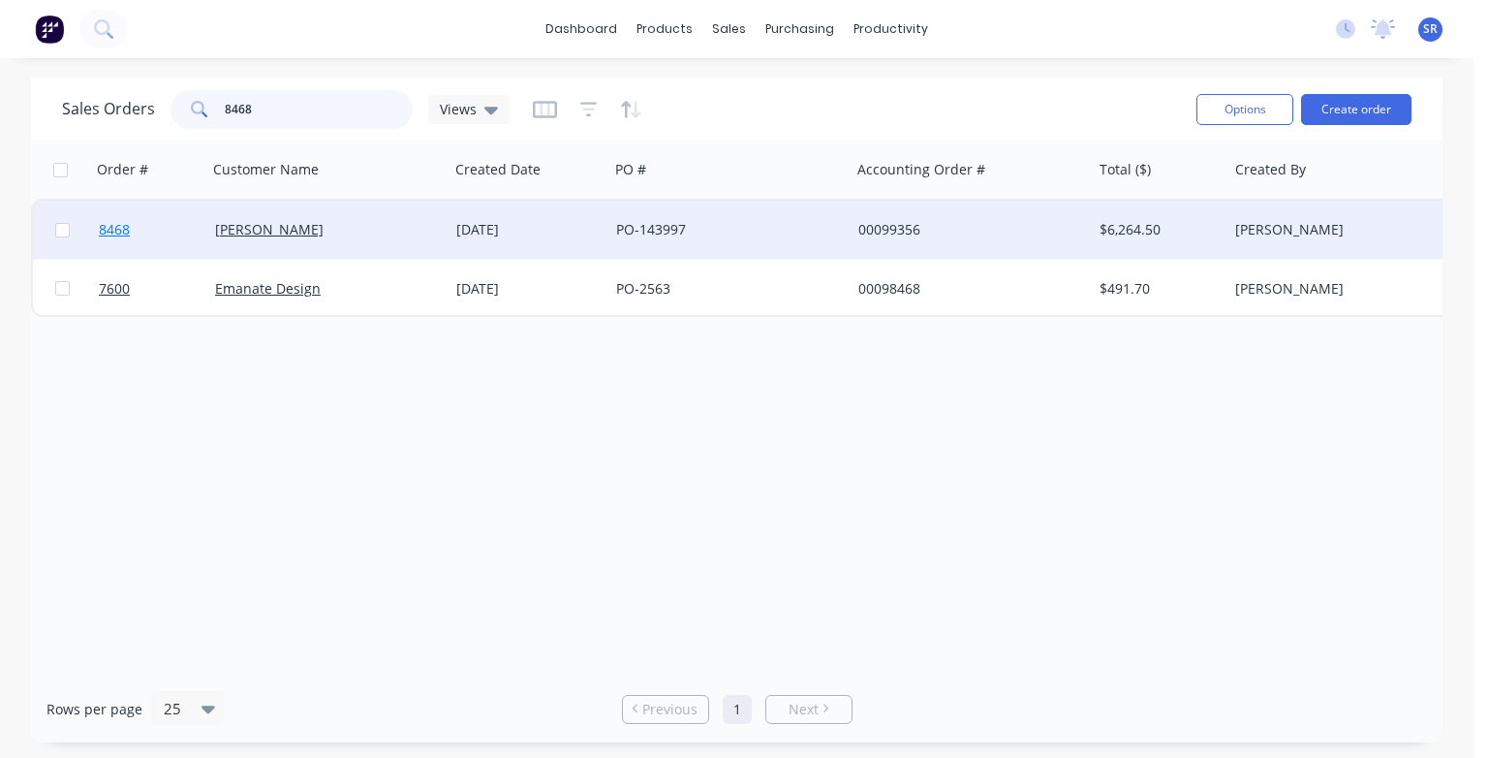
type input "8468"
click at [122, 221] on span "8468" at bounding box center [114, 229] width 31 height 19
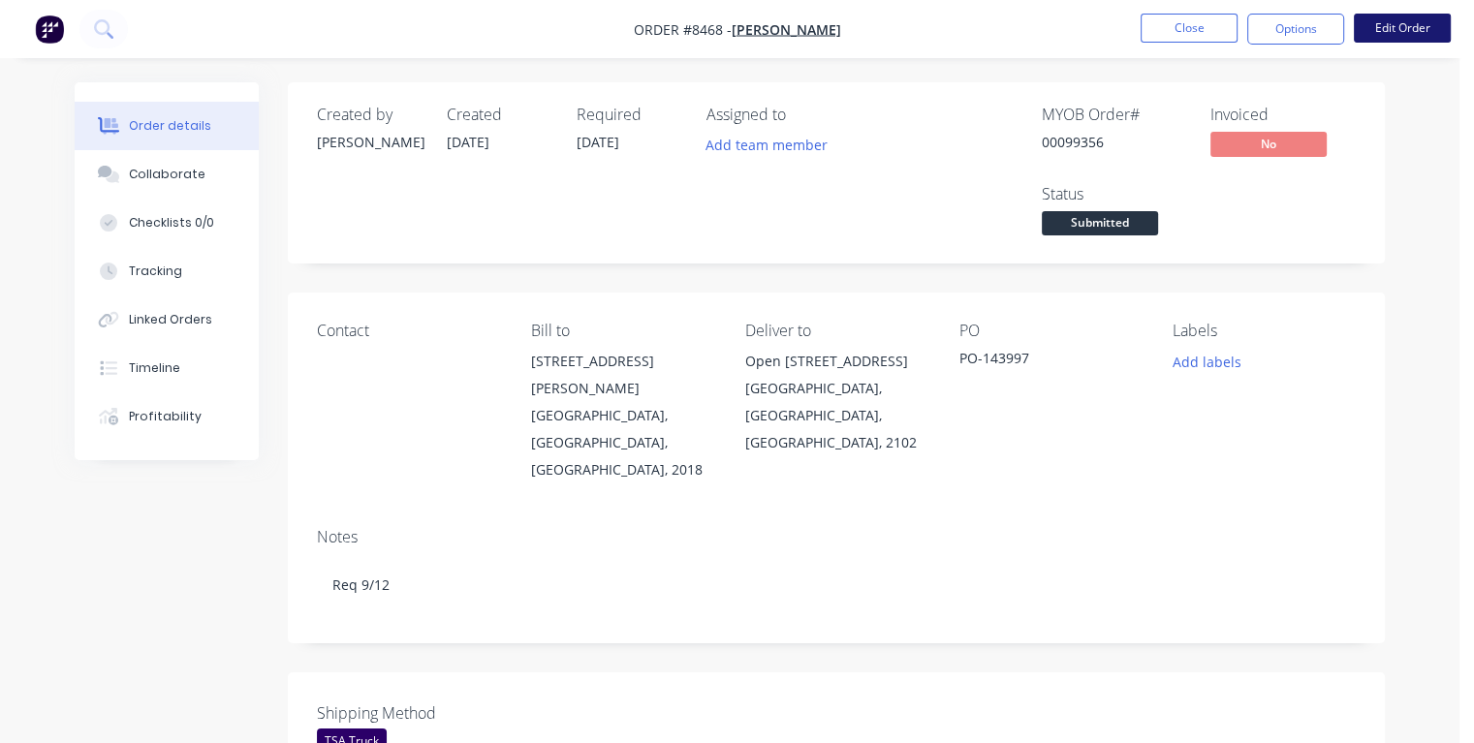
click at [1410, 27] on button "Edit Order" at bounding box center [1402, 28] width 97 height 29
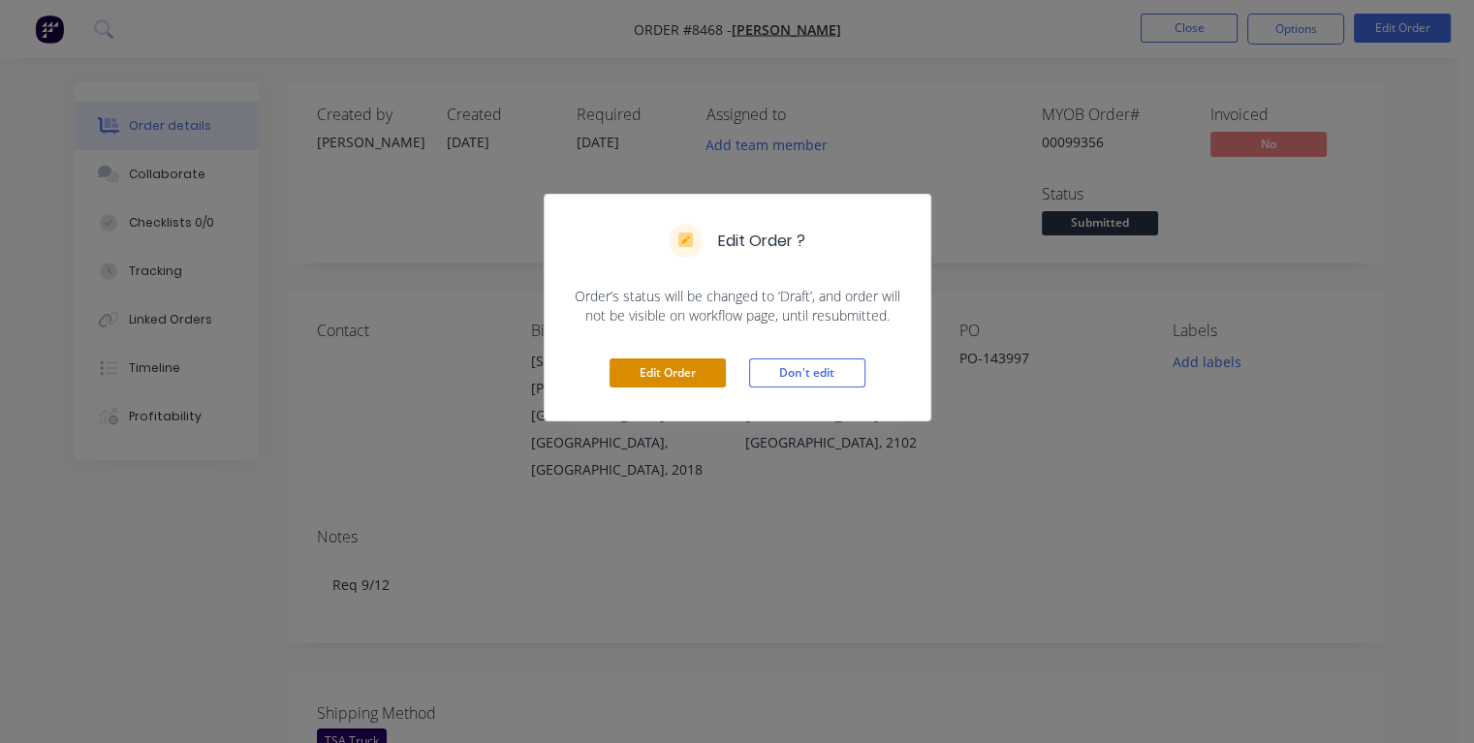
click at [690, 374] on button "Edit Order" at bounding box center [668, 373] width 116 height 29
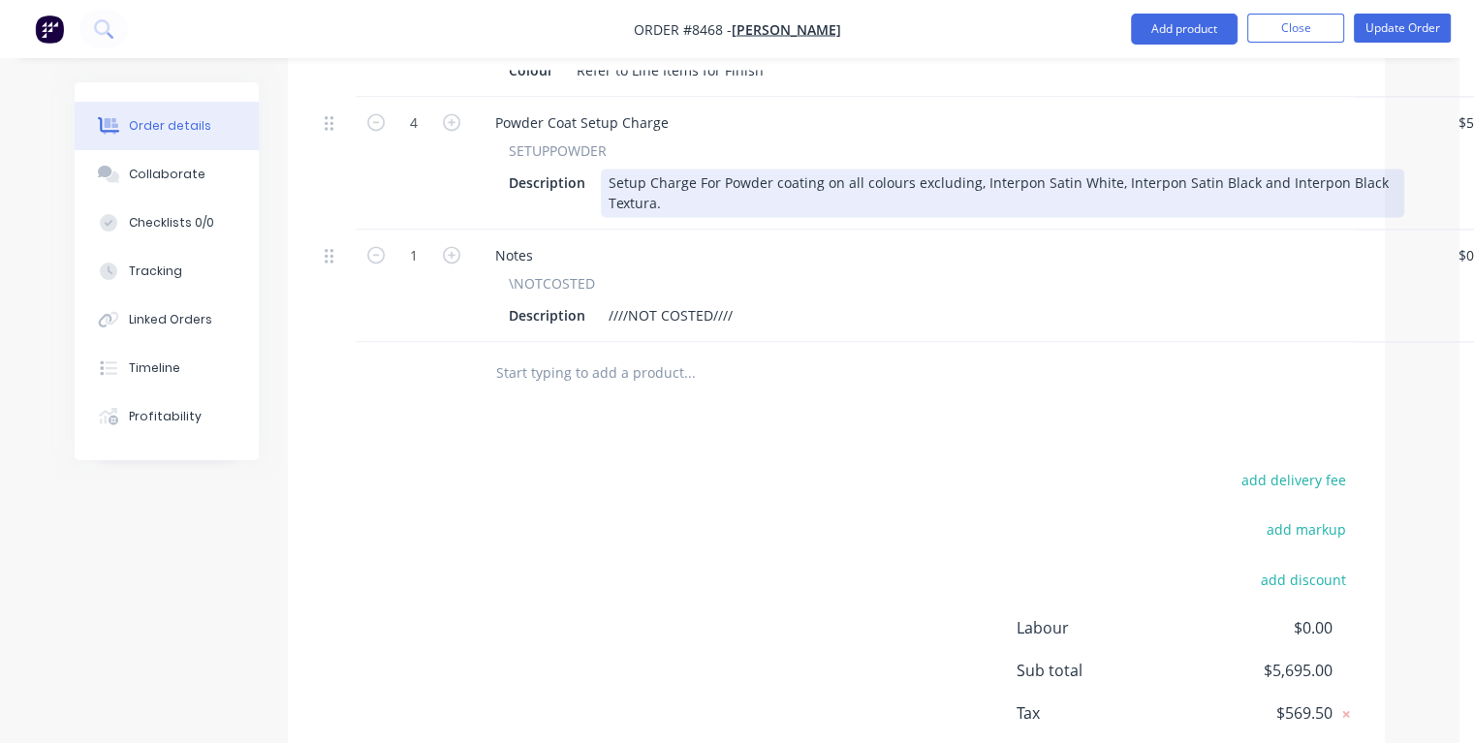
scroll to position [2767, 0]
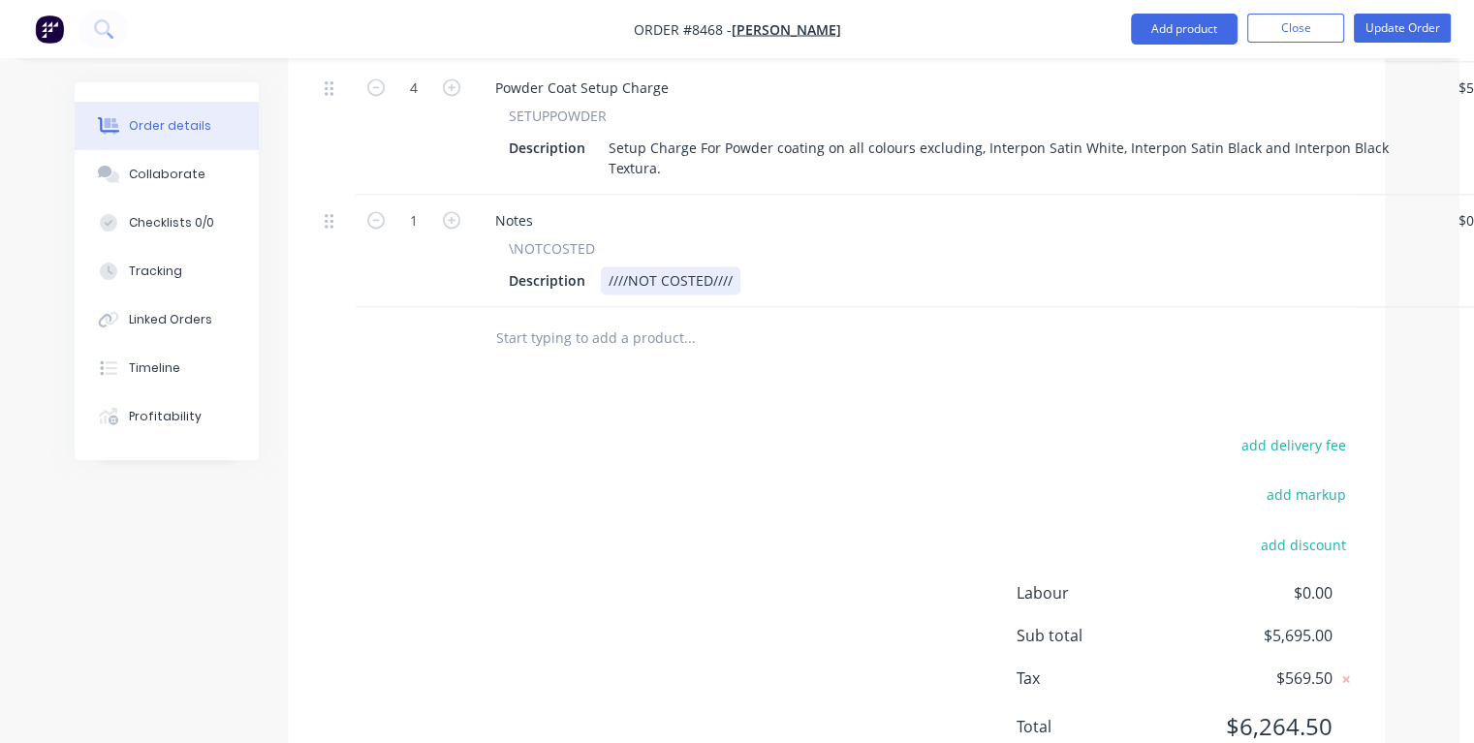
click at [745, 266] on div "Description ////NOT COSTED////" at bounding box center [952, 280] width 903 height 28
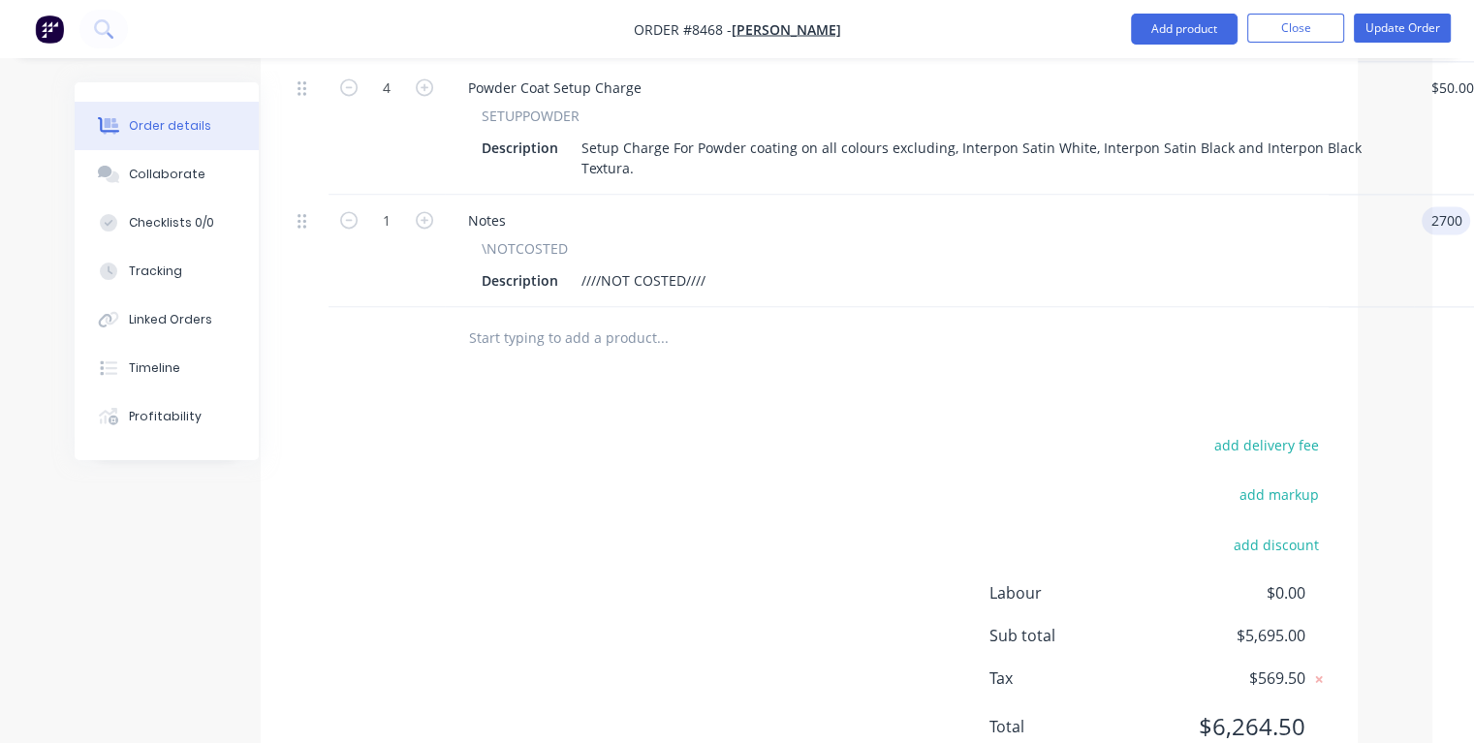
type input "$2,700.00"
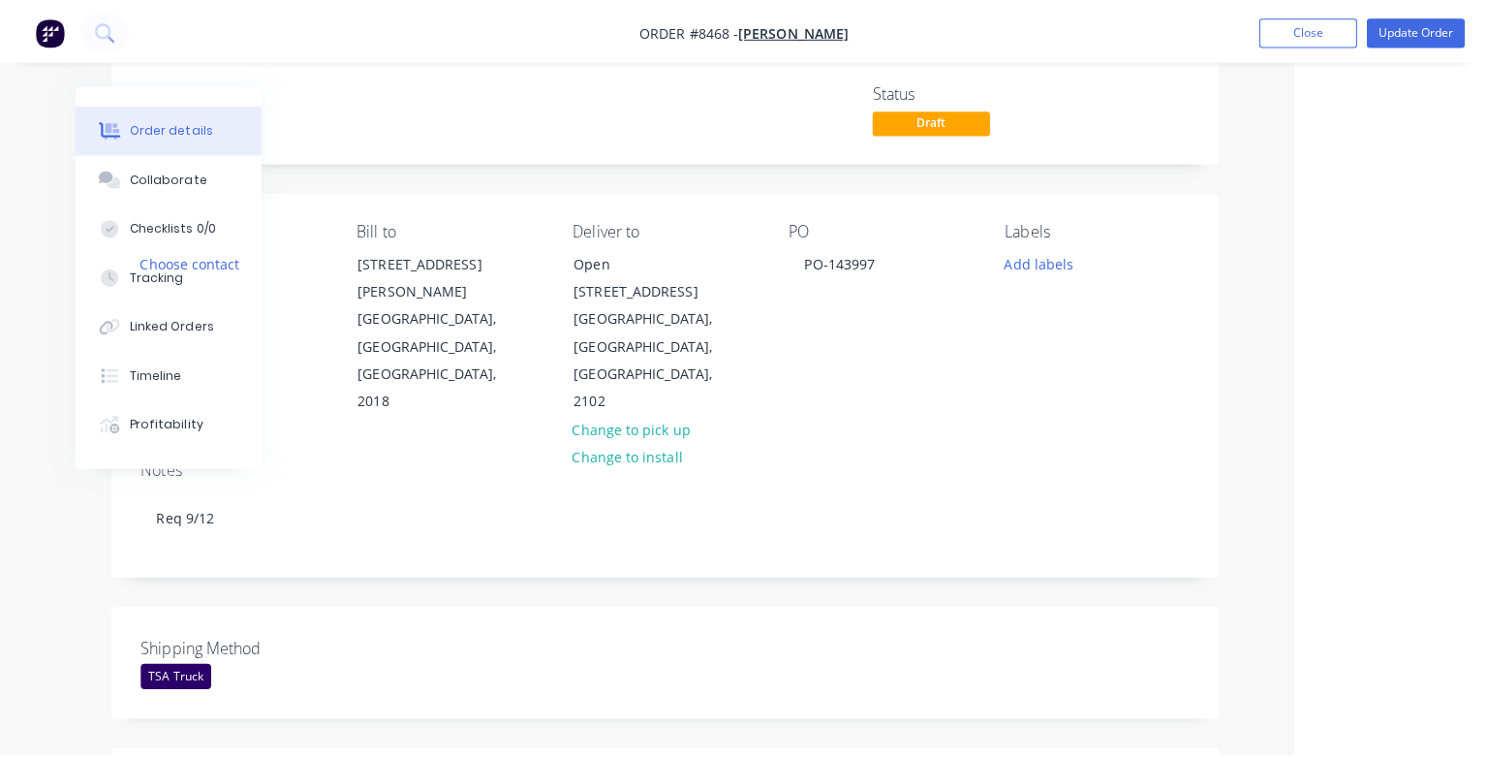
scroll to position [0, 177]
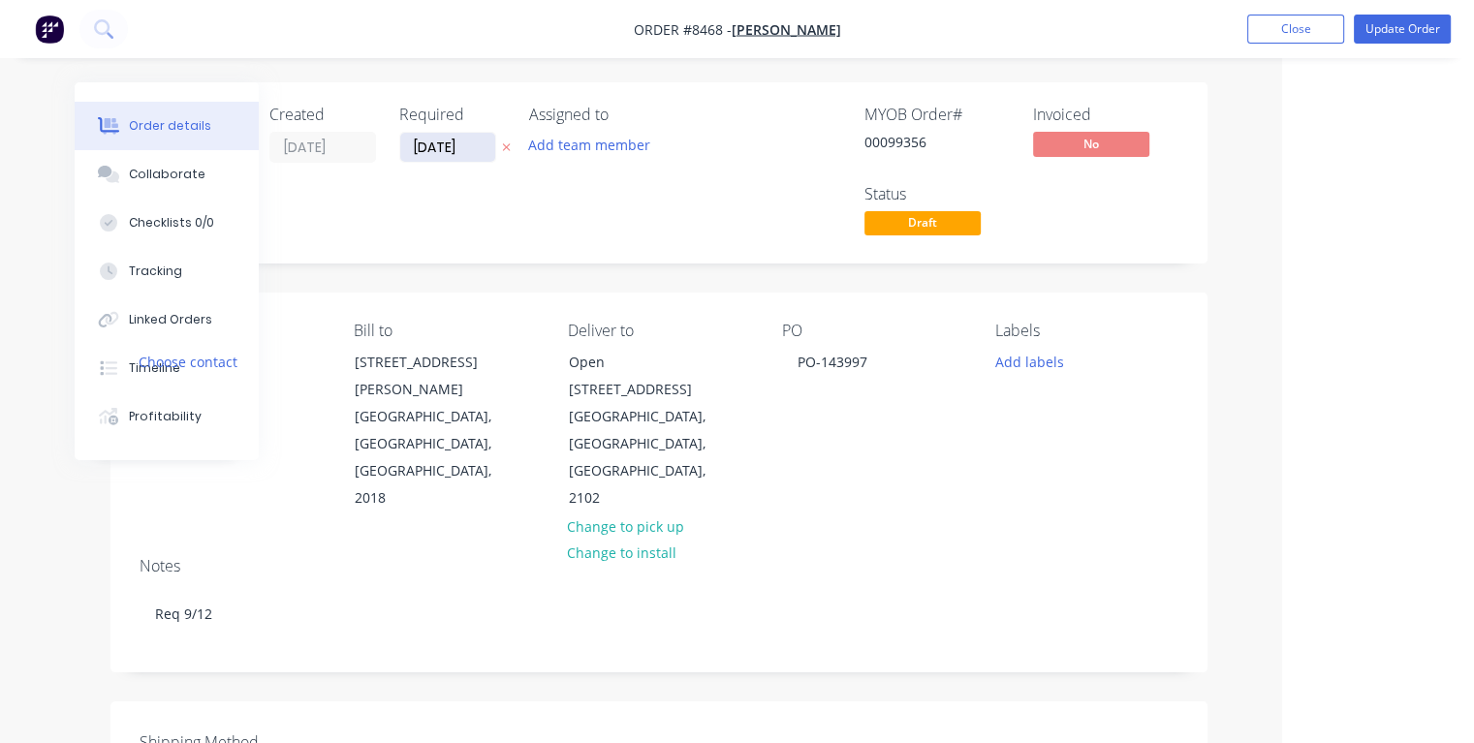
type input "$2,700.00"
click at [477, 147] on input "[DATE]" at bounding box center [447, 147] width 95 height 29
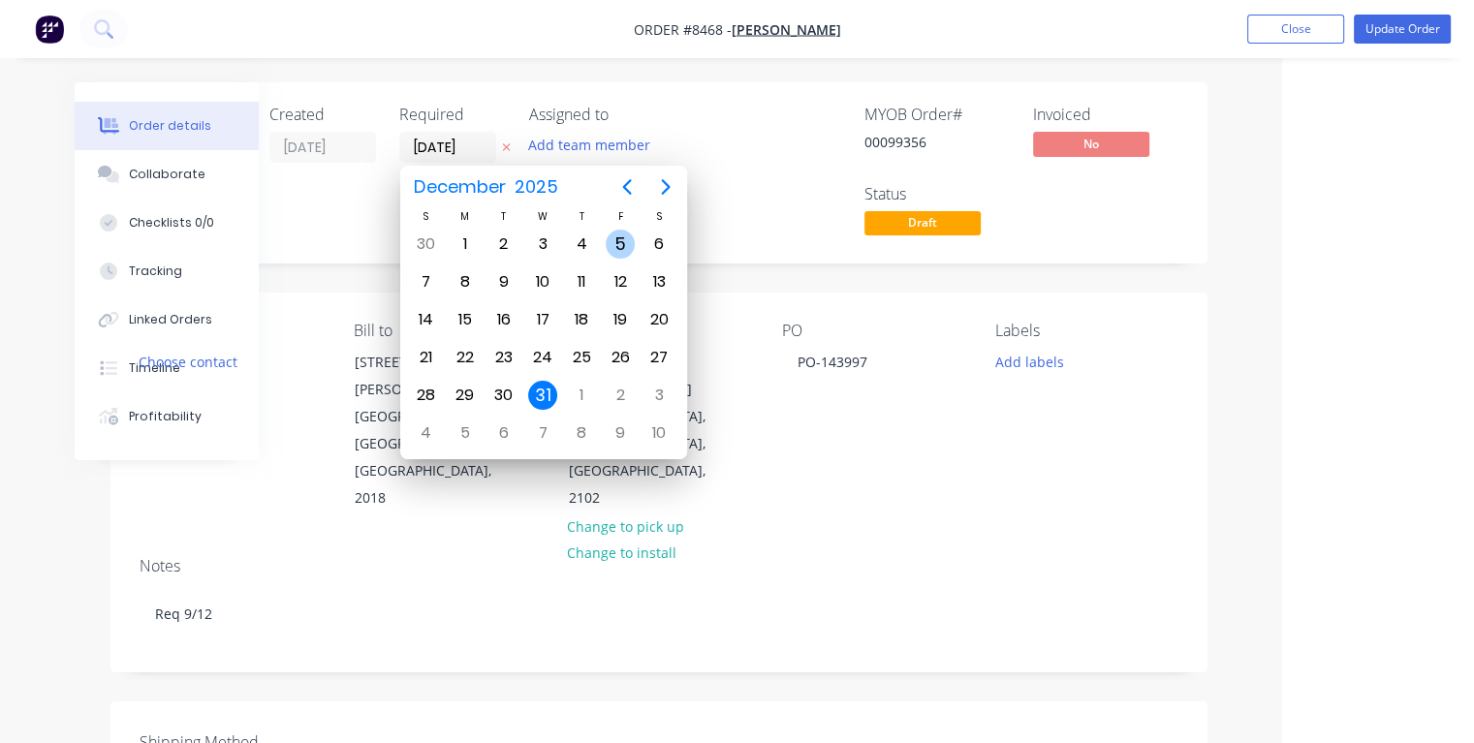
click at [620, 242] on div "5" at bounding box center [620, 244] width 29 height 29
type input "[DATE]"
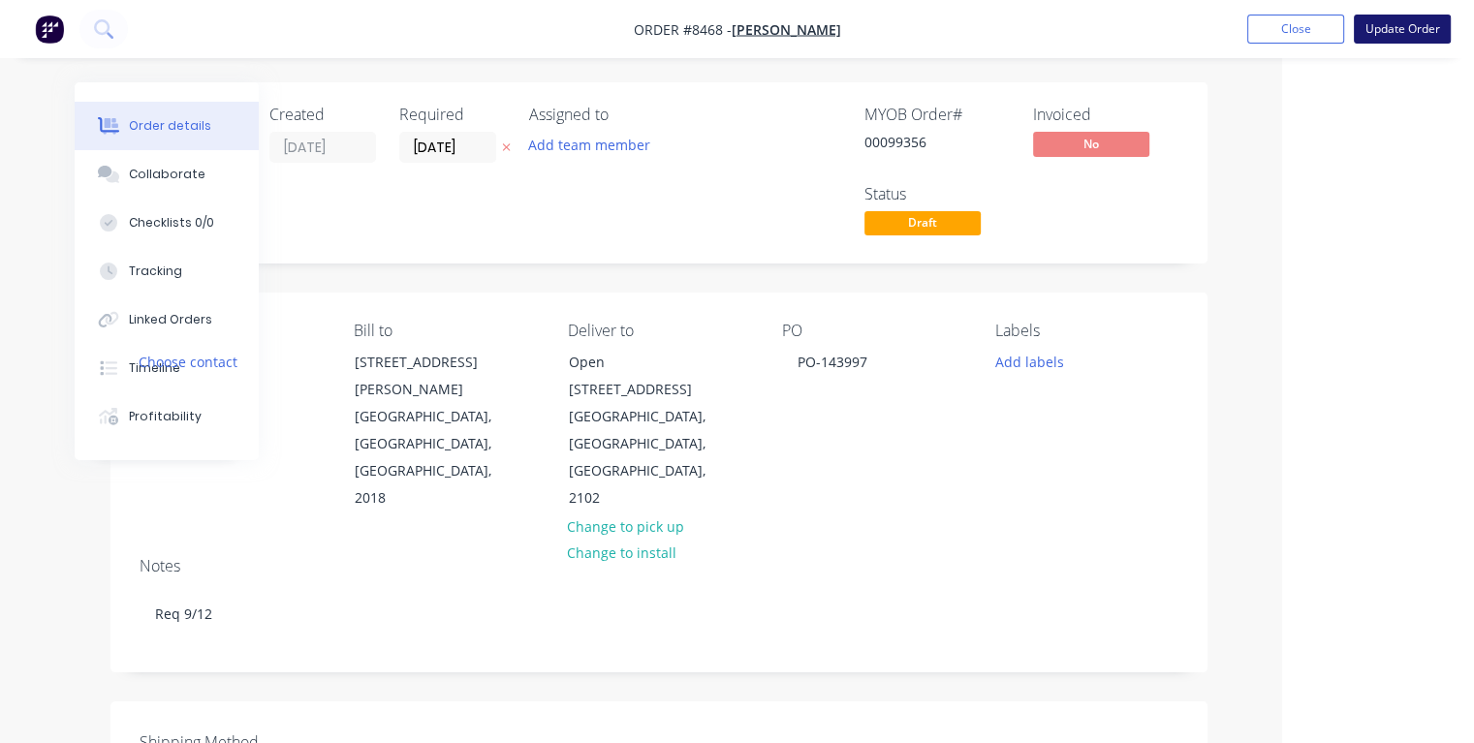
click at [1384, 36] on button "Update Order" at bounding box center [1402, 29] width 97 height 29
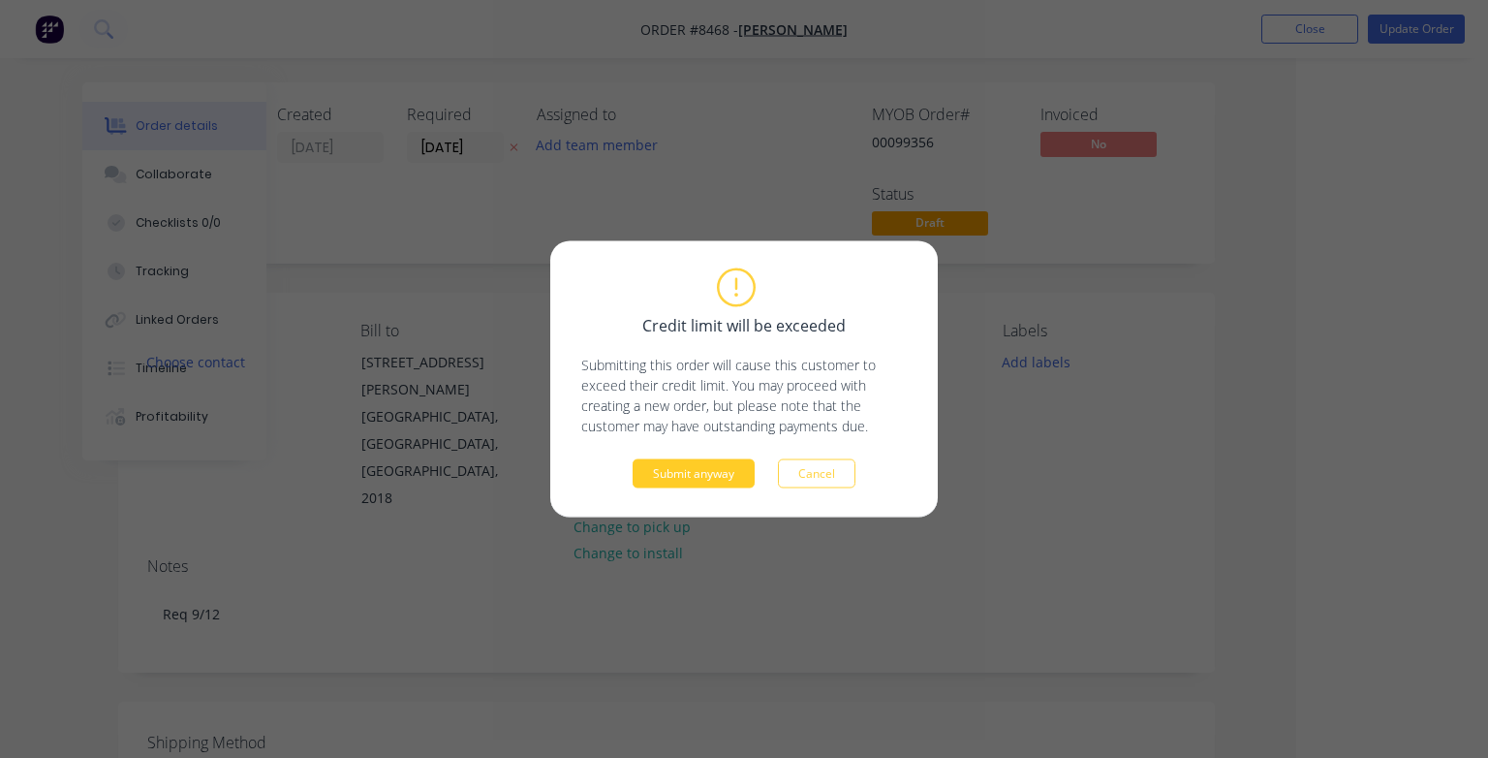
click at [735, 482] on button "Submit anyway" at bounding box center [694, 473] width 122 height 29
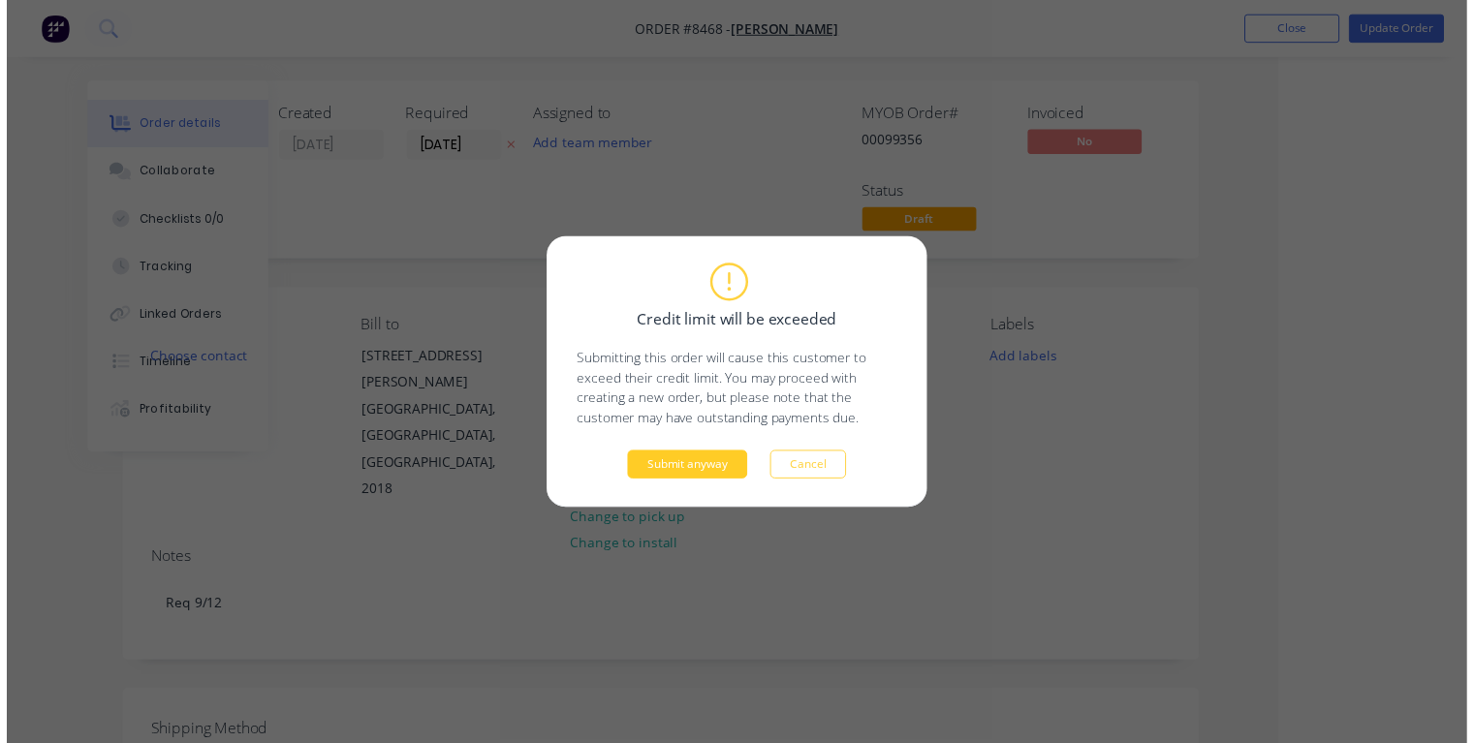
scroll to position [0, 105]
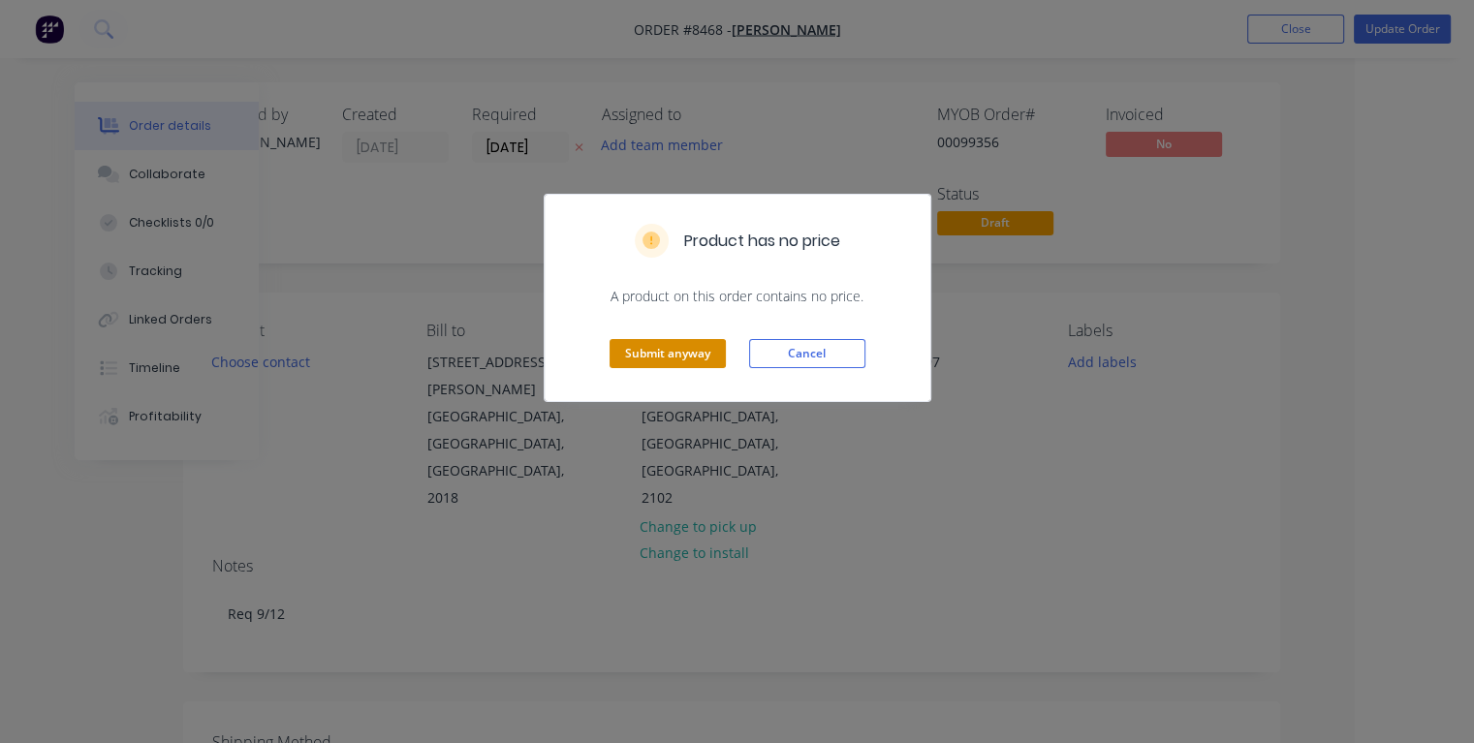
click at [691, 347] on button "Submit anyway" at bounding box center [668, 353] width 116 height 29
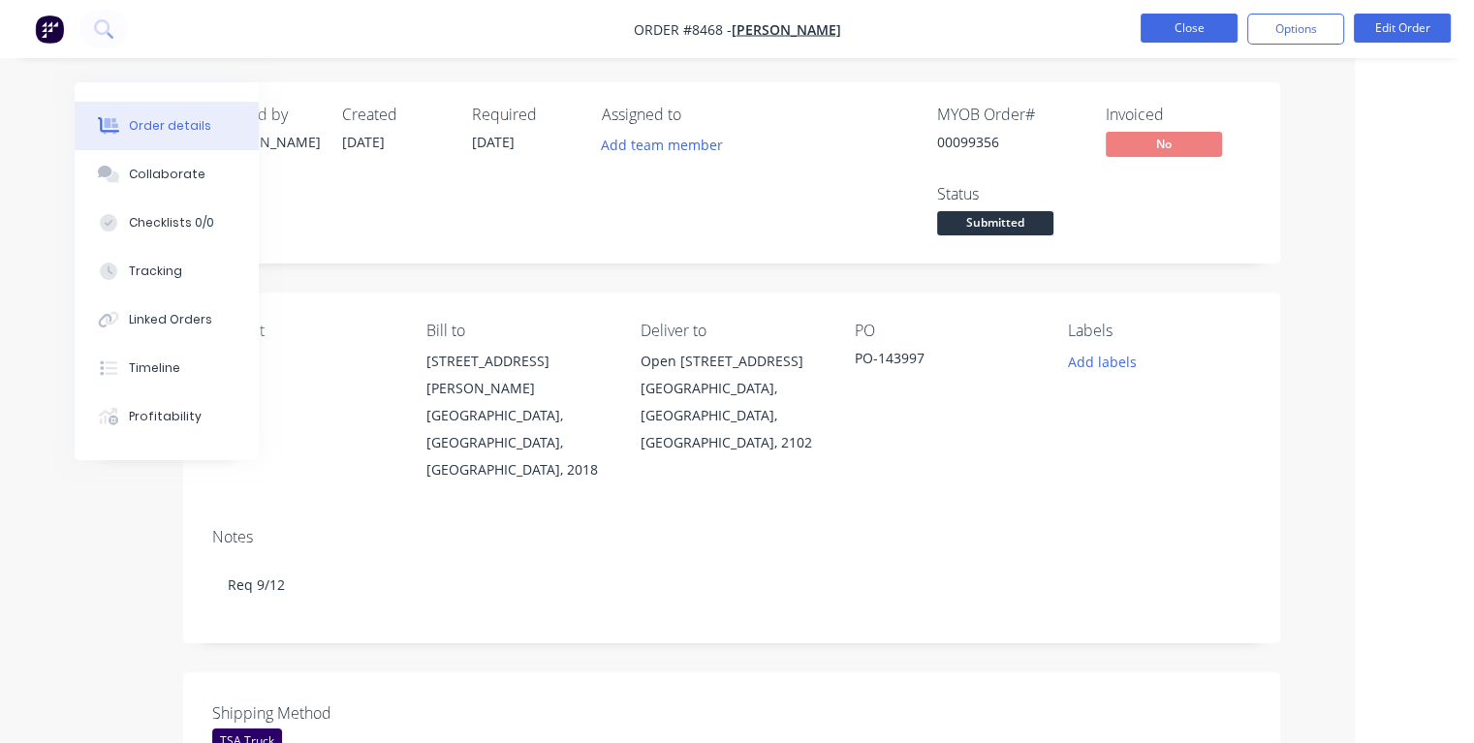
click at [1170, 27] on button "Close" at bounding box center [1189, 28] width 97 height 29
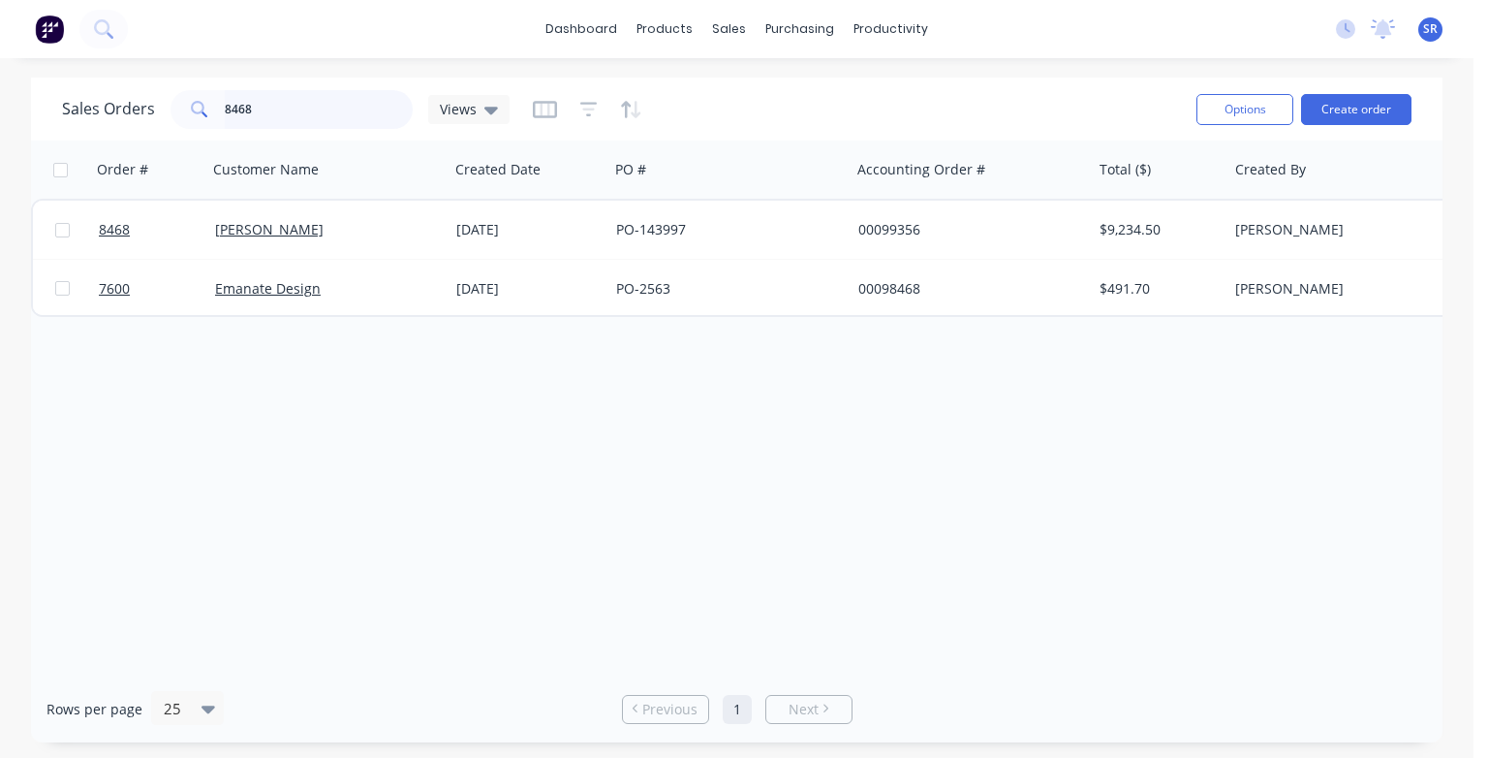
click at [316, 107] on input "8468" at bounding box center [319, 109] width 189 height 39
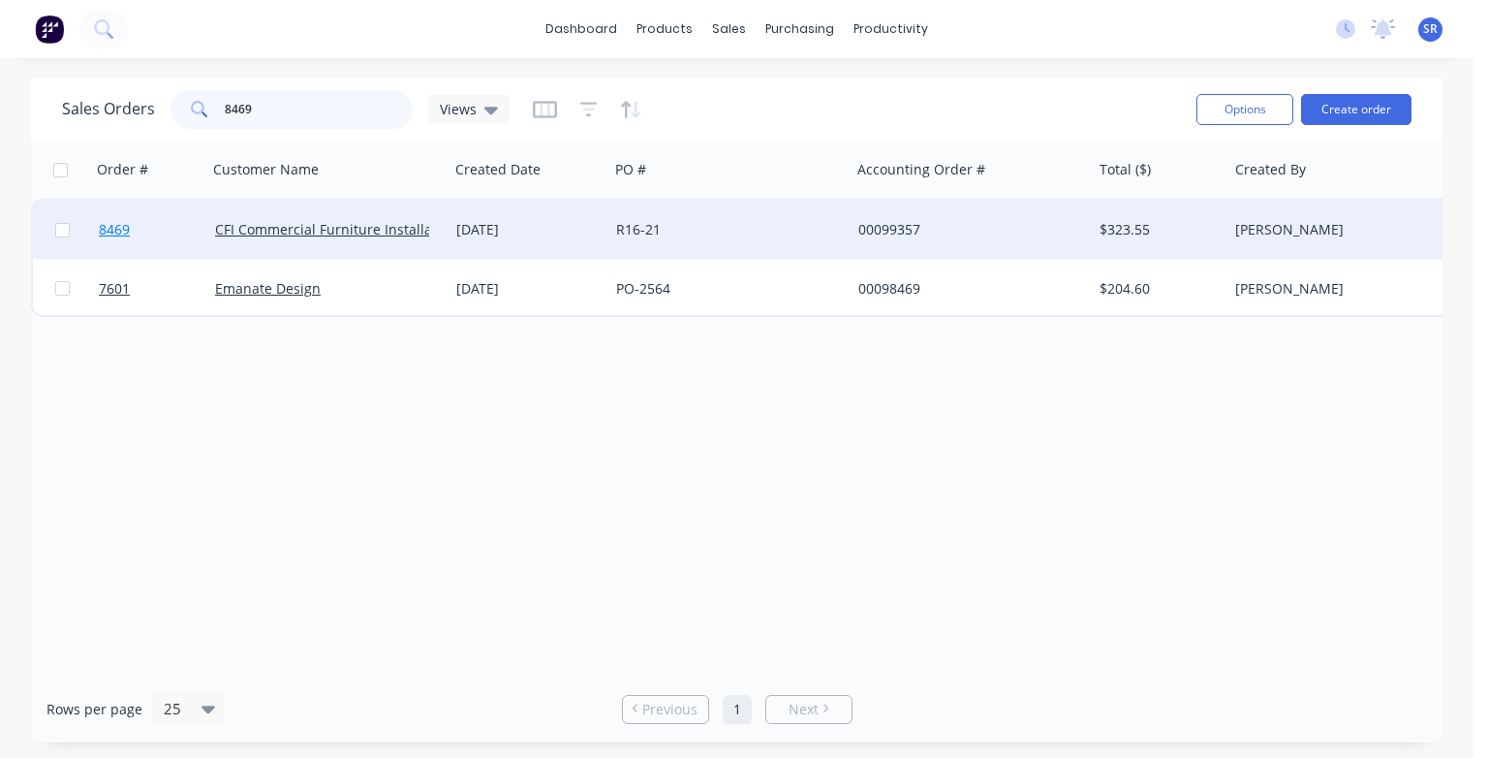
type input "8469"
click at [122, 227] on span "8469" at bounding box center [114, 229] width 31 height 19
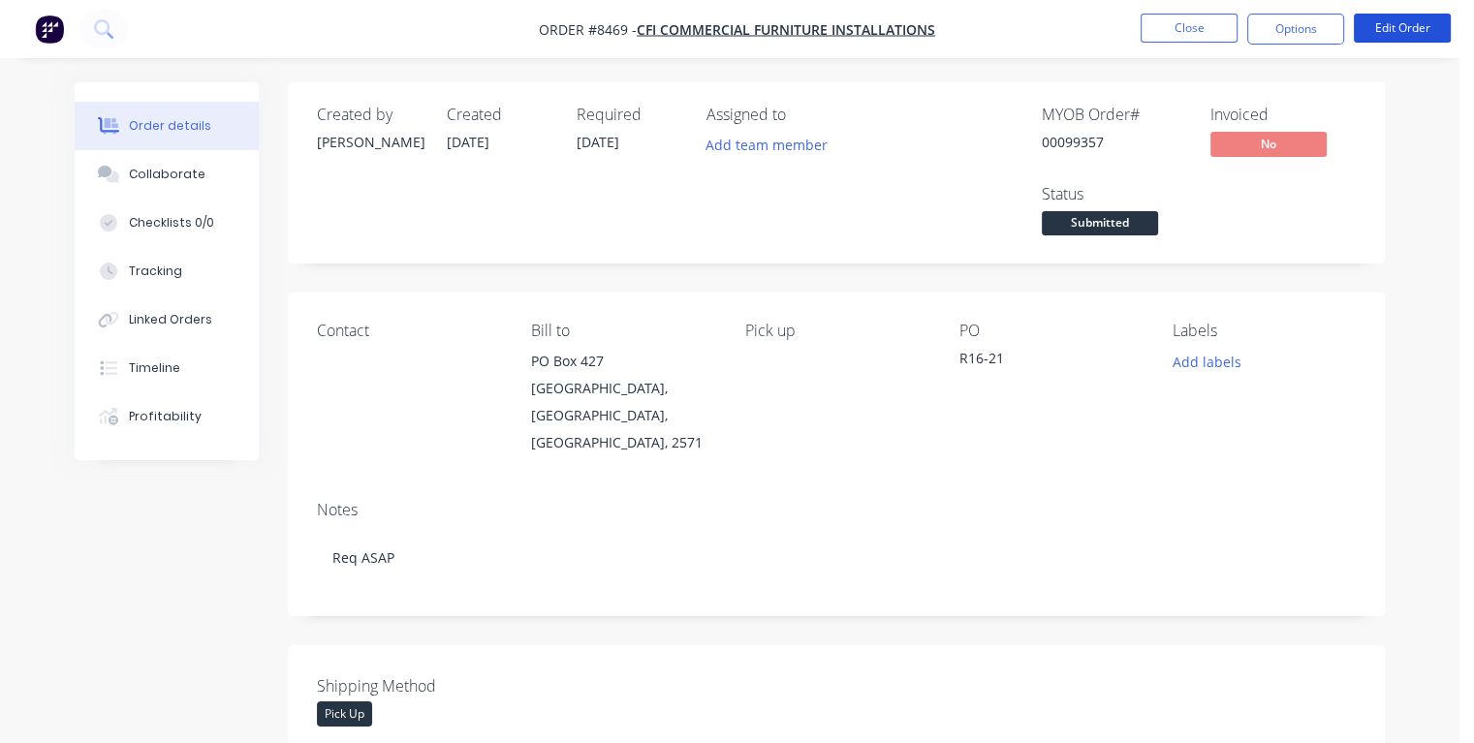
click at [1397, 32] on button "Edit Order" at bounding box center [1402, 28] width 97 height 29
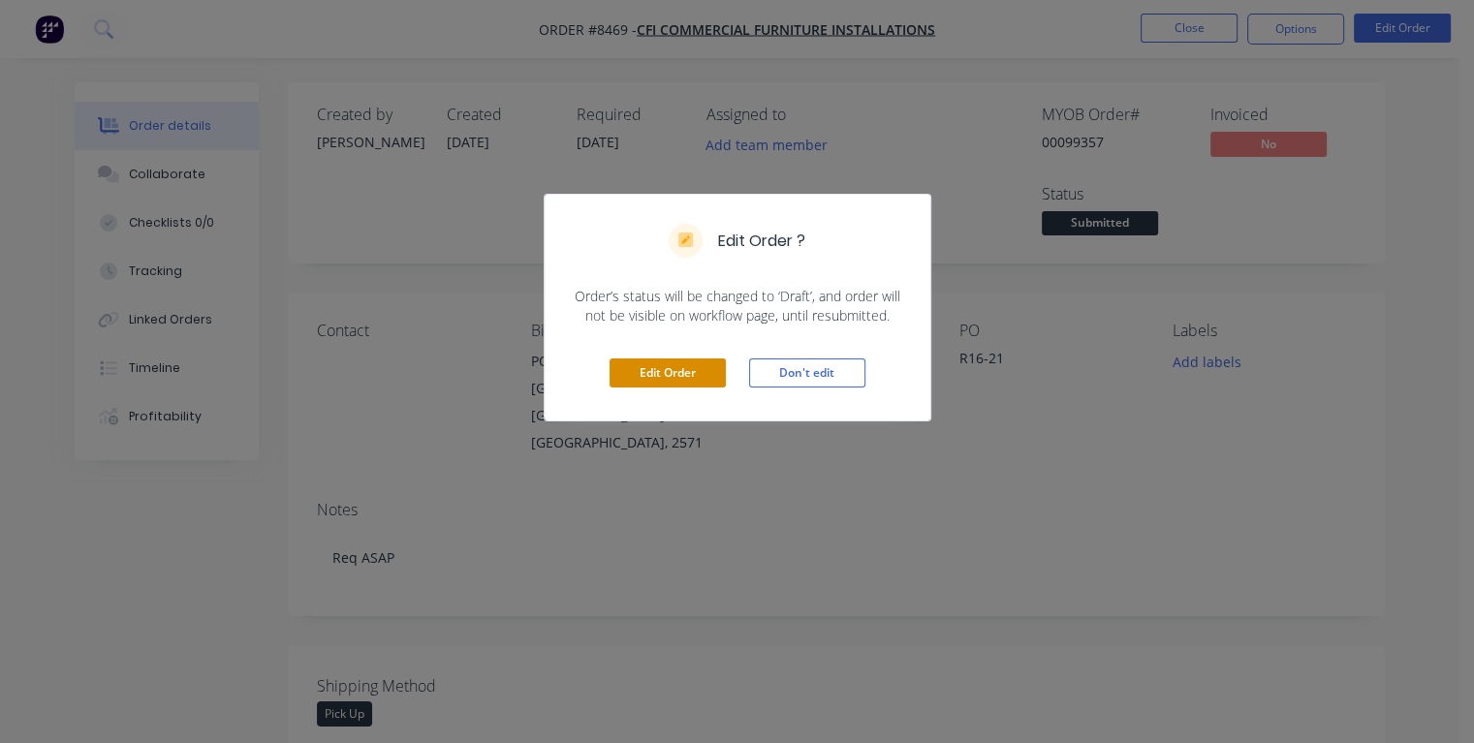
click at [634, 370] on button "Edit Order" at bounding box center [668, 373] width 116 height 29
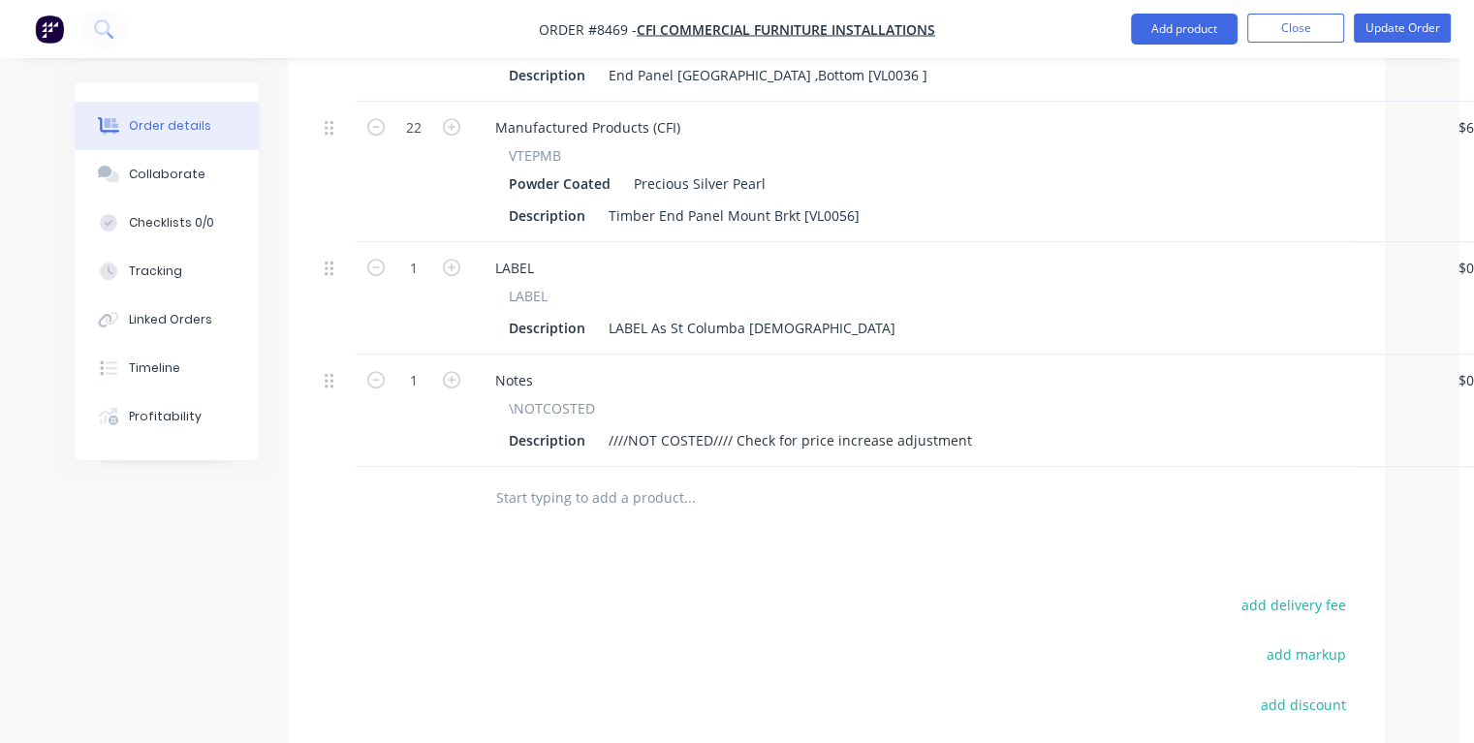
scroll to position [950, 0]
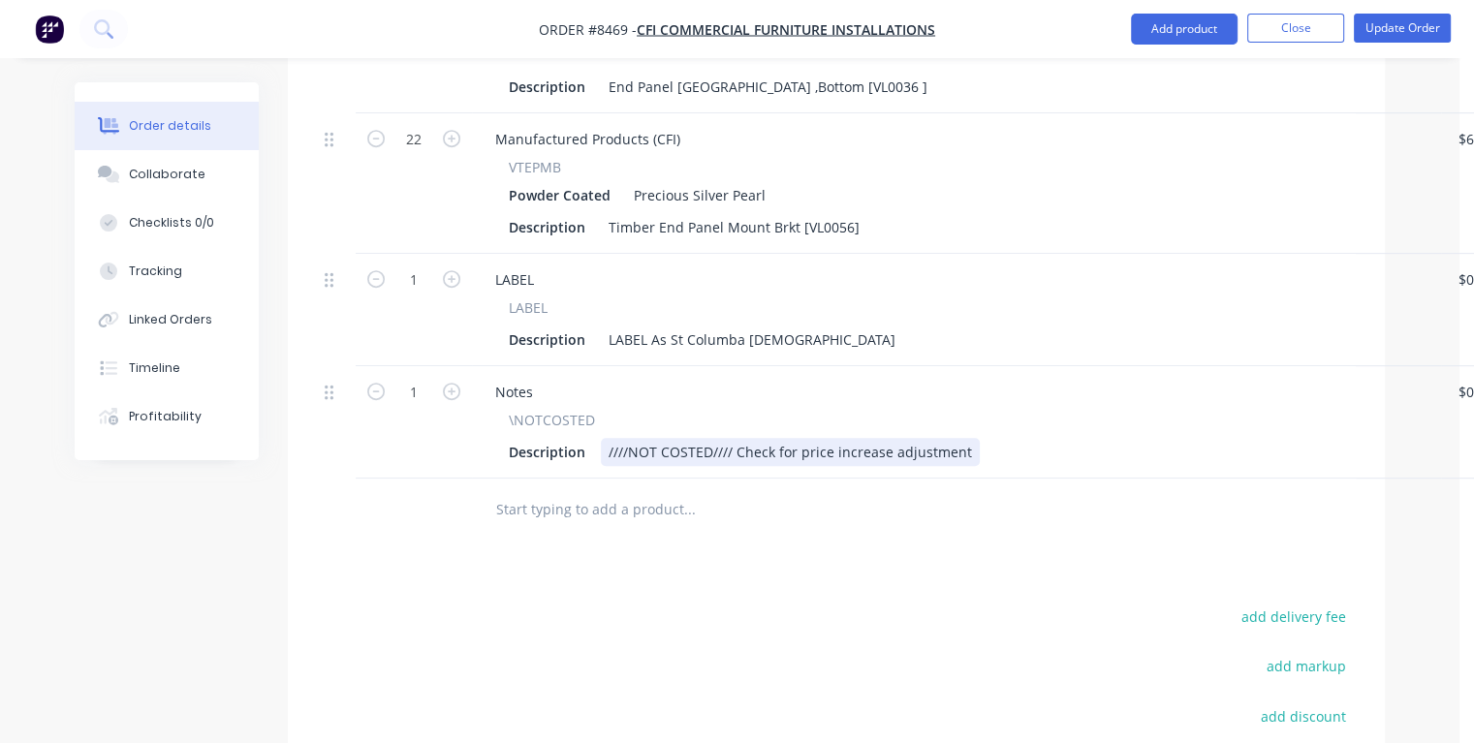
click at [965, 438] on div "////NOT COSTED//// Check for price increase adjustment" at bounding box center [790, 452] width 379 height 28
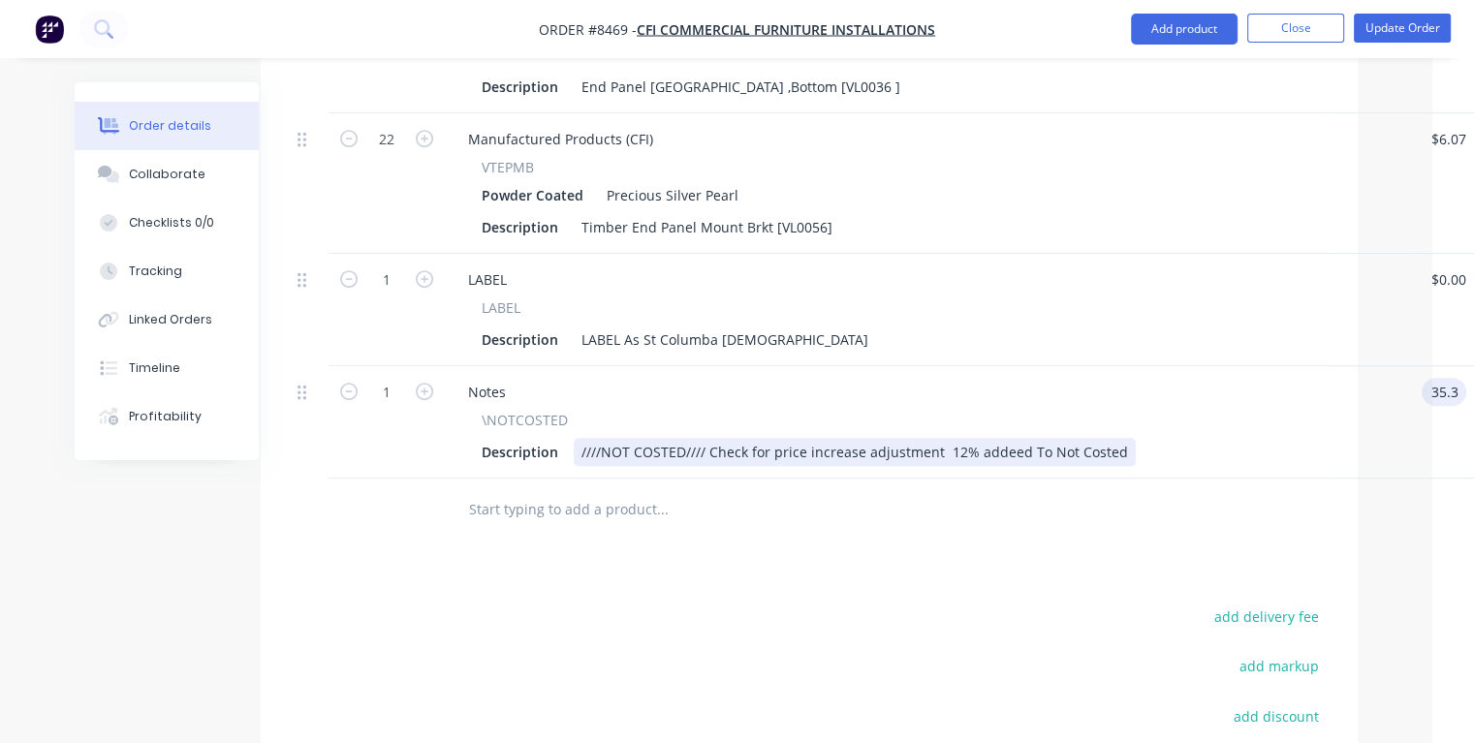
type input "$35.30"
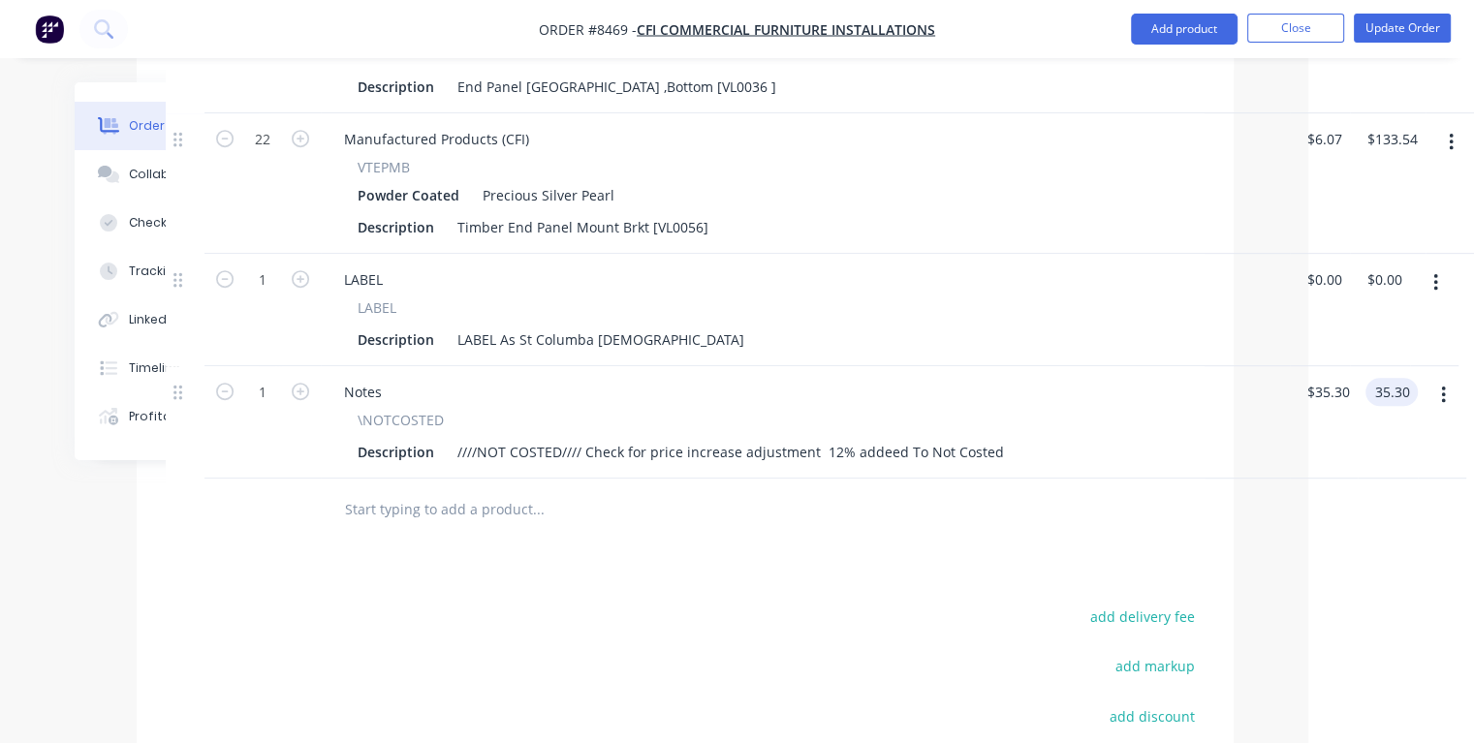
type input "$35.30"
click at [399, 490] on input "text" at bounding box center [538, 509] width 388 height 39
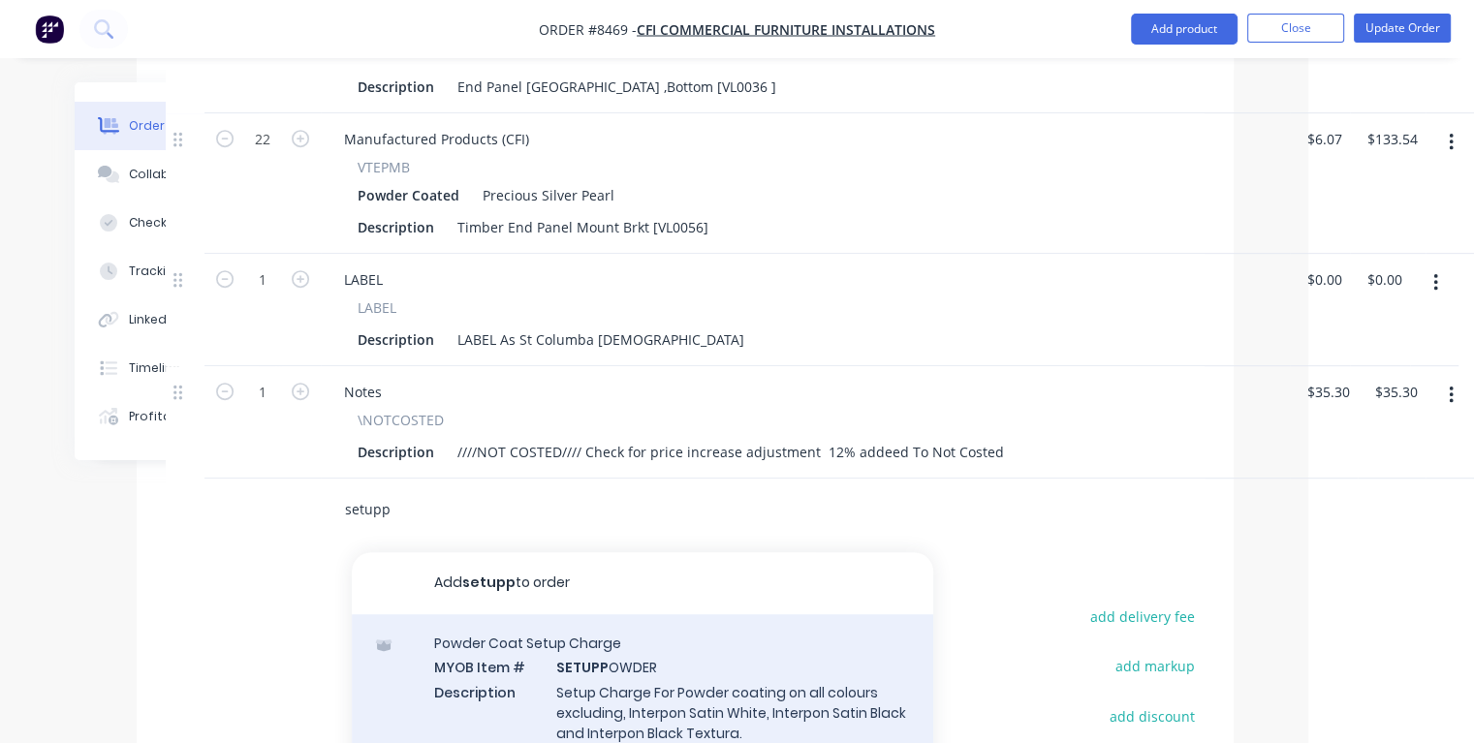
type input "setupp"
click at [608, 619] on div "Powder Coat Setup Charge MYOB Item # SETUPP OWDER Description Setup Charge For …" at bounding box center [642, 700] width 581 height 172
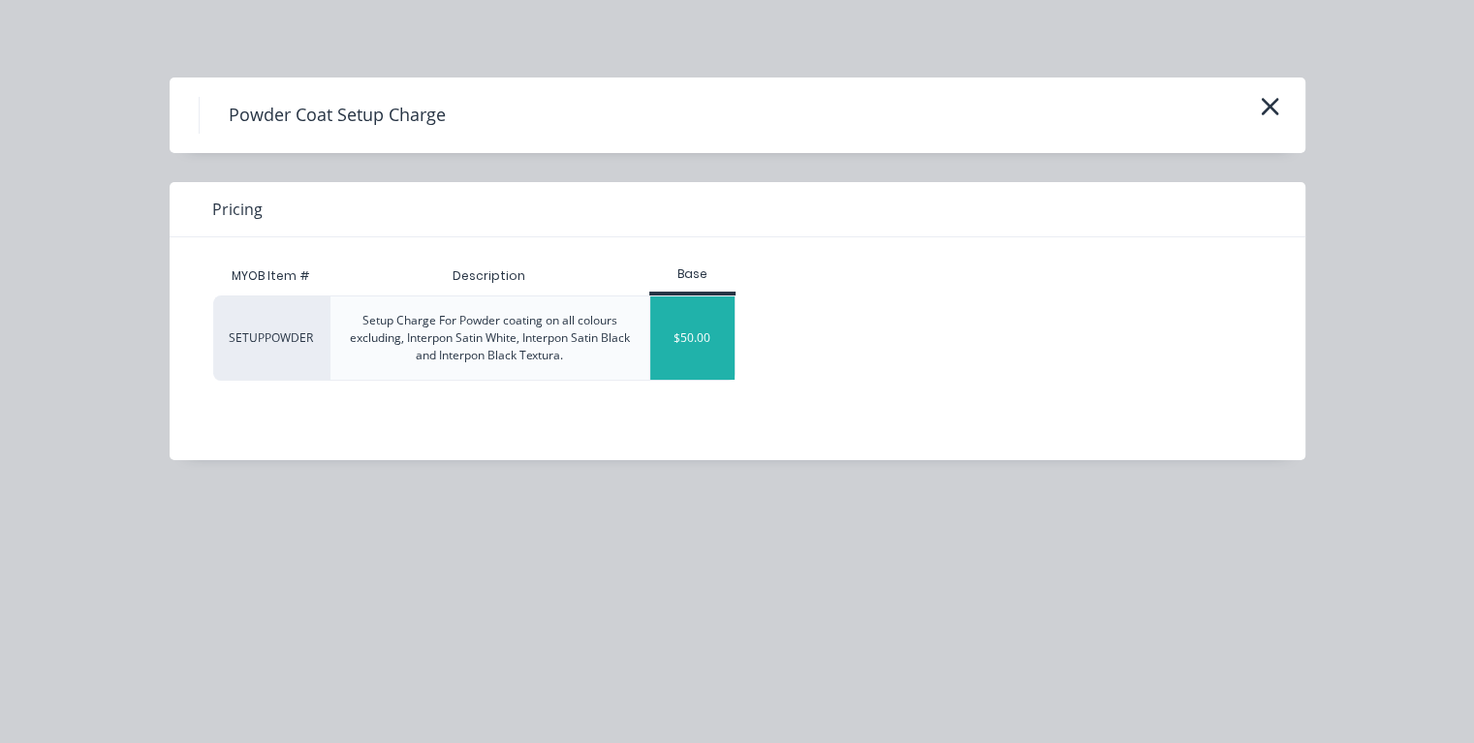
click at [695, 358] on div "$50.00" at bounding box center [692, 338] width 84 height 83
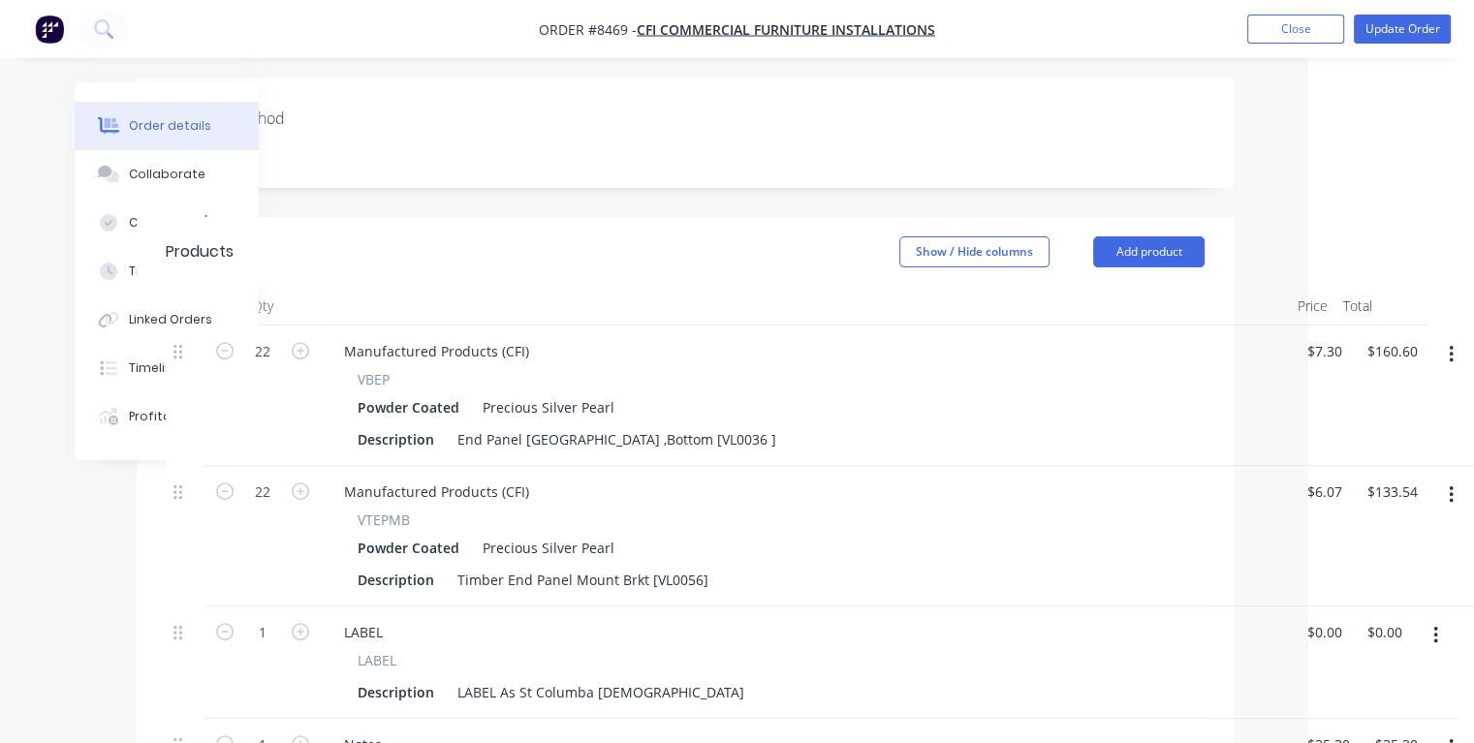
scroll to position [0, 151]
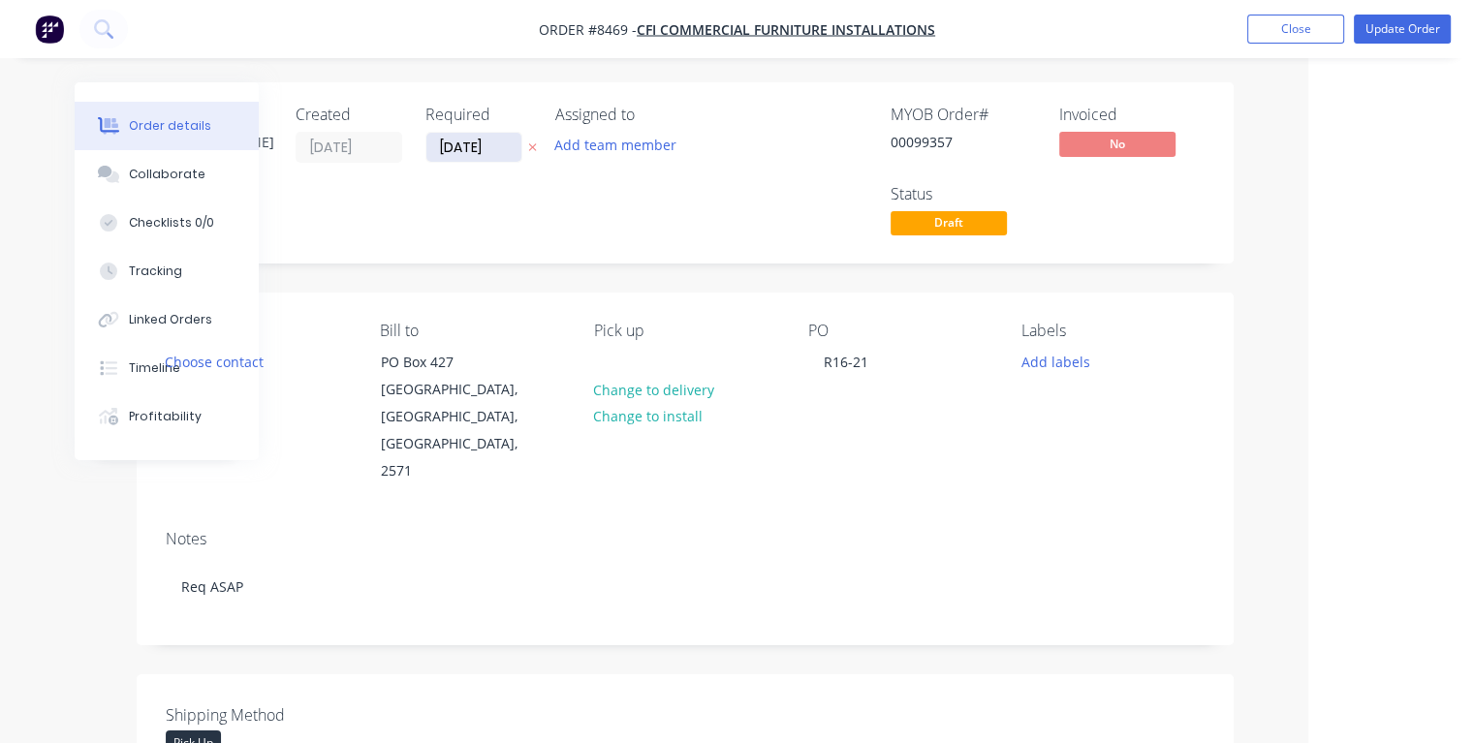
click at [495, 145] on input "[DATE]" at bounding box center [473, 147] width 95 height 29
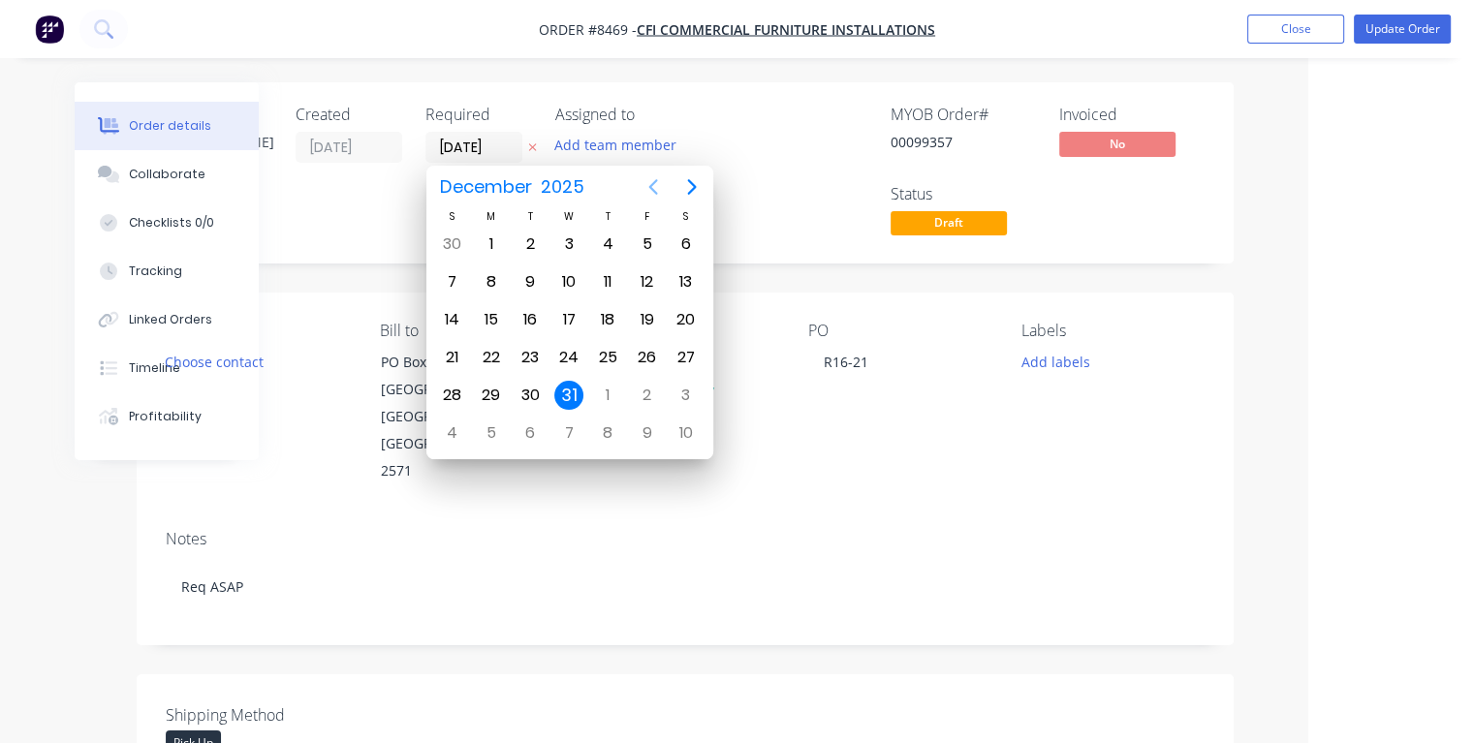
click at [651, 190] on icon "Previous page" at bounding box center [652, 187] width 9 height 16
click at [612, 355] on div "23" at bounding box center [607, 357] width 29 height 29
type input "[DATE]"
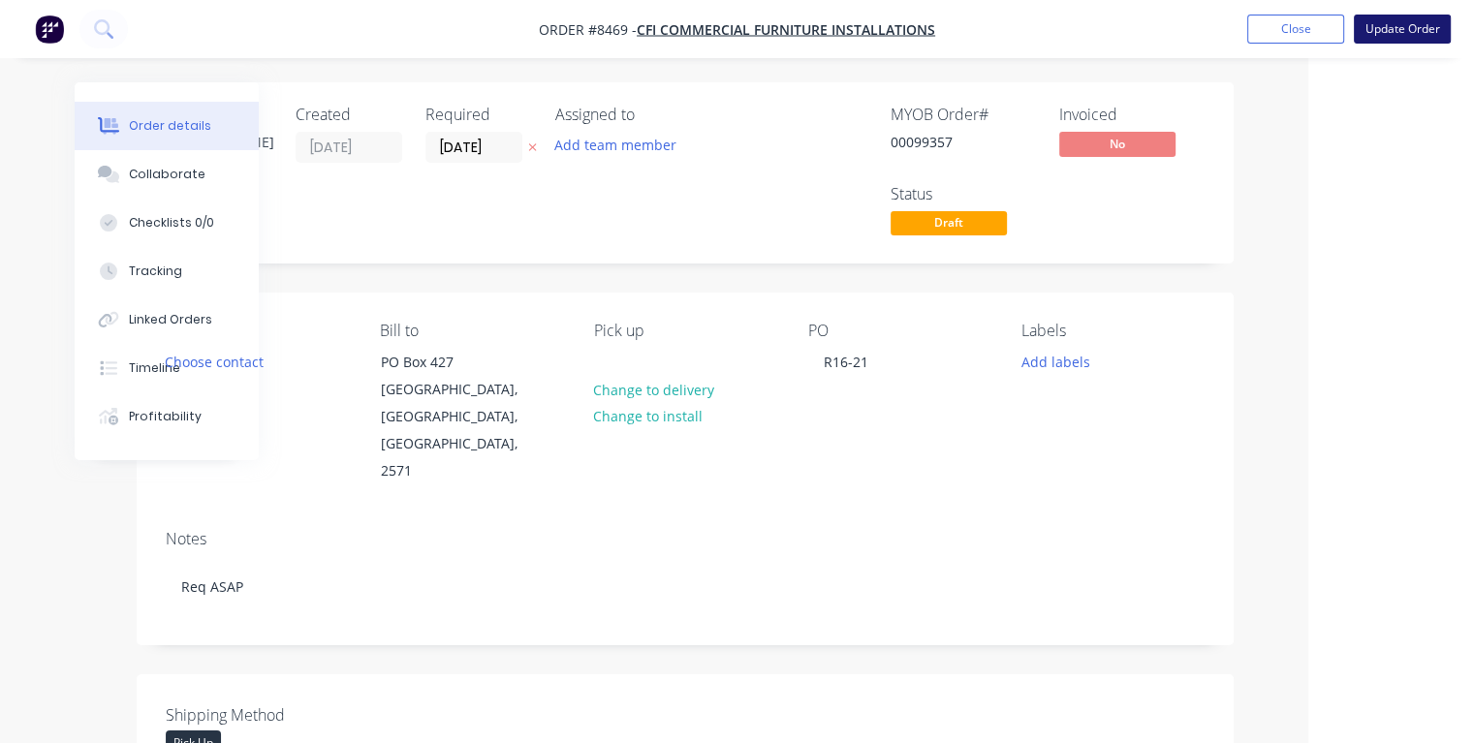
click at [1392, 19] on button "Update Order" at bounding box center [1402, 29] width 97 height 29
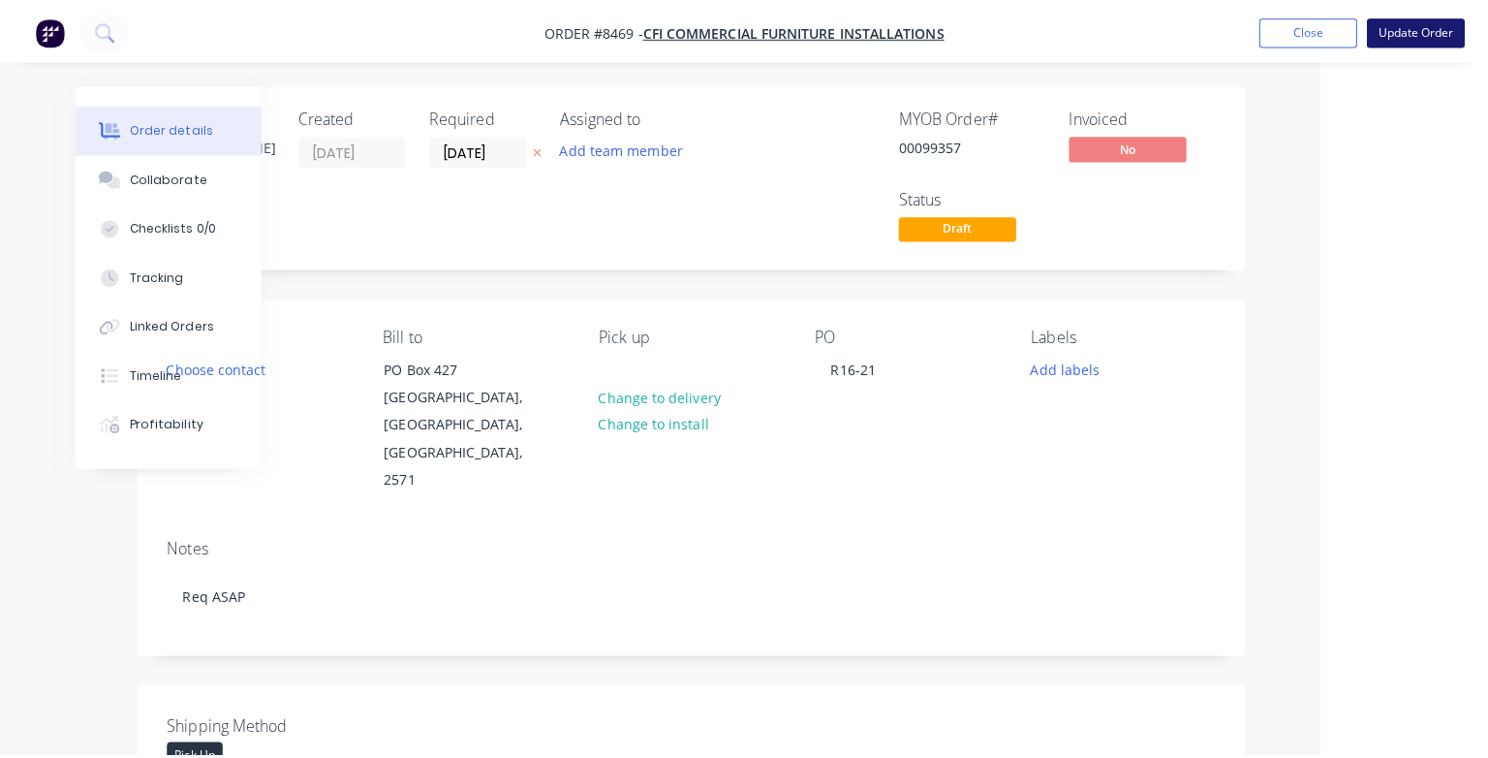
scroll to position [0, 143]
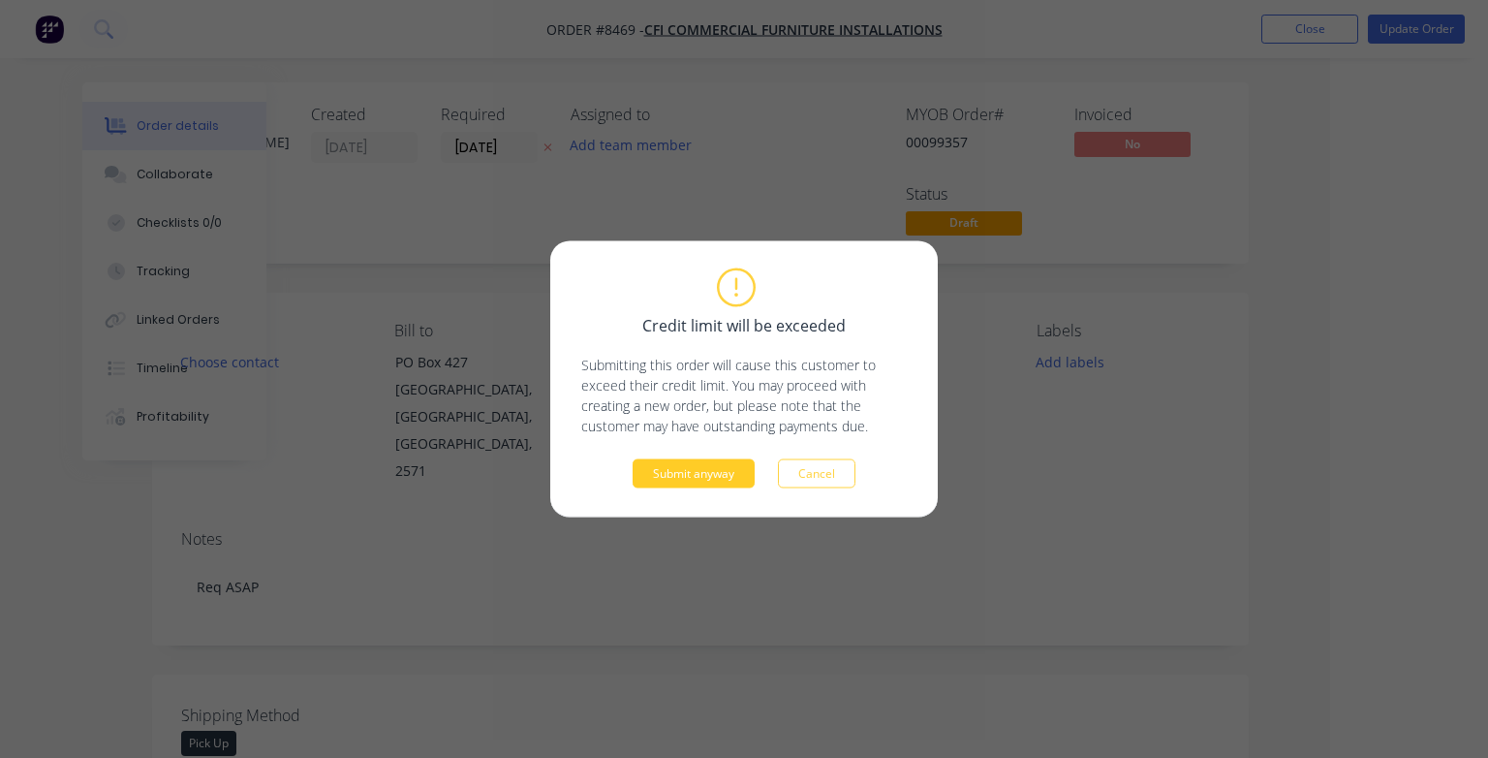
click at [731, 476] on button "Submit anyway" at bounding box center [694, 473] width 122 height 29
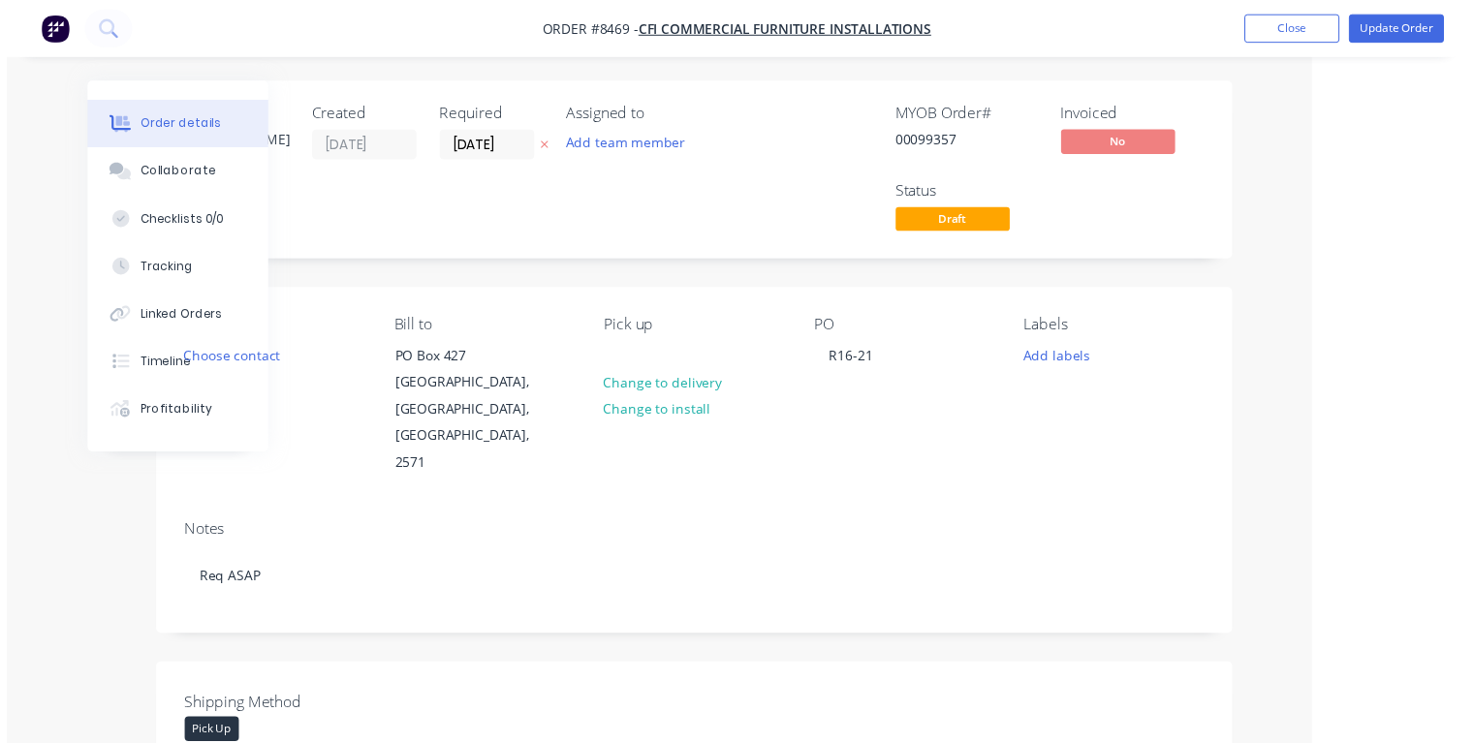
scroll to position [0, 105]
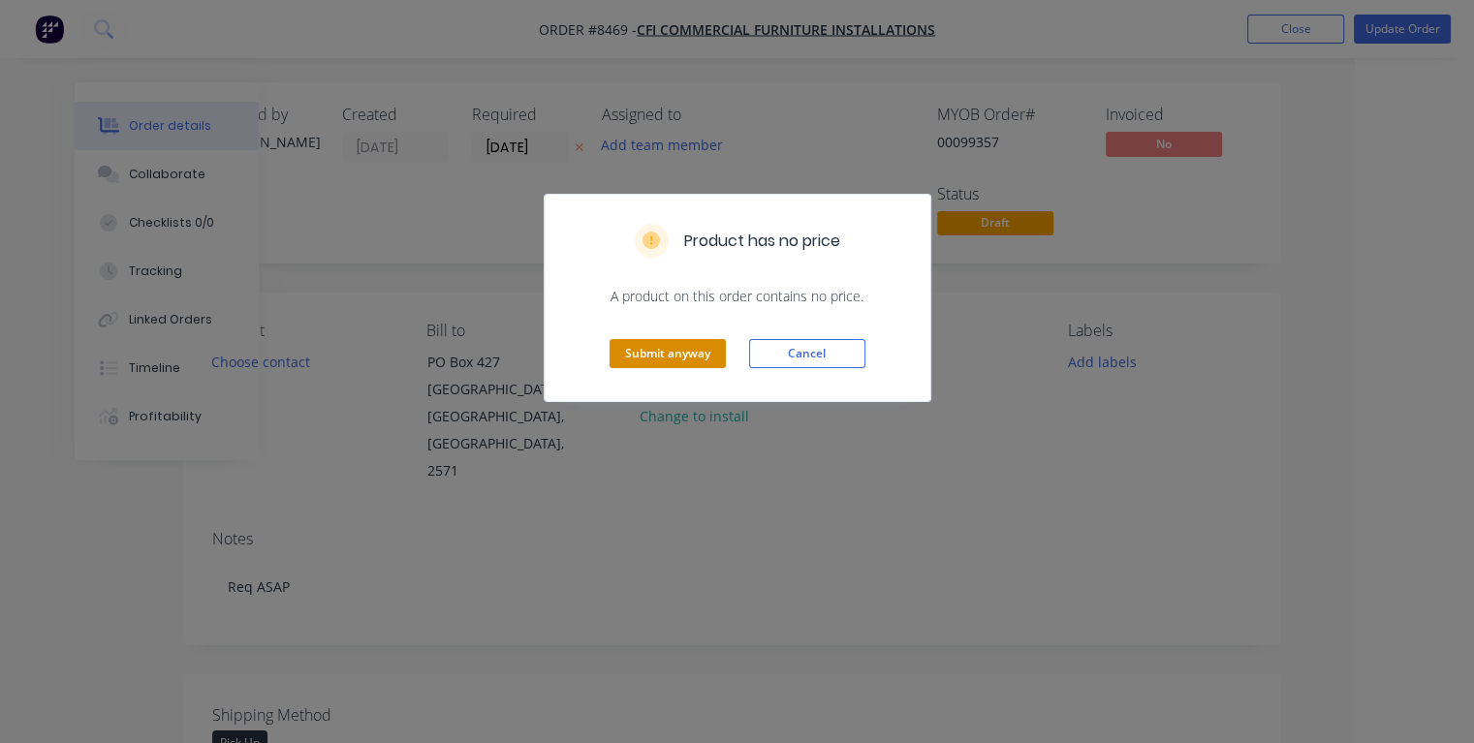
click at [679, 360] on button "Submit anyway" at bounding box center [668, 353] width 116 height 29
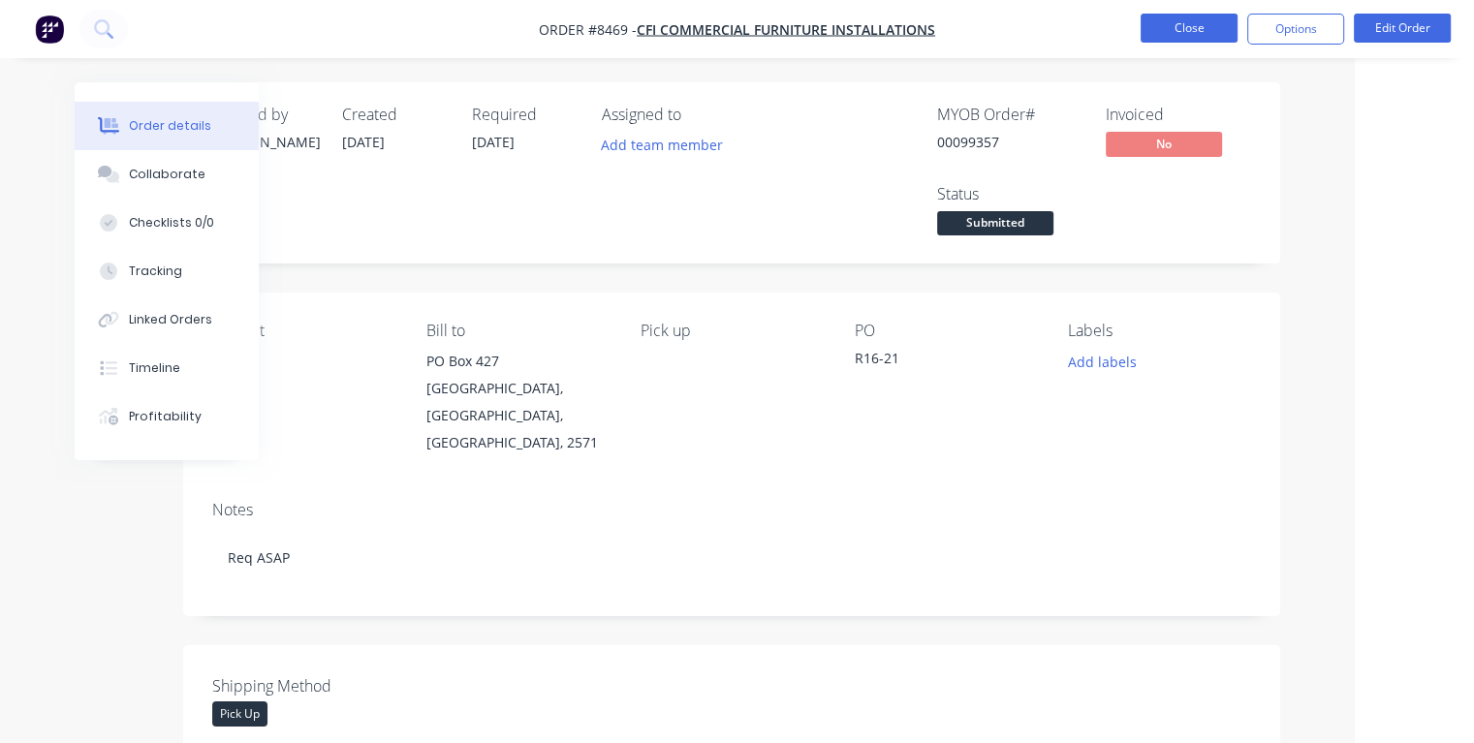
click at [1178, 21] on button "Close" at bounding box center [1189, 28] width 97 height 29
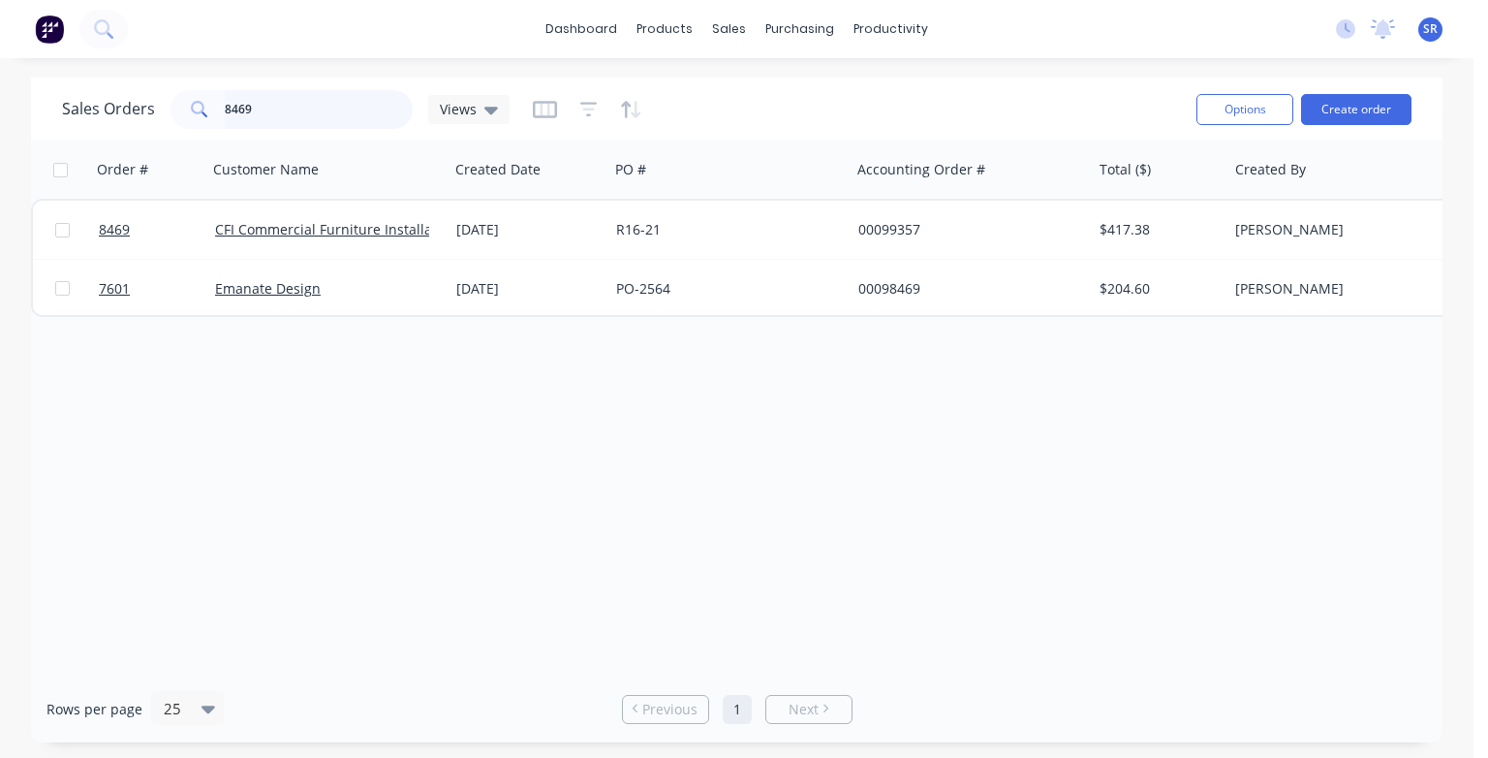
click at [314, 112] on input "8469" at bounding box center [319, 109] width 189 height 39
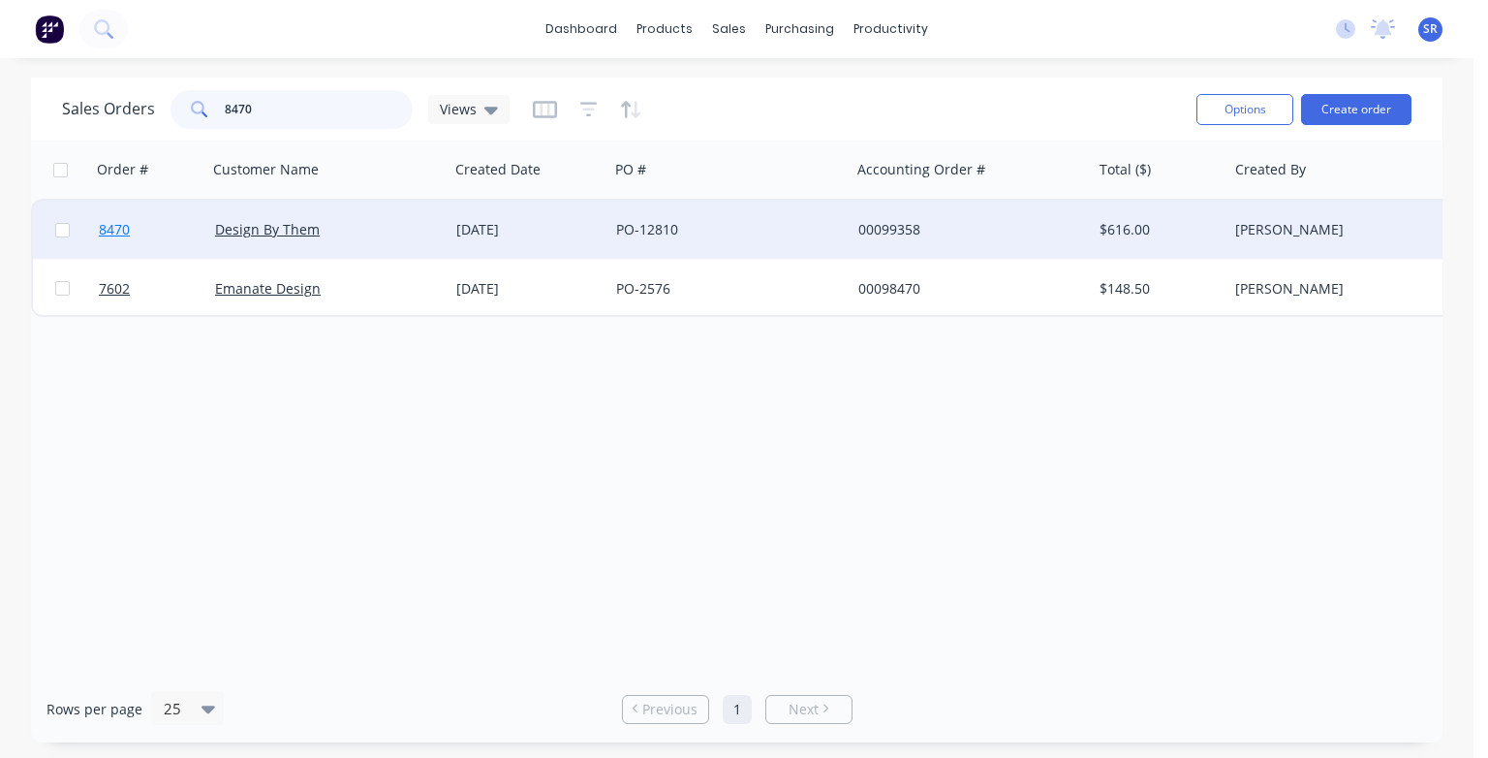
type input "8470"
click at [113, 223] on span "8470" at bounding box center [114, 229] width 31 height 19
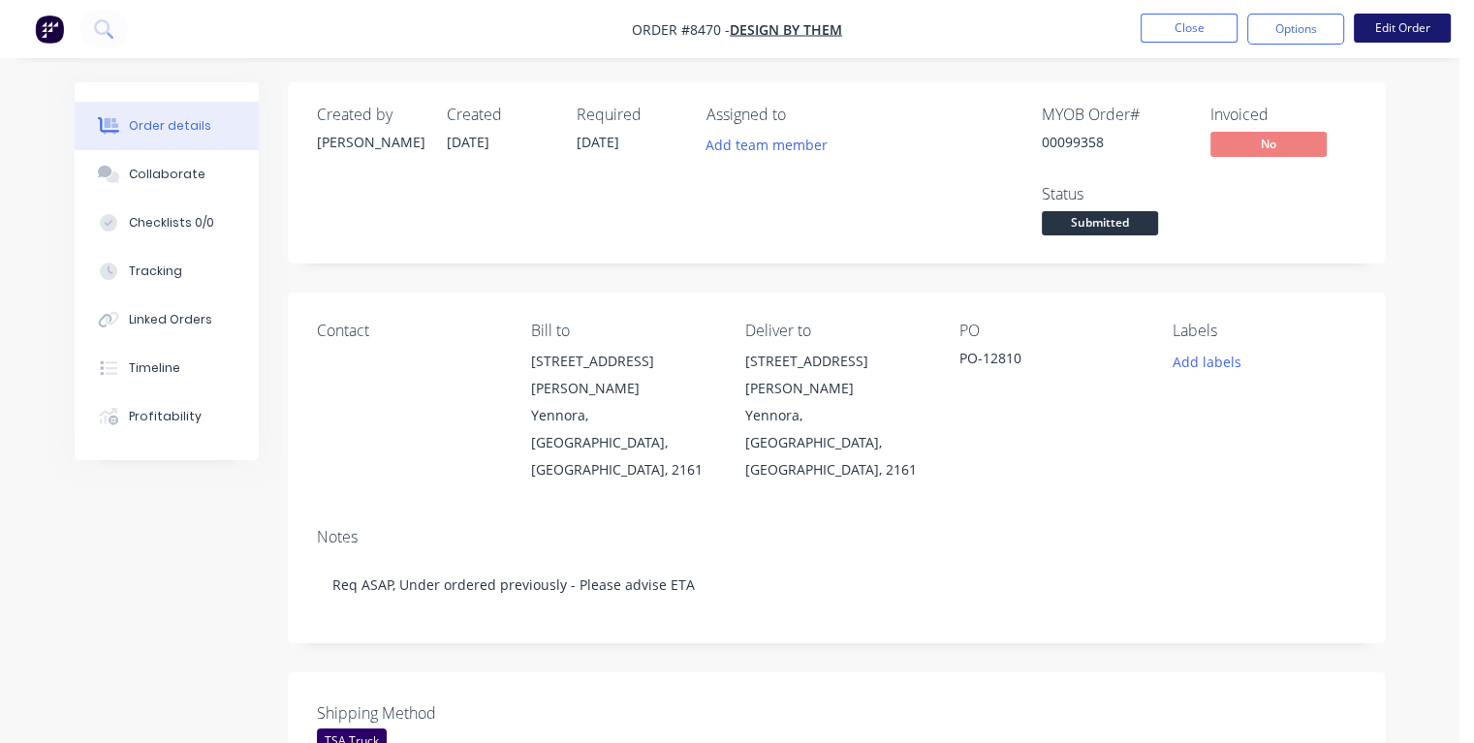
click at [1390, 33] on button "Edit Order" at bounding box center [1402, 28] width 97 height 29
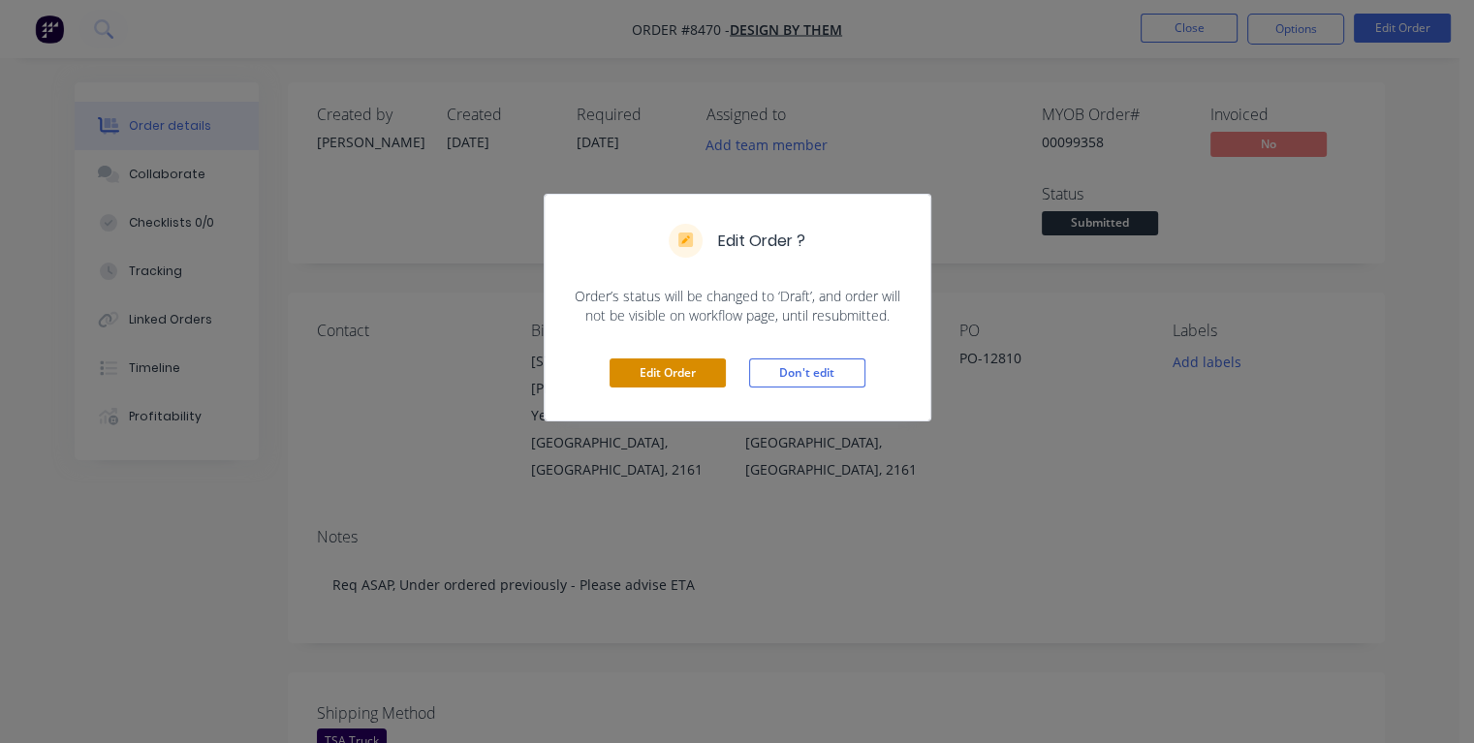
click at [668, 368] on button "Edit Order" at bounding box center [668, 373] width 116 height 29
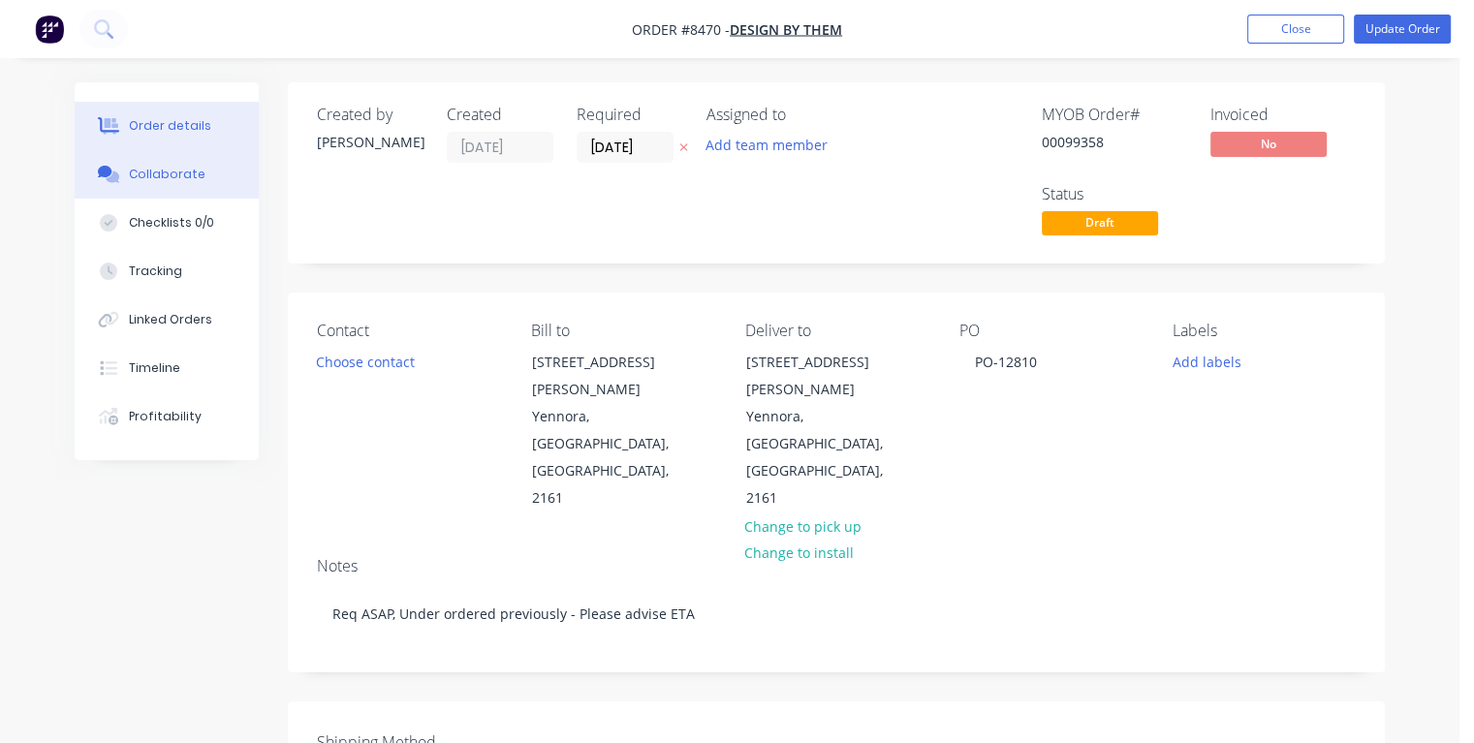
click at [174, 170] on div "Collaborate" at bounding box center [167, 174] width 77 height 17
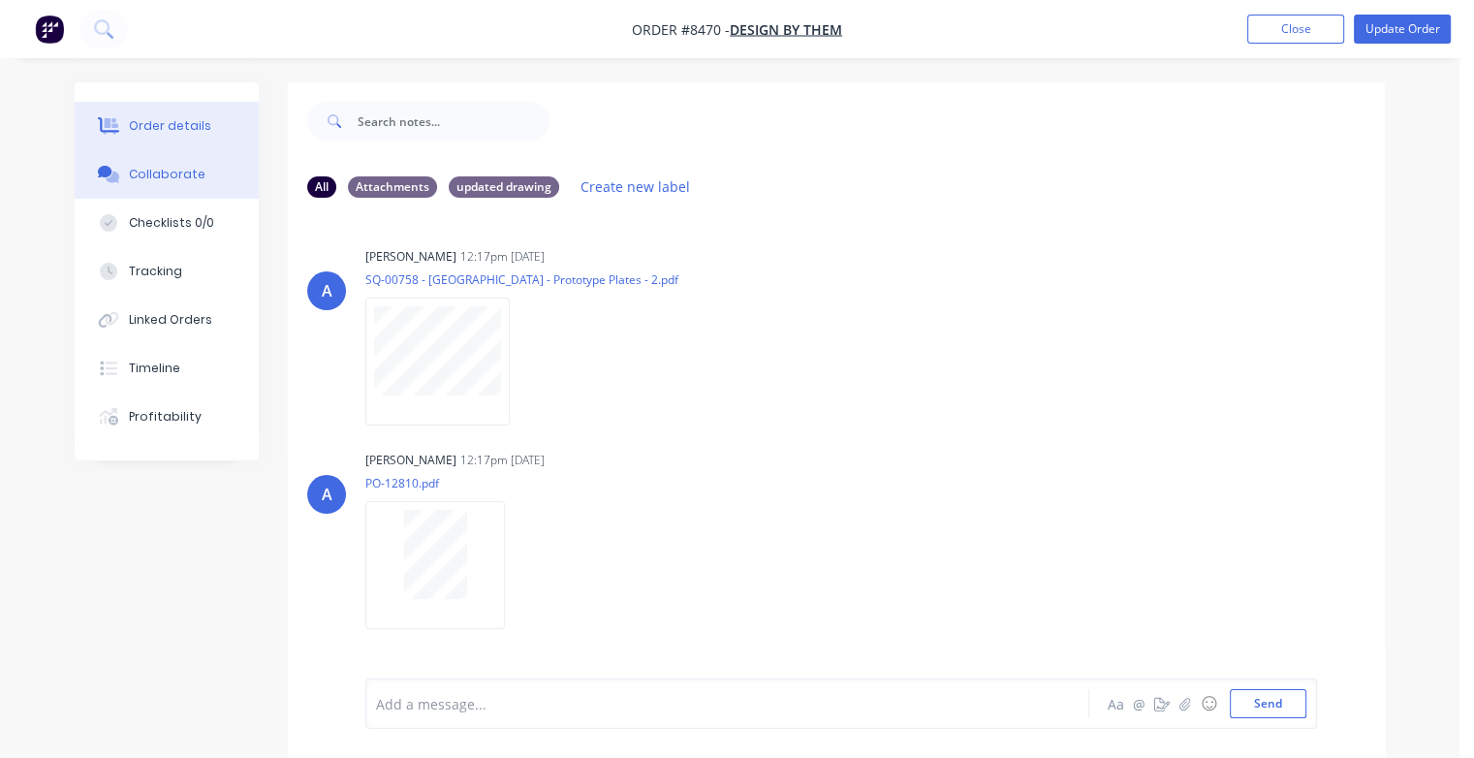
click at [146, 125] on div "Order details" at bounding box center [170, 125] width 82 height 17
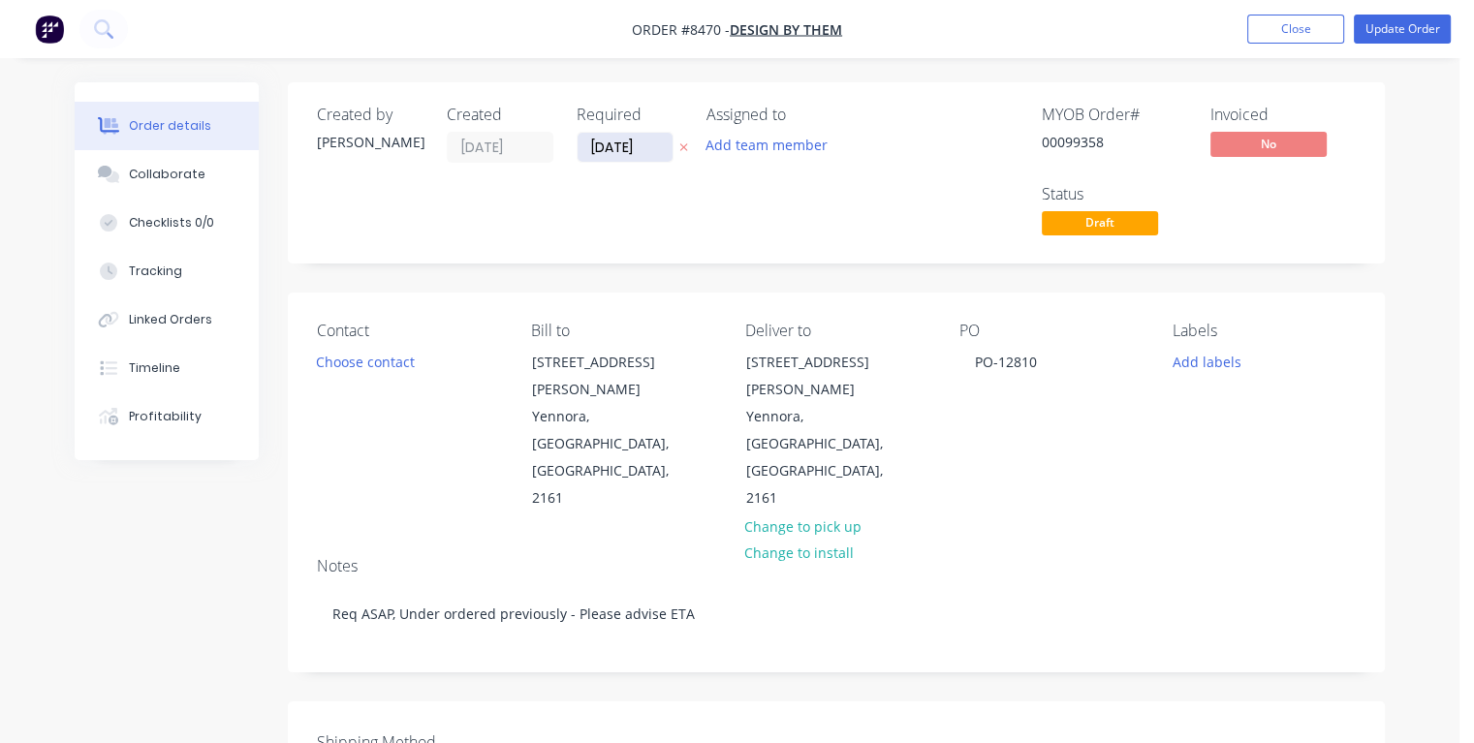
click at [644, 137] on input "[DATE]" at bounding box center [625, 147] width 95 height 29
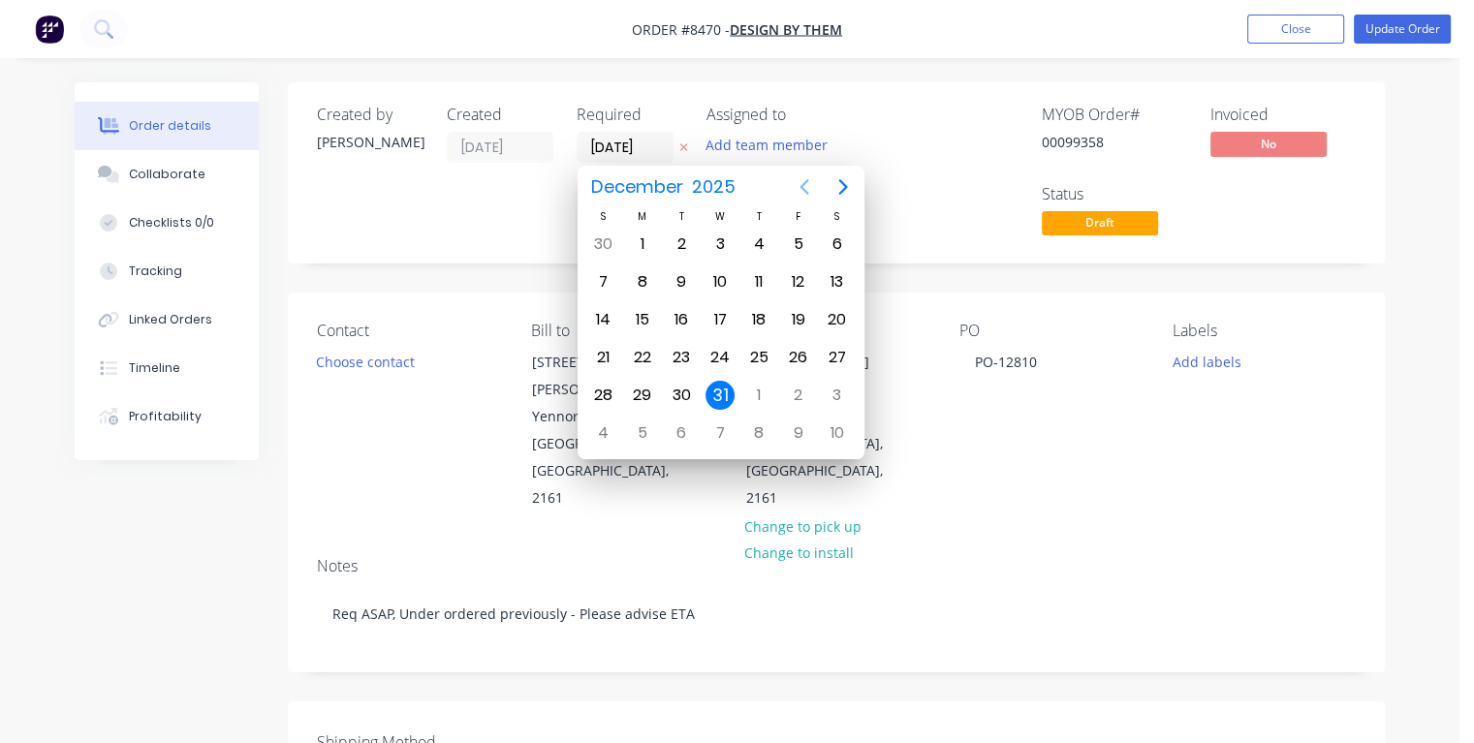
click at [803, 188] on icon "Previous page" at bounding box center [804, 186] width 23 height 23
click at [682, 352] on div "21" at bounding box center [681, 357] width 29 height 29
type input "[DATE]"
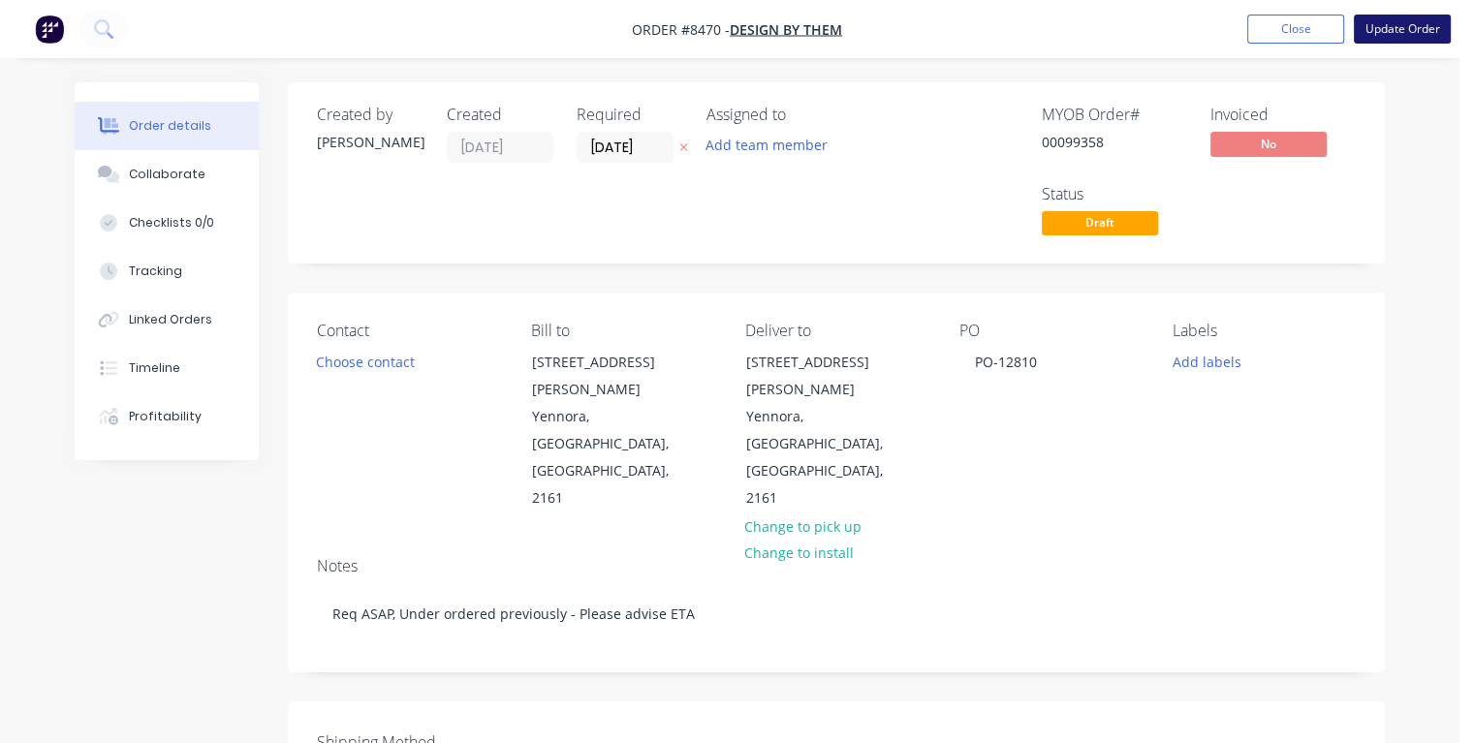
click at [1383, 29] on button "Update Order" at bounding box center [1402, 29] width 97 height 29
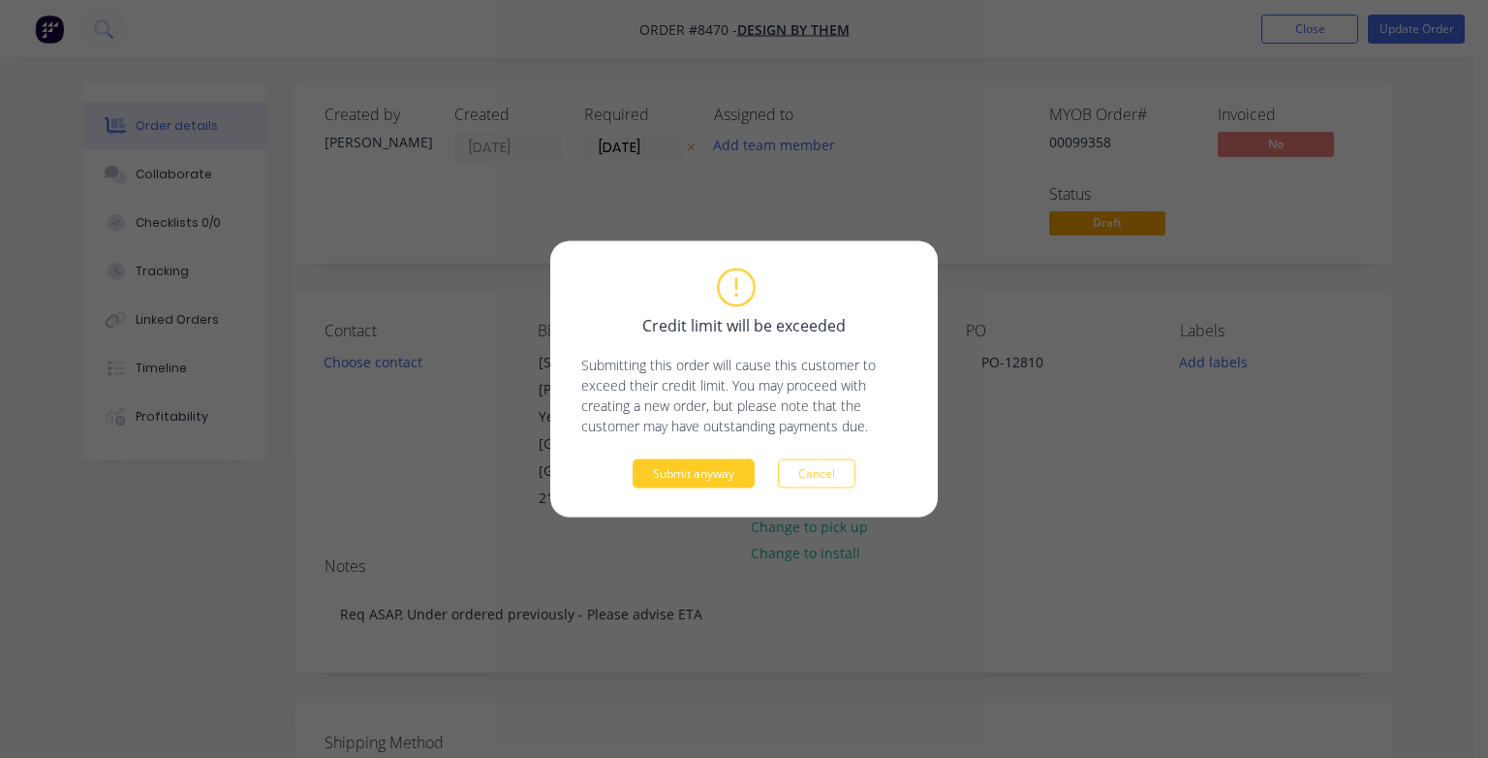
click at [682, 476] on button "Submit anyway" at bounding box center [694, 473] width 122 height 29
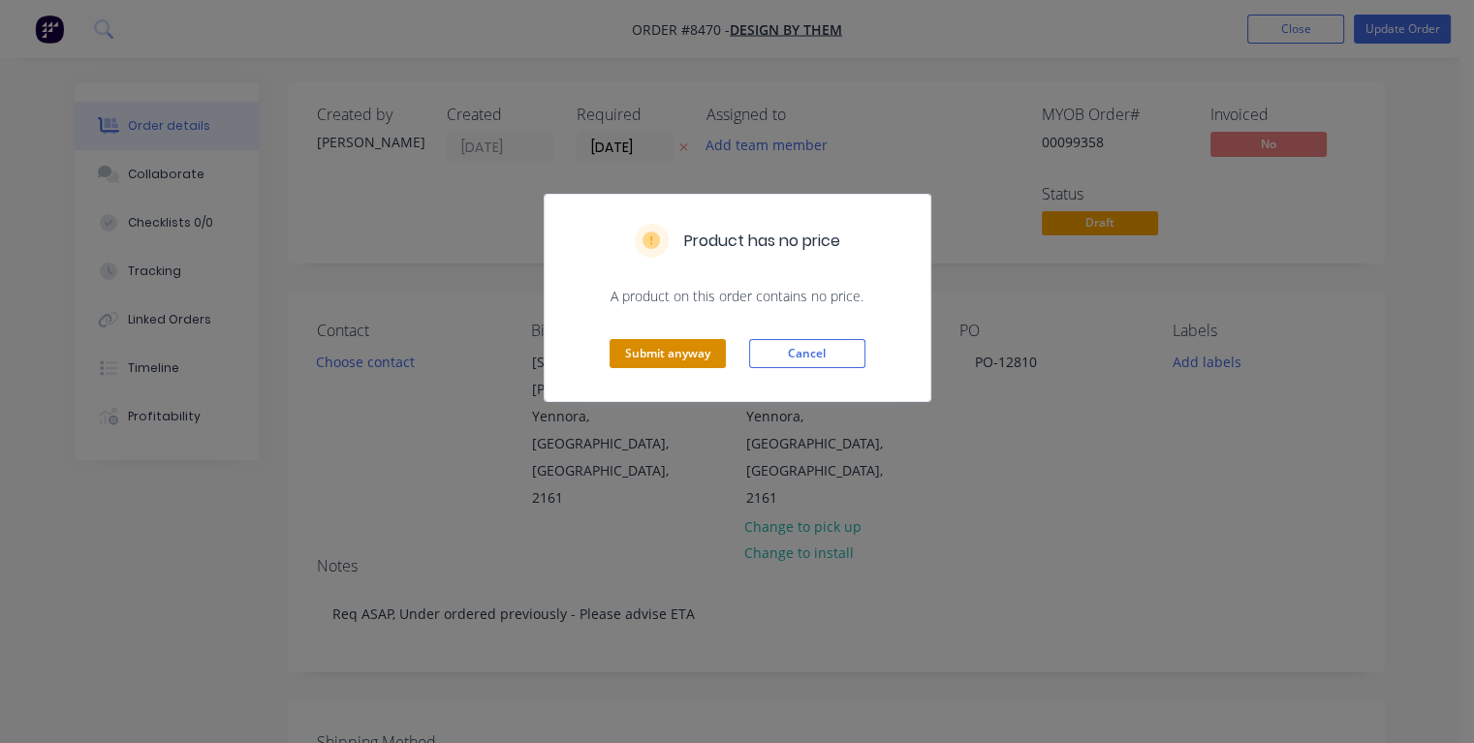
click at [676, 353] on button "Submit anyway" at bounding box center [668, 353] width 116 height 29
